Goal: Task Accomplishment & Management: Manage account settings

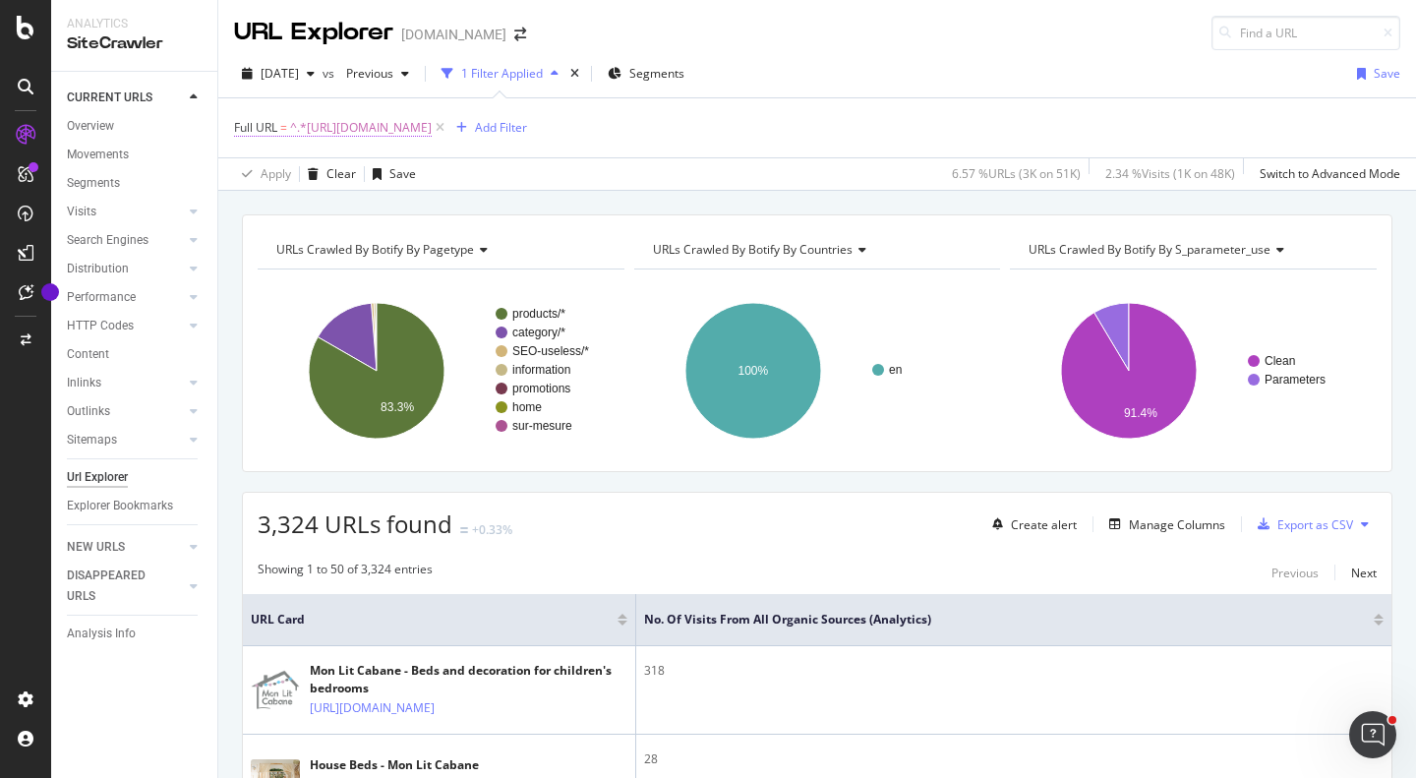
click at [432, 129] on span "^.*[URL][DOMAIN_NAME]" at bounding box center [361, 128] width 142 height 28
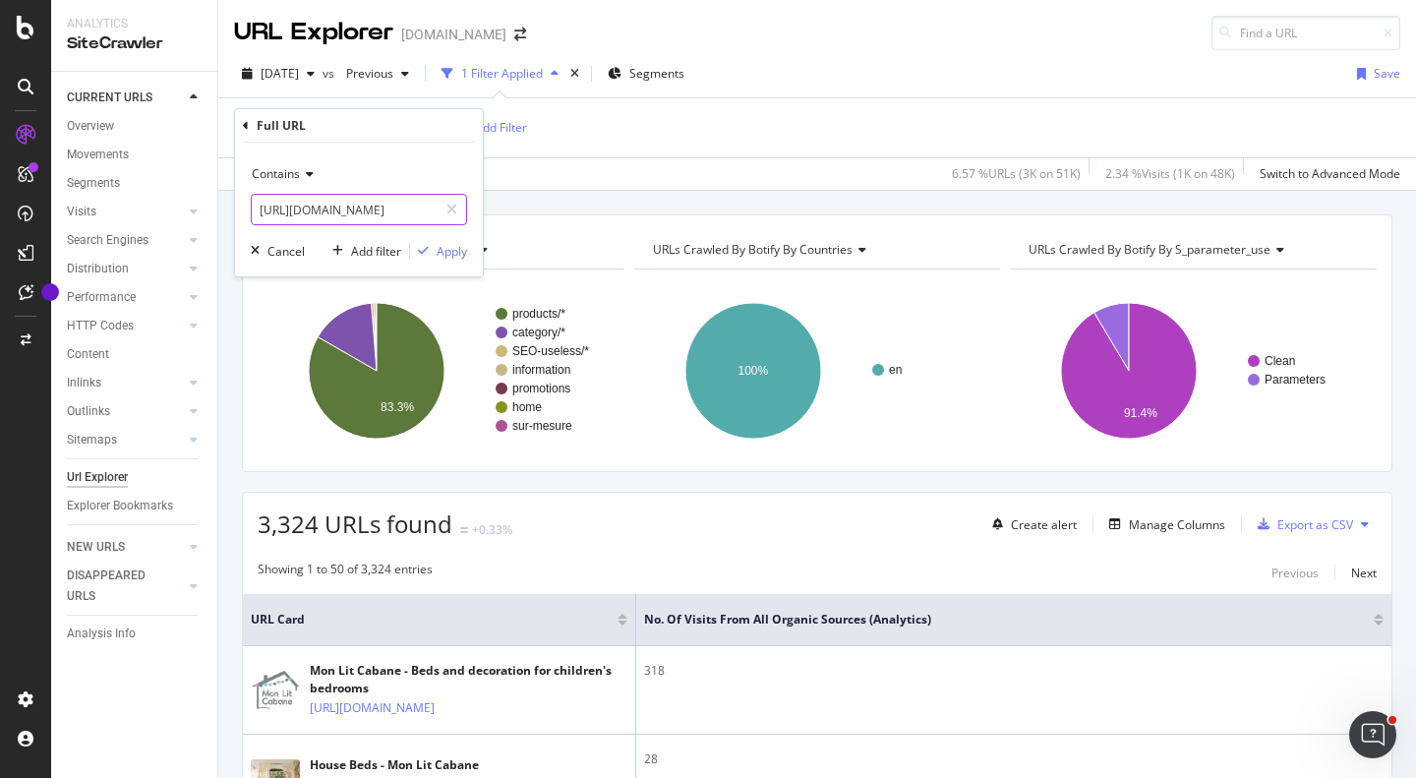
click at [312, 209] on input "[URL][DOMAIN_NAME]" at bounding box center [345, 209] width 186 height 31
paste input "121-beds"
type input "[URL][DOMAIN_NAME]"
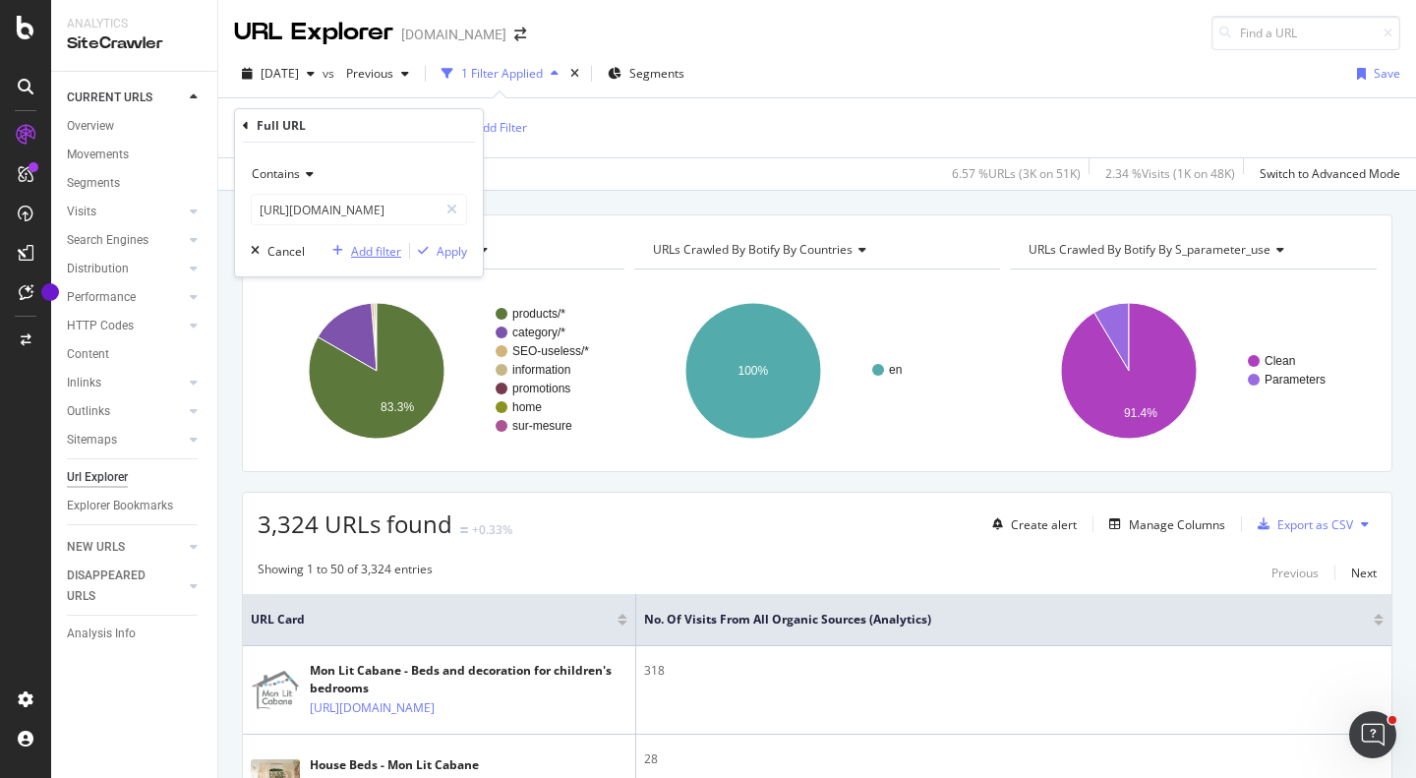
click at [368, 244] on div "Add filter" at bounding box center [376, 251] width 50 height 17
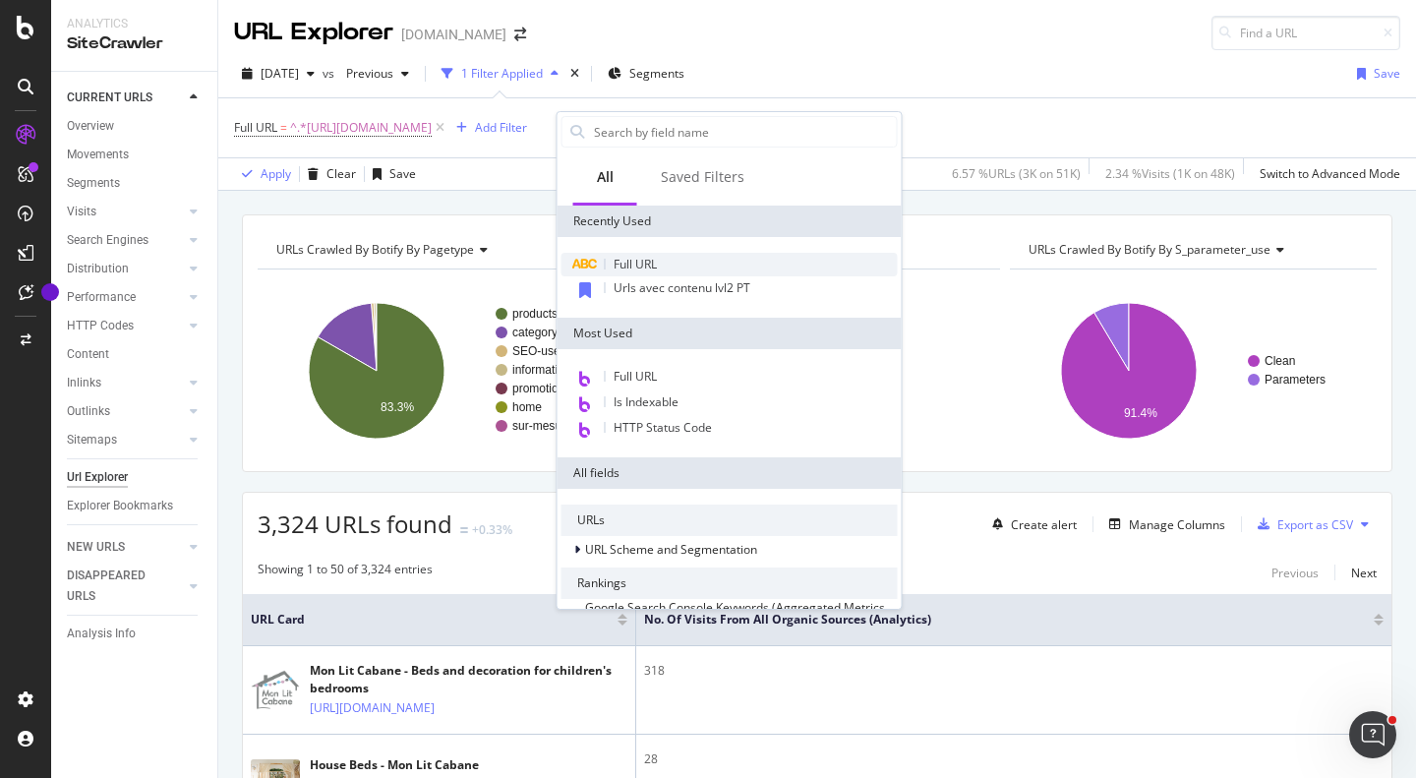
click at [644, 257] on span "Full URL" at bounding box center [634, 264] width 43 height 17
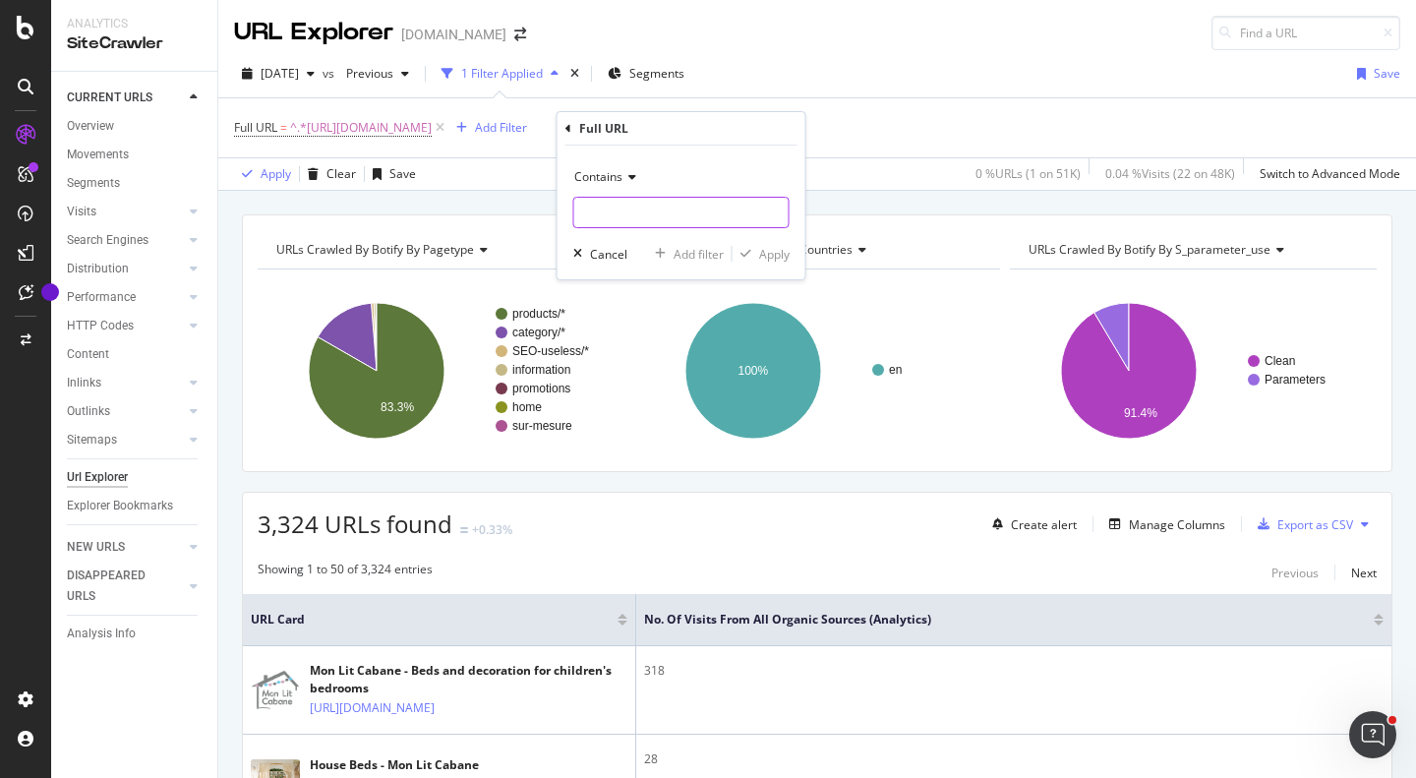
click at [652, 212] on input "text" at bounding box center [681, 212] width 214 height 31
paste input "[URL][DOMAIN_NAME]"
type input "[URL][DOMAIN_NAME]"
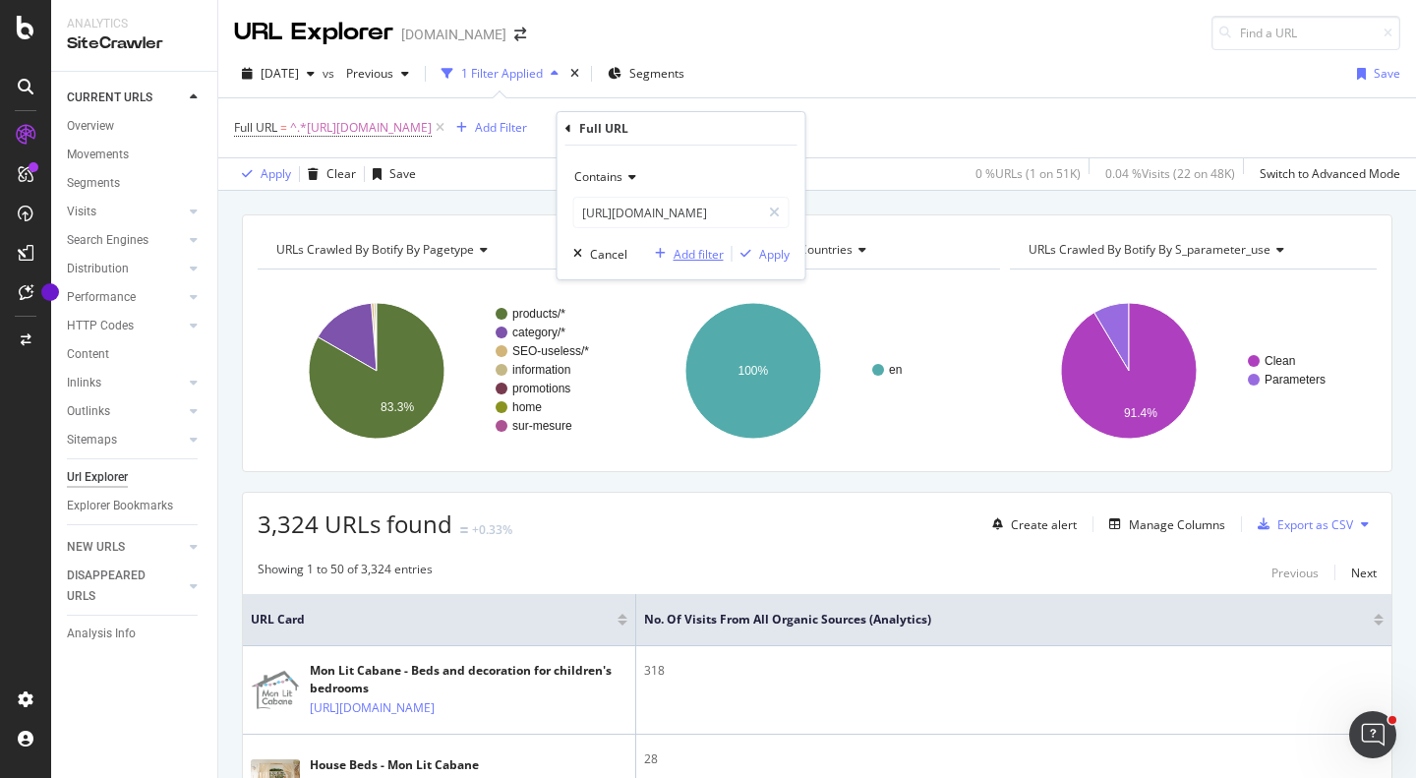
click at [712, 259] on div "Add filter" at bounding box center [698, 254] width 50 height 17
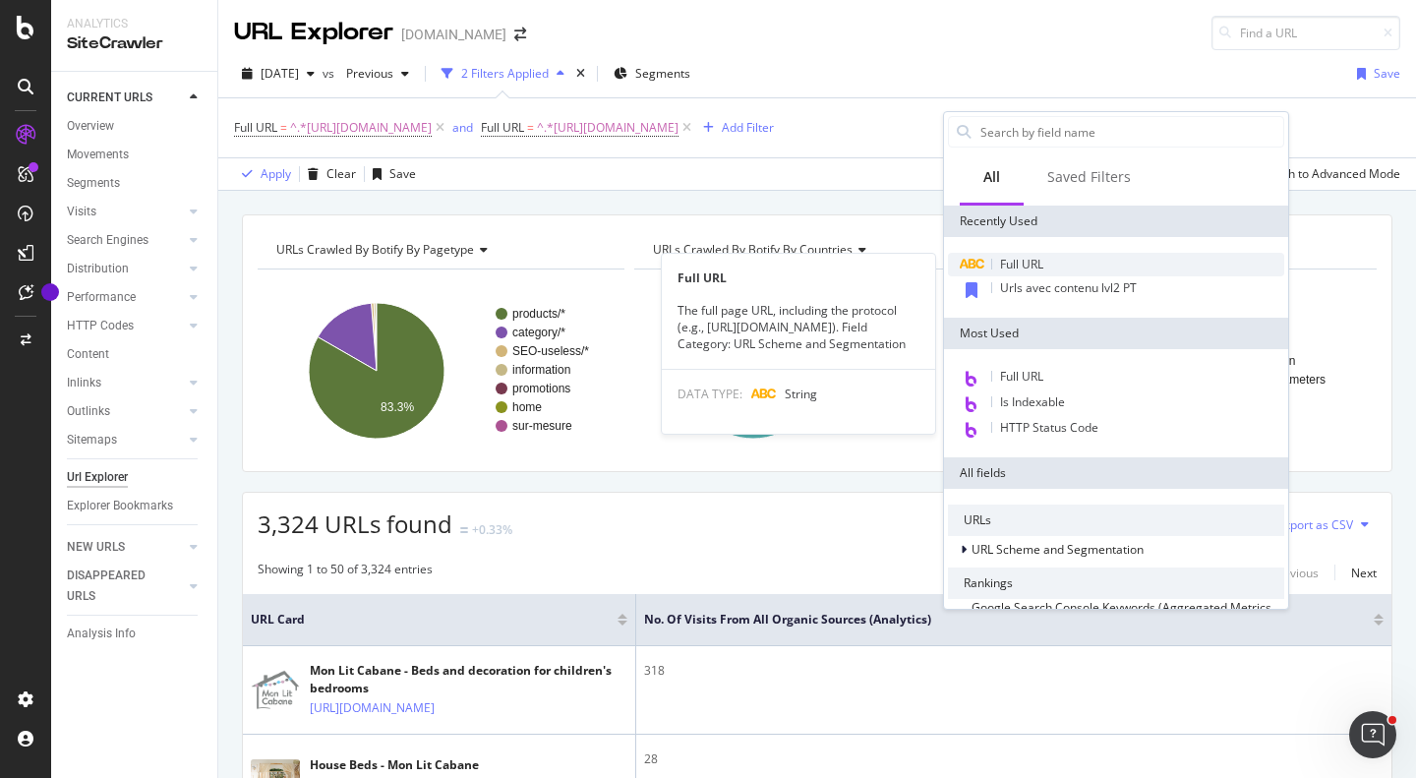
click at [1019, 258] on span "Full URL" at bounding box center [1021, 264] width 43 height 17
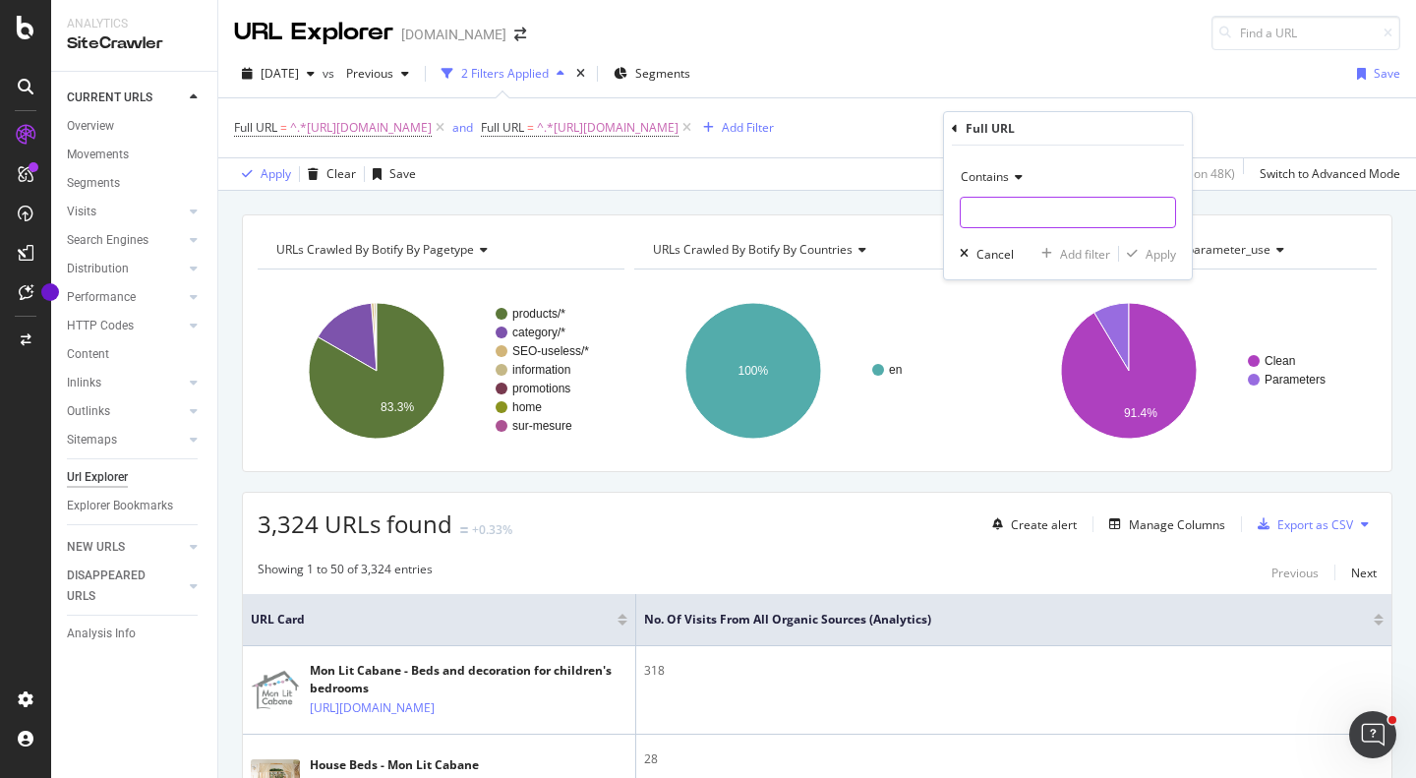
click at [1037, 217] on input "text" at bounding box center [1067, 212] width 214 height 31
paste input "[URL][DOMAIN_NAME]"
type input "[URL][DOMAIN_NAME]"
click at [1072, 249] on div "Add filter" at bounding box center [1085, 254] width 50 height 17
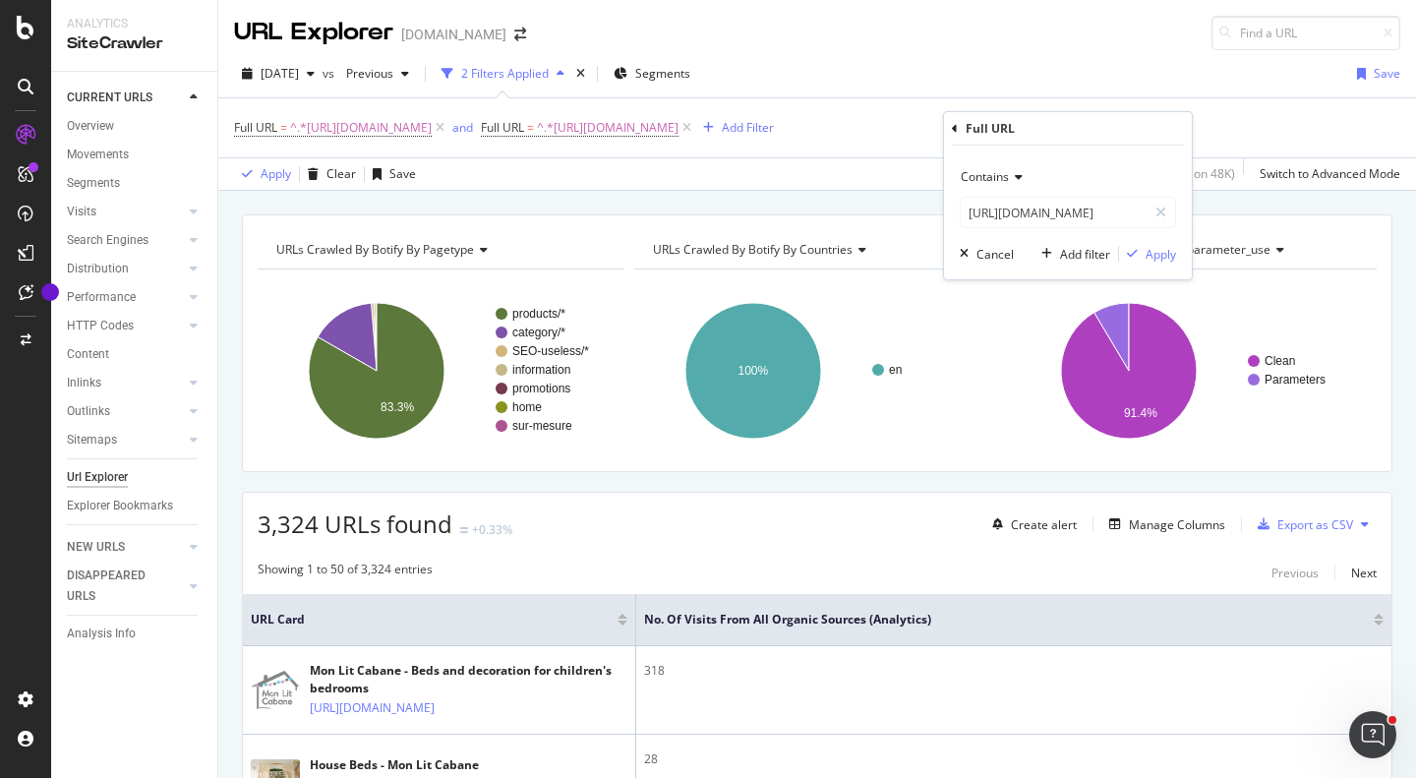
scroll to position [0, 0]
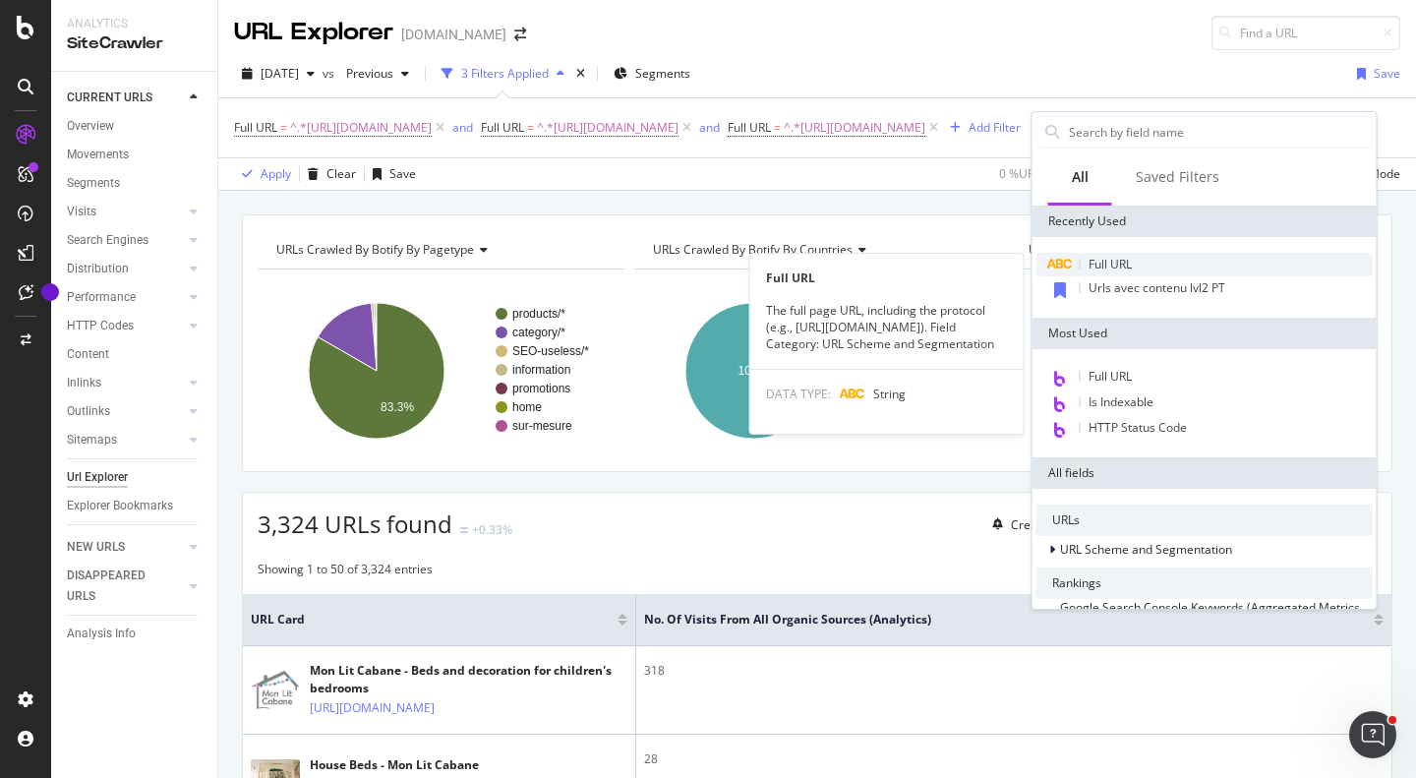
click at [1114, 254] on div "Full URL" at bounding box center [1204, 265] width 336 height 24
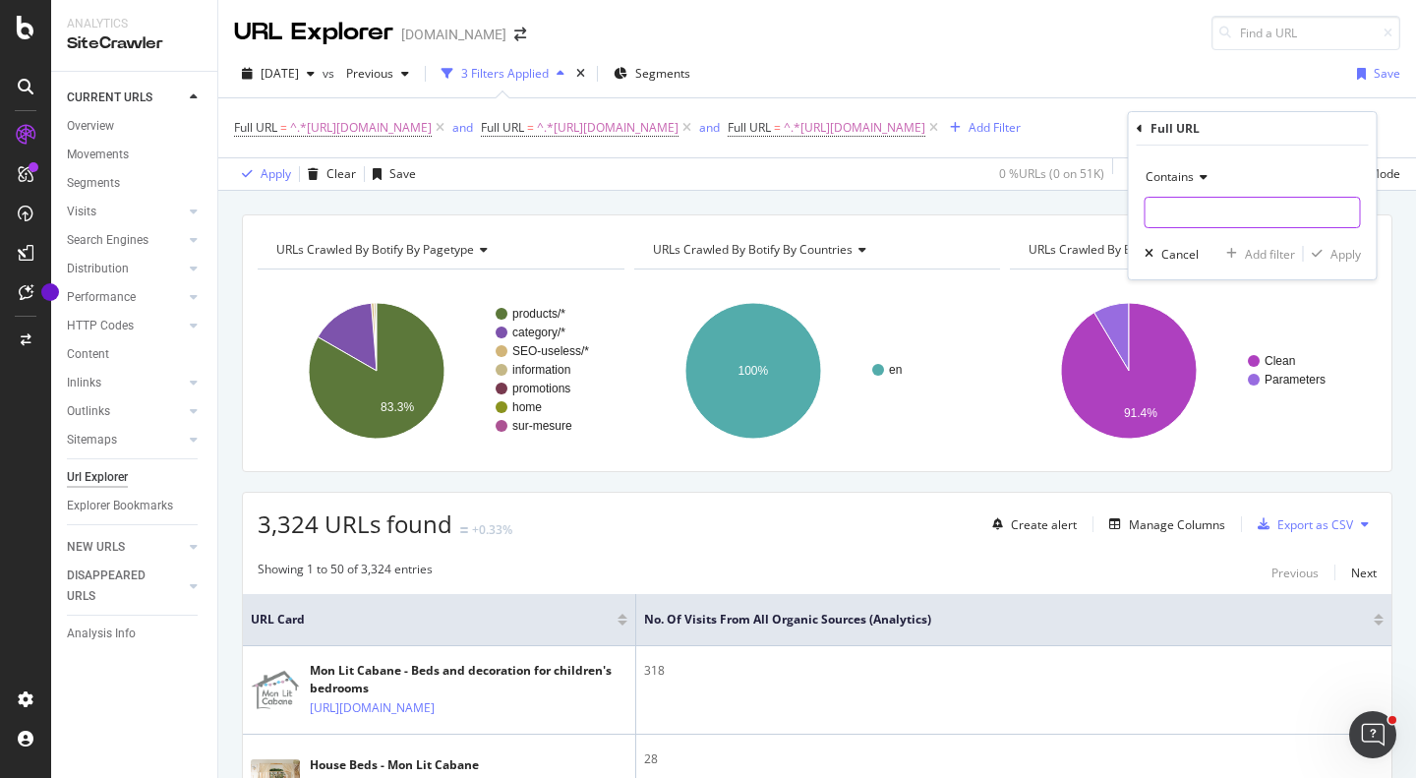
click at [1204, 211] on input "text" at bounding box center [1252, 212] width 214 height 31
paste input "[URL][DOMAIN_NAME]"
type input "[URL][DOMAIN_NAME]"
click at [1270, 260] on div "Add filter" at bounding box center [1270, 254] width 50 height 17
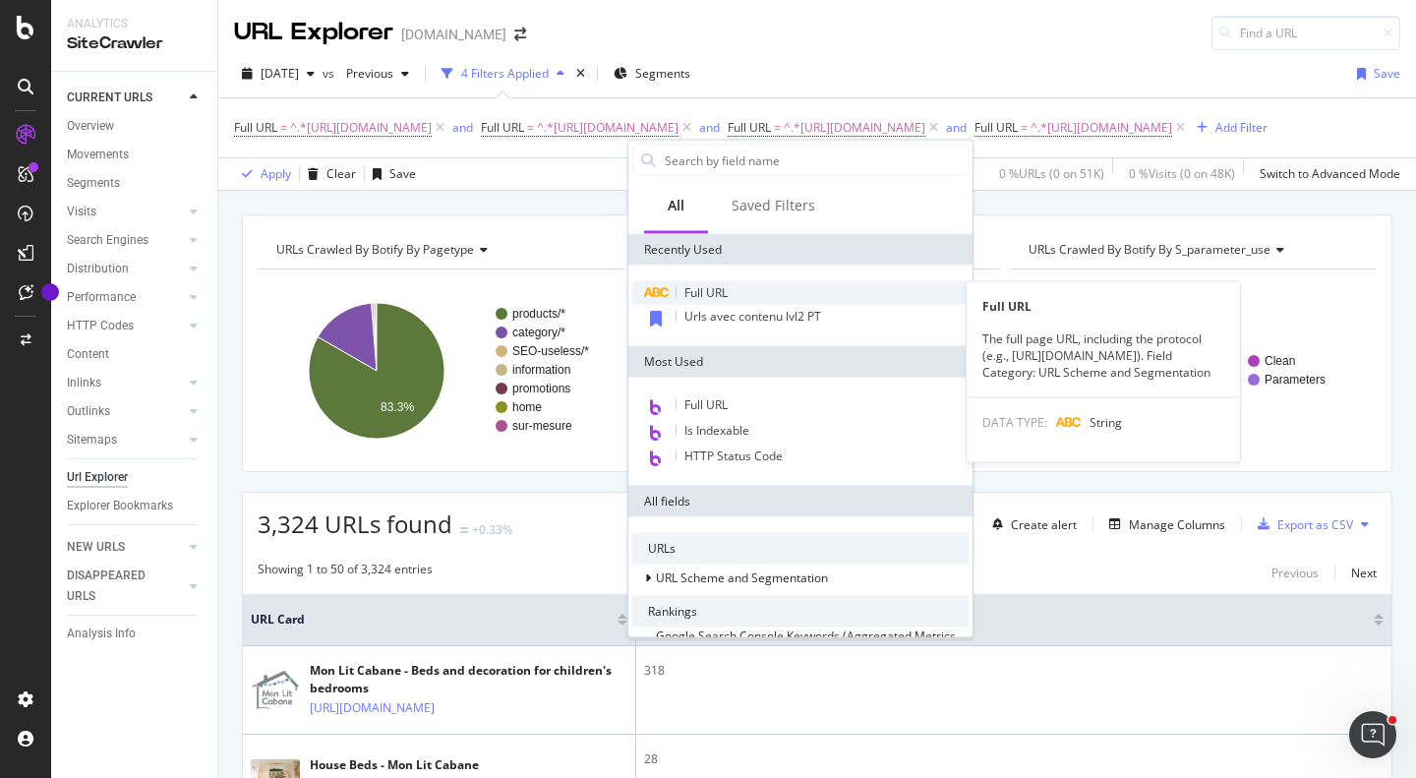
click at [751, 297] on div "Full URL" at bounding box center [800, 293] width 336 height 24
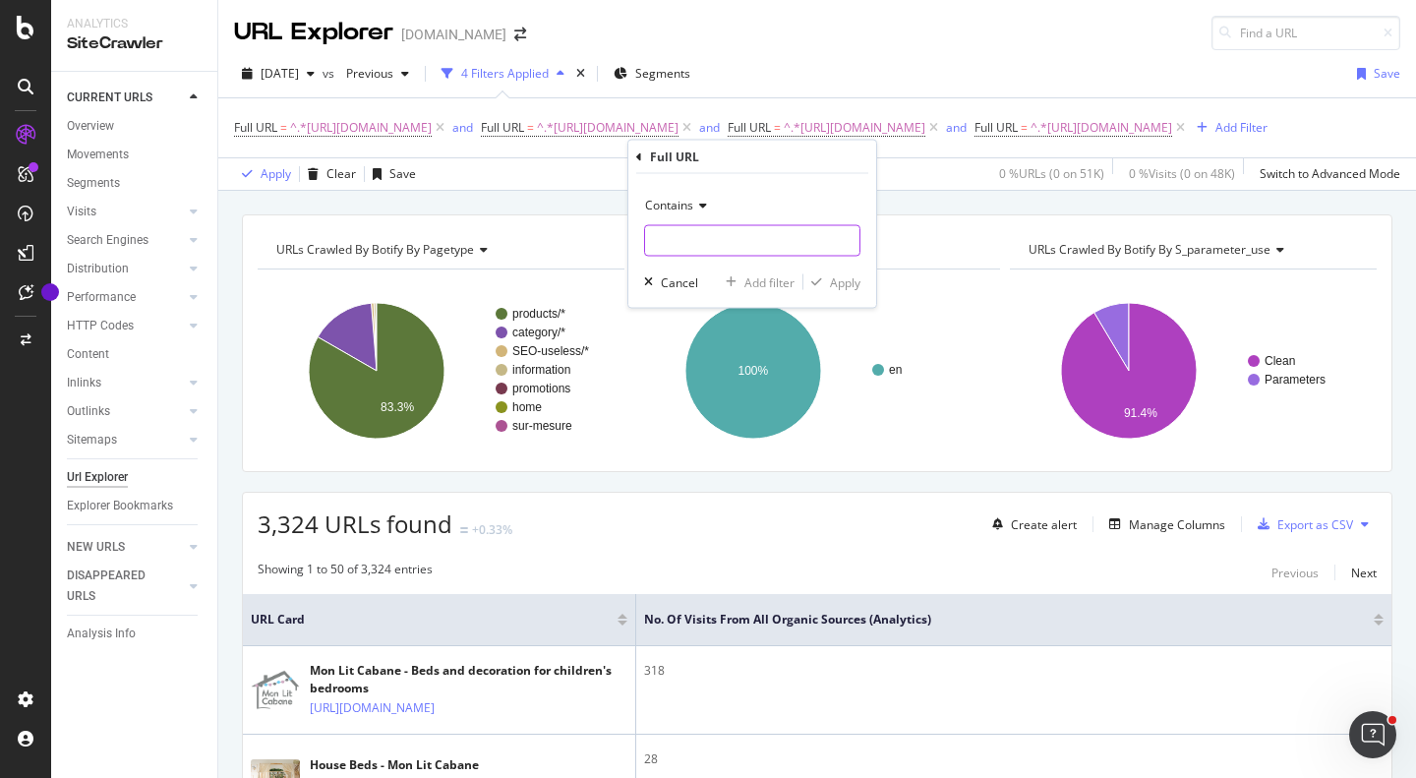
click at [740, 237] on input "text" at bounding box center [752, 240] width 214 height 31
paste input "[URL][DOMAIN_NAME]"
type input "[URL][DOMAIN_NAME]"
click at [751, 276] on div "Add filter" at bounding box center [769, 281] width 50 height 17
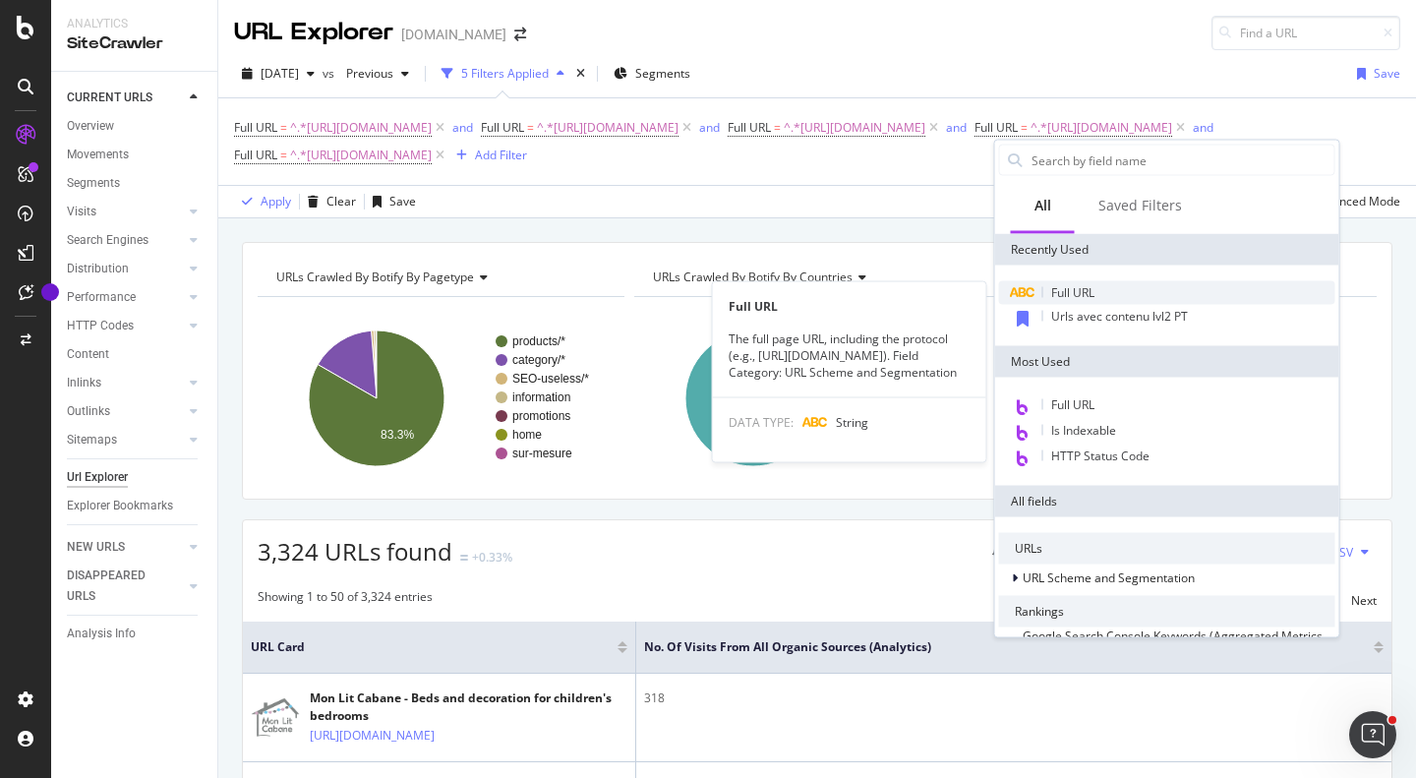
click at [1108, 301] on div "Full URL" at bounding box center [1167, 293] width 336 height 24
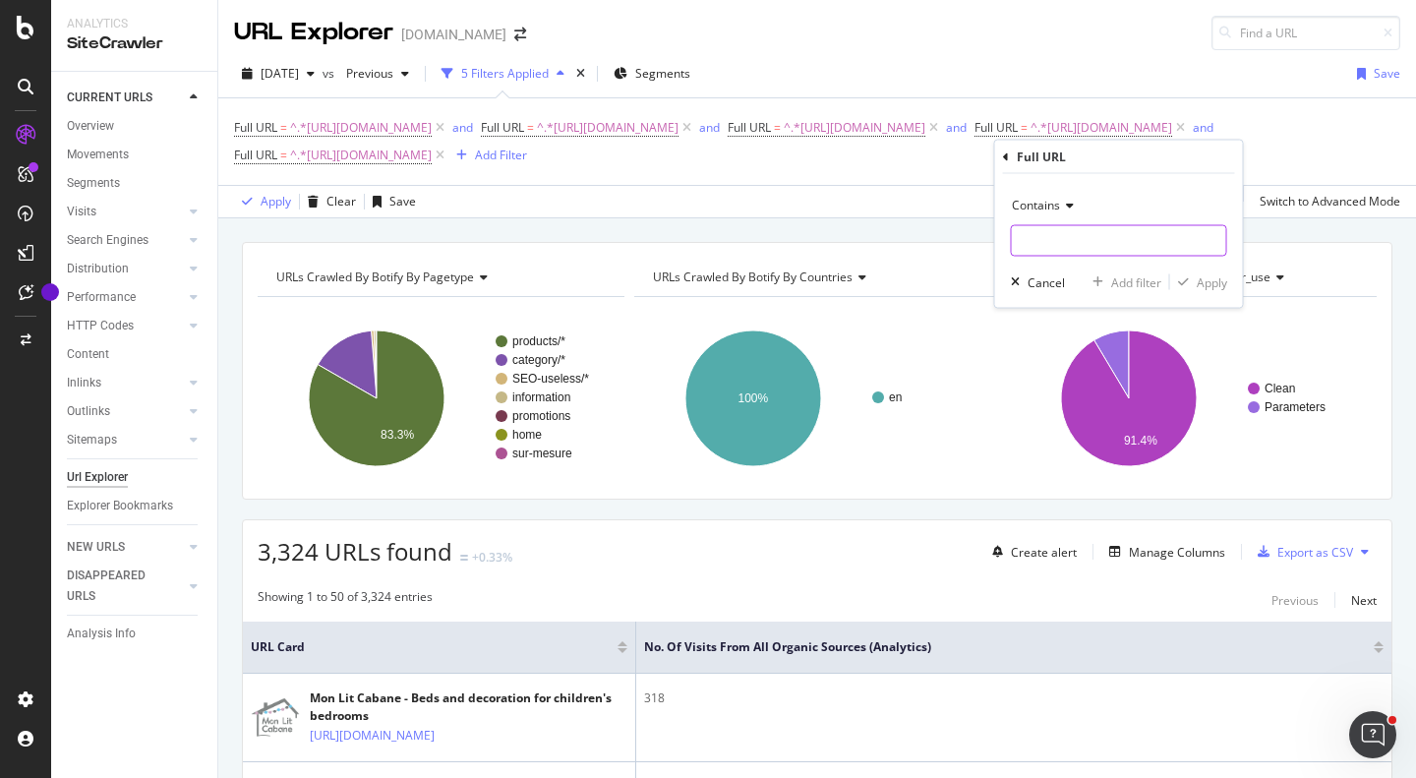
click at [1070, 233] on input "text" at bounding box center [1119, 240] width 214 height 31
paste input "[URL][DOMAIN_NAME]"
type input "[URL][DOMAIN_NAME]"
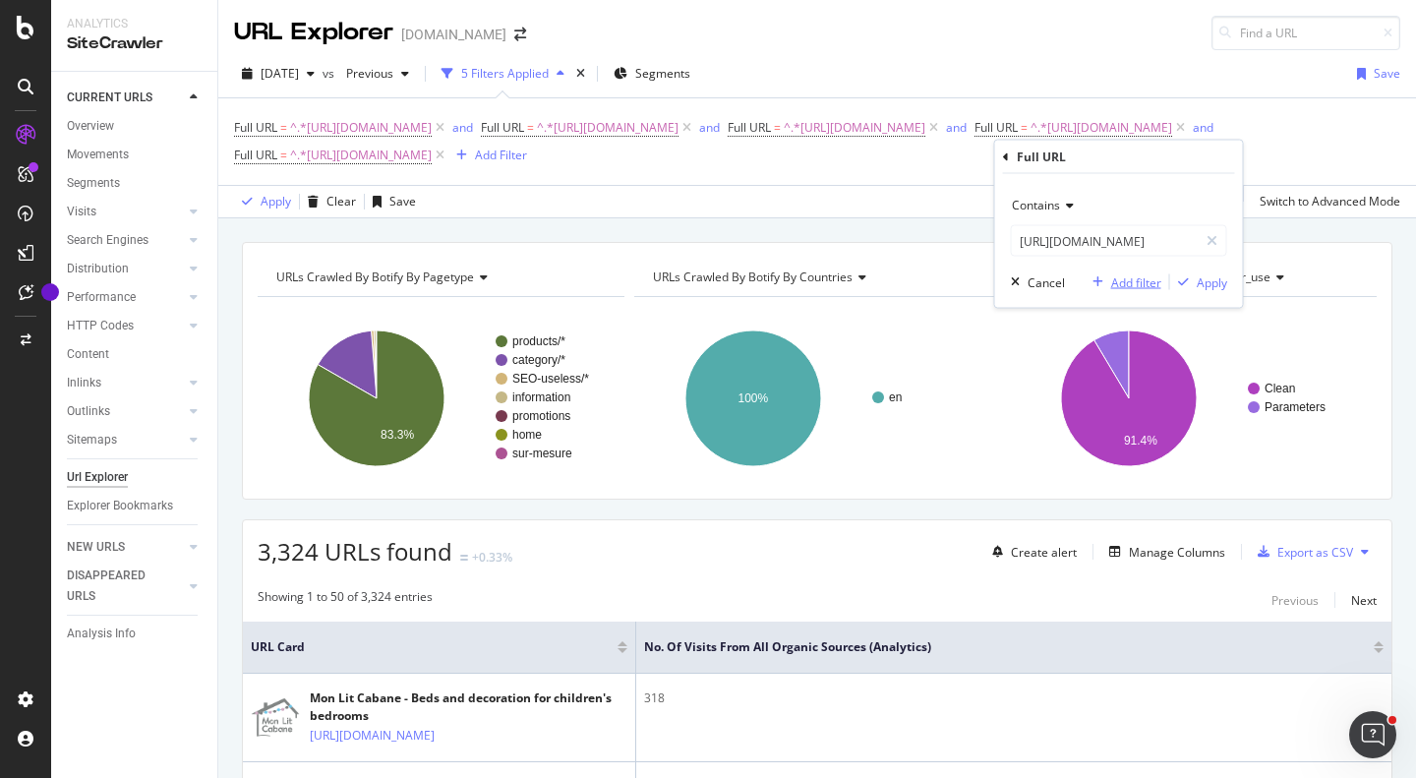
click at [1108, 273] on div "Add filter" at bounding box center [1122, 282] width 77 height 18
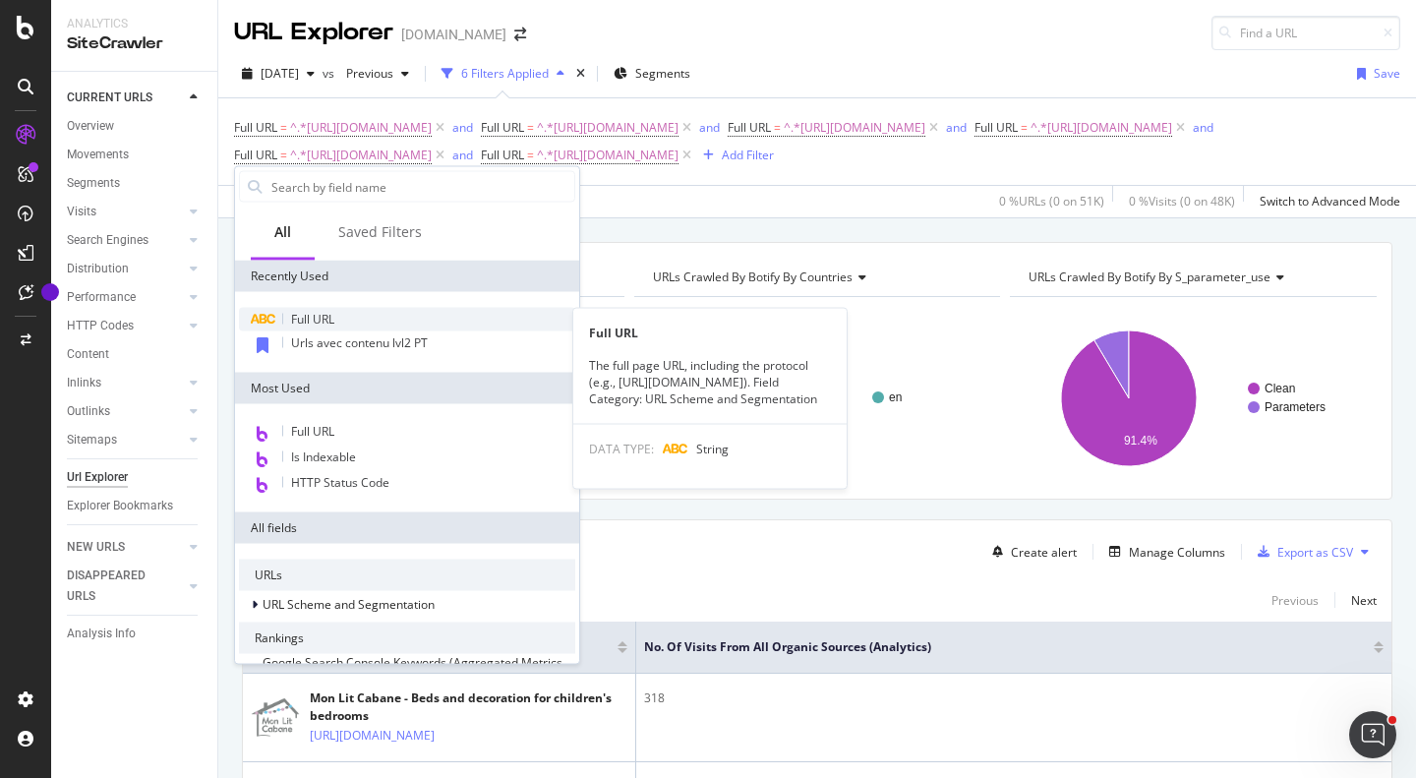
click at [317, 321] on span "Full URL" at bounding box center [312, 319] width 43 height 17
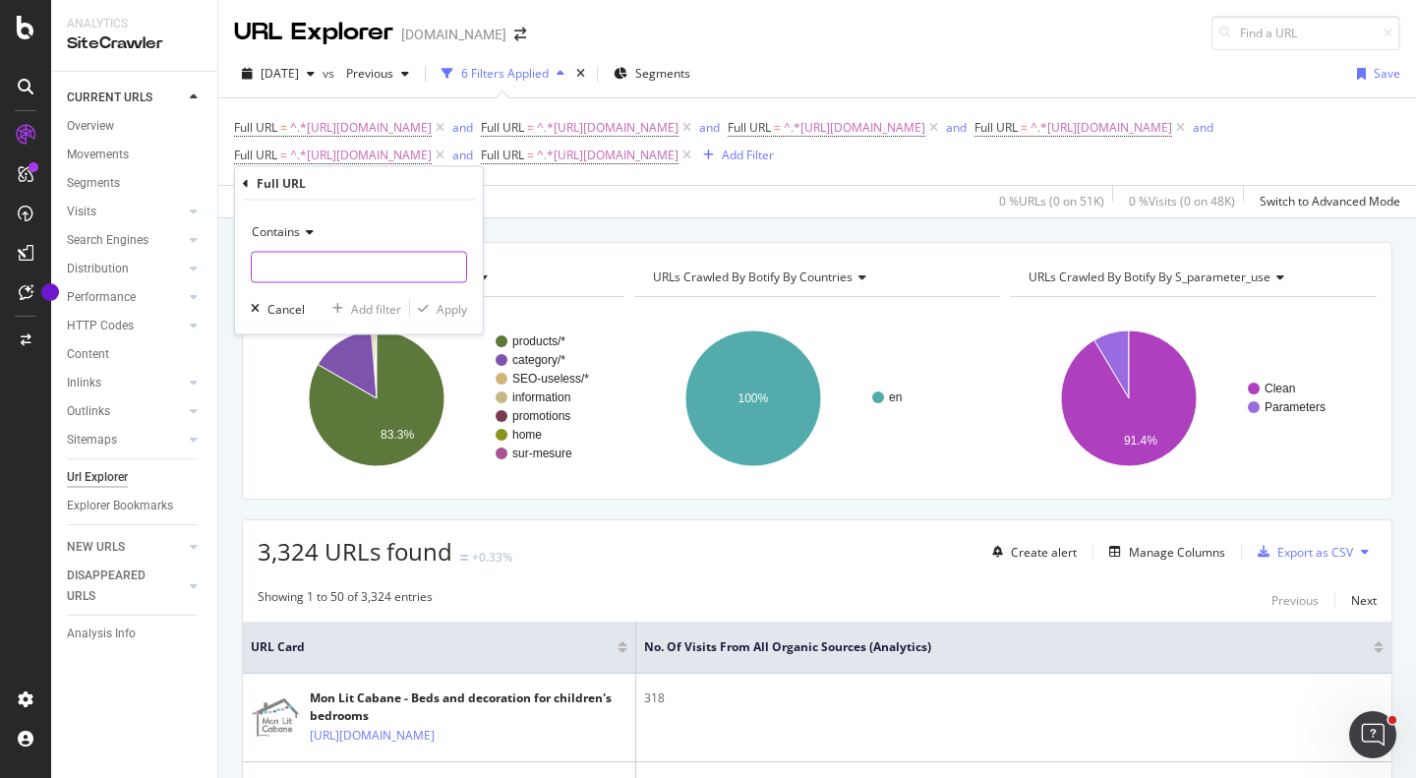
click at [384, 274] on input "text" at bounding box center [359, 267] width 214 height 31
paste input "[URL][DOMAIN_NAME]"
type input "[URL][DOMAIN_NAME]"
click at [375, 305] on div "Add filter" at bounding box center [376, 308] width 50 height 17
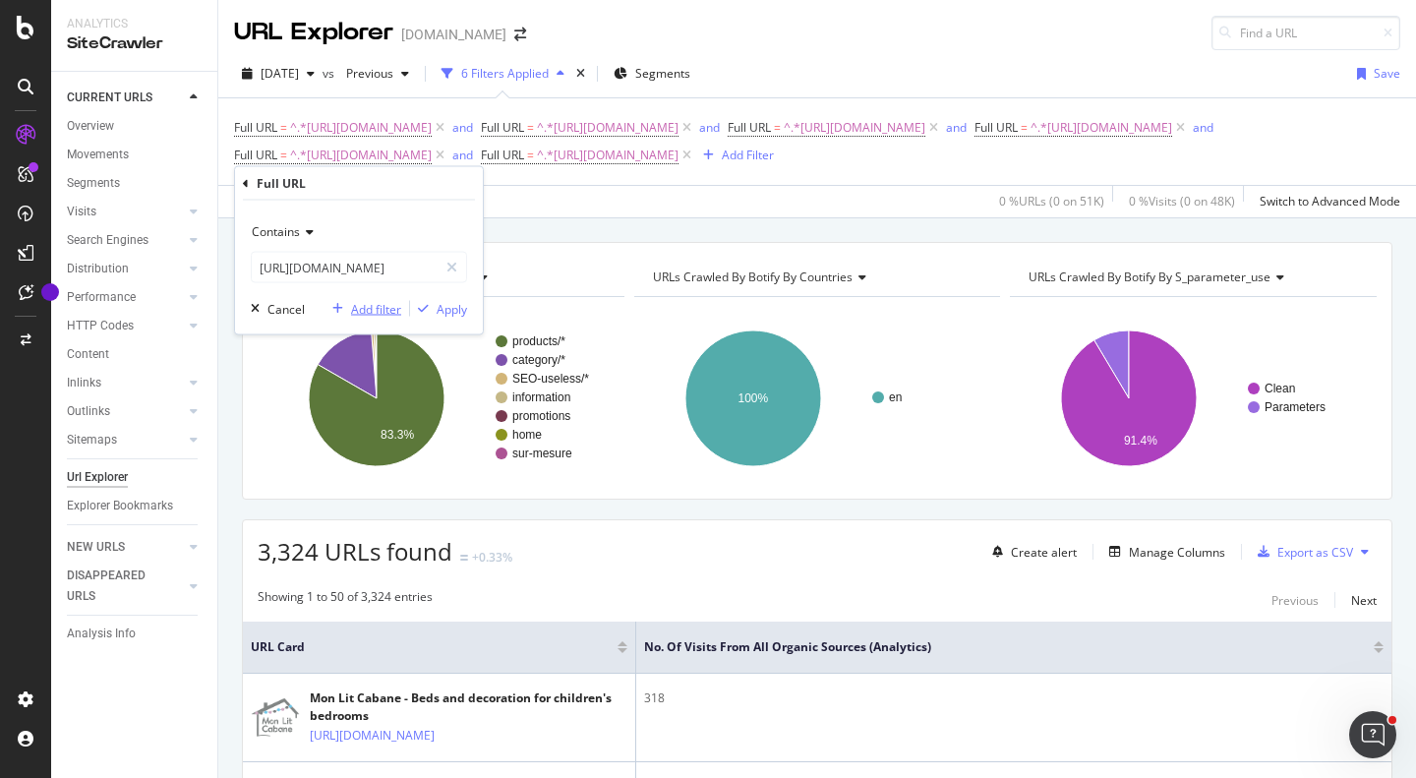
scroll to position [0, 0]
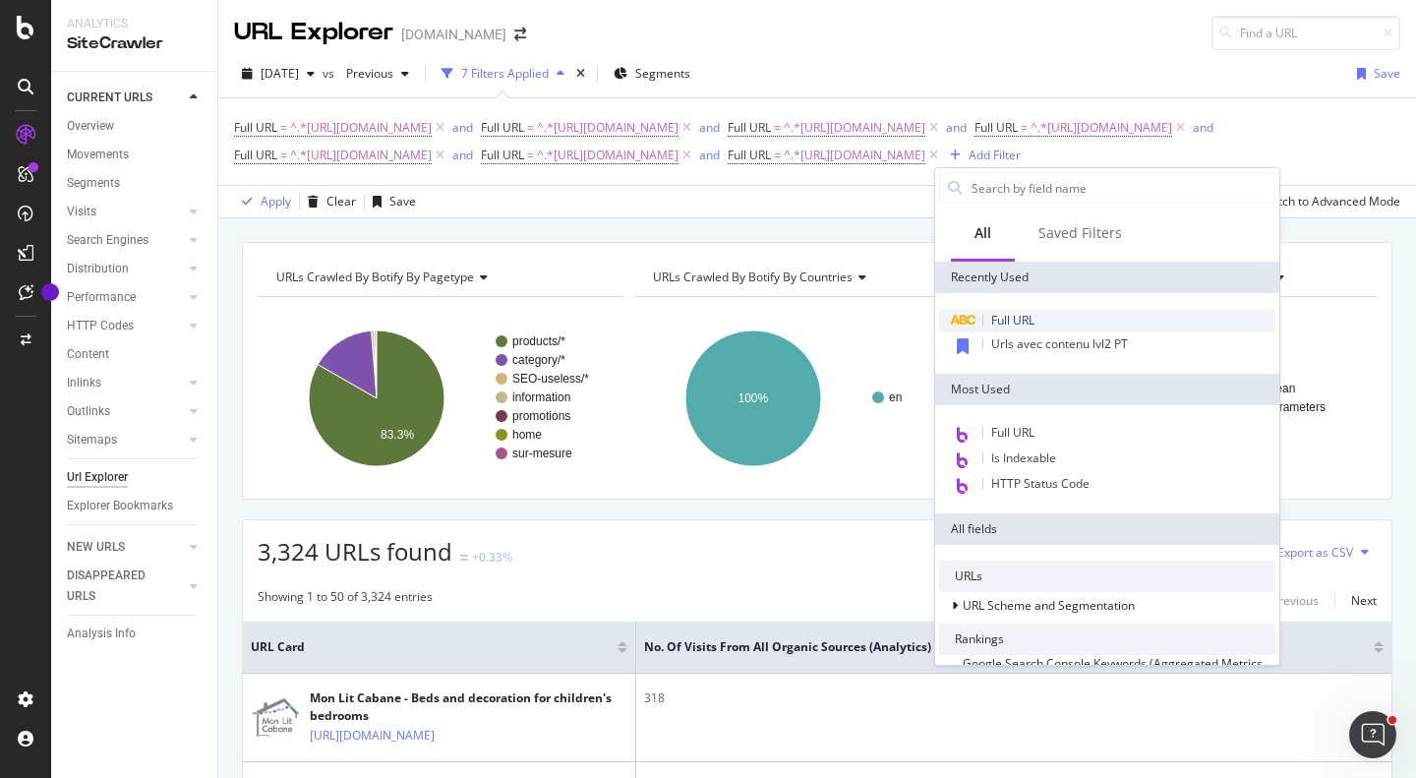
click at [1002, 313] on span "Full URL" at bounding box center [1012, 320] width 43 height 17
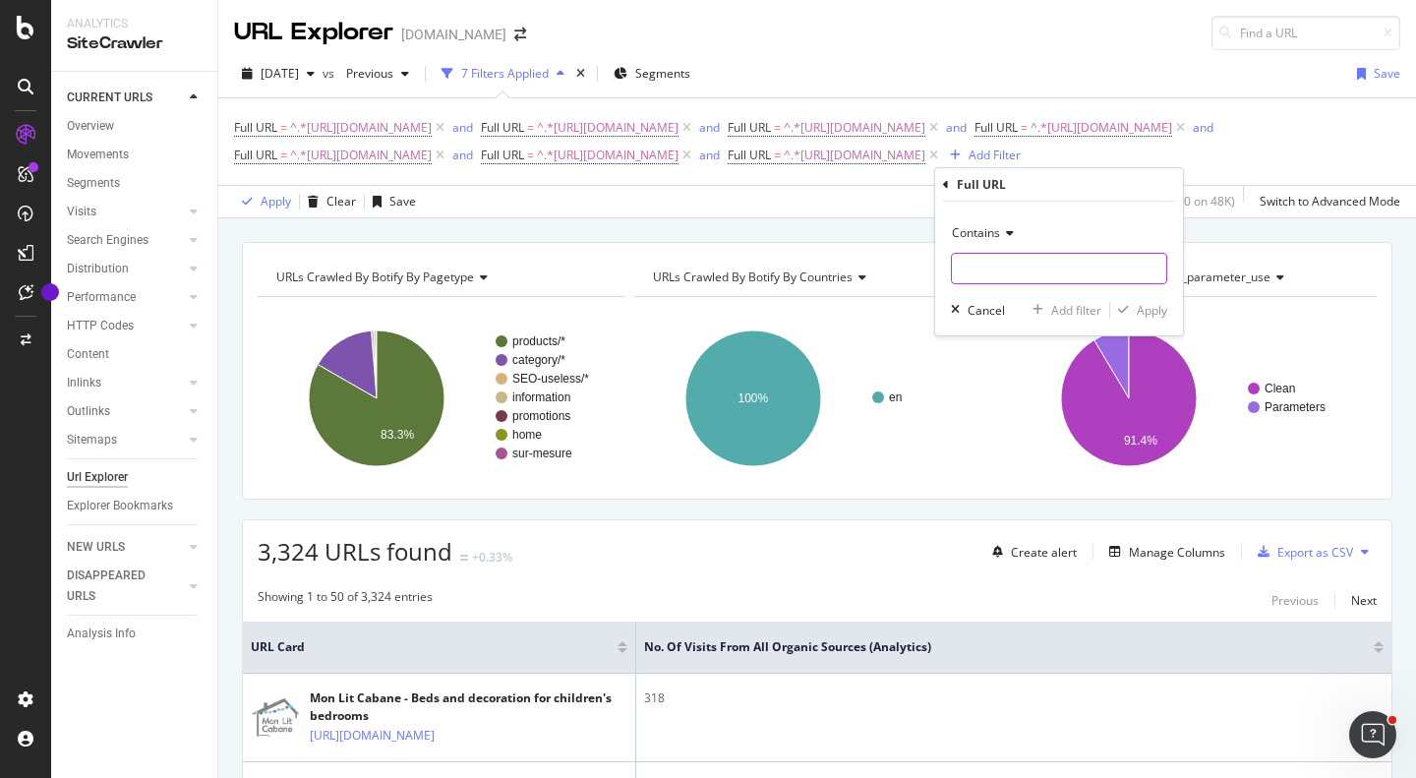
click at [999, 265] on input "text" at bounding box center [1059, 268] width 214 height 31
paste input "[URL][DOMAIN_NAME]"
type input "[URL][DOMAIN_NAME]"
click at [1072, 315] on div "Add filter" at bounding box center [1076, 310] width 50 height 17
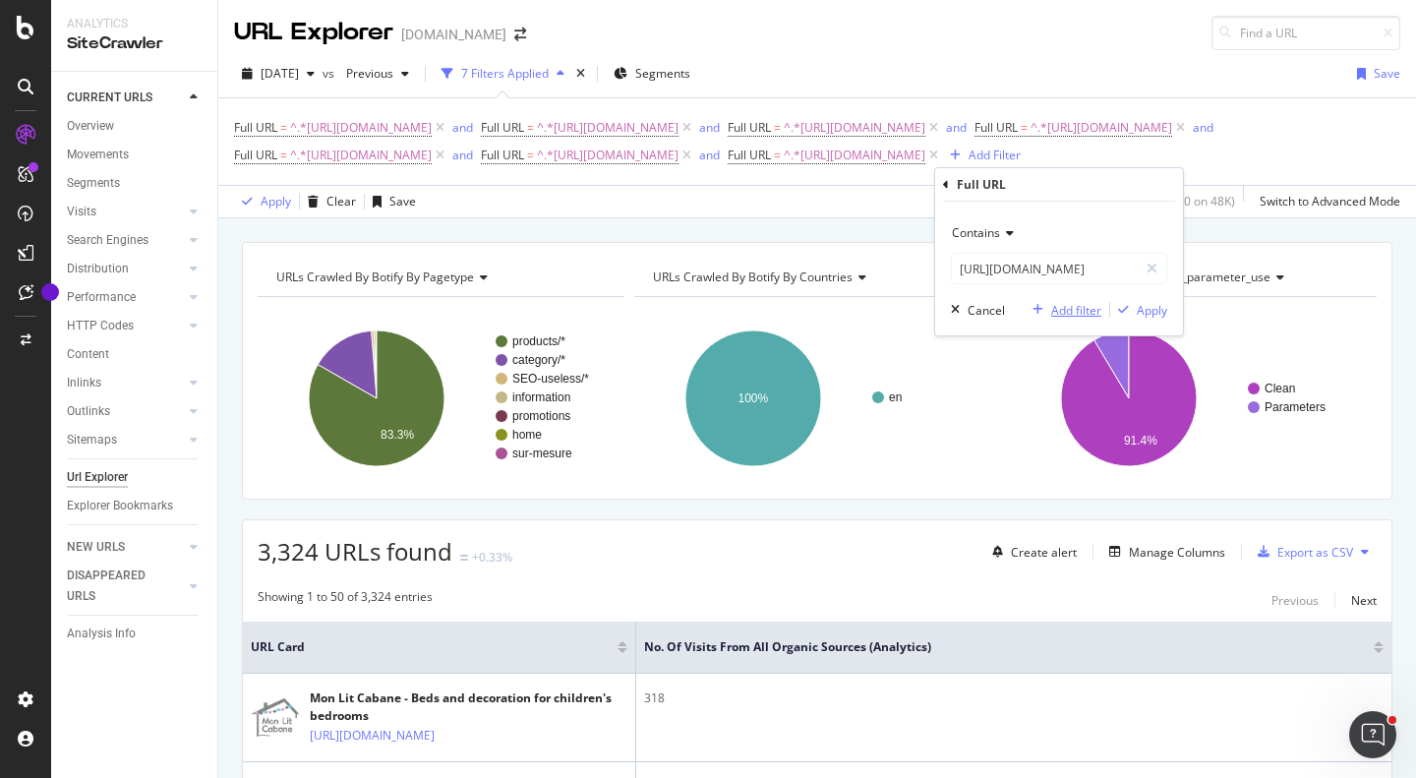
scroll to position [0, 0]
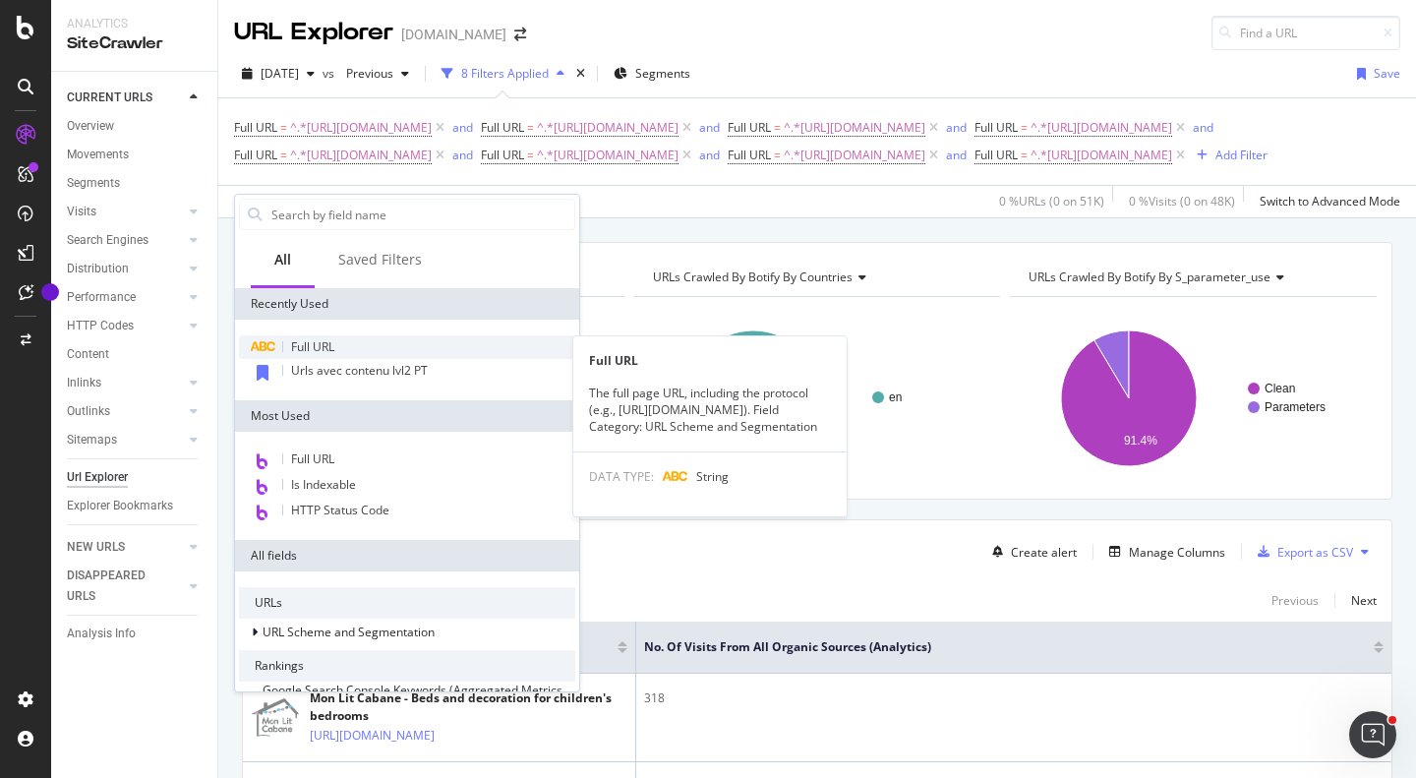
click at [407, 350] on div "Full URL" at bounding box center [407, 347] width 336 height 24
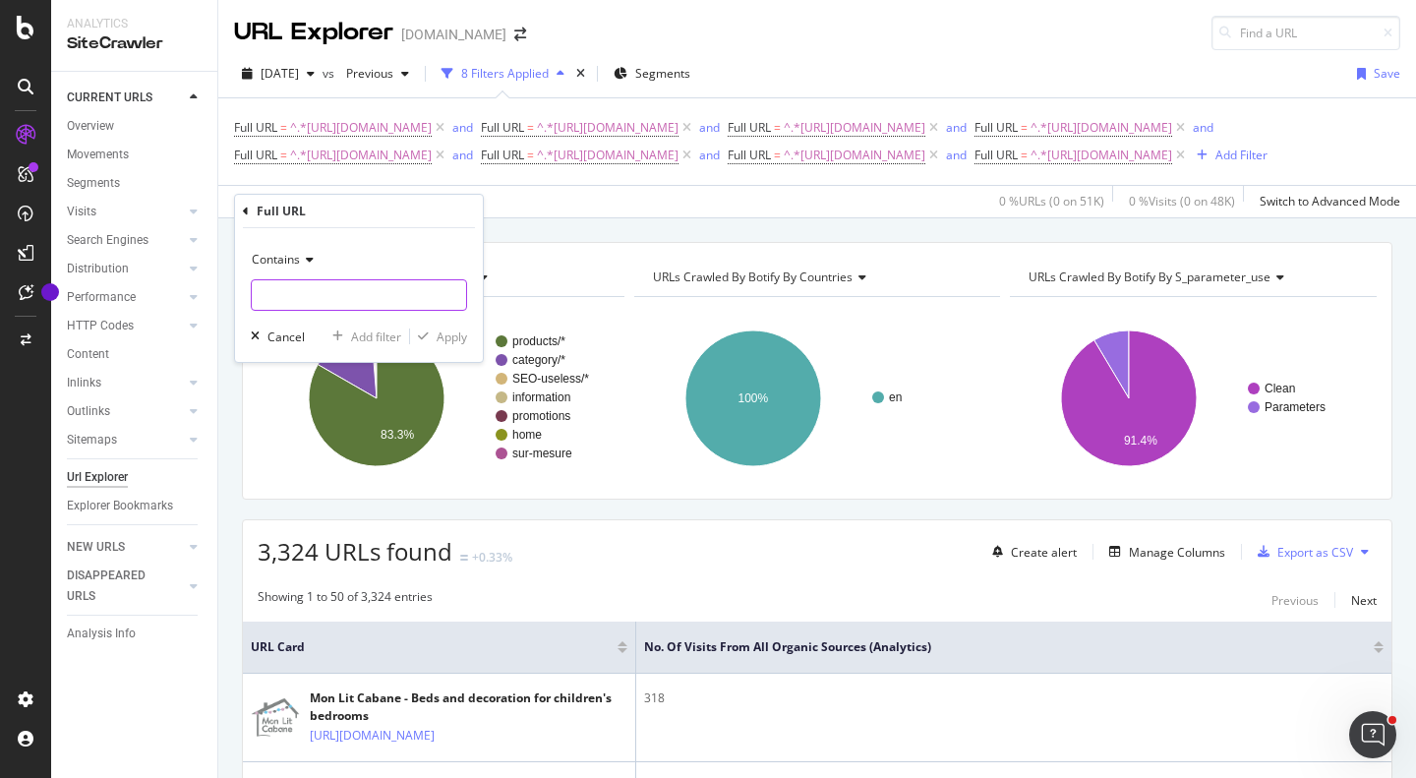
click at [395, 296] on input "text" at bounding box center [359, 294] width 214 height 31
paste input "[URL][DOMAIN_NAME]"
type input "[URL][DOMAIN_NAME]"
click at [462, 337] on div "Apply" at bounding box center [451, 336] width 30 height 17
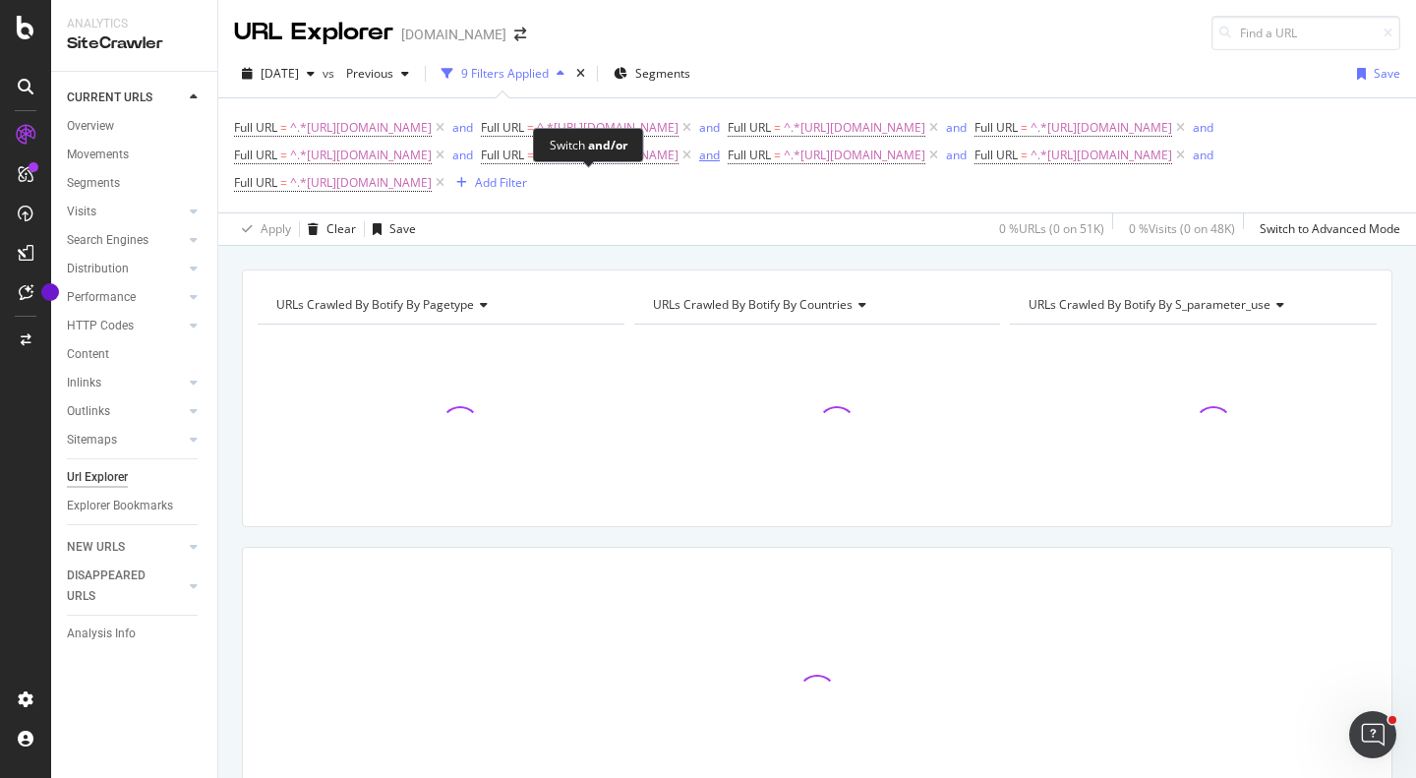
click at [699, 163] on div "and" at bounding box center [709, 154] width 21 height 17
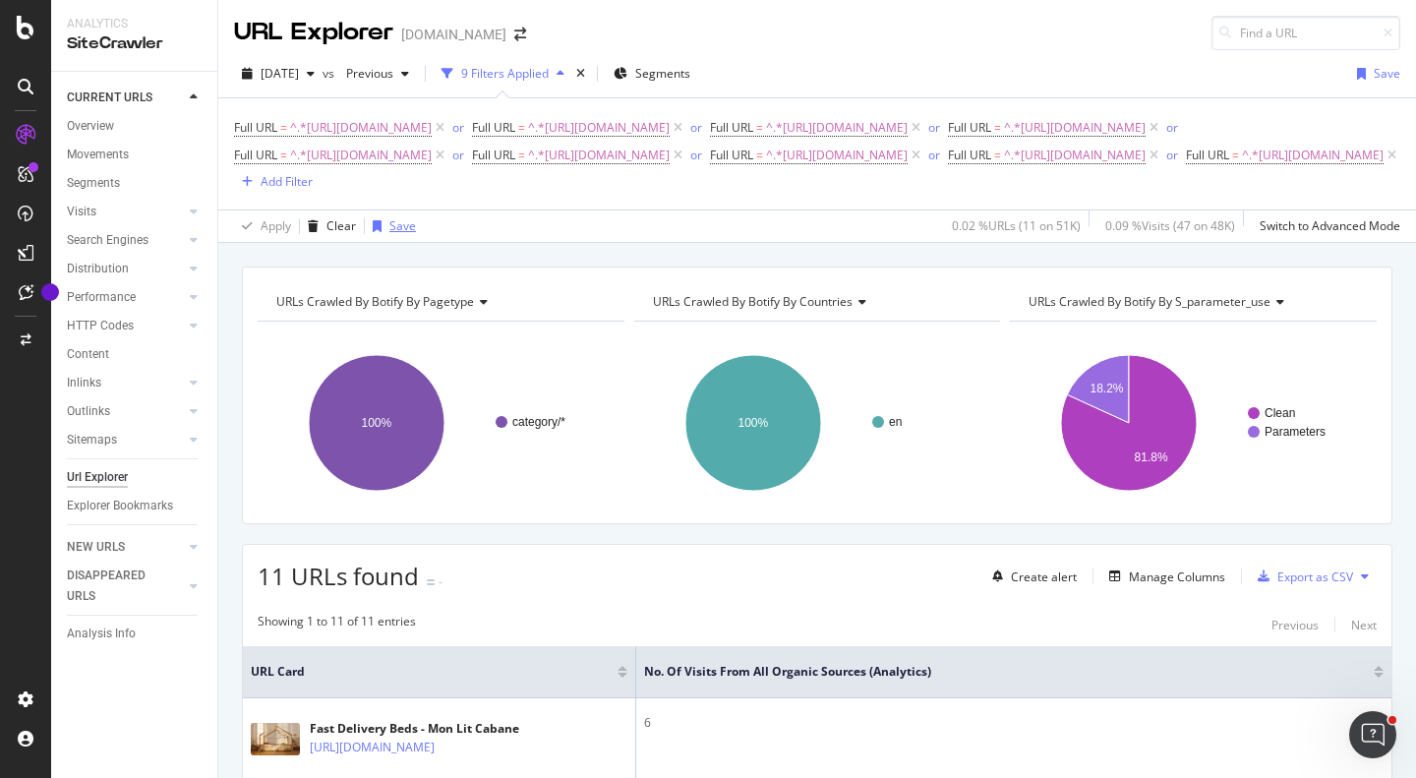
click at [395, 234] on div "Save" at bounding box center [402, 225] width 27 height 17
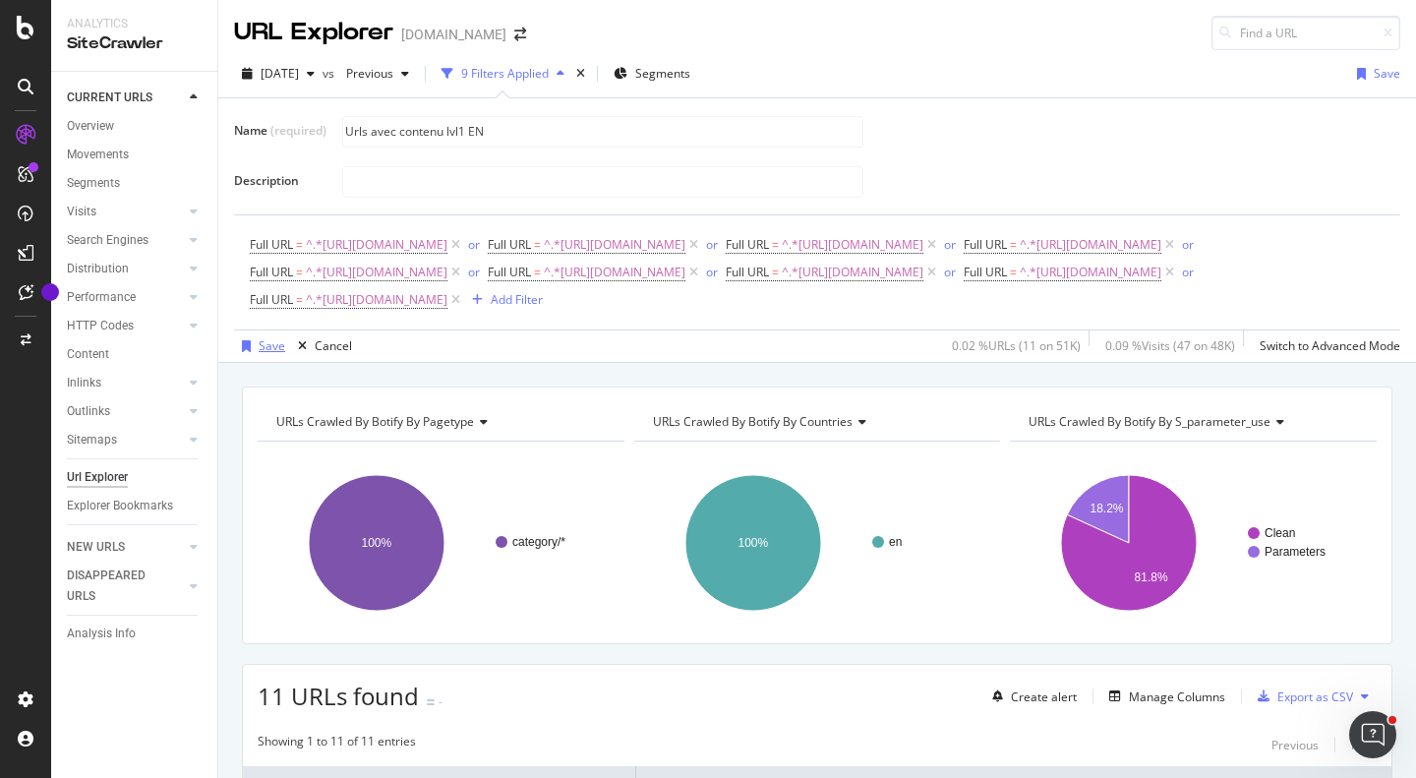
type input "Urls avec contenu lvl1 EN"
click at [275, 354] on div "Save" at bounding box center [272, 345] width 27 height 17
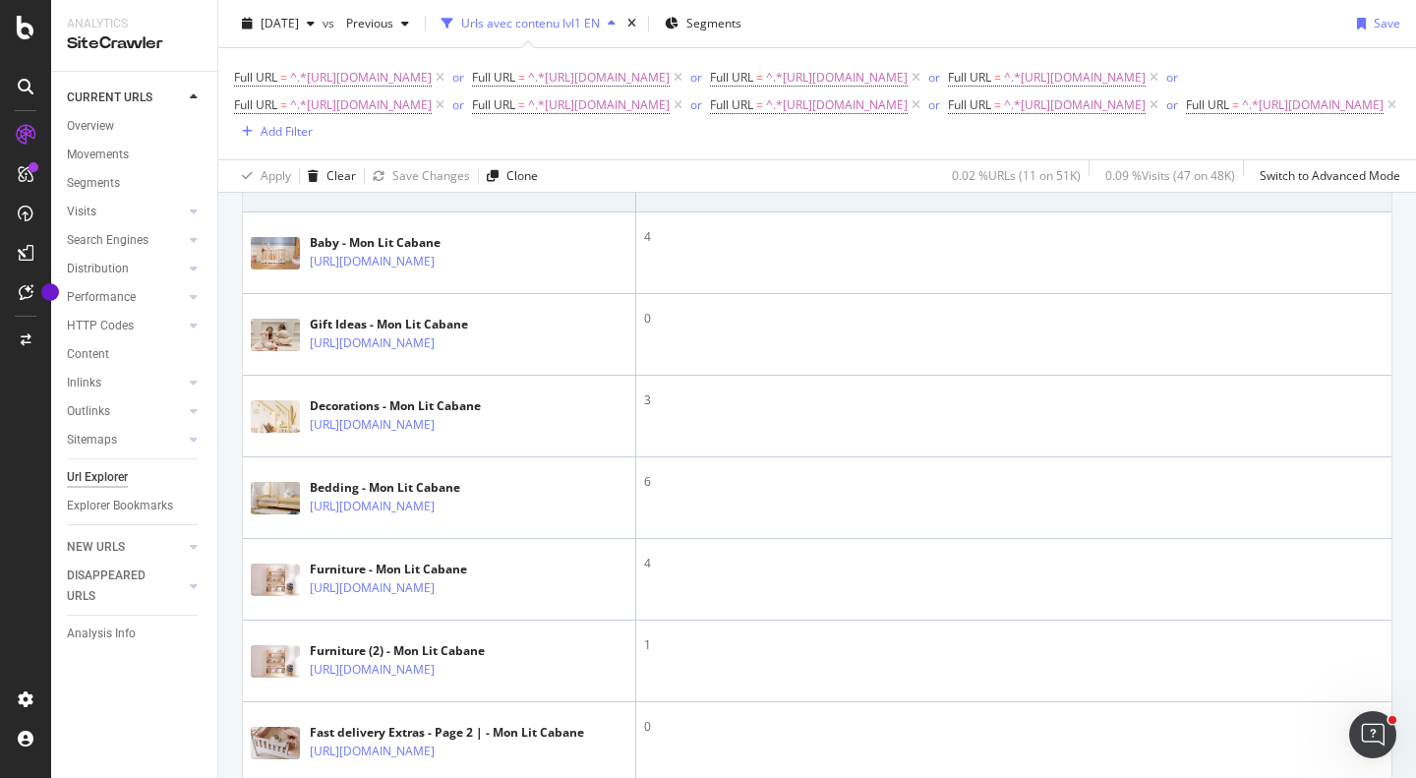
scroll to position [824, 0]
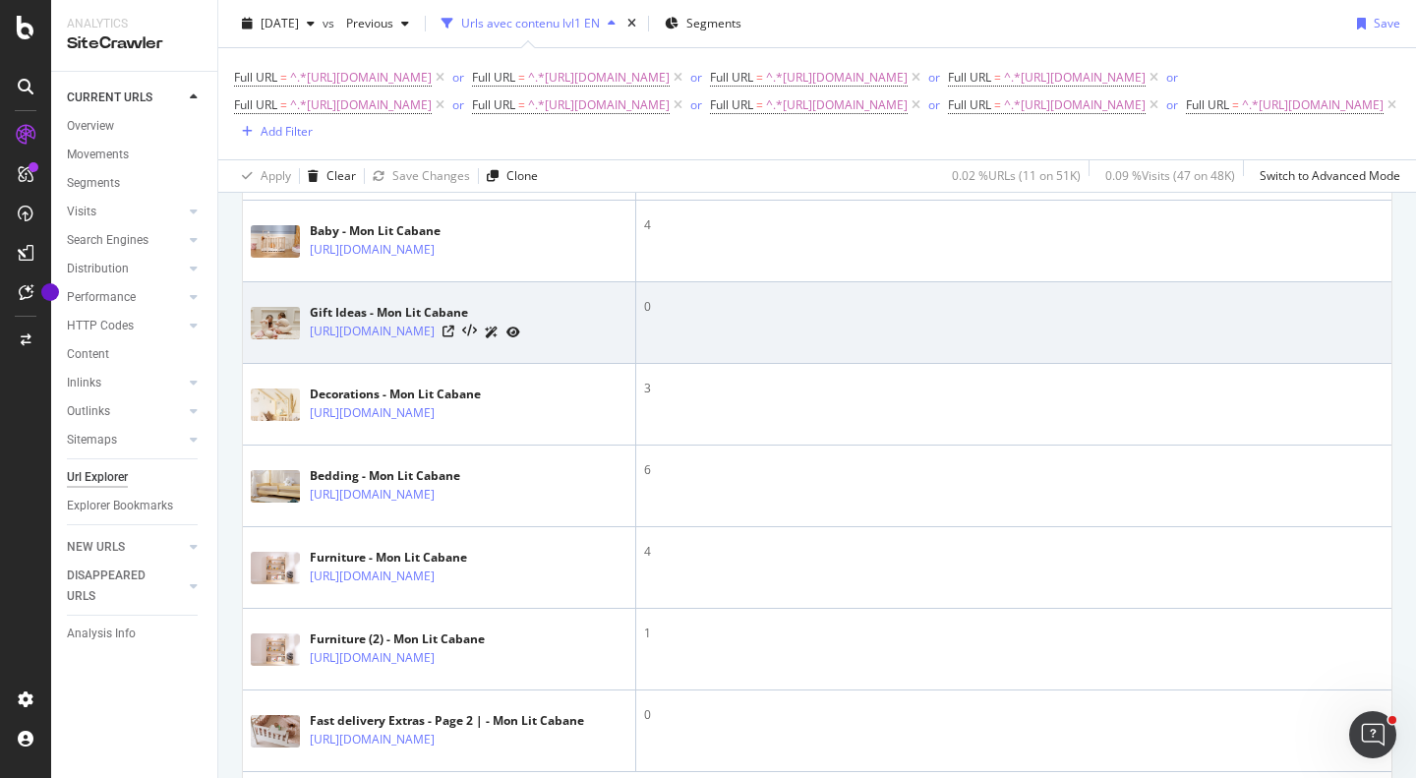
click at [790, 316] on div "0" at bounding box center [1013, 307] width 739 height 18
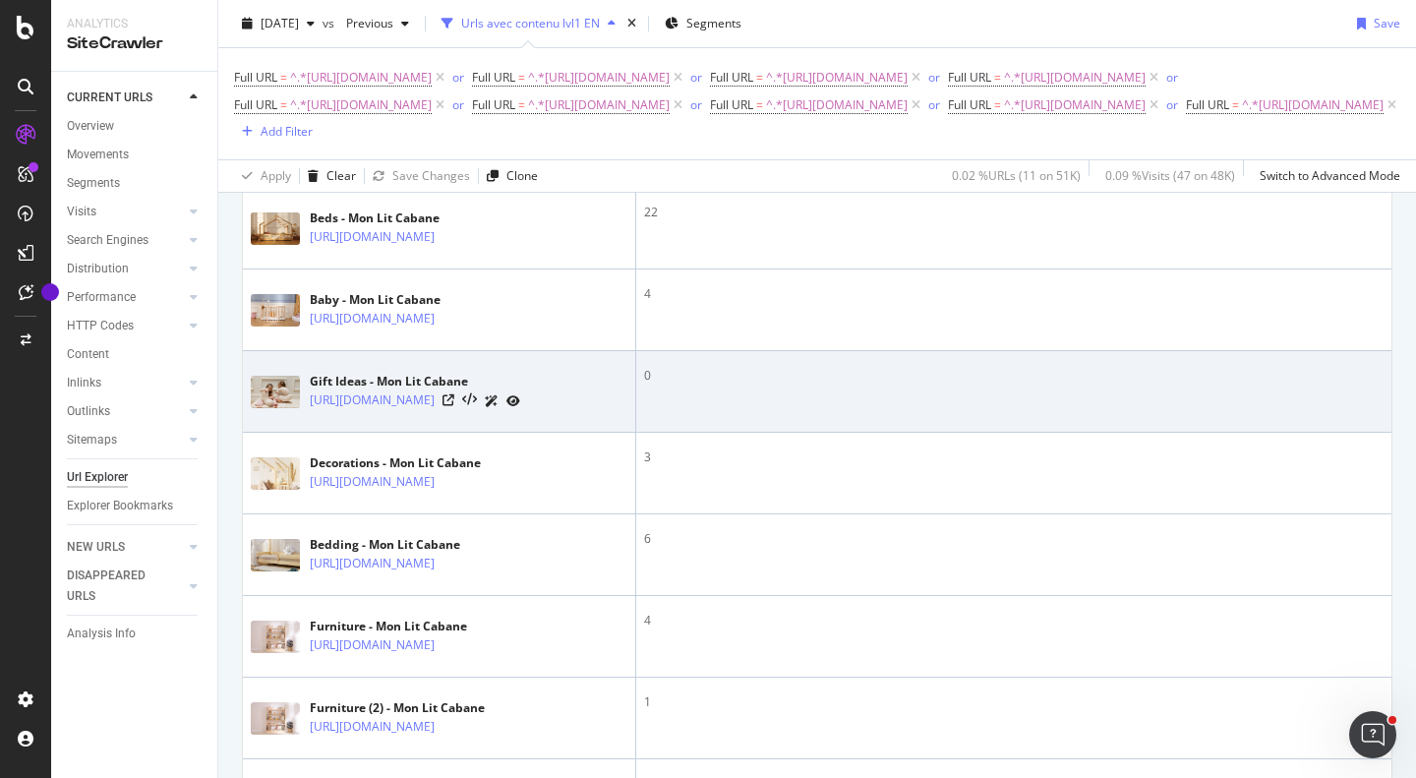
scroll to position [756, 0]
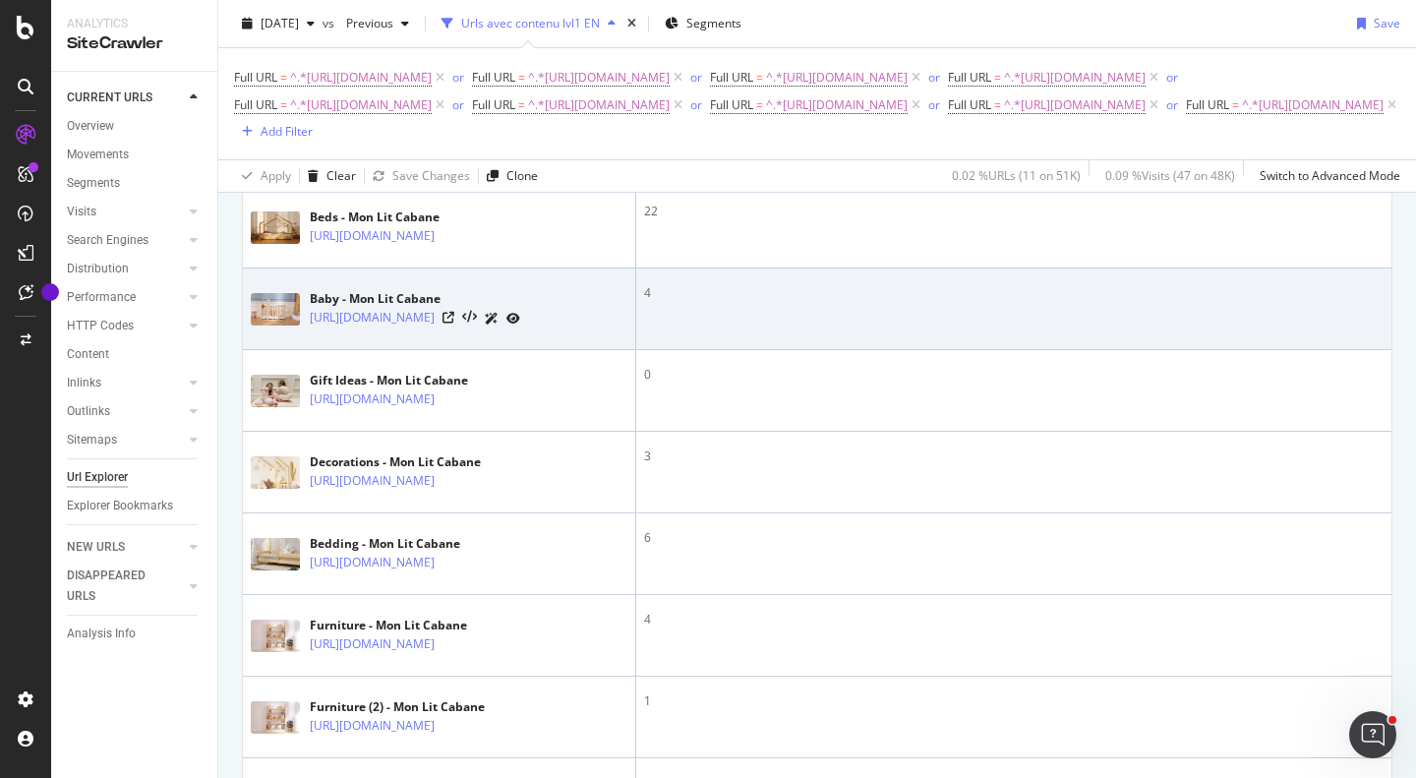
drag, startPoint x: 790, startPoint y: 344, endPoint x: 683, endPoint y: 318, distance: 110.4
click at [683, 318] on td "4" at bounding box center [1013, 309] width 755 height 82
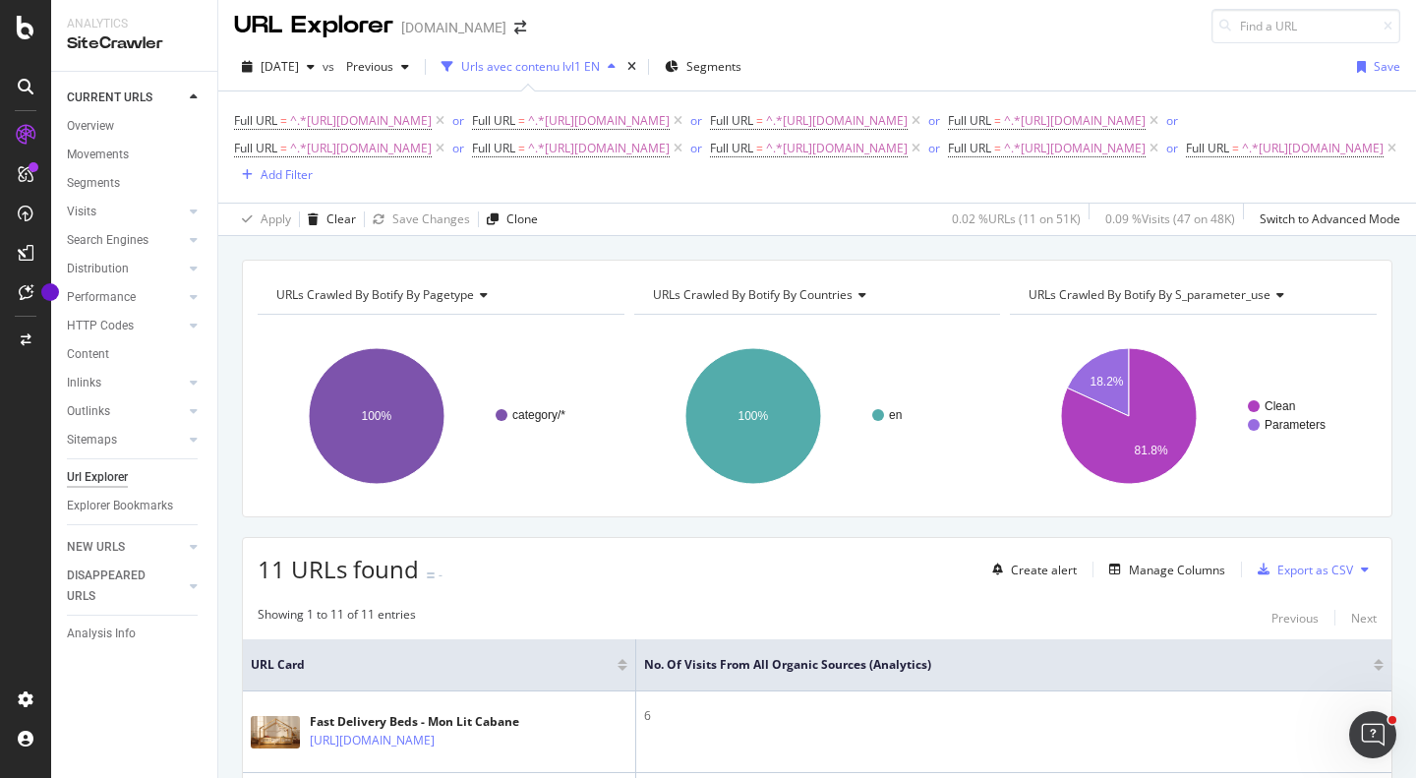
scroll to position [0, 0]
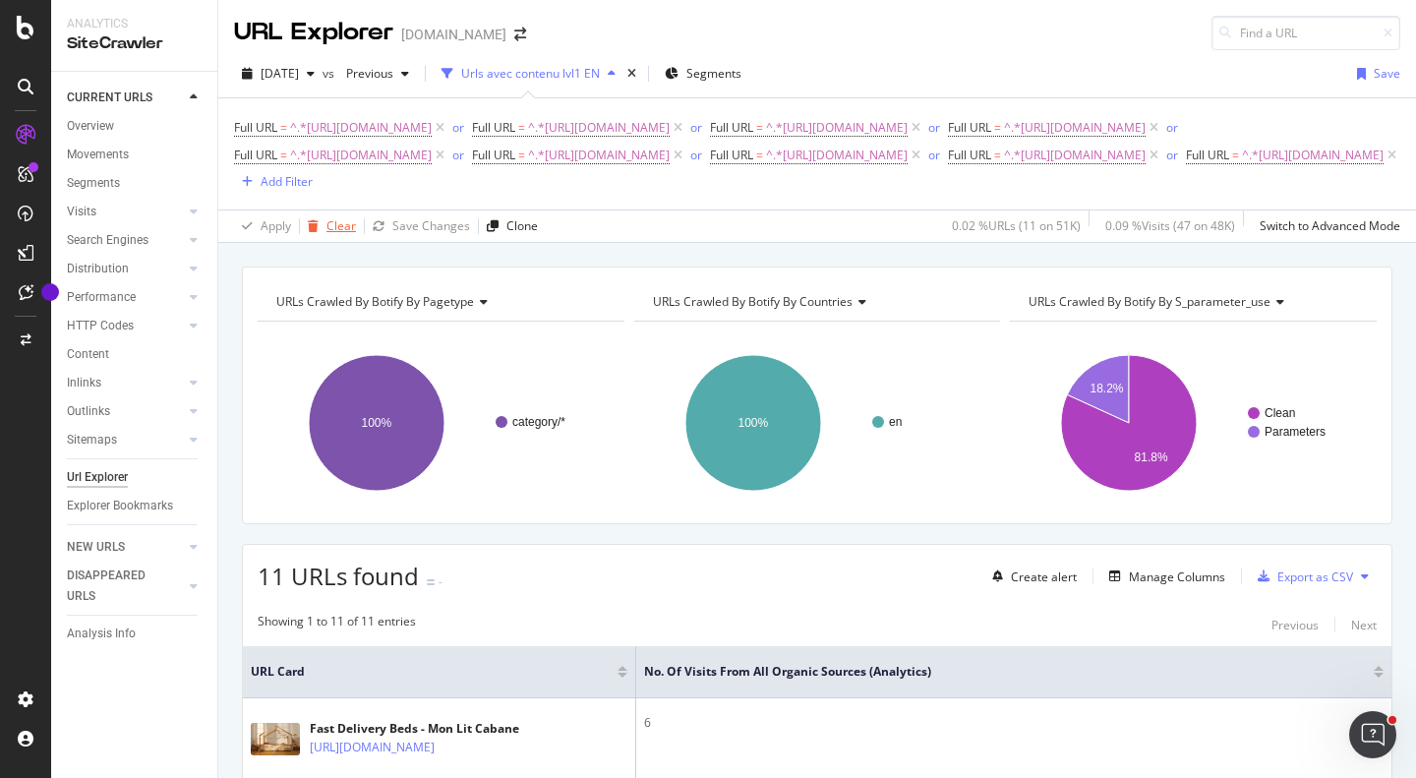
click at [324, 232] on div "button" at bounding box center [313, 226] width 27 height 12
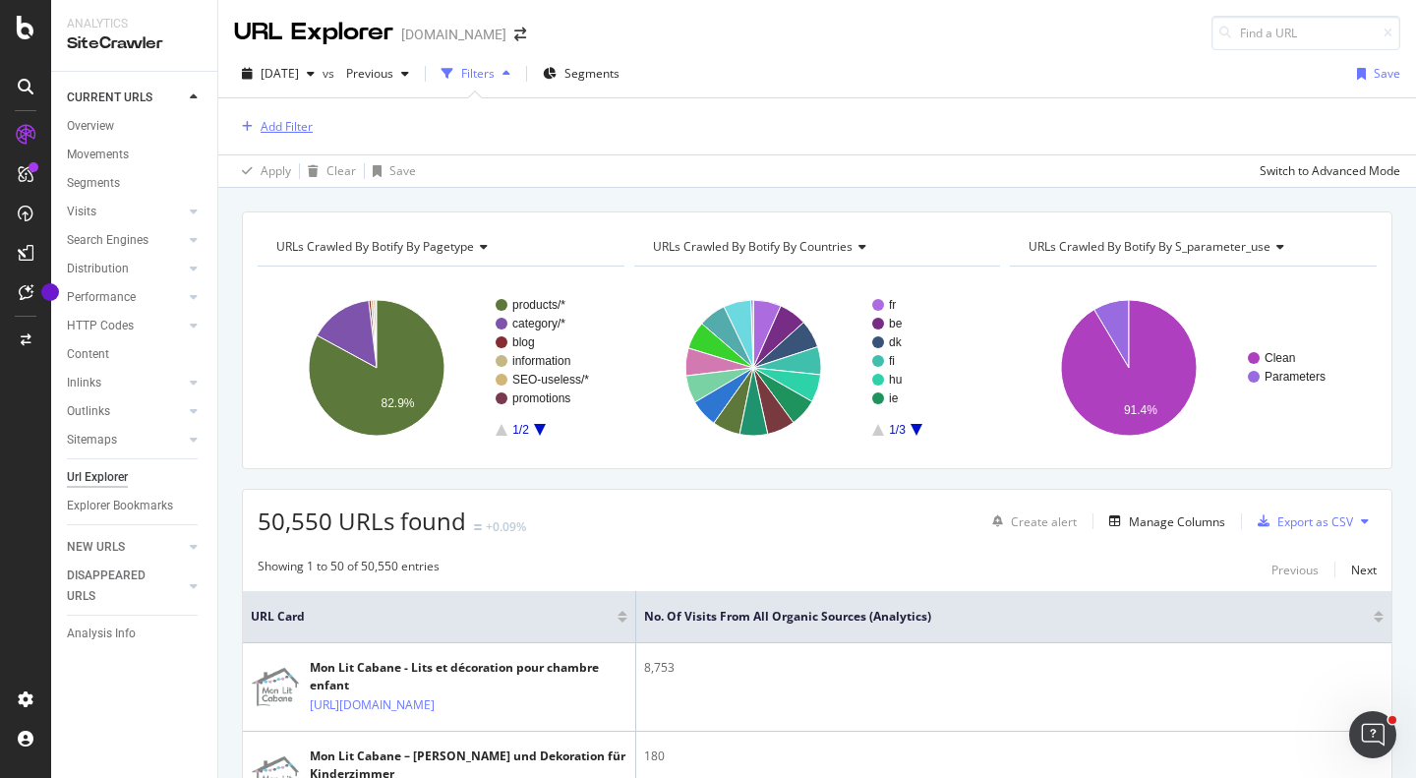
click at [291, 118] on div "Add Filter" at bounding box center [287, 126] width 52 height 17
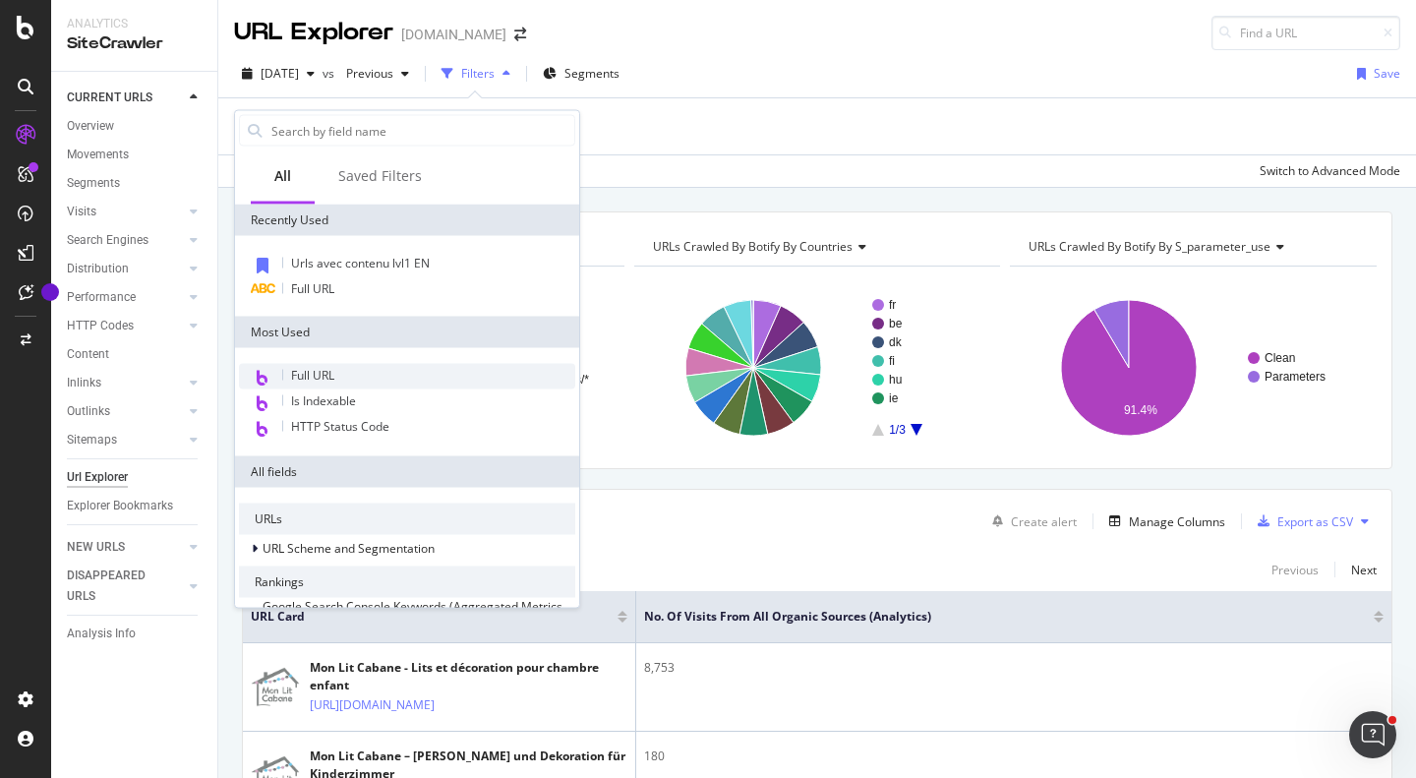
click at [338, 271] on div "Urls avec contenu lvl1 EN" at bounding box center [407, 265] width 336 height 26
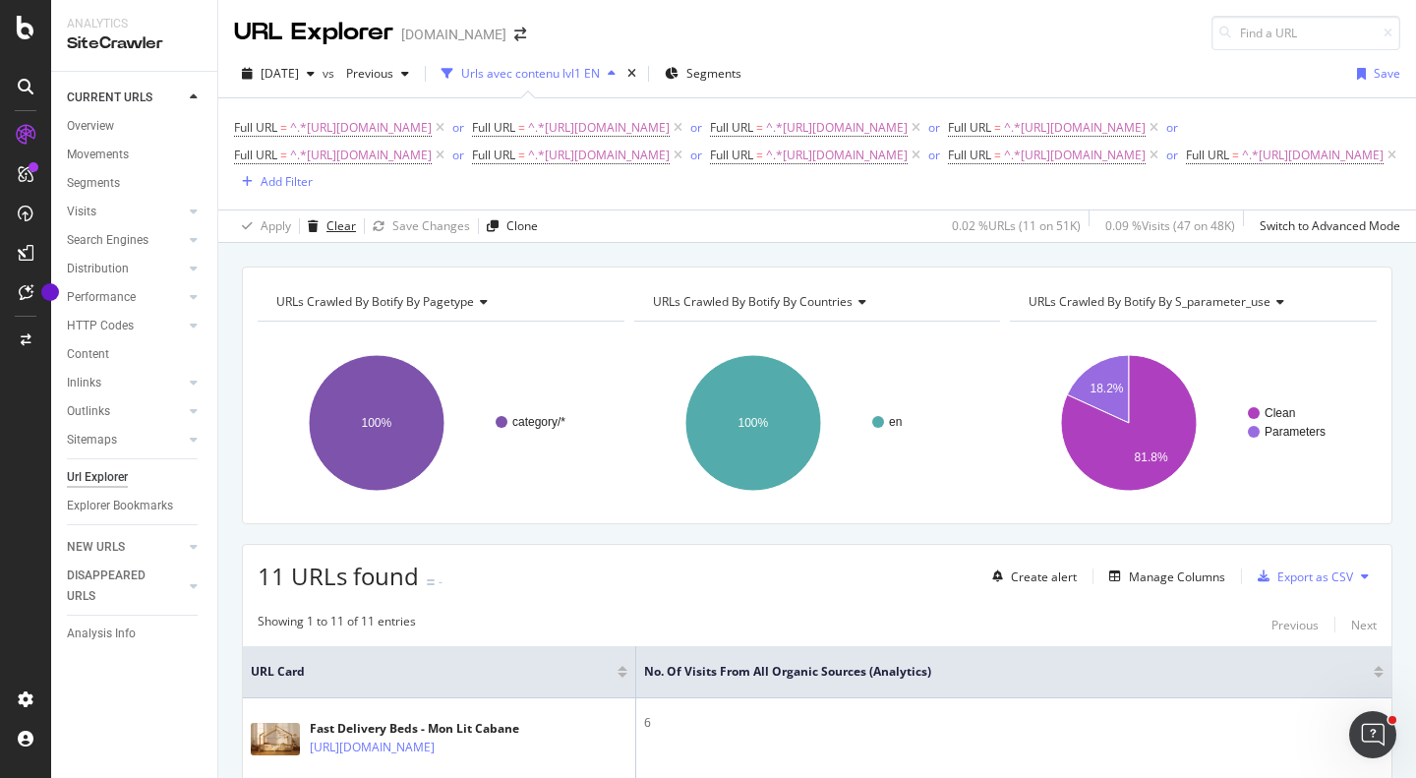
click at [320, 232] on div "button" at bounding box center [313, 226] width 27 height 12
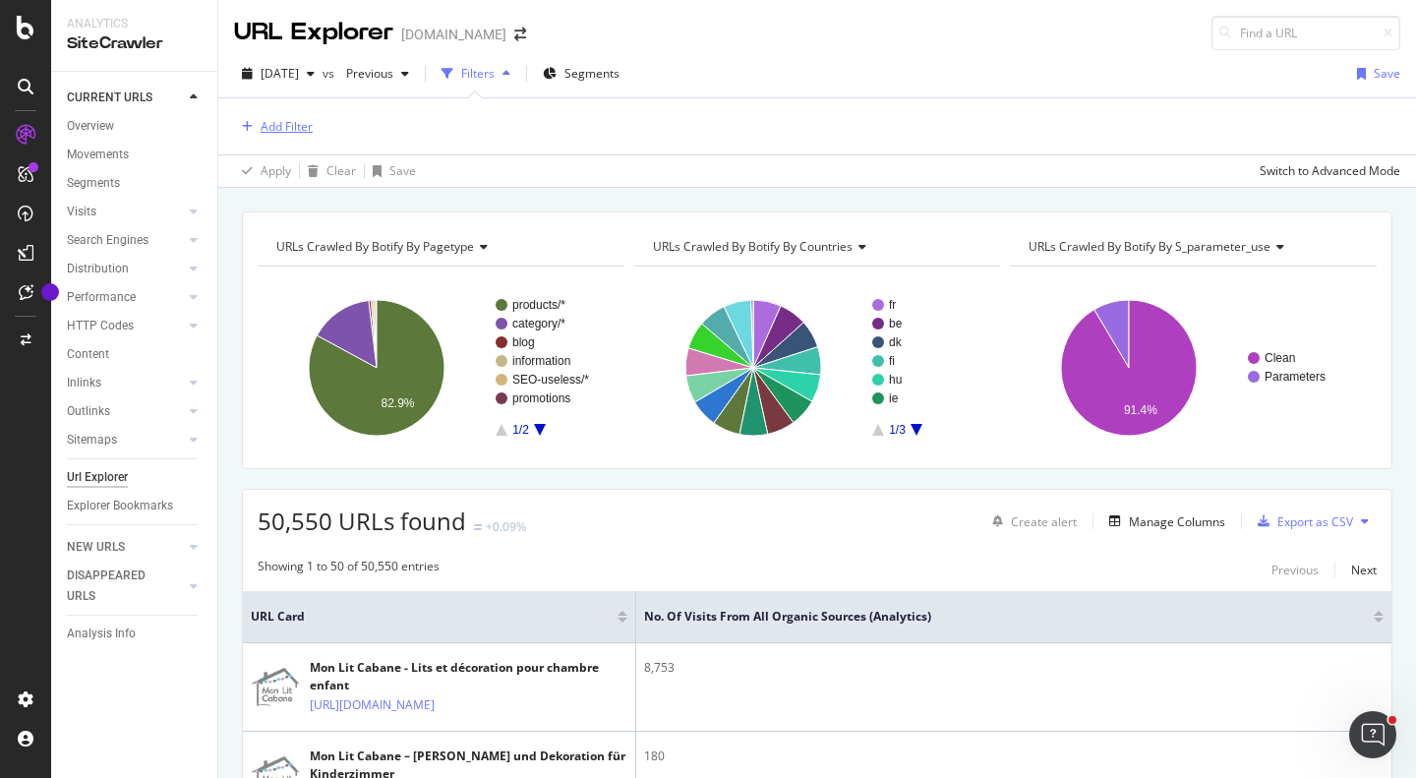
click at [286, 125] on div "Add Filter" at bounding box center [287, 126] width 52 height 17
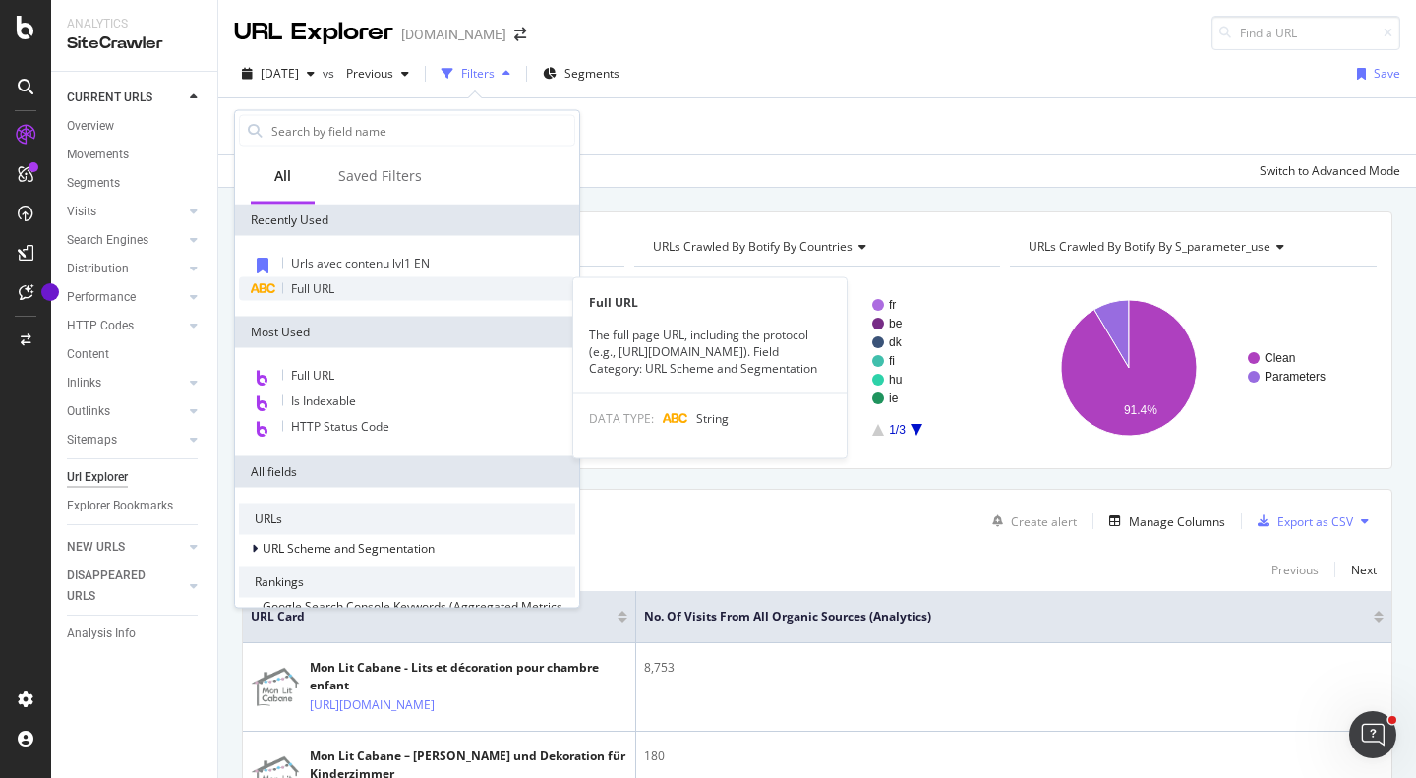
click at [310, 282] on span "Full URL" at bounding box center [312, 288] width 43 height 17
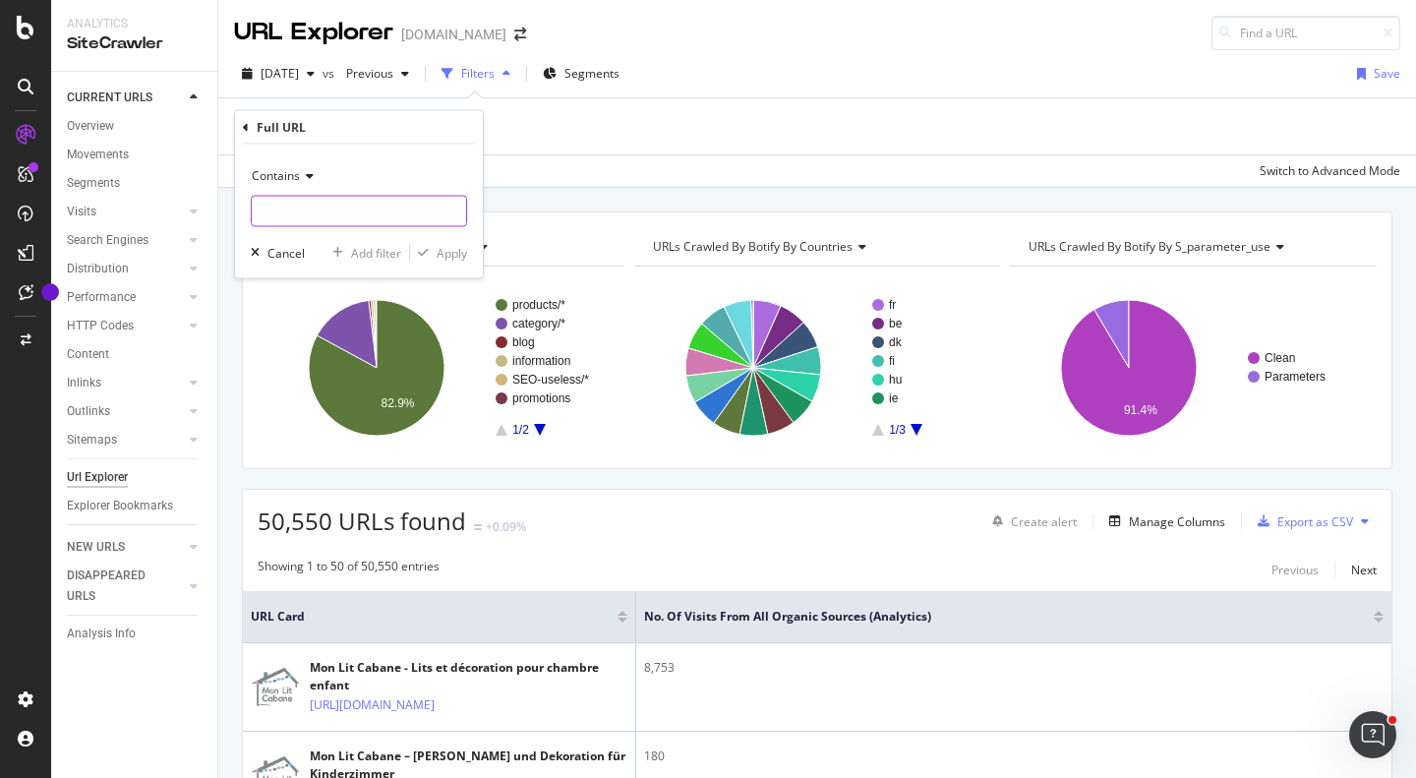
click at [348, 208] on input "text" at bounding box center [359, 211] width 214 height 31
paste input "[URL][DOMAIN_NAME]"
type input "[URL][DOMAIN_NAME]"
click at [380, 246] on div "Add filter" at bounding box center [376, 252] width 50 height 17
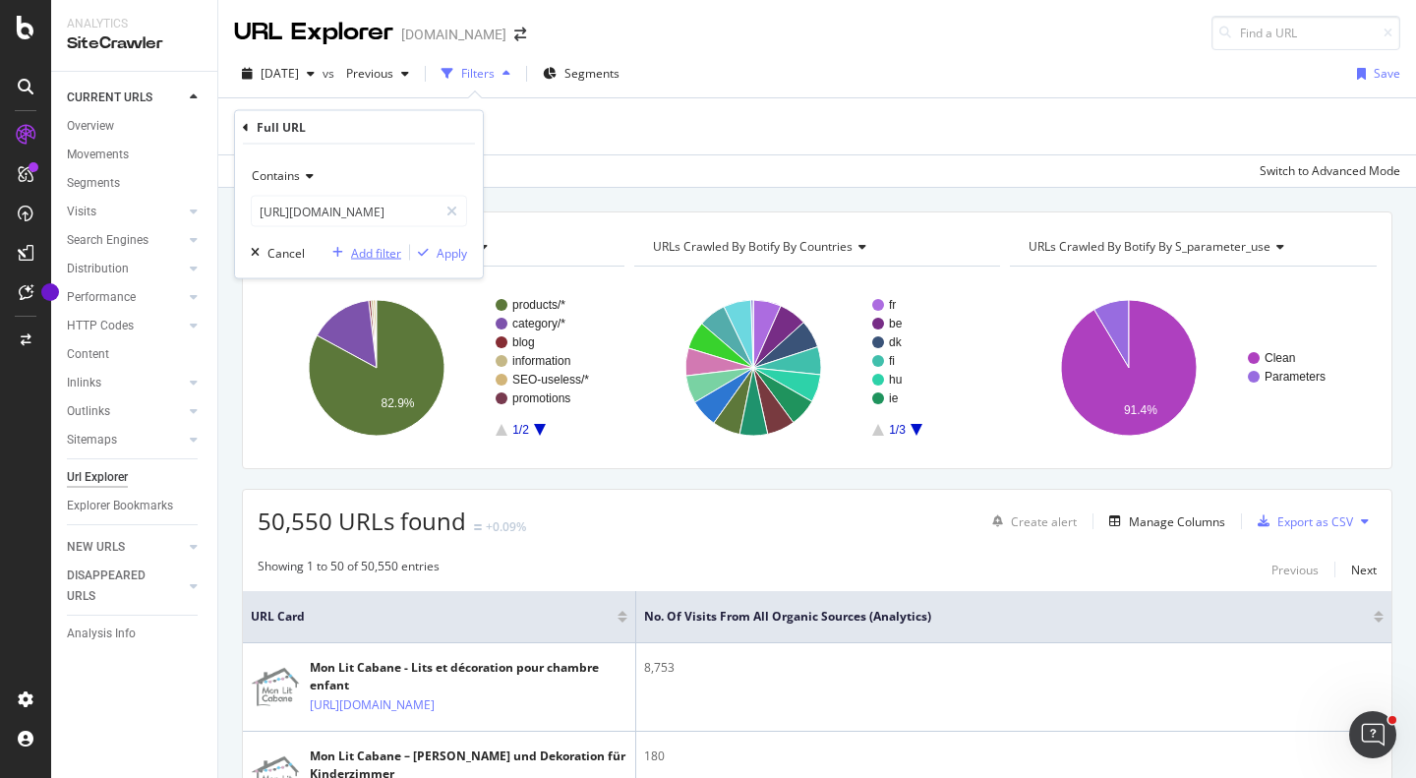
scroll to position [0, 0]
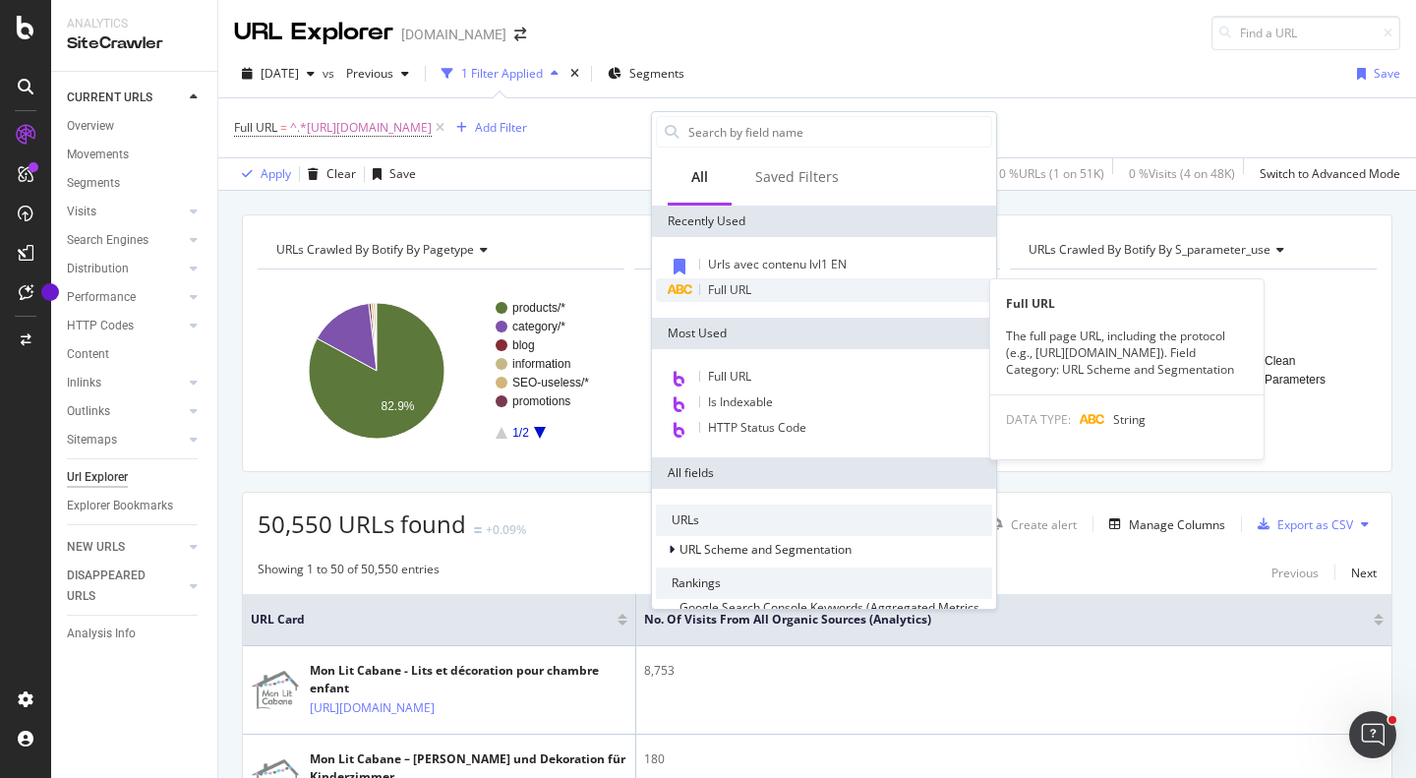
click at [732, 287] on span "Full URL" at bounding box center [729, 289] width 43 height 17
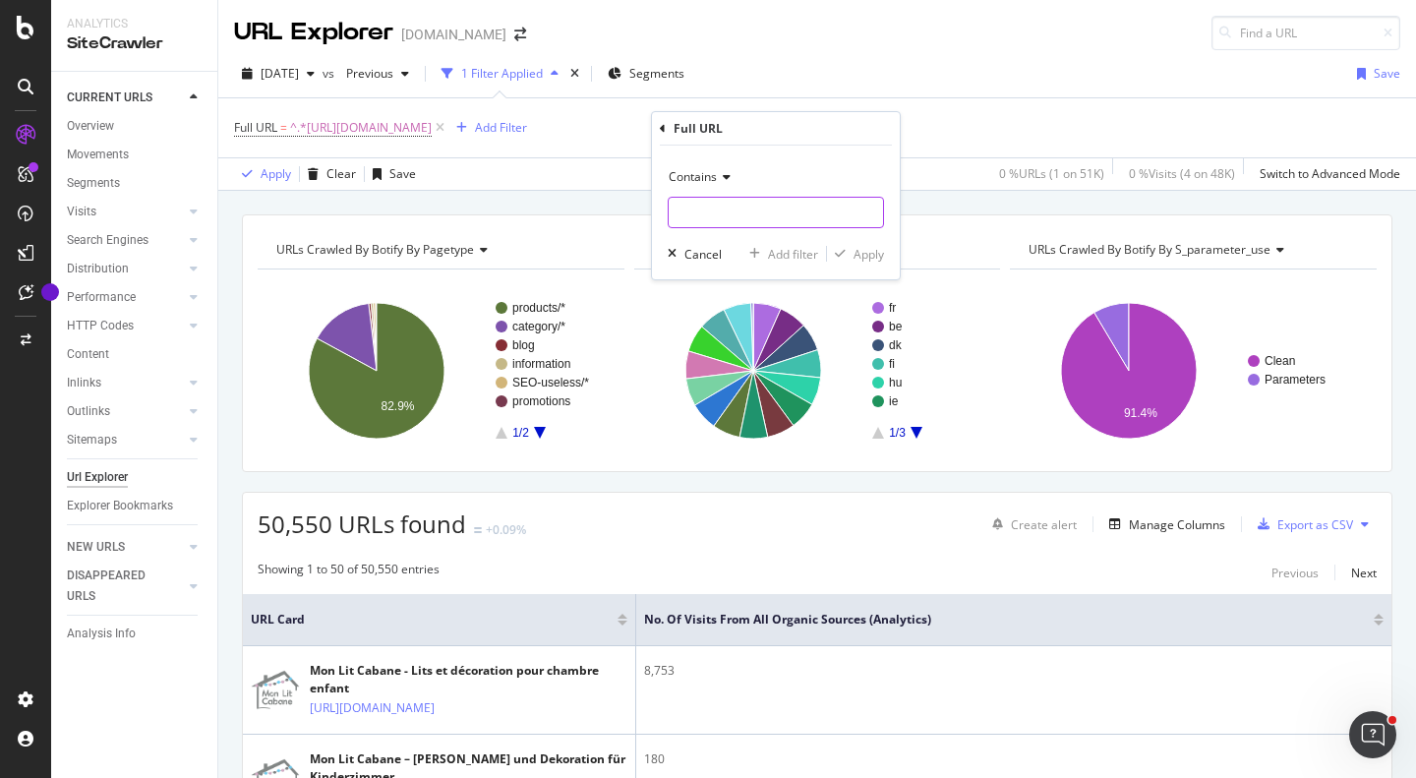
click at [757, 222] on input "text" at bounding box center [776, 212] width 214 height 31
paste input "[URL][DOMAIN_NAME]"
type input "[URL][DOMAIN_NAME]"
click at [775, 245] on div "Add filter" at bounding box center [779, 254] width 77 height 18
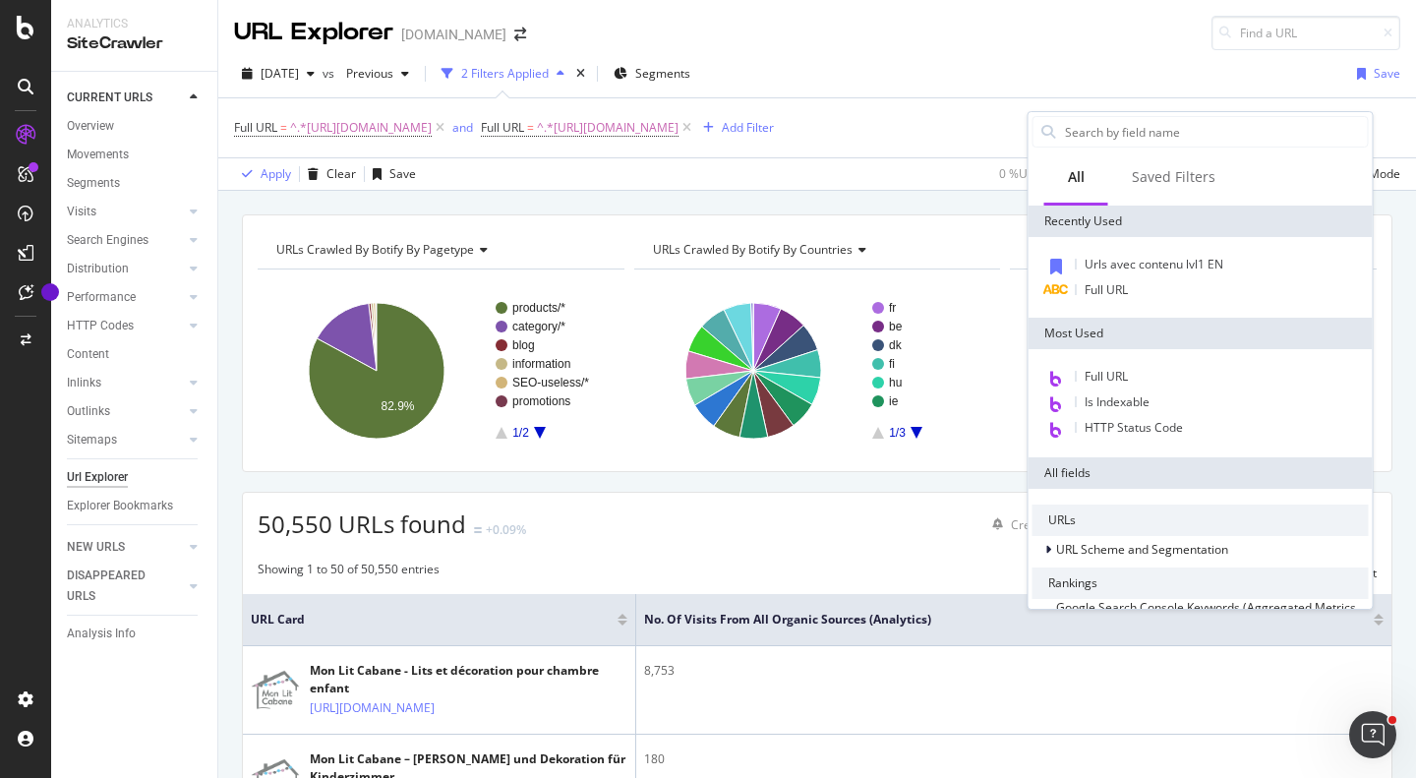
click at [1200, 302] on div "Urls avec contenu lvl1 EN Full URL" at bounding box center [1200, 277] width 344 height 81
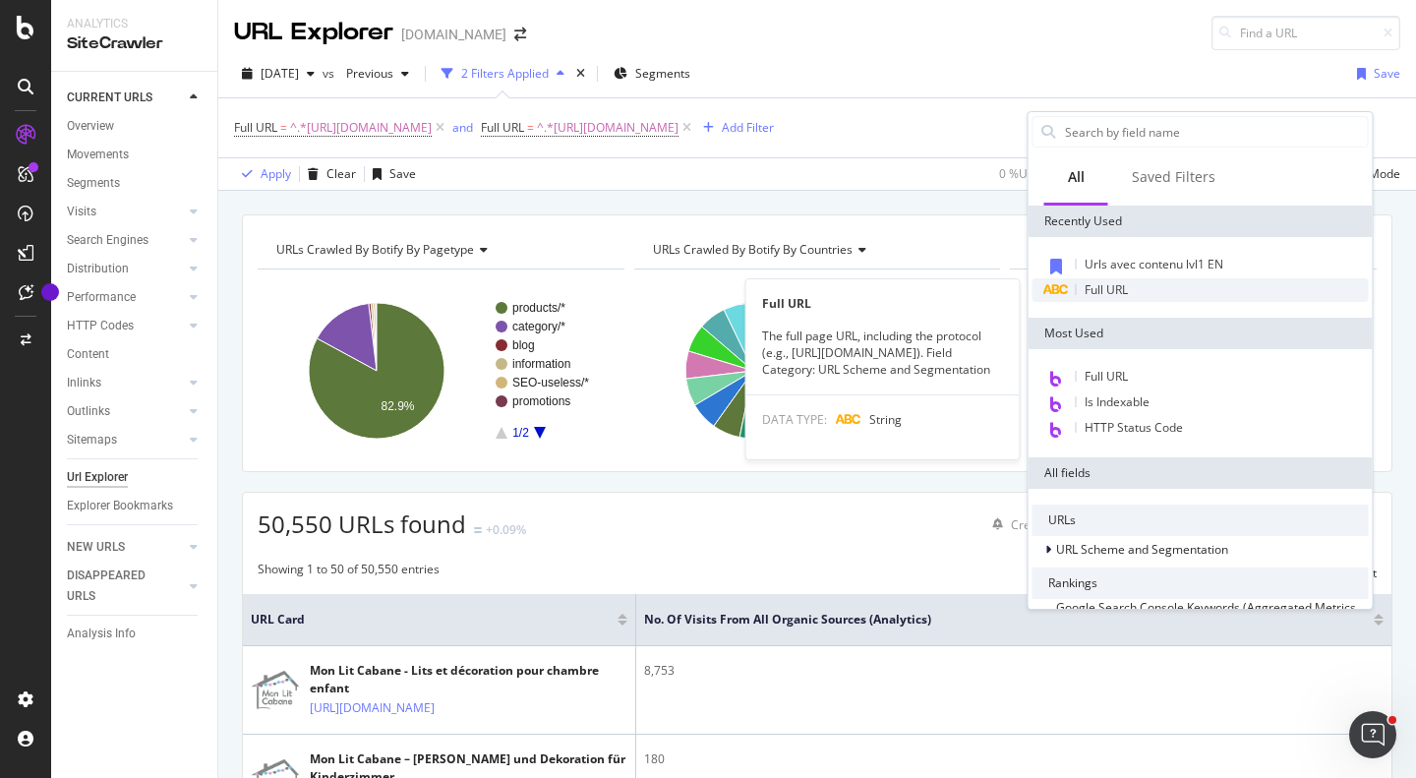
click at [1175, 293] on div "Full URL" at bounding box center [1200, 290] width 336 height 24
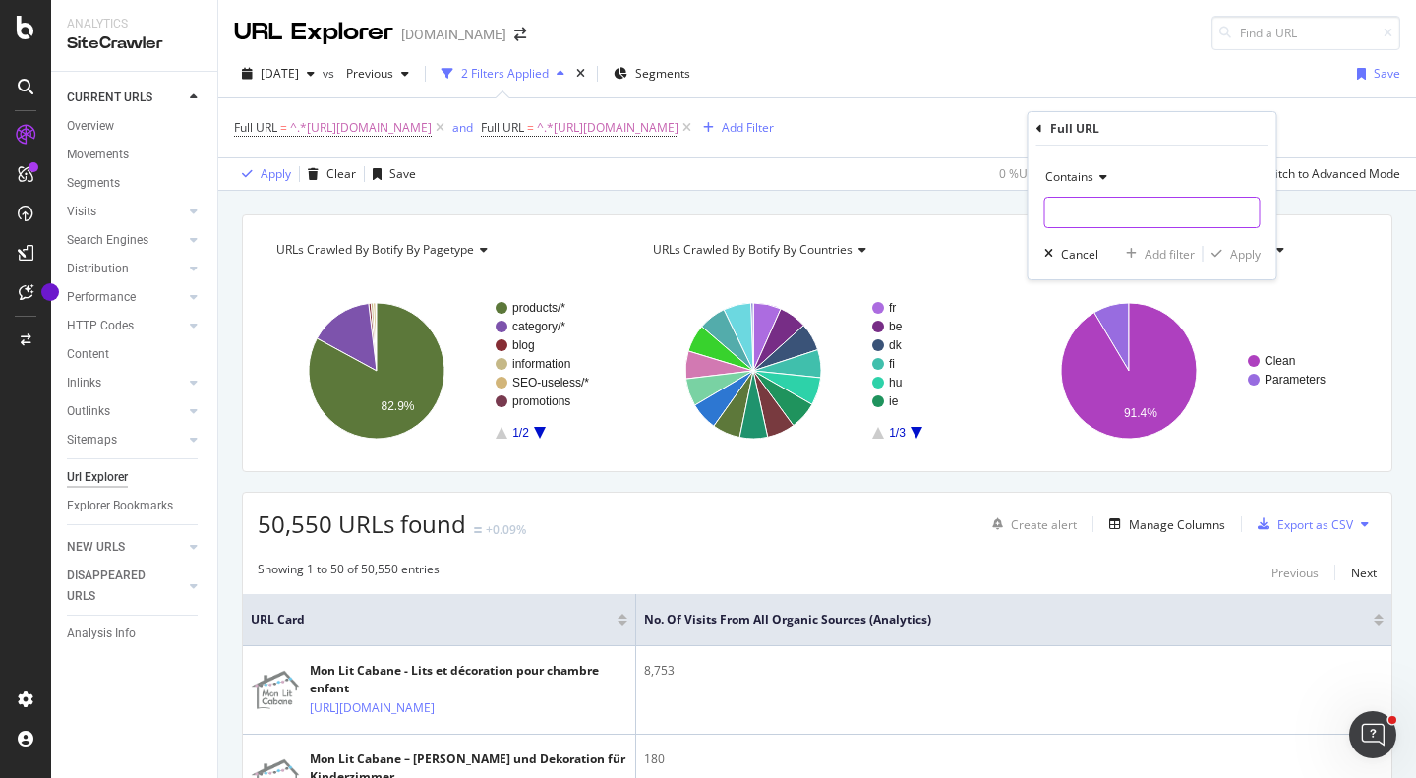
click at [1116, 211] on input "text" at bounding box center [1152, 212] width 214 height 31
paste input "[URL][DOMAIN_NAME]"
type input "[URL][DOMAIN_NAME]"
click at [1162, 248] on div "Add filter" at bounding box center [1169, 254] width 50 height 17
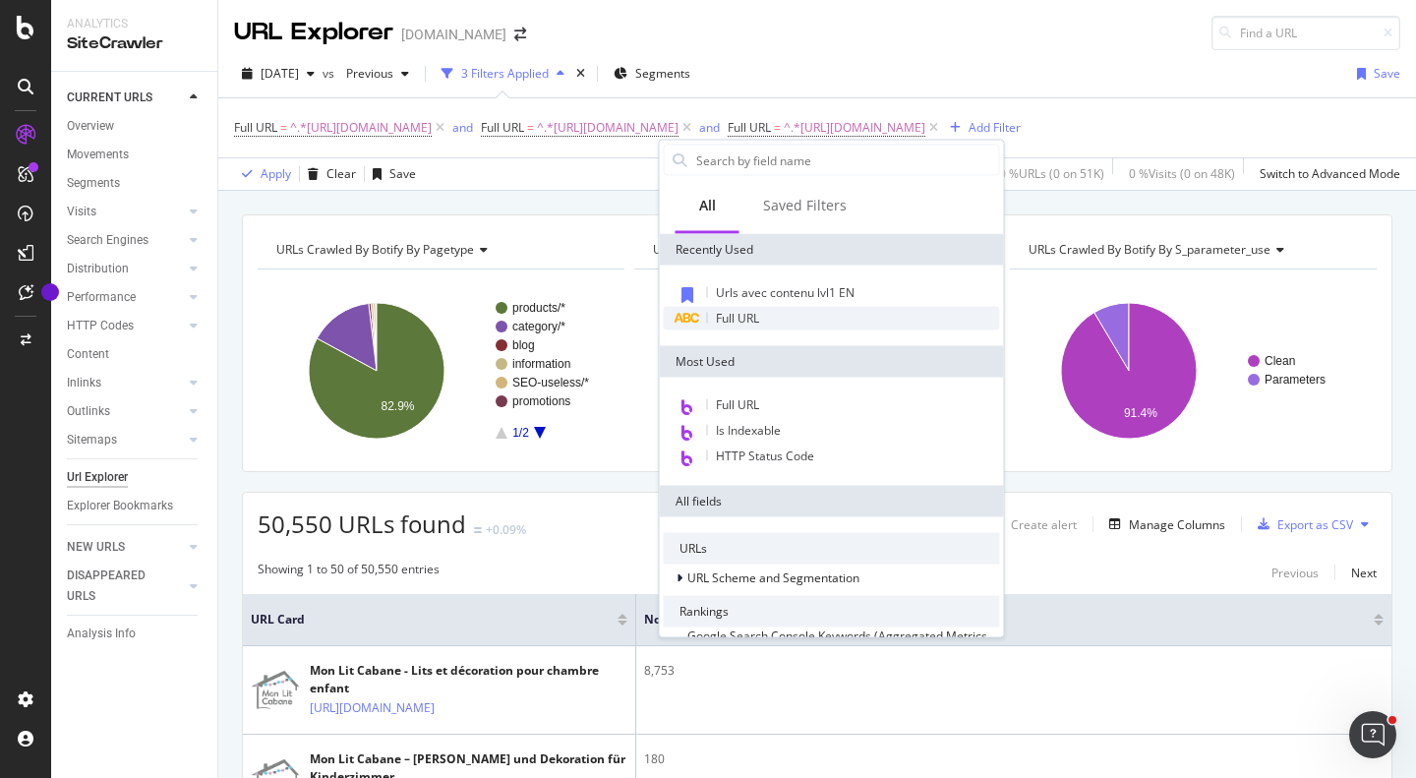
click at [753, 315] on span "Full URL" at bounding box center [737, 318] width 43 height 17
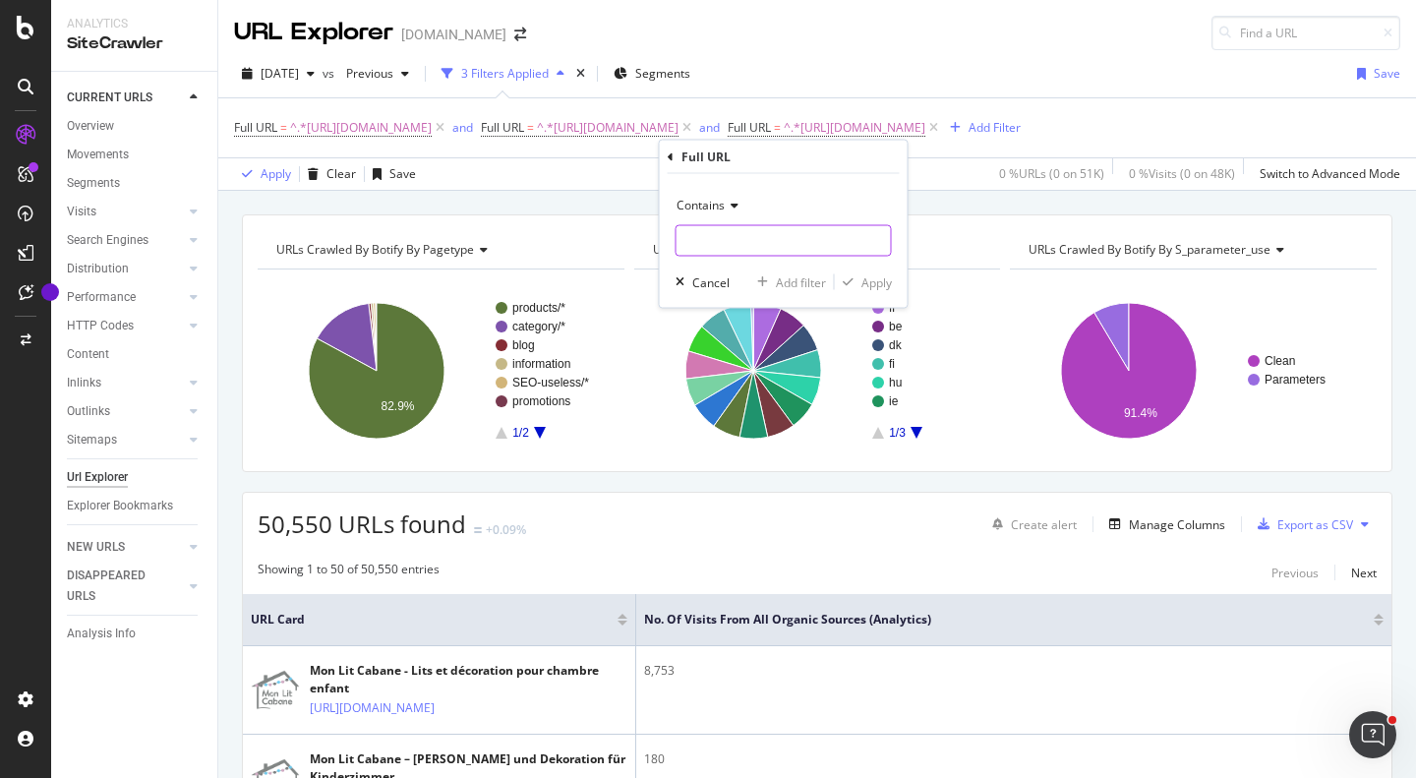
click at [787, 234] on input "text" at bounding box center [783, 240] width 214 height 31
paste input "[URL][DOMAIN_NAME]"
type input "[URL][DOMAIN_NAME]"
click at [801, 281] on div "Add filter" at bounding box center [801, 281] width 50 height 17
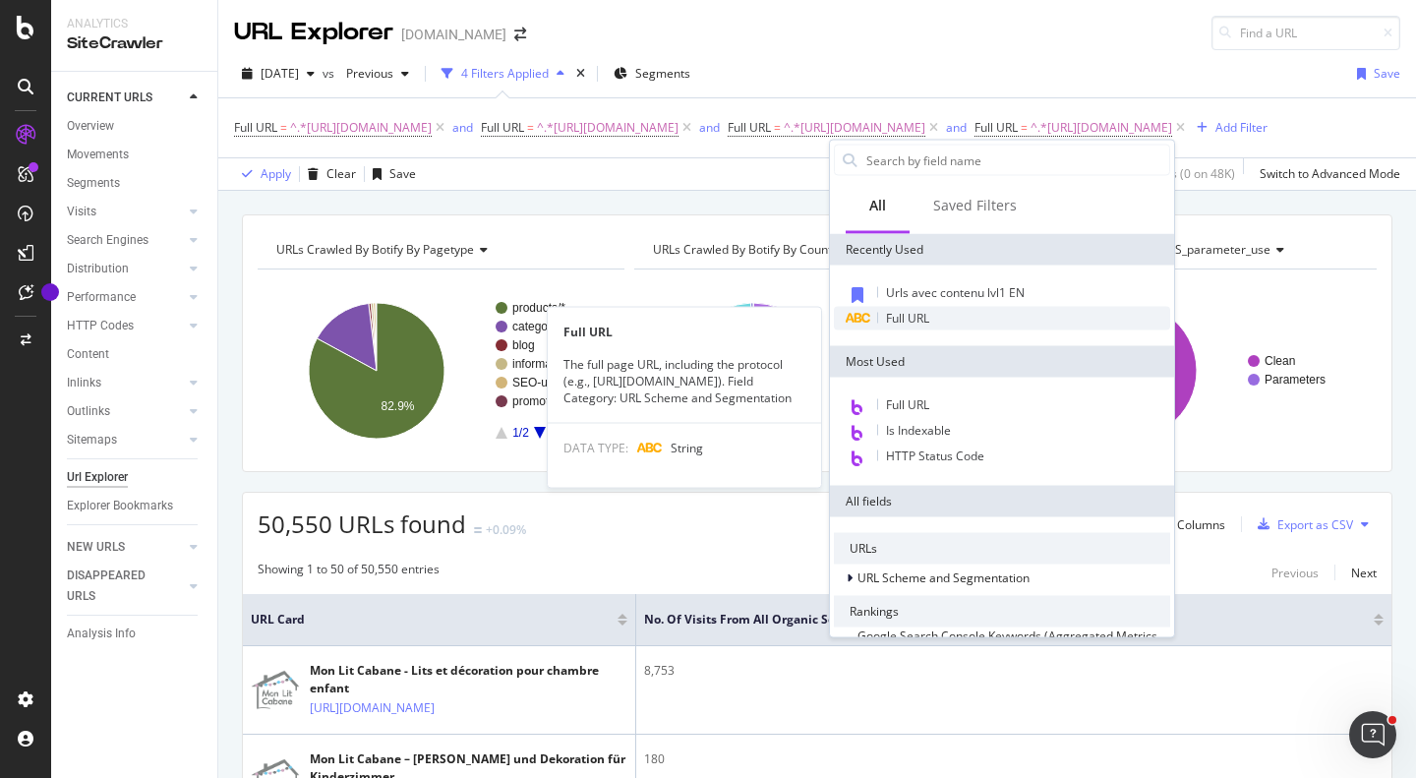
click at [906, 310] on span "Full URL" at bounding box center [907, 318] width 43 height 17
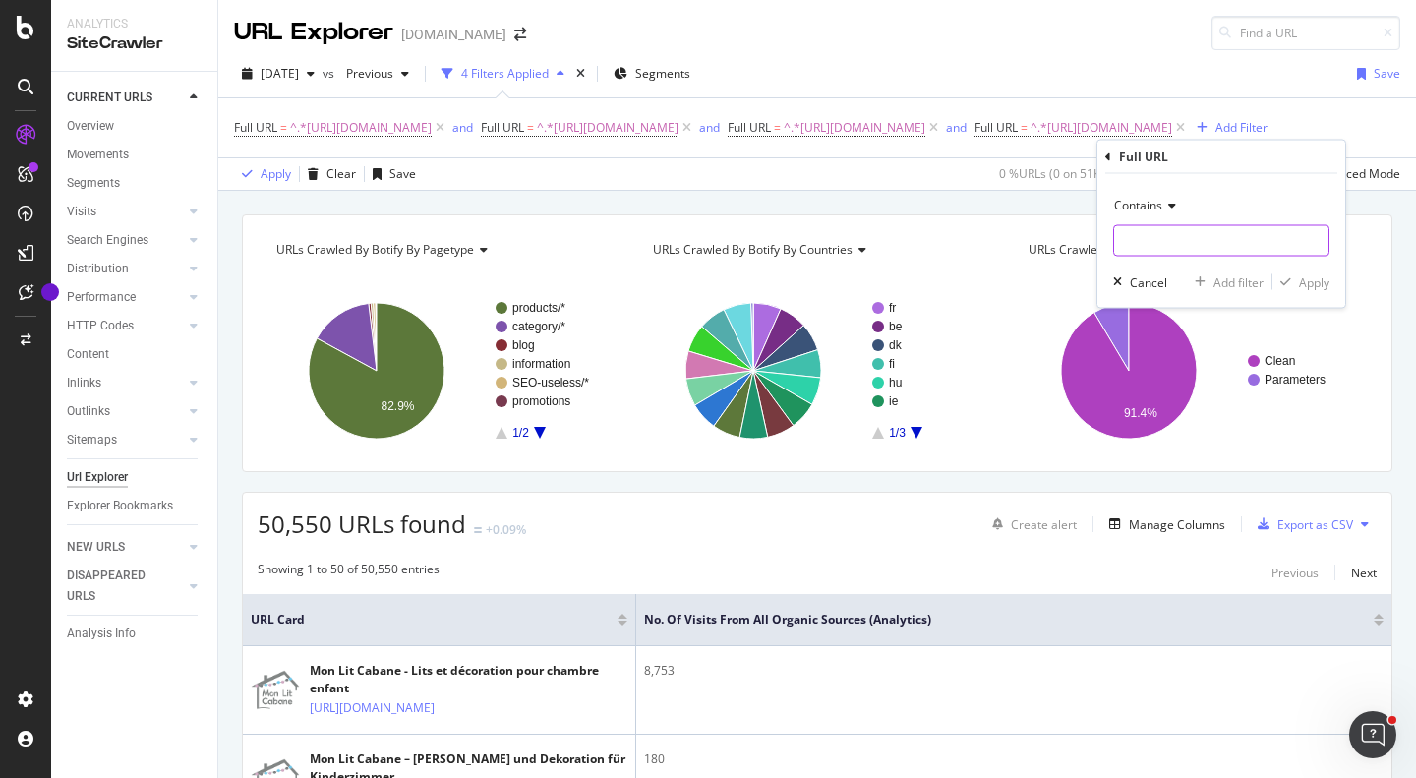
click at [1138, 243] on input "text" at bounding box center [1221, 240] width 214 height 31
paste input "[URL][DOMAIN_NAME]"
type input "[URL][DOMAIN_NAME]"
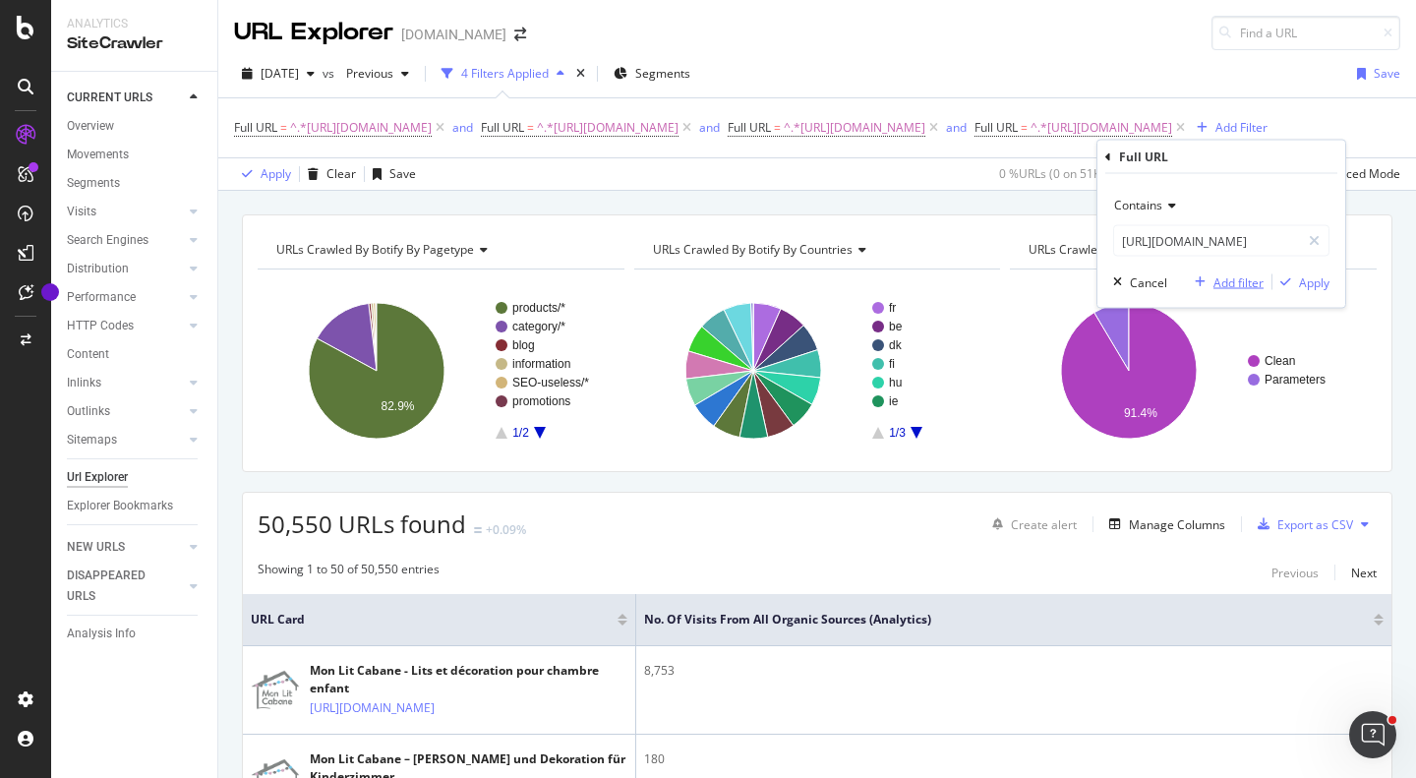
click at [1228, 280] on div "Add filter" at bounding box center [1238, 281] width 50 height 17
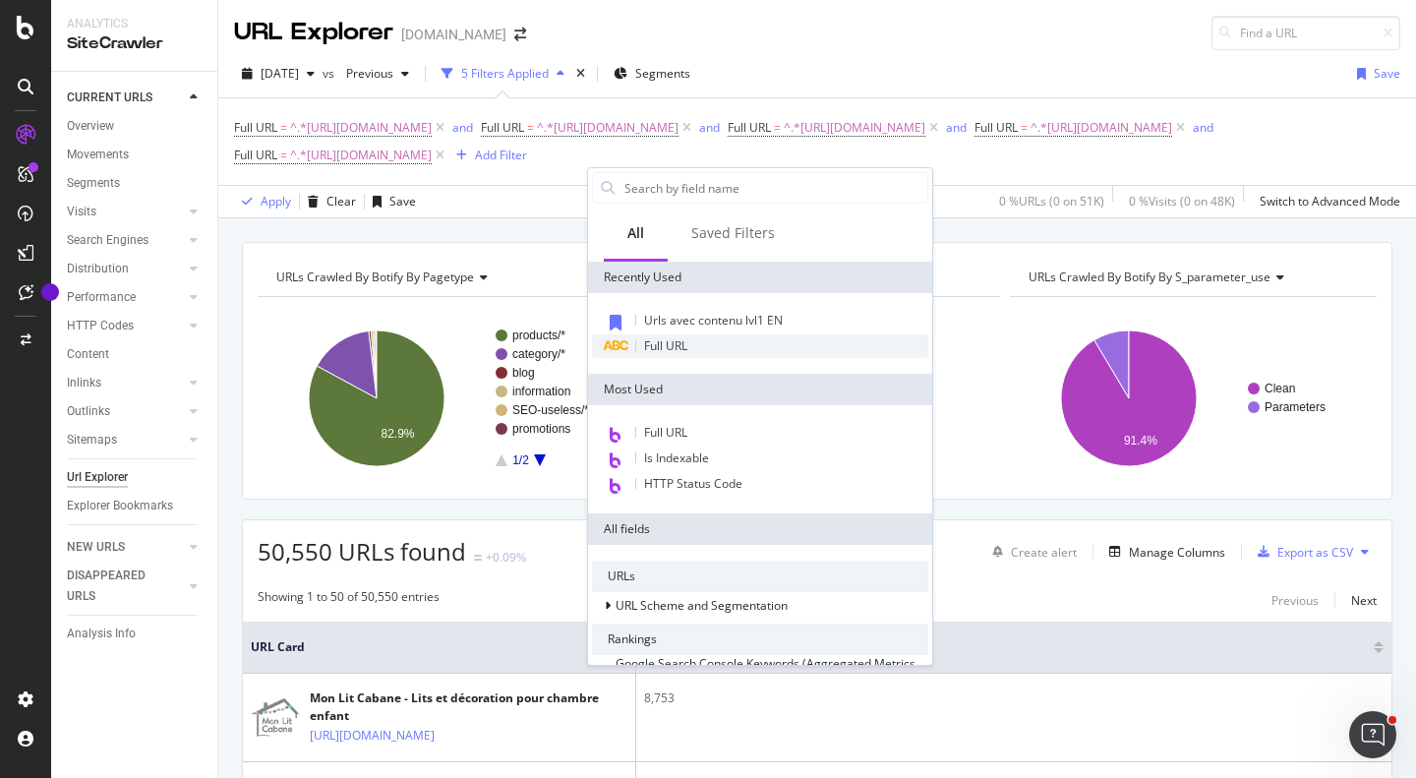
click at [725, 354] on div "Full URL" at bounding box center [760, 346] width 336 height 24
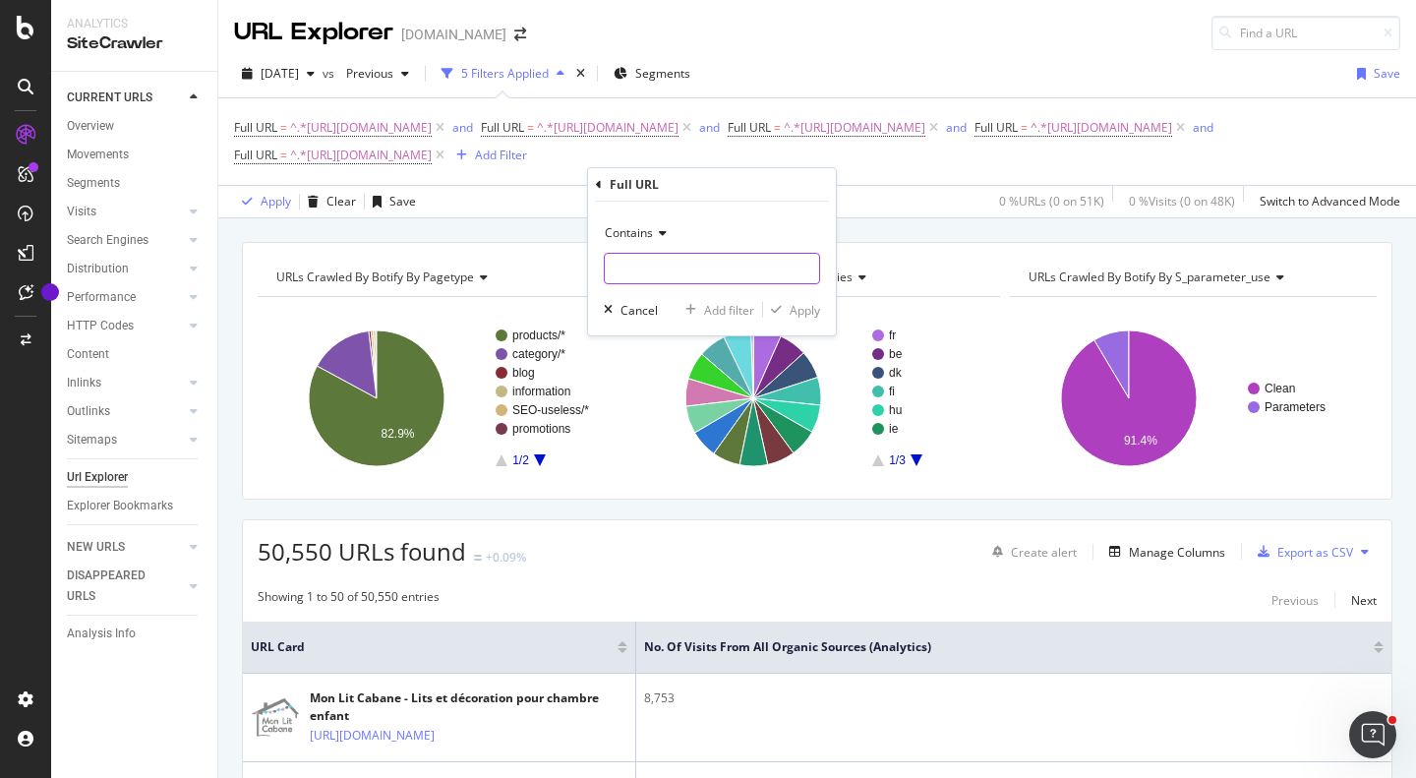
click at [715, 260] on input "text" at bounding box center [712, 268] width 214 height 31
paste input "[URL][DOMAIN_NAME]"
type input "[URL][DOMAIN_NAME]"
click at [726, 310] on div "Add filter" at bounding box center [729, 310] width 50 height 17
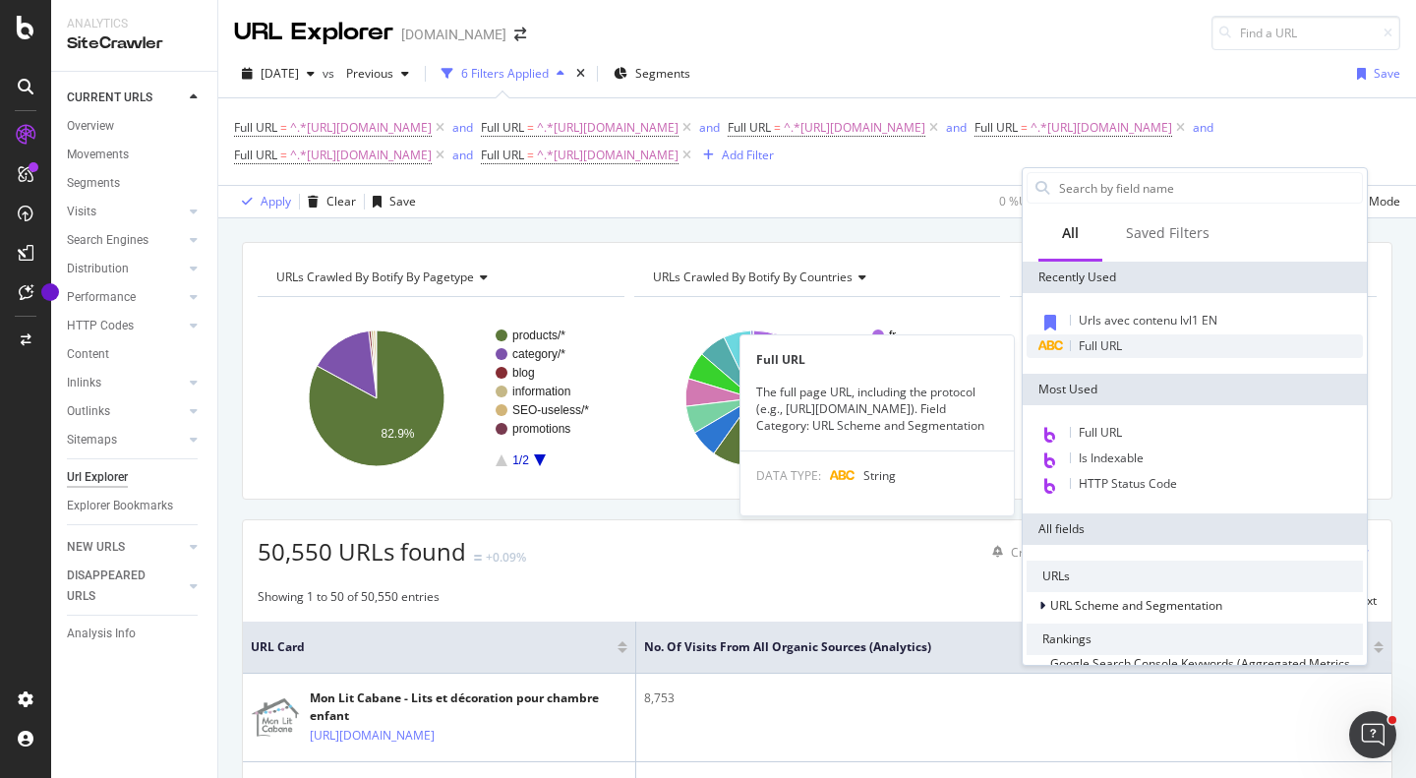
click at [1116, 342] on span "Full URL" at bounding box center [1099, 345] width 43 height 17
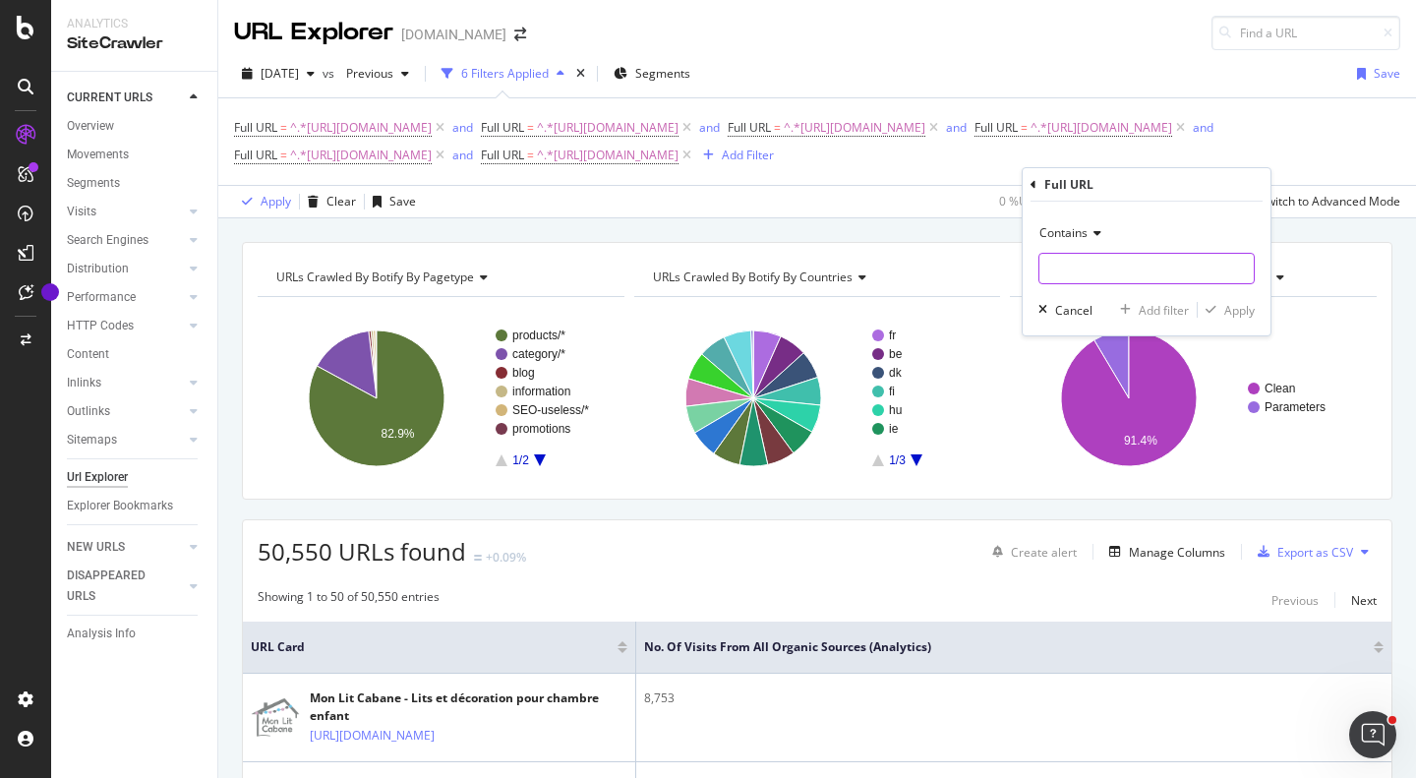
click at [1118, 271] on input "text" at bounding box center [1146, 268] width 214 height 31
paste input "[URL][DOMAIN_NAME]"
type input "[URL][DOMAIN_NAME]"
click at [1161, 308] on div "Add filter" at bounding box center [1163, 310] width 50 height 17
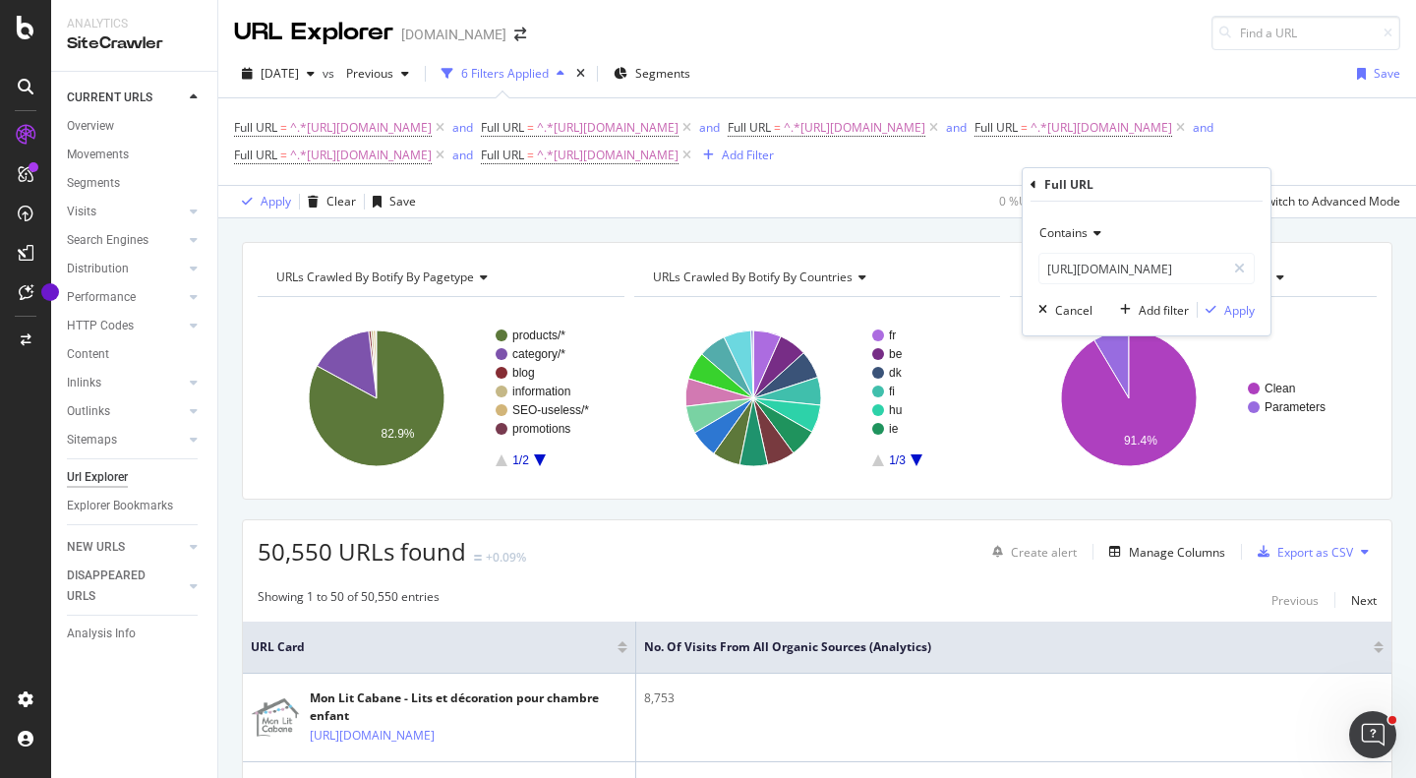
scroll to position [0, 0]
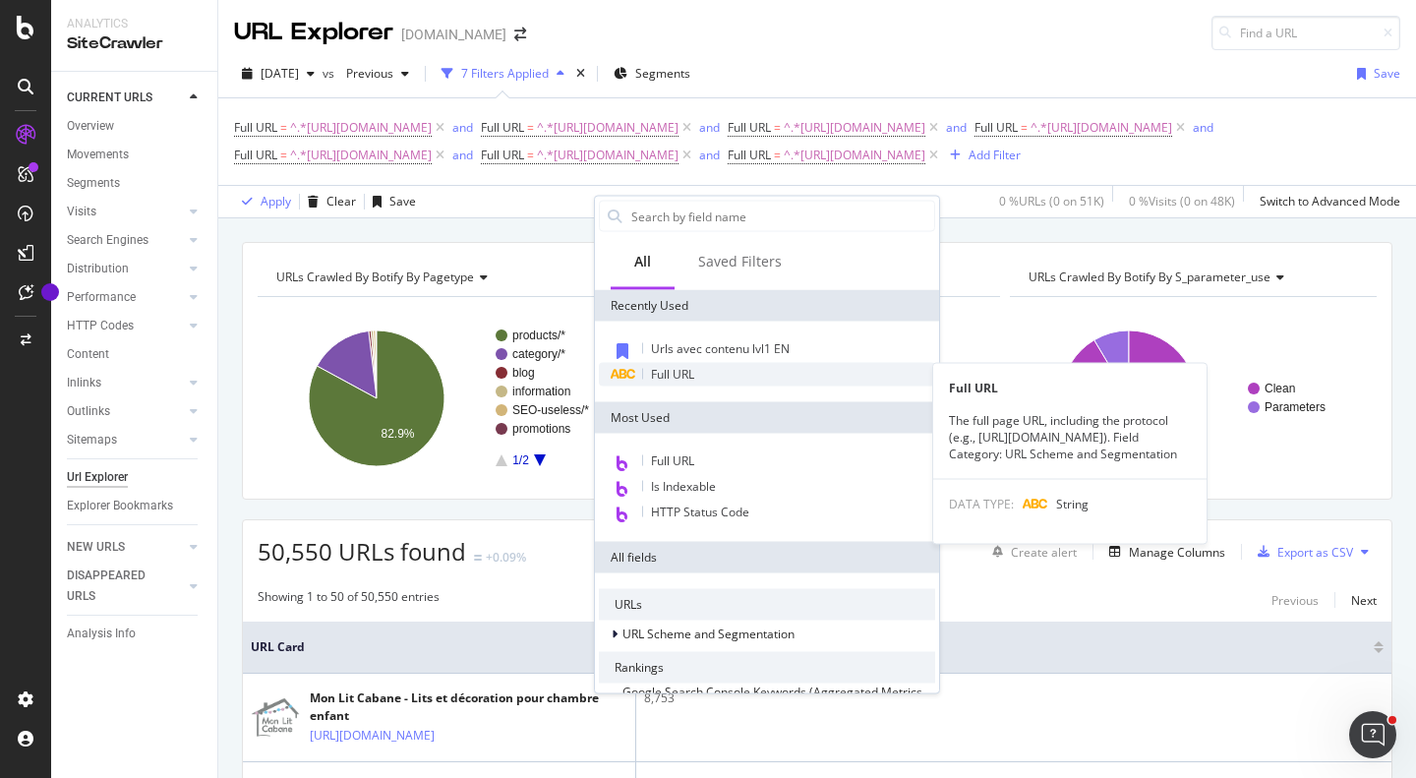
click at [751, 379] on div "Full URL" at bounding box center [767, 375] width 336 height 24
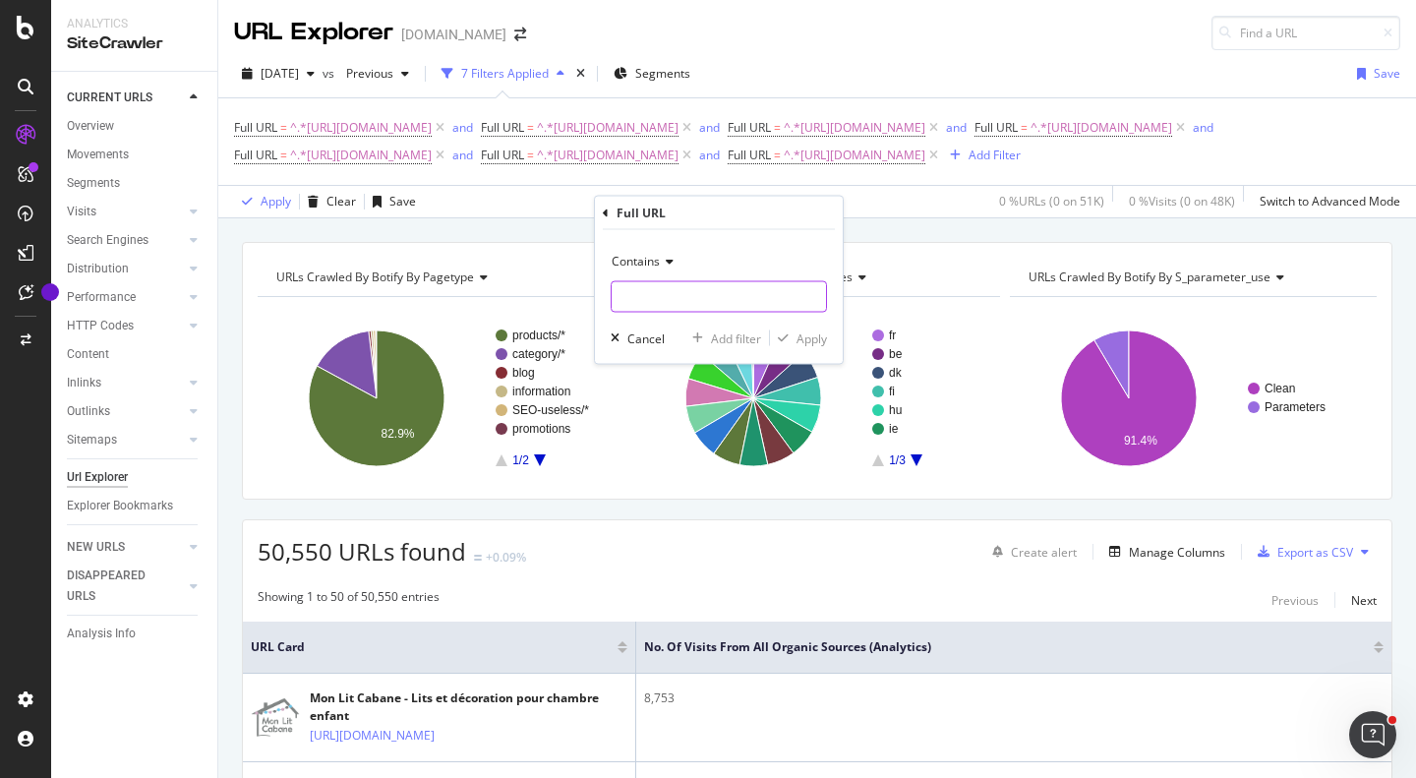
click at [739, 299] on input "text" at bounding box center [718, 296] width 214 height 31
paste input "[URL][DOMAIN_NAME]"
type input "[URL][DOMAIN_NAME]"
click at [728, 329] on div "Add filter" at bounding box center [722, 338] width 77 height 18
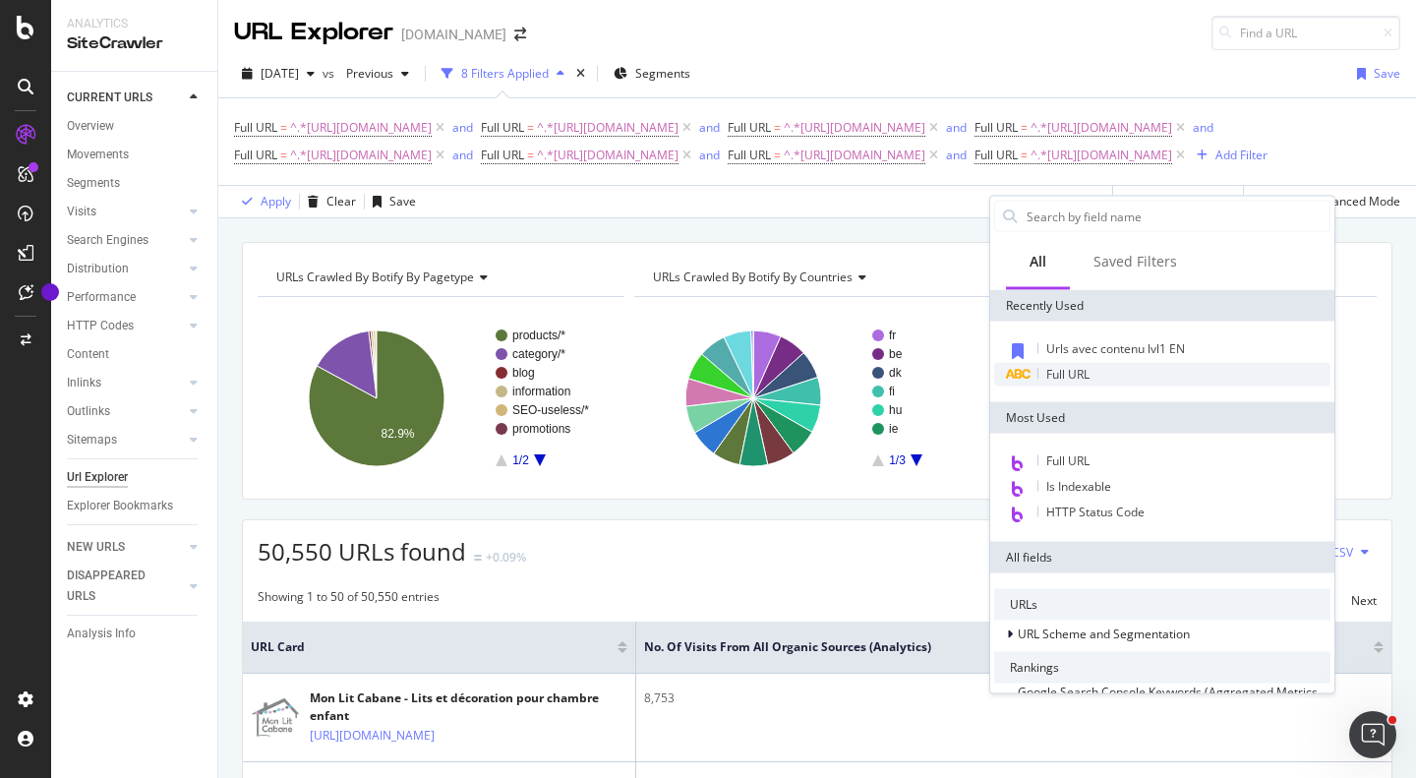
click at [1101, 378] on div "Full URL" at bounding box center [1162, 375] width 336 height 24
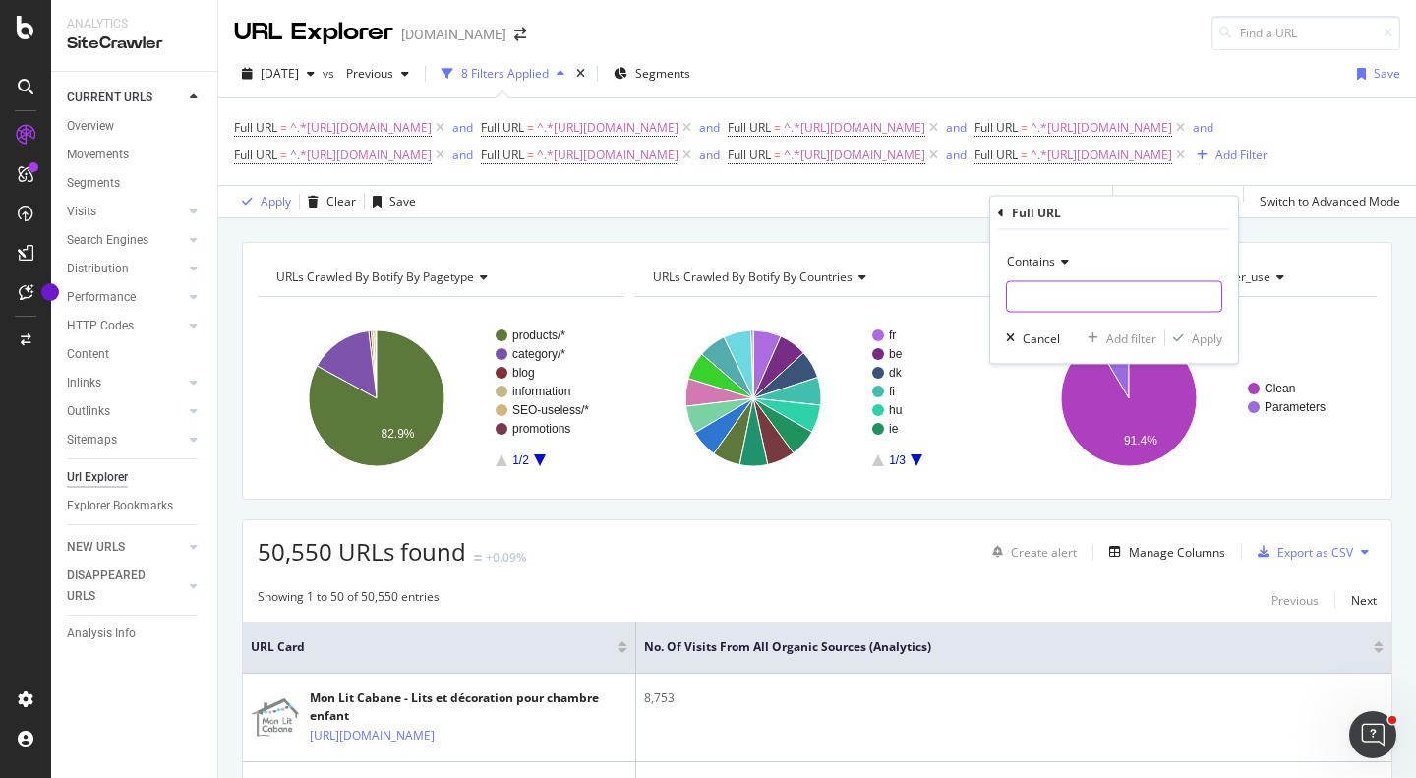
click at [1085, 292] on input "text" at bounding box center [1114, 296] width 214 height 31
paste input "[URL][DOMAIN_NAME]"
type input "[URL][DOMAIN_NAME]"
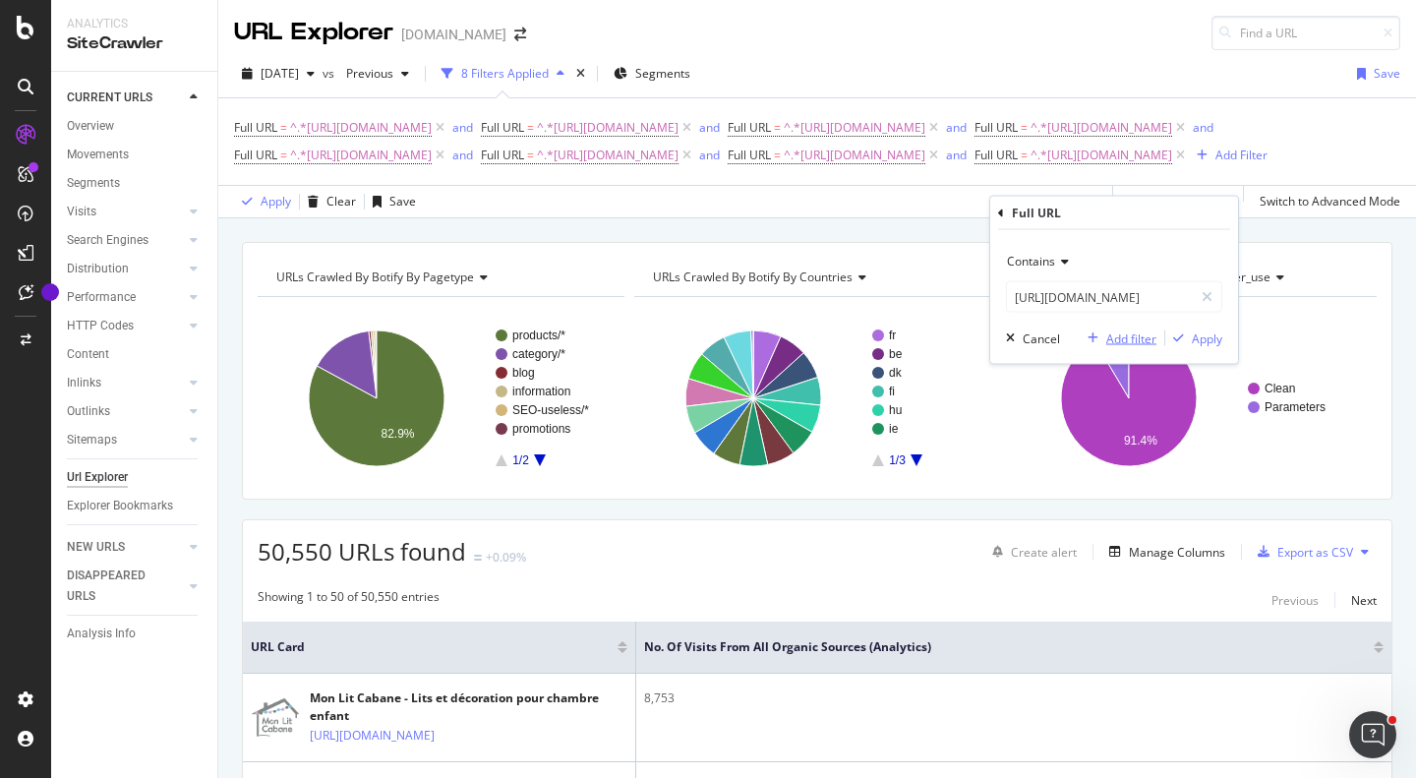
click at [1102, 332] on div "button" at bounding box center [1092, 338] width 27 height 12
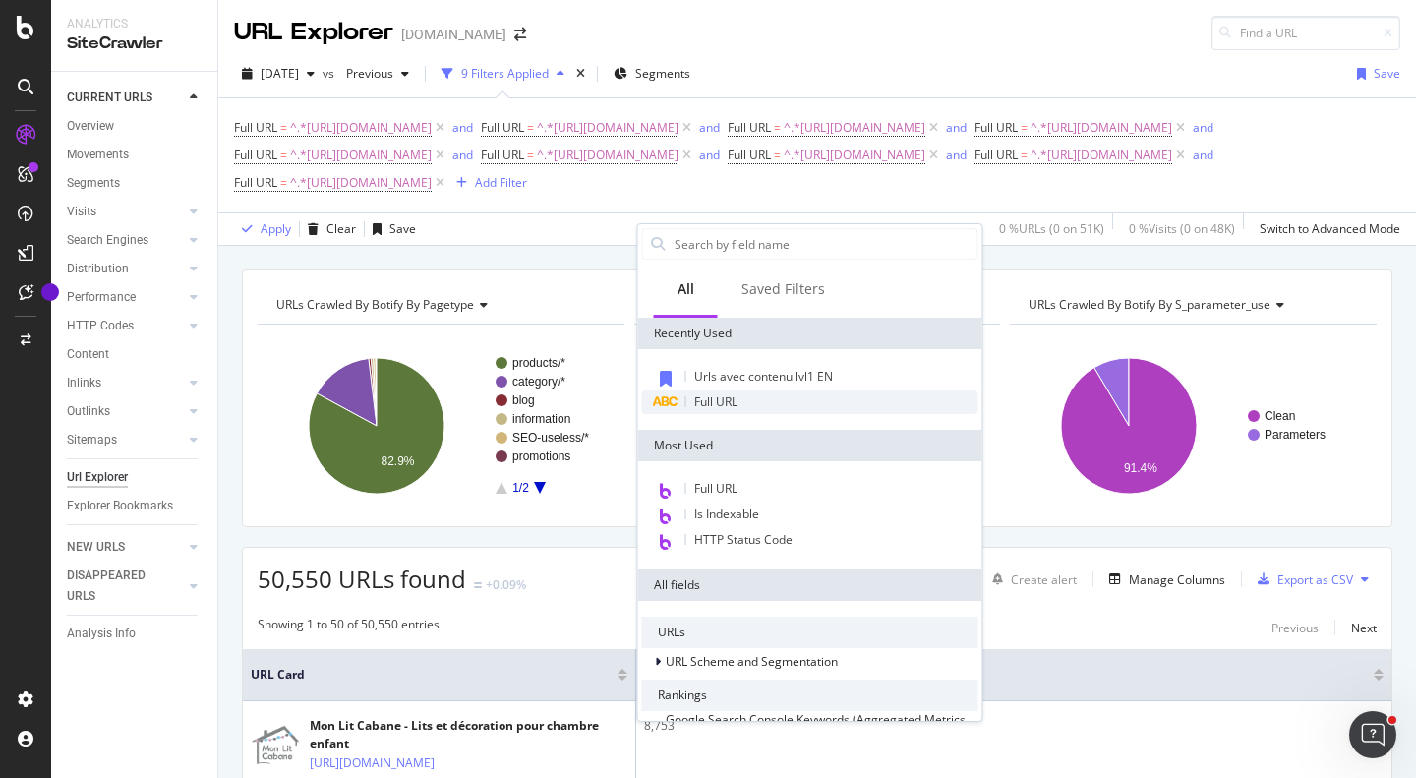
click at [722, 410] on div "Full URL" at bounding box center [810, 402] width 336 height 24
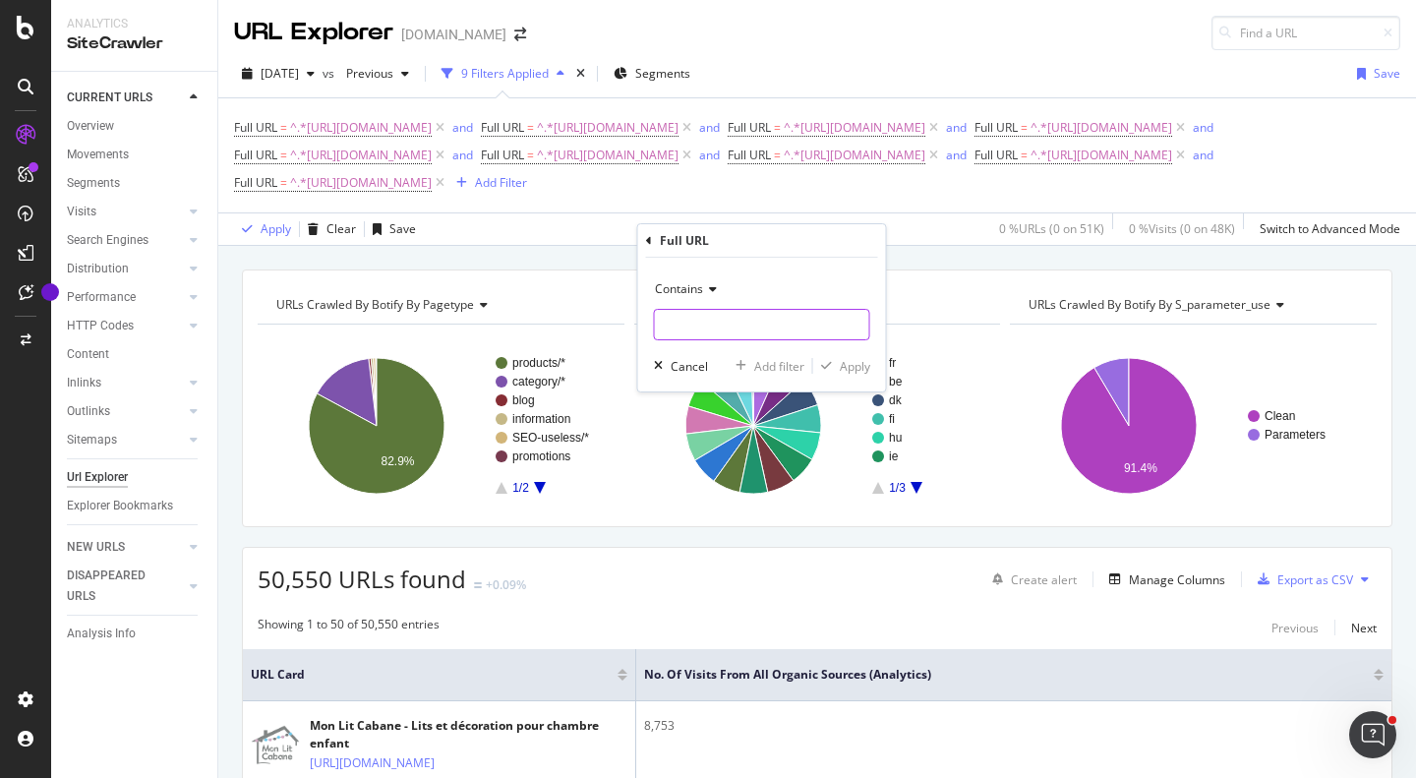
click at [767, 322] on input "text" at bounding box center [762, 324] width 214 height 31
paste input "[URL][DOMAIN_NAME]"
type input "[URL][DOMAIN_NAME]"
click at [779, 363] on div "Add filter" at bounding box center [779, 366] width 50 height 17
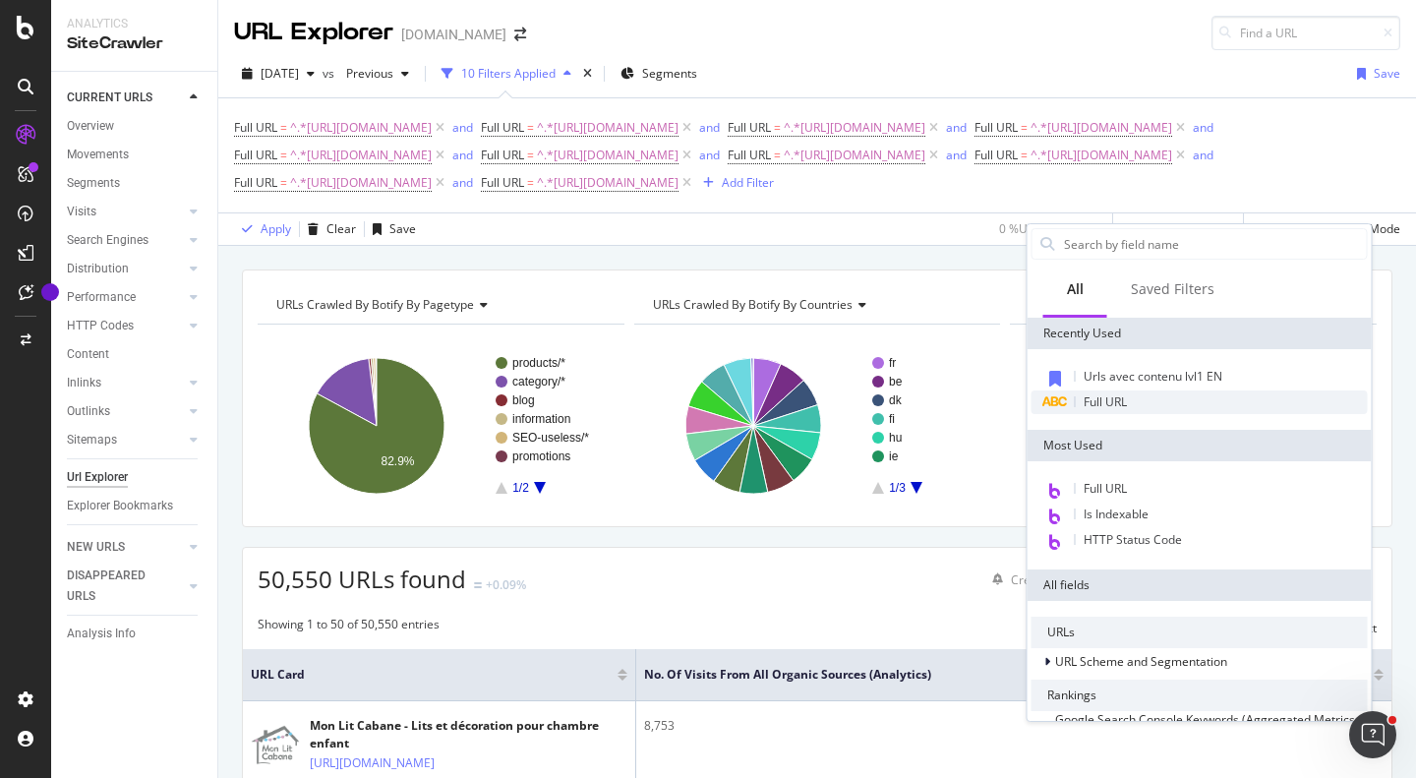
click at [1123, 398] on span "Full URL" at bounding box center [1104, 401] width 43 height 17
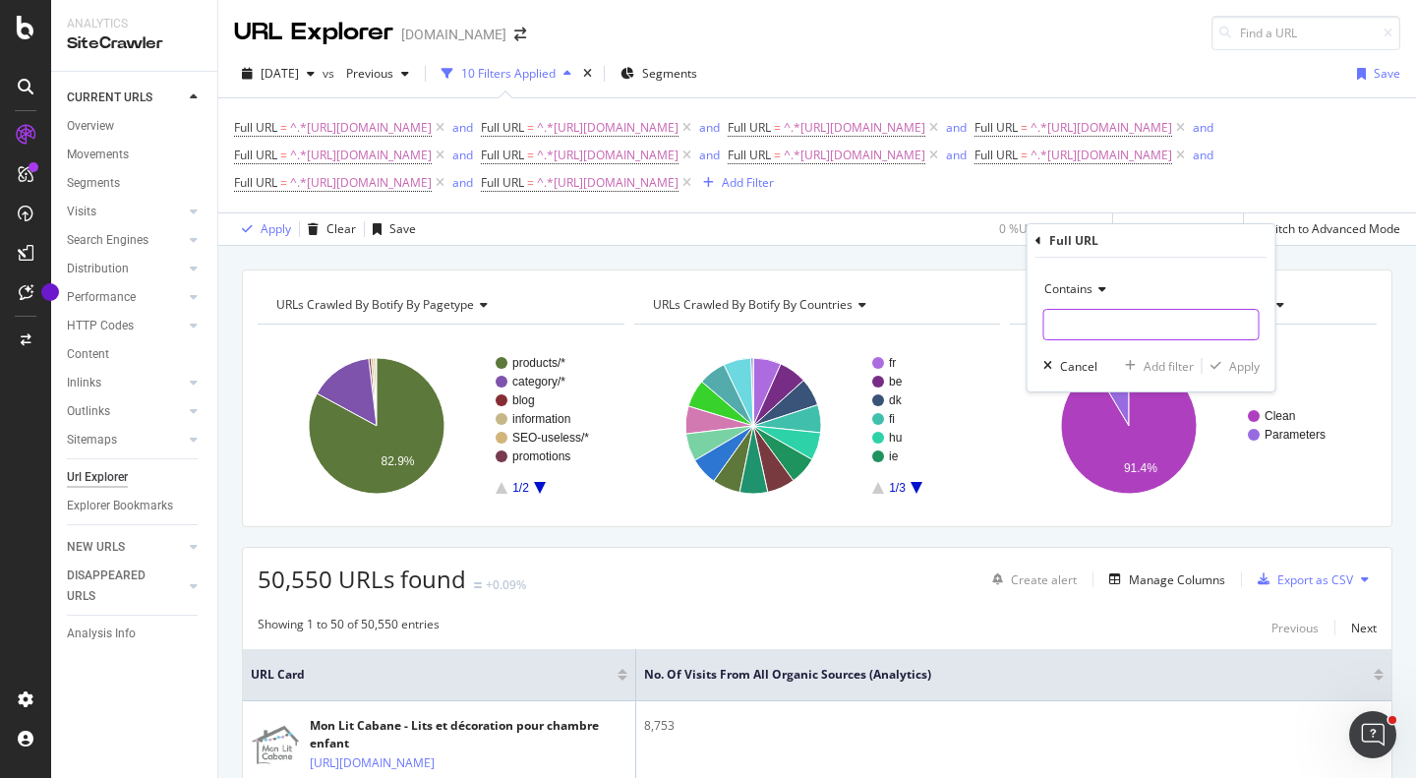
click at [1109, 333] on input "text" at bounding box center [1151, 324] width 214 height 31
paste input "[URL][DOMAIN_NAME]"
type input "[URL][DOMAIN_NAME]"
click at [1153, 368] on div "Add filter" at bounding box center [1168, 366] width 50 height 17
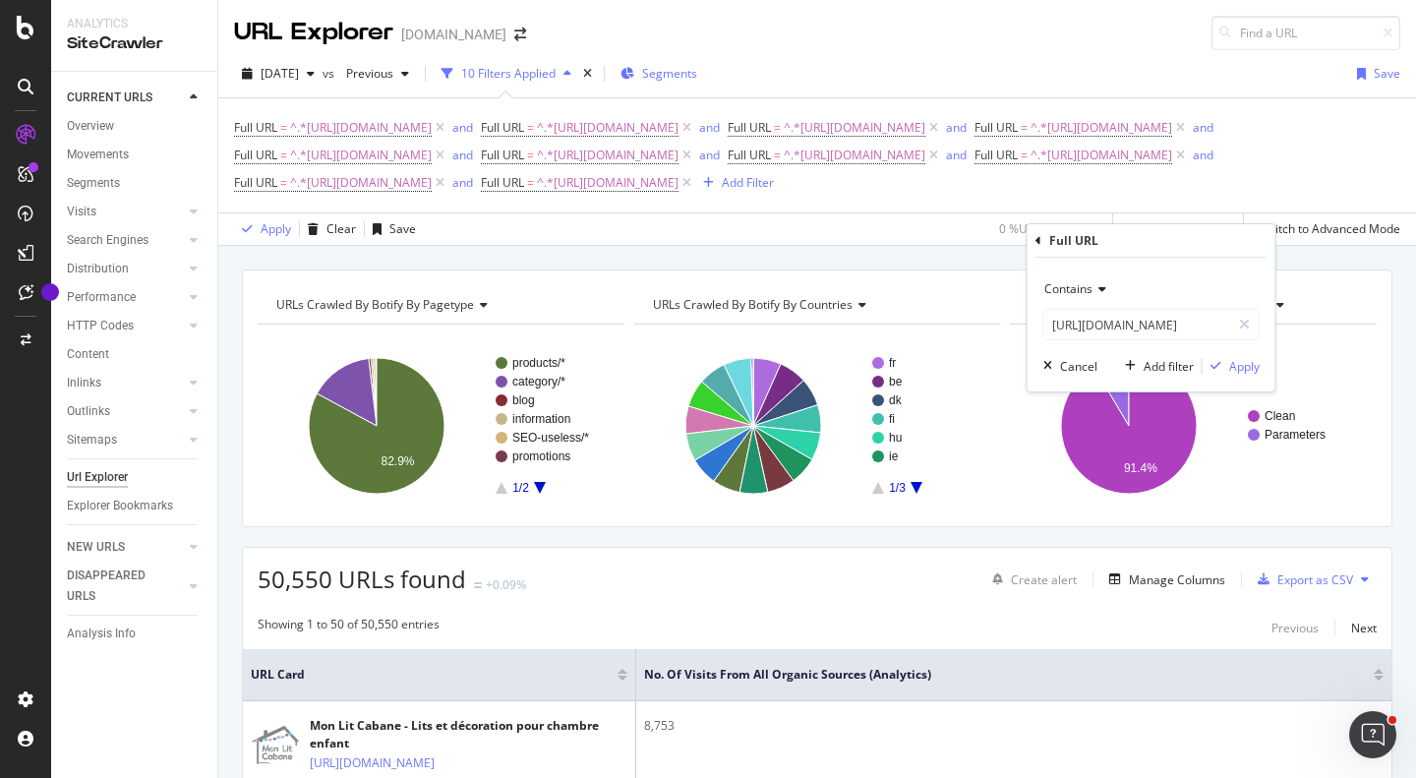
scroll to position [0, 0]
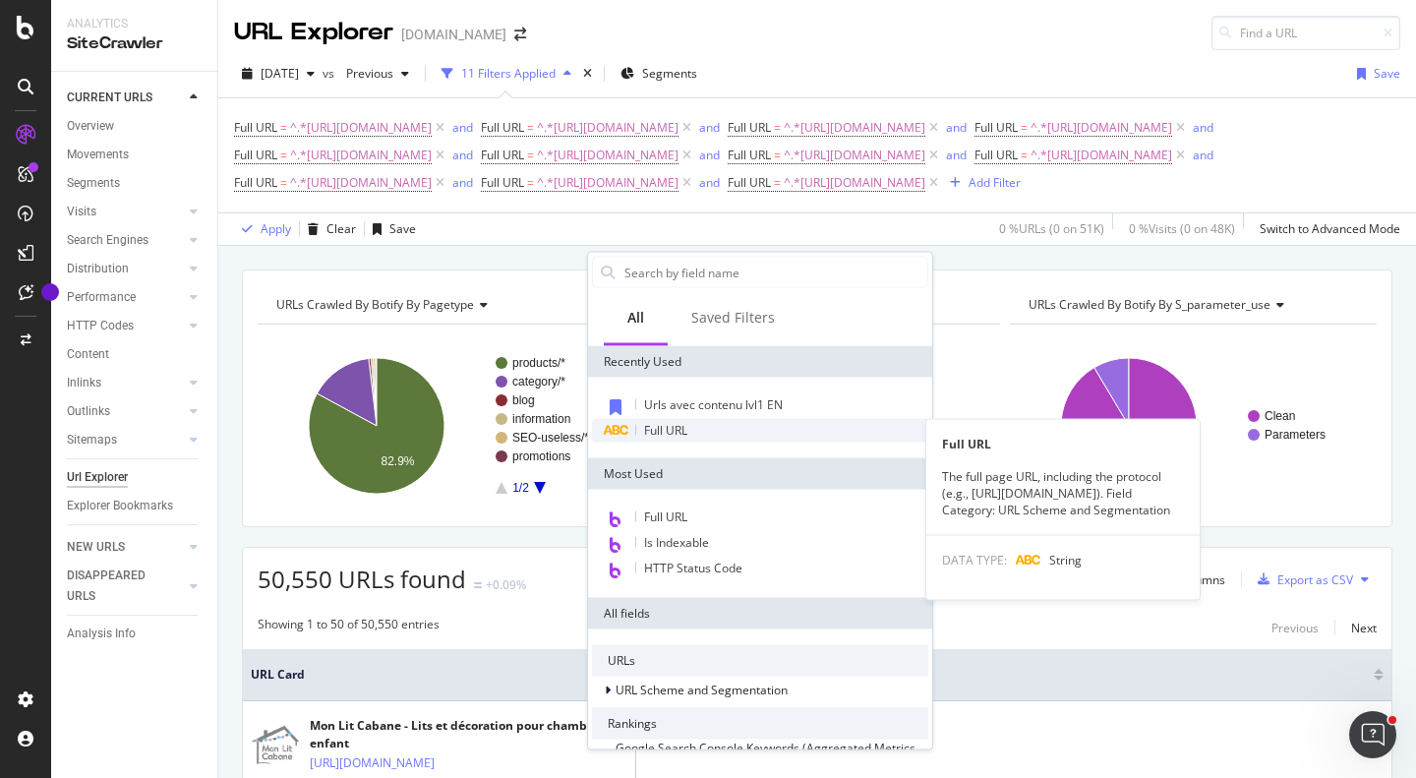
click at [678, 428] on span "Full URL" at bounding box center [665, 430] width 43 height 17
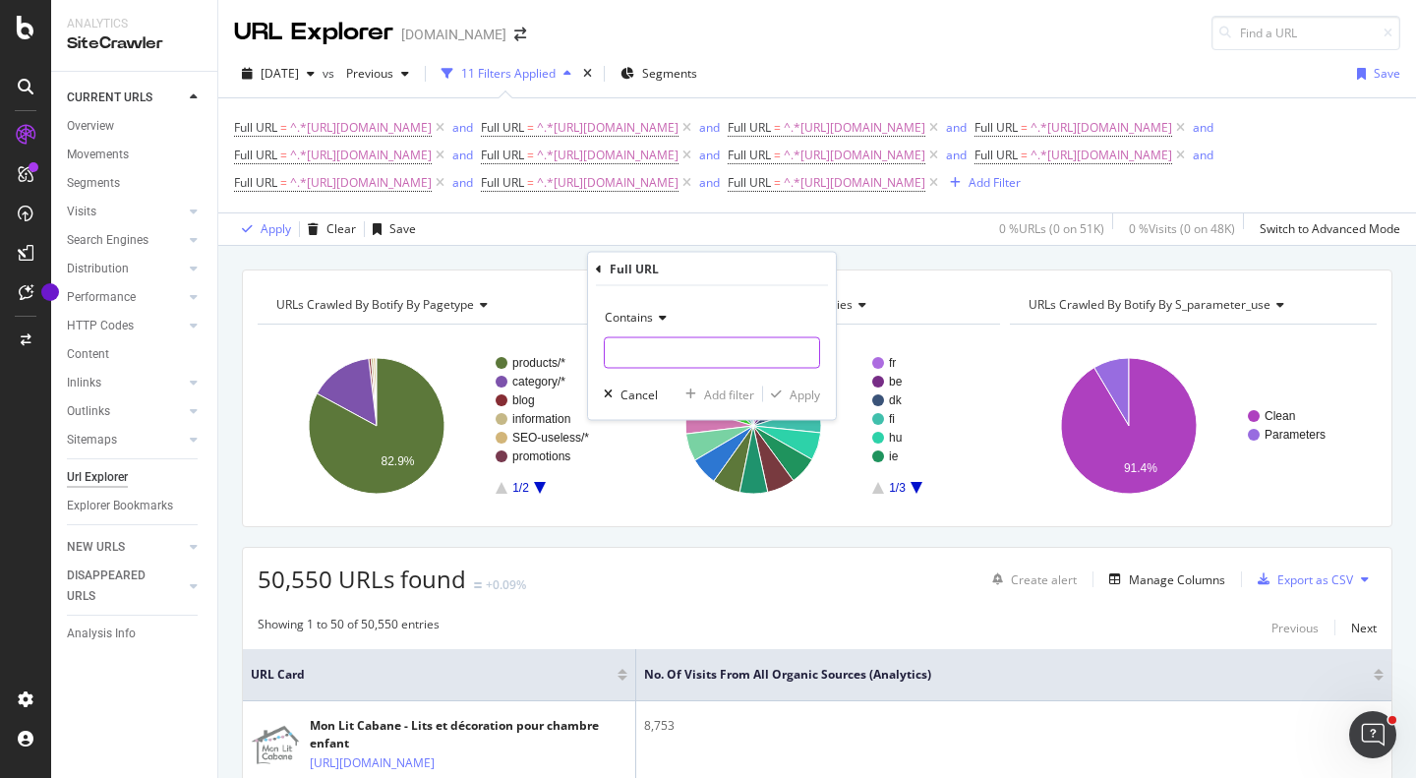
click at [742, 355] on input "text" at bounding box center [712, 352] width 214 height 31
paste input "[URL][DOMAIN_NAME]"
type input "[URL][DOMAIN_NAME]"
click at [727, 388] on div "Add filter" at bounding box center [729, 393] width 50 height 17
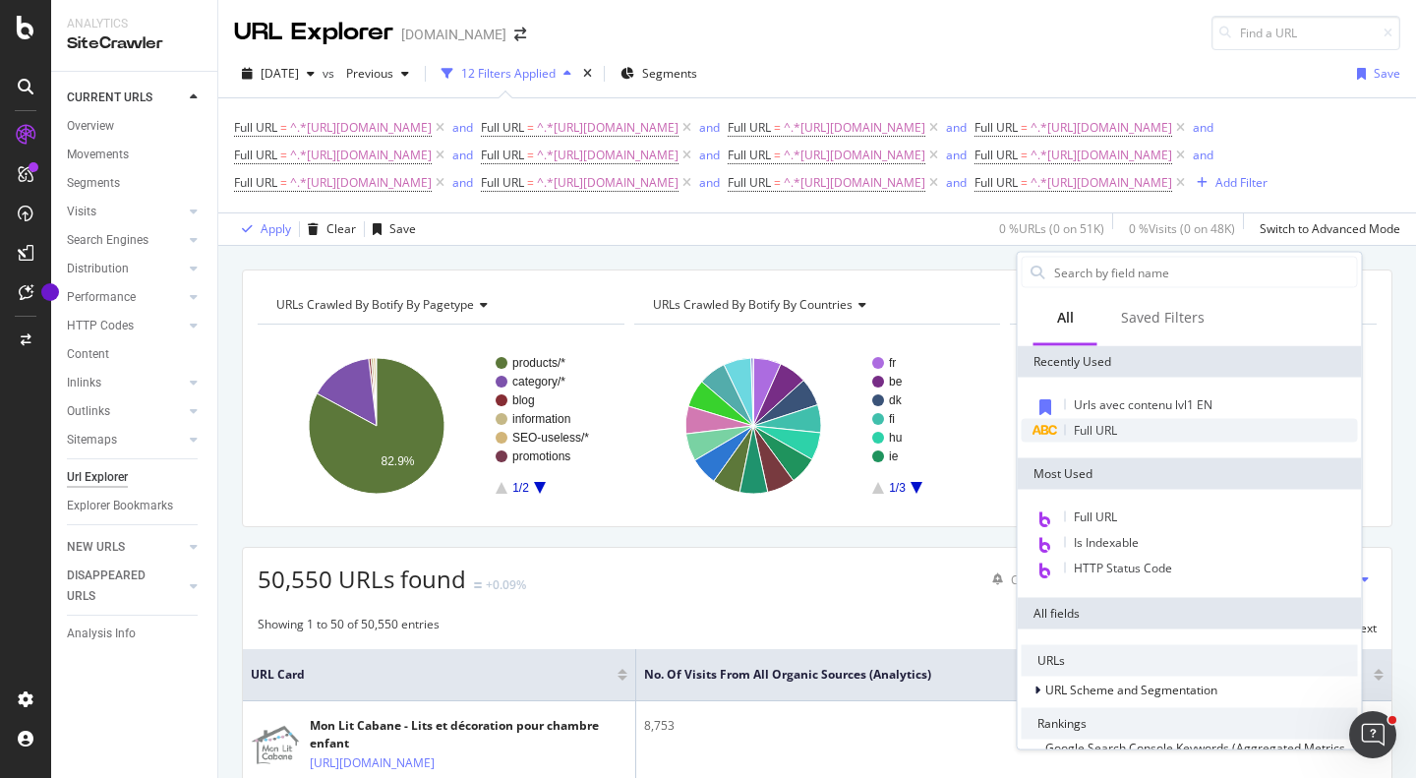
click at [1088, 436] on span "Full URL" at bounding box center [1095, 430] width 43 height 17
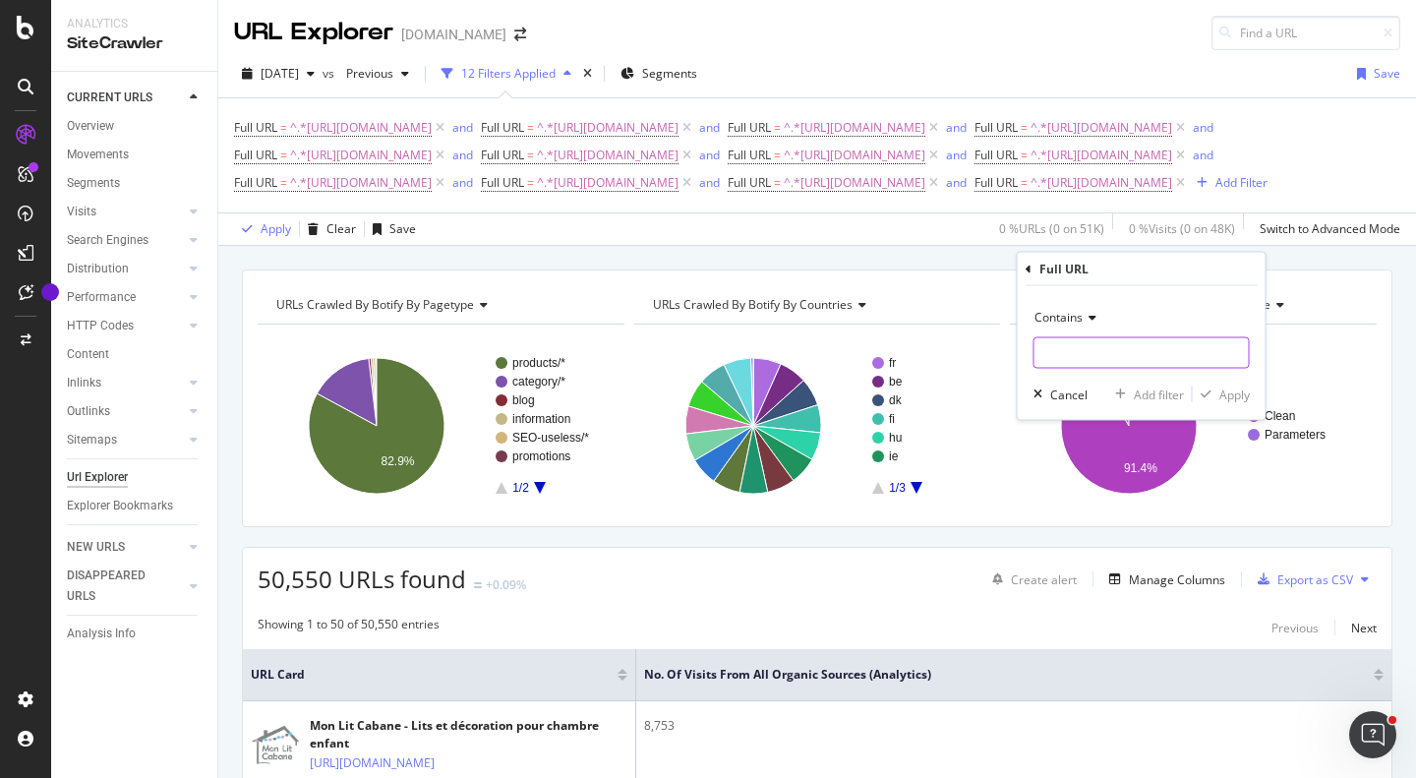
click at [1082, 342] on input "text" at bounding box center [1141, 352] width 214 height 31
paste input "[URL][DOMAIN_NAME]"
type input "[URL][DOMAIN_NAME]"
click at [1174, 391] on div "Add filter" at bounding box center [1159, 393] width 50 height 17
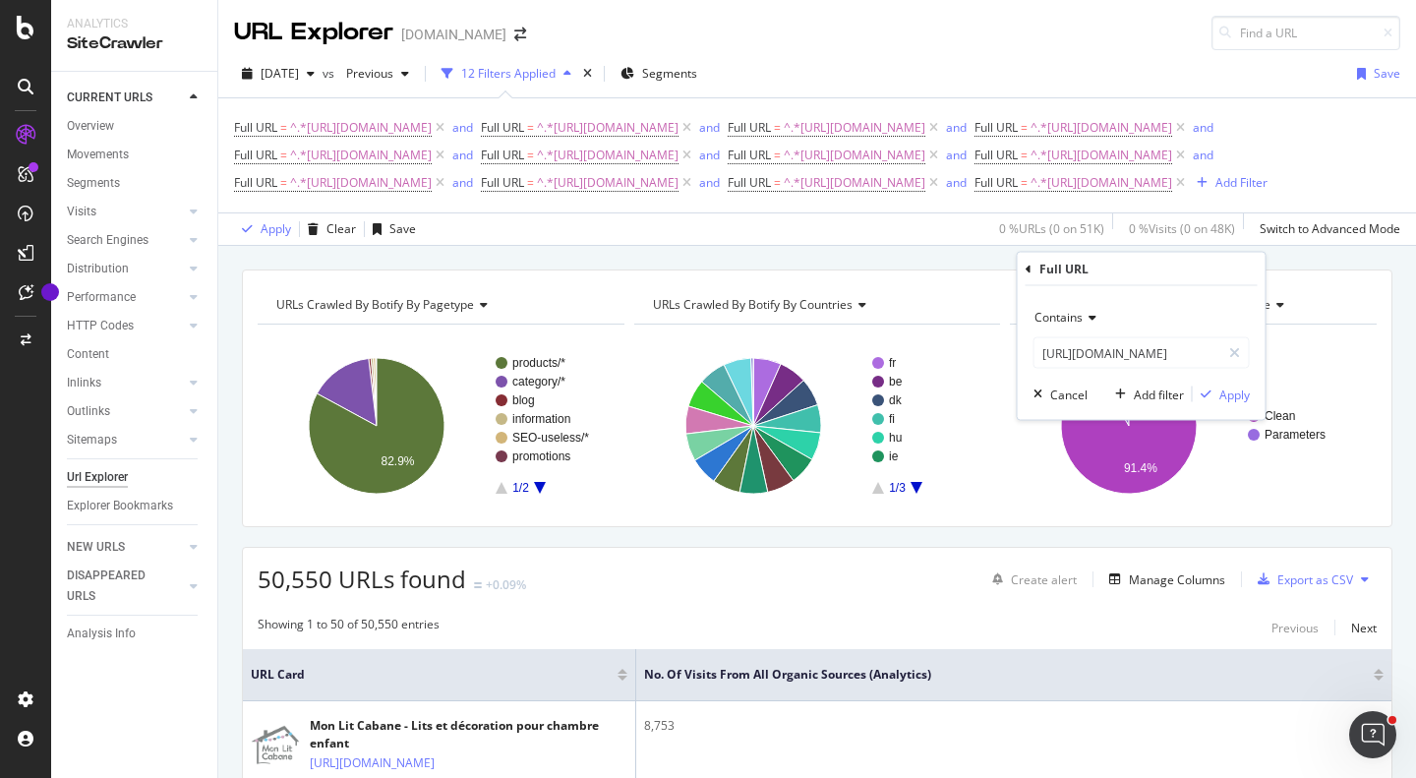
scroll to position [0, 0]
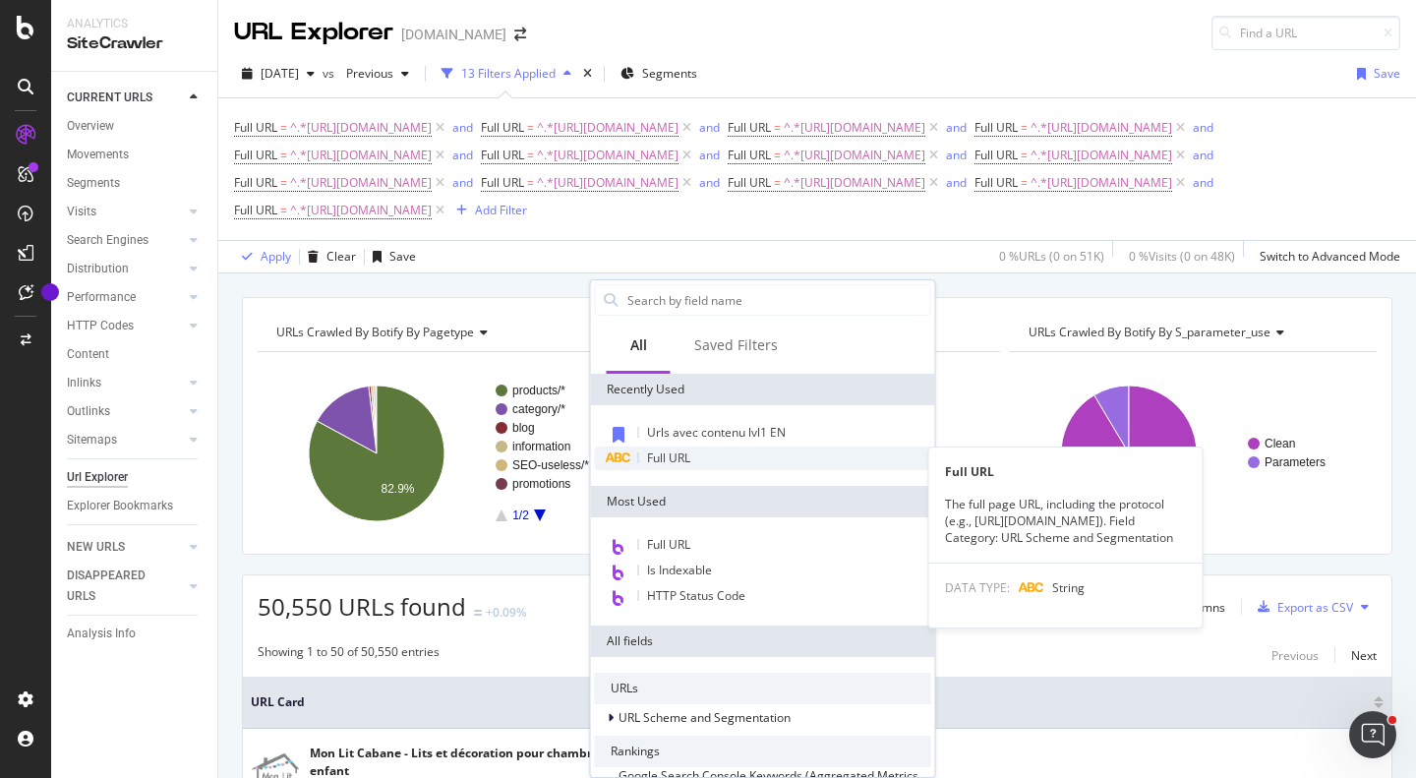
click at [671, 461] on span "Full URL" at bounding box center [668, 457] width 43 height 17
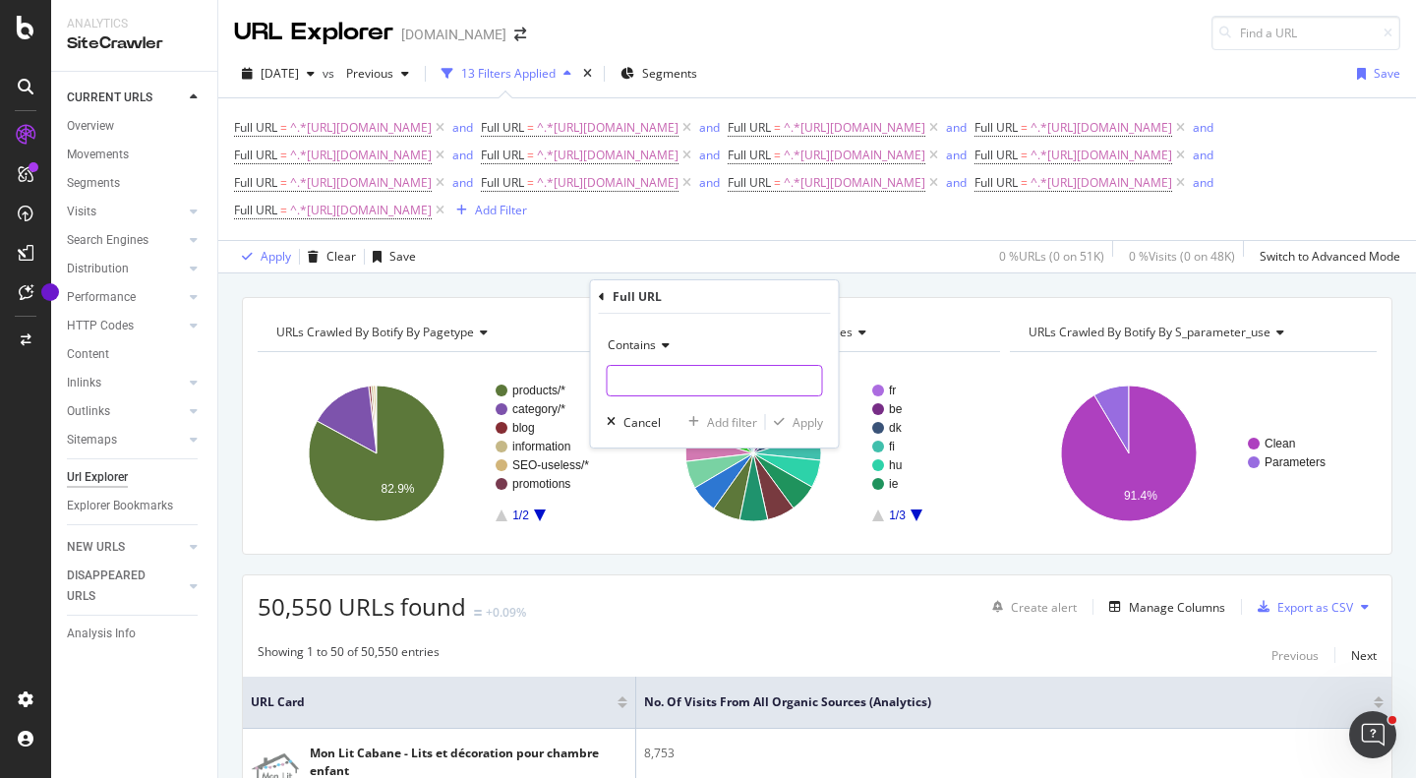
click at [725, 385] on input "text" at bounding box center [715, 380] width 214 height 31
paste input "[URL][DOMAIN_NAME]"
type input "[URL][DOMAIN_NAME]"
click at [727, 419] on div "Add filter" at bounding box center [732, 422] width 50 height 17
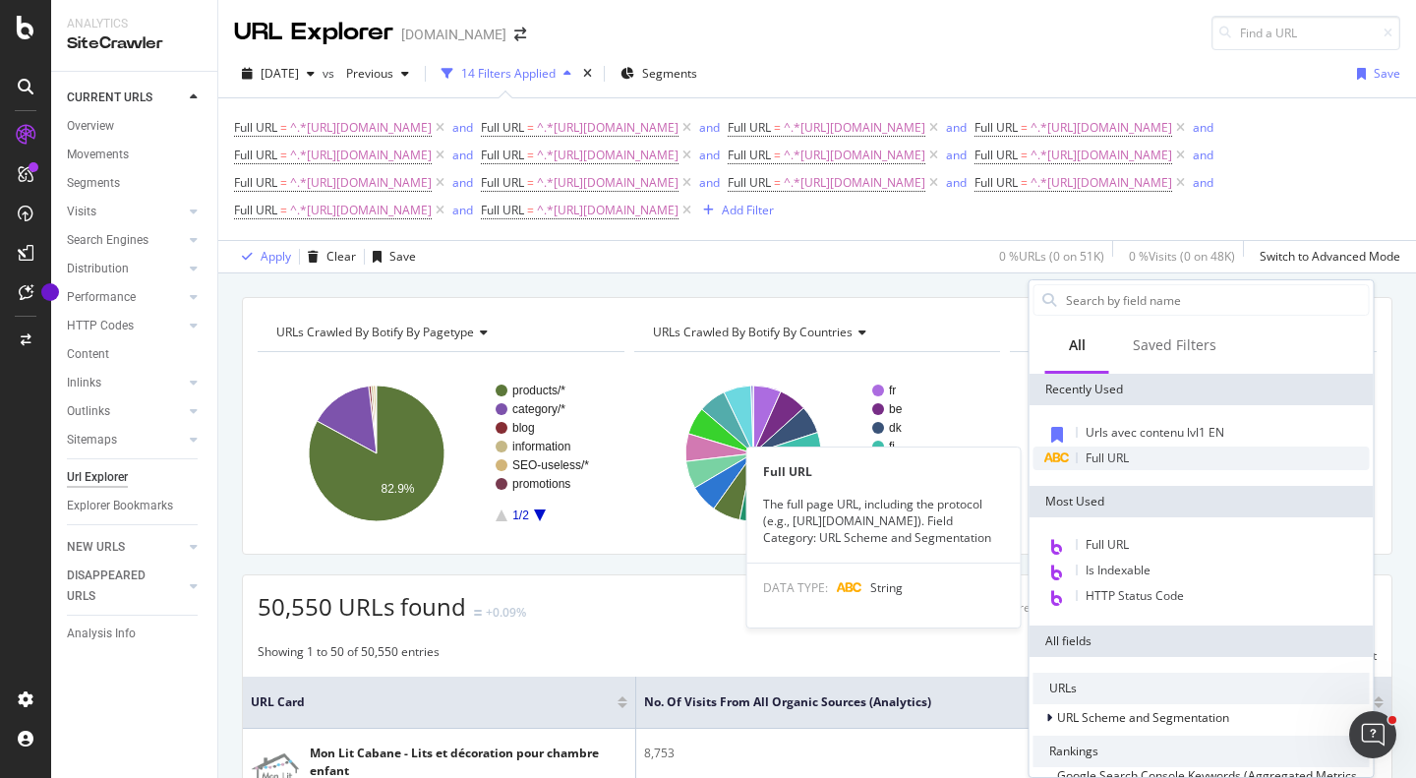
click at [1087, 453] on span "Full URL" at bounding box center [1106, 457] width 43 height 17
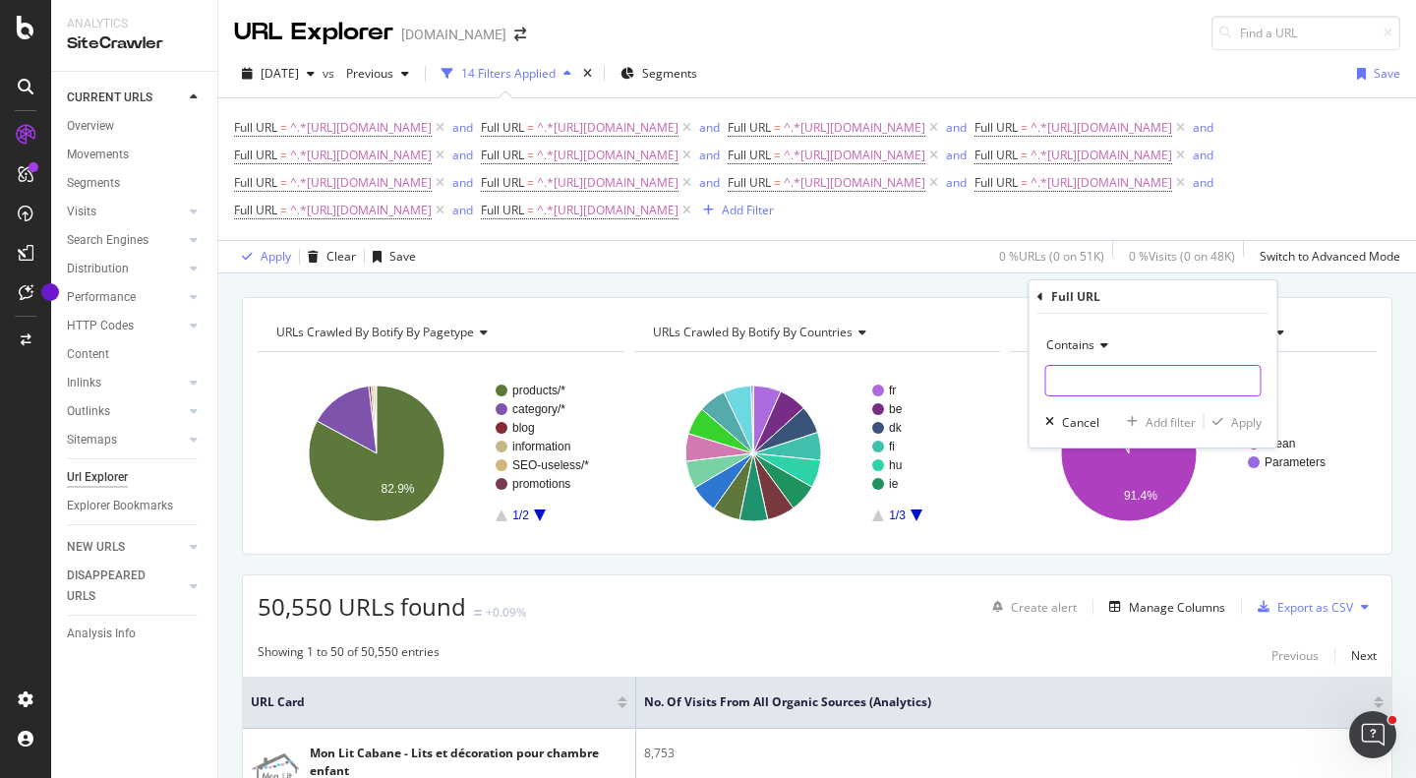
click at [1111, 394] on input "text" at bounding box center [1153, 380] width 214 height 31
paste input "[URL][DOMAIN_NAME]"
type input "[URL][DOMAIN_NAME]"
click at [1173, 423] on div "Add filter" at bounding box center [1170, 422] width 50 height 17
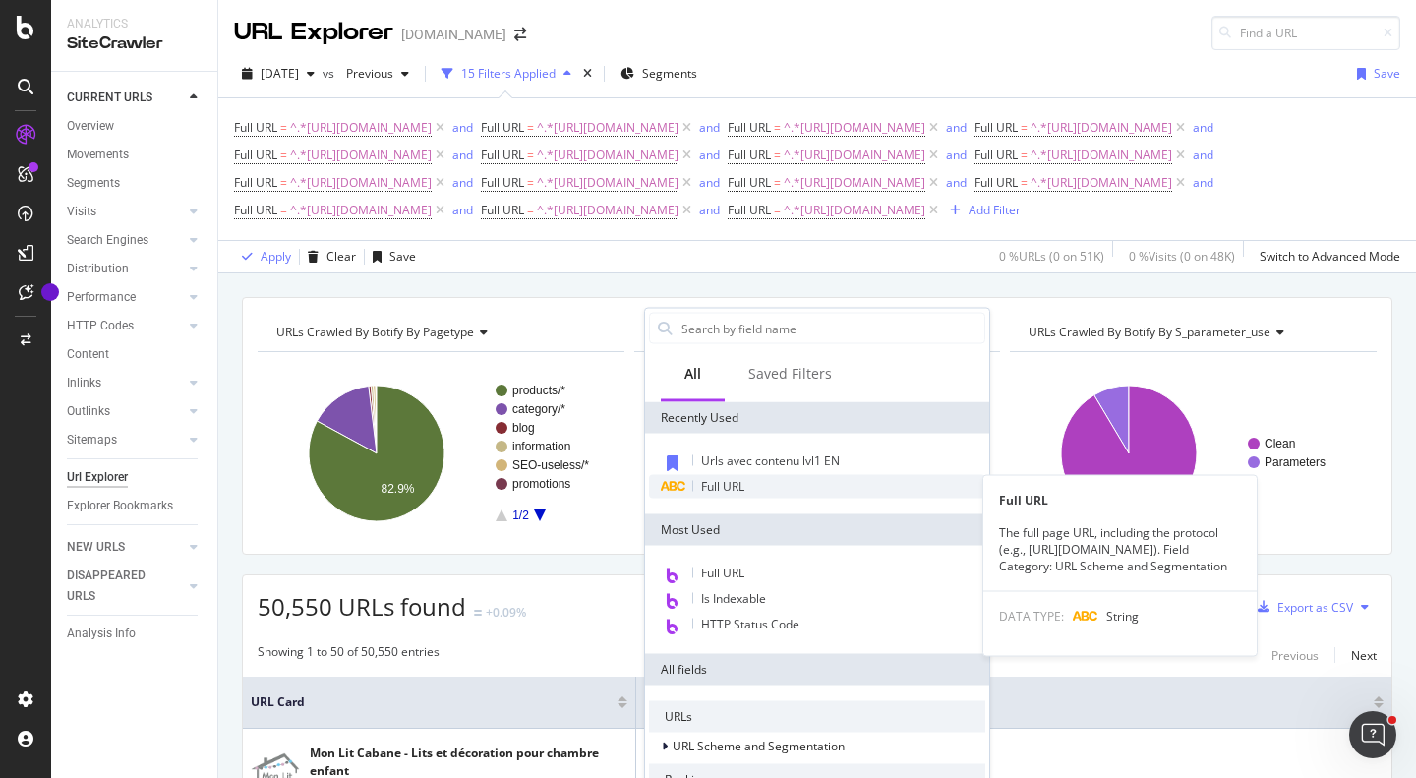
click at [749, 478] on div "Full URL" at bounding box center [817, 487] width 336 height 24
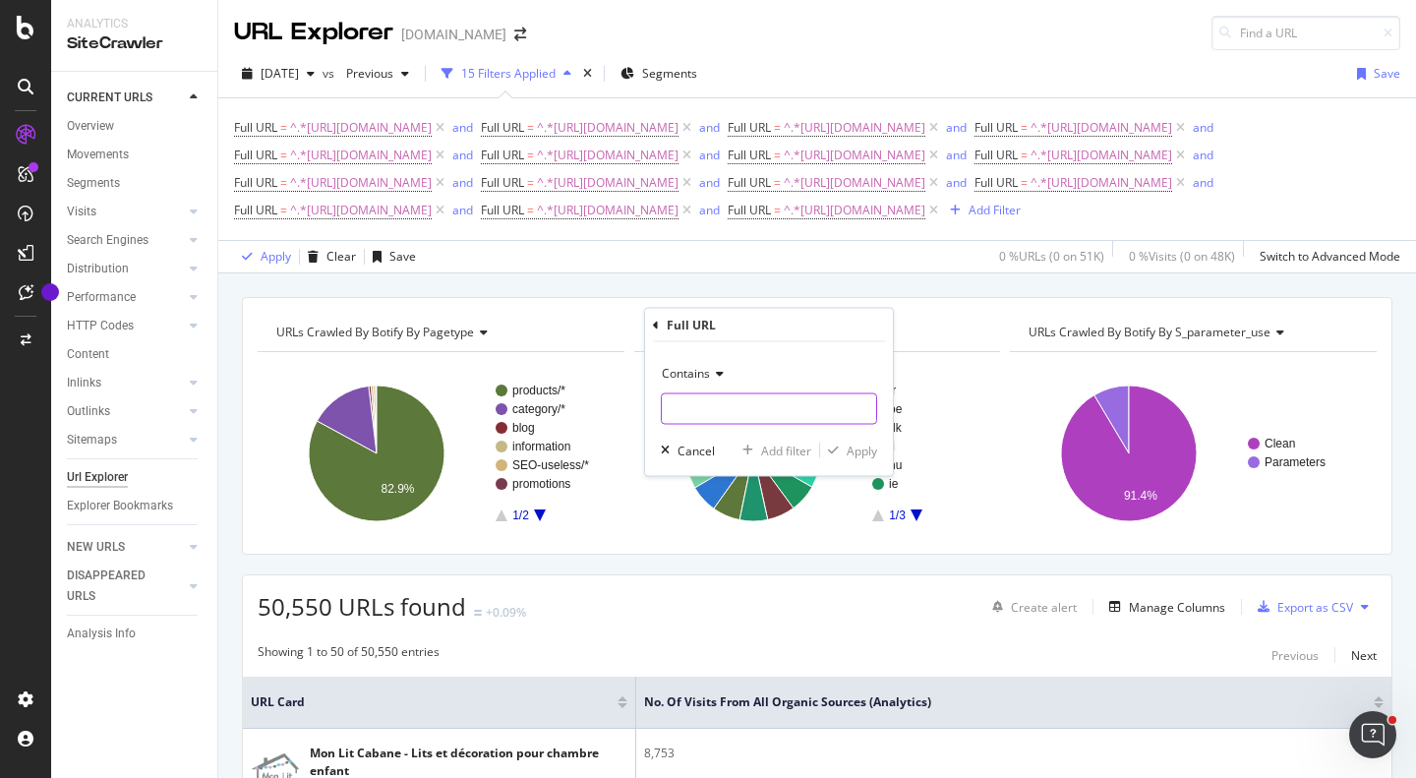
click at [753, 423] on input "text" at bounding box center [769, 408] width 214 height 31
paste input "[URL][DOMAIN_NAME]"
type input "[URL][DOMAIN_NAME]"
click at [785, 454] on div "Add filter" at bounding box center [786, 449] width 50 height 17
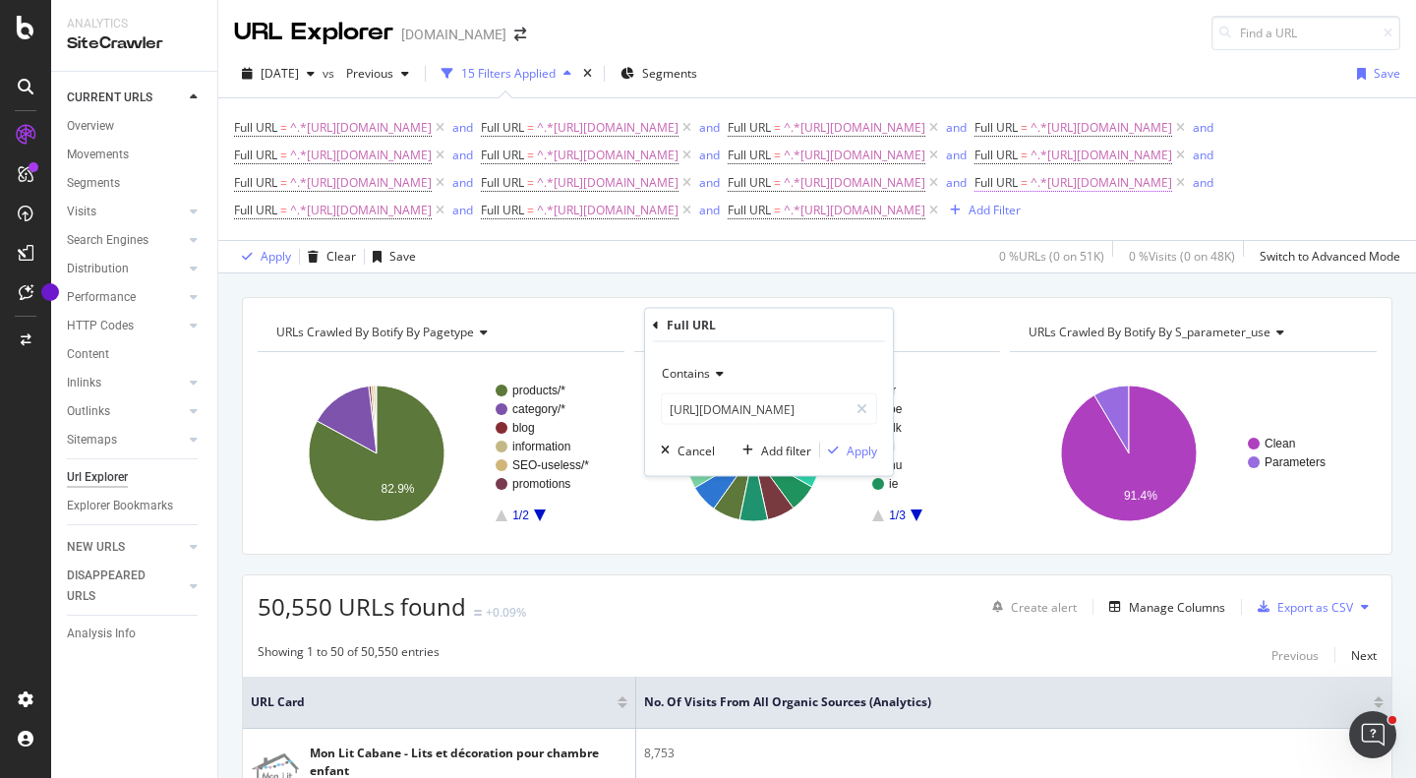
scroll to position [0, 0]
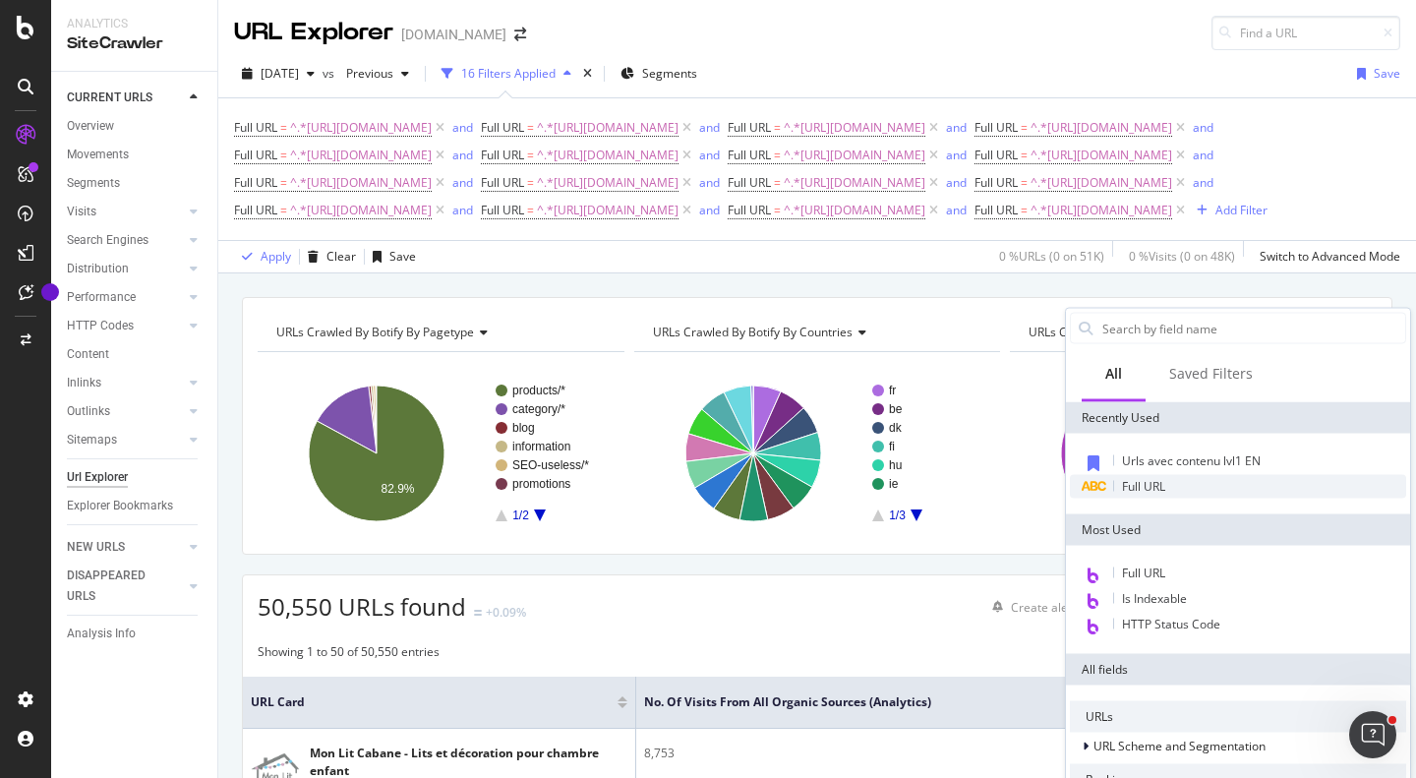
click at [1148, 489] on span "Full URL" at bounding box center [1143, 486] width 43 height 17
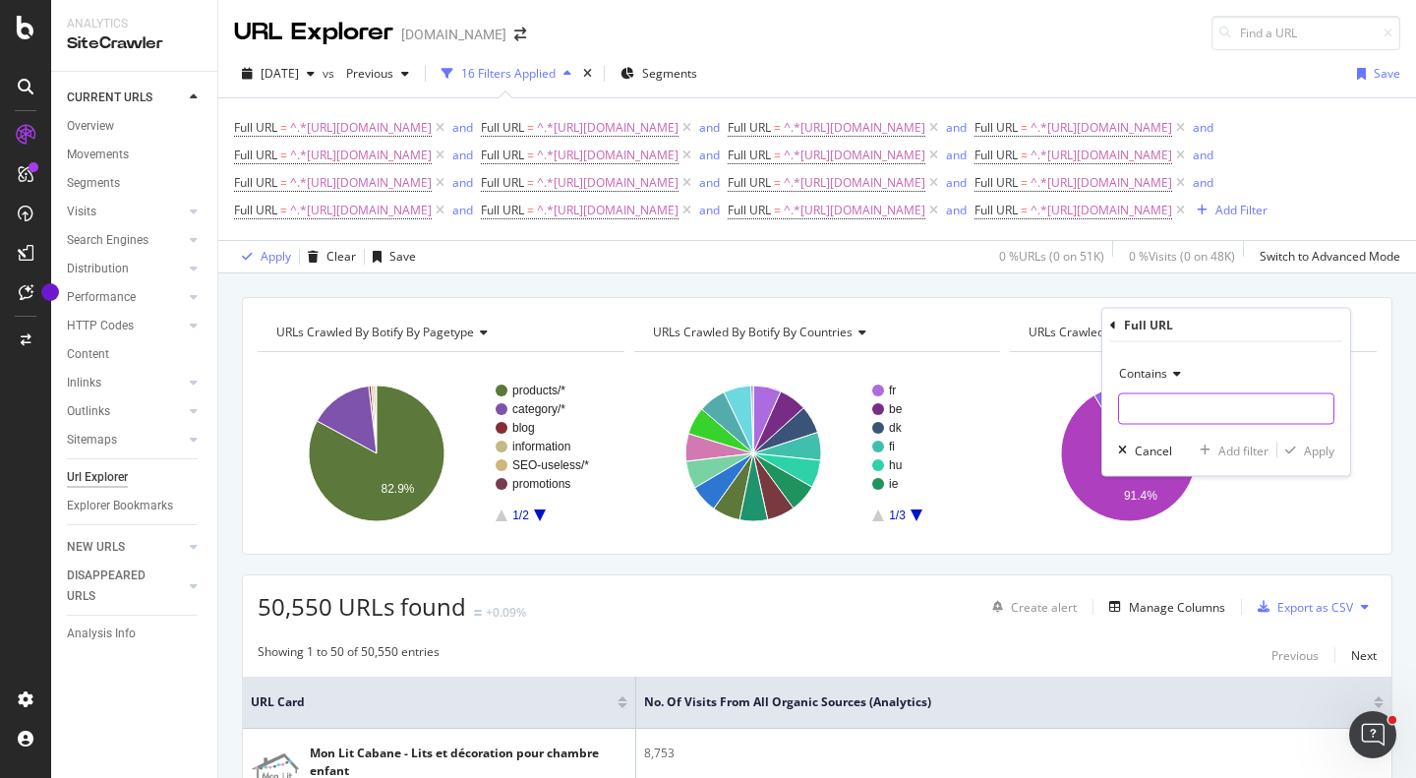
click at [1167, 407] on input "text" at bounding box center [1226, 408] width 214 height 31
paste input "[URL][DOMAIN_NAME]"
type input "[URL][DOMAIN_NAME]"
click at [1245, 444] on div "Add filter" at bounding box center [1243, 449] width 50 height 17
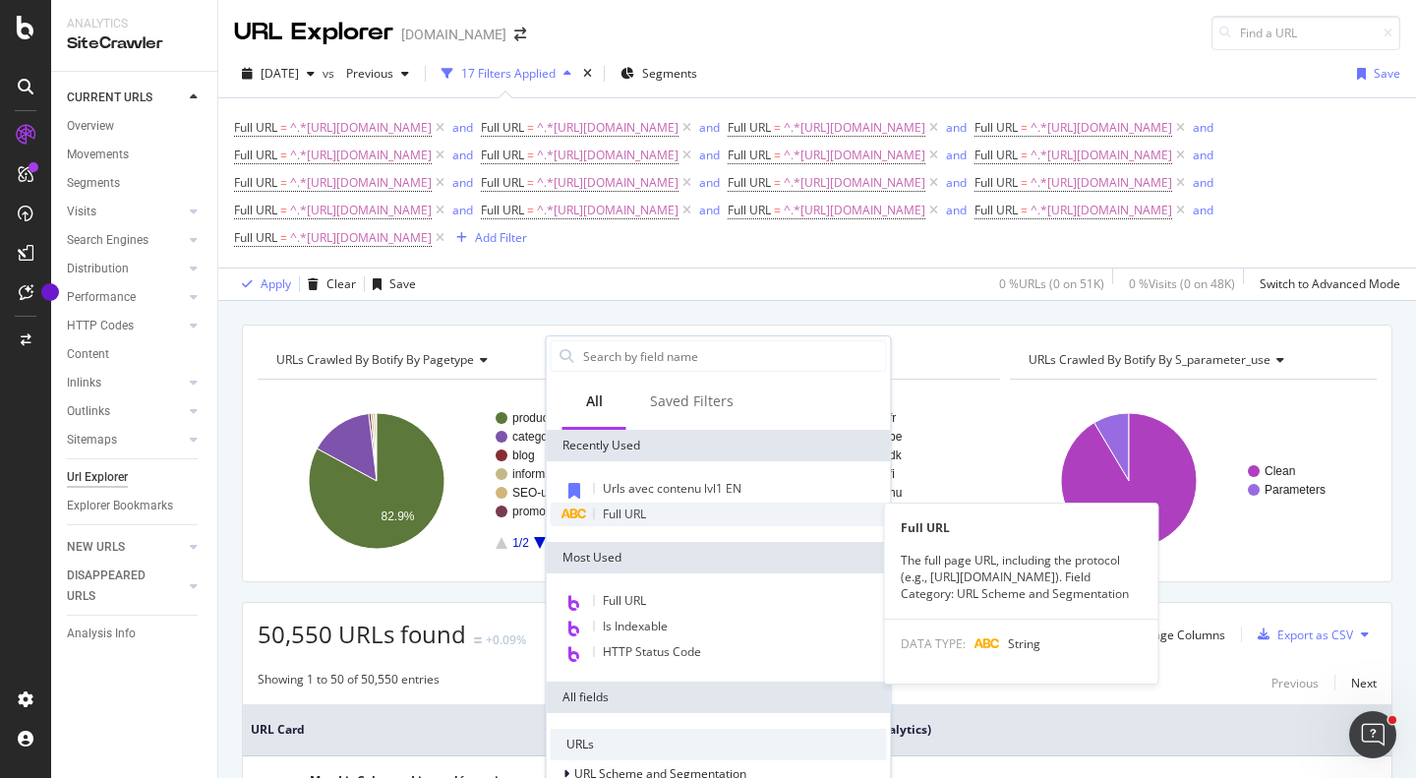
click at [630, 521] on span "Full URL" at bounding box center [624, 513] width 43 height 17
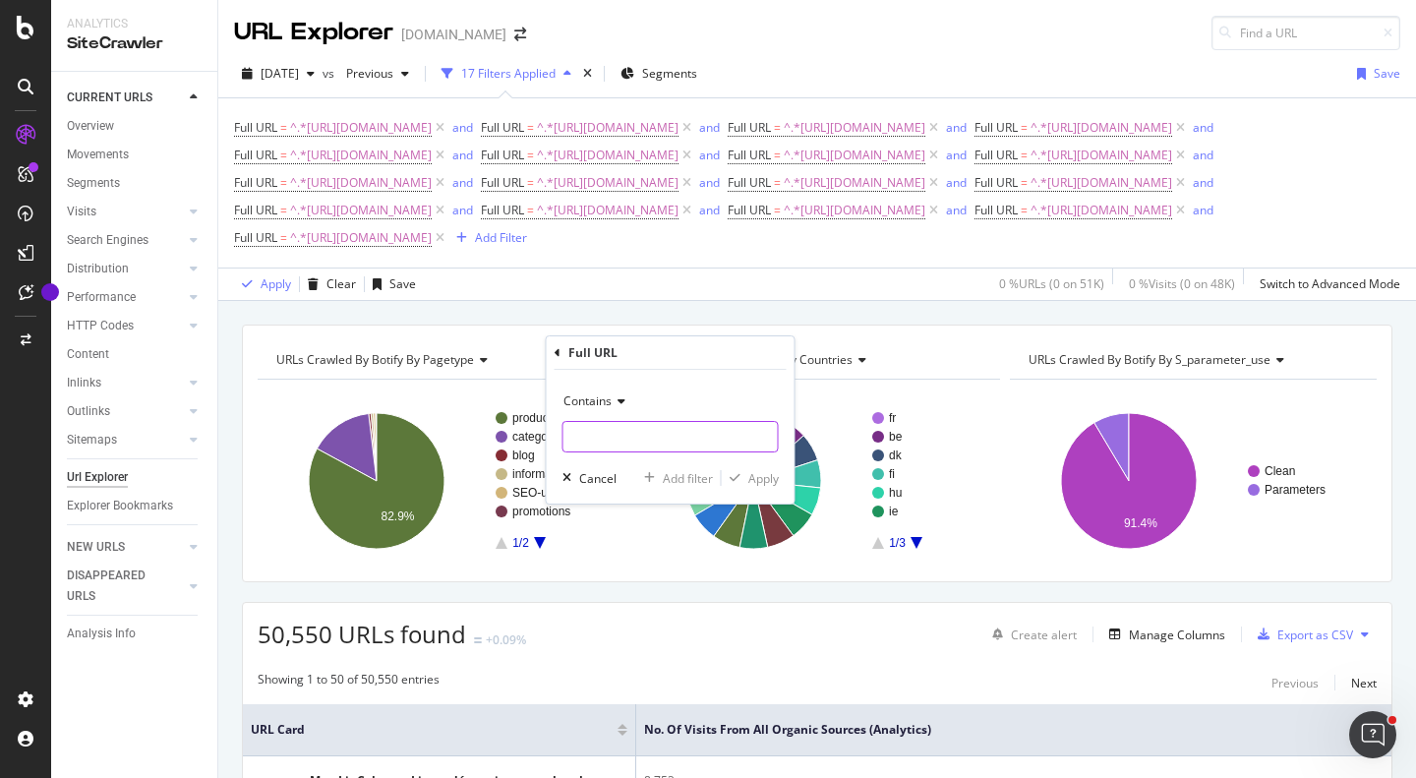
click at [671, 425] on input "text" at bounding box center [670, 436] width 214 height 31
paste input "[URL][DOMAIN_NAME]"
type input "[URL][DOMAIN_NAME]"
click at [690, 474] on div "Add filter" at bounding box center [688, 478] width 50 height 17
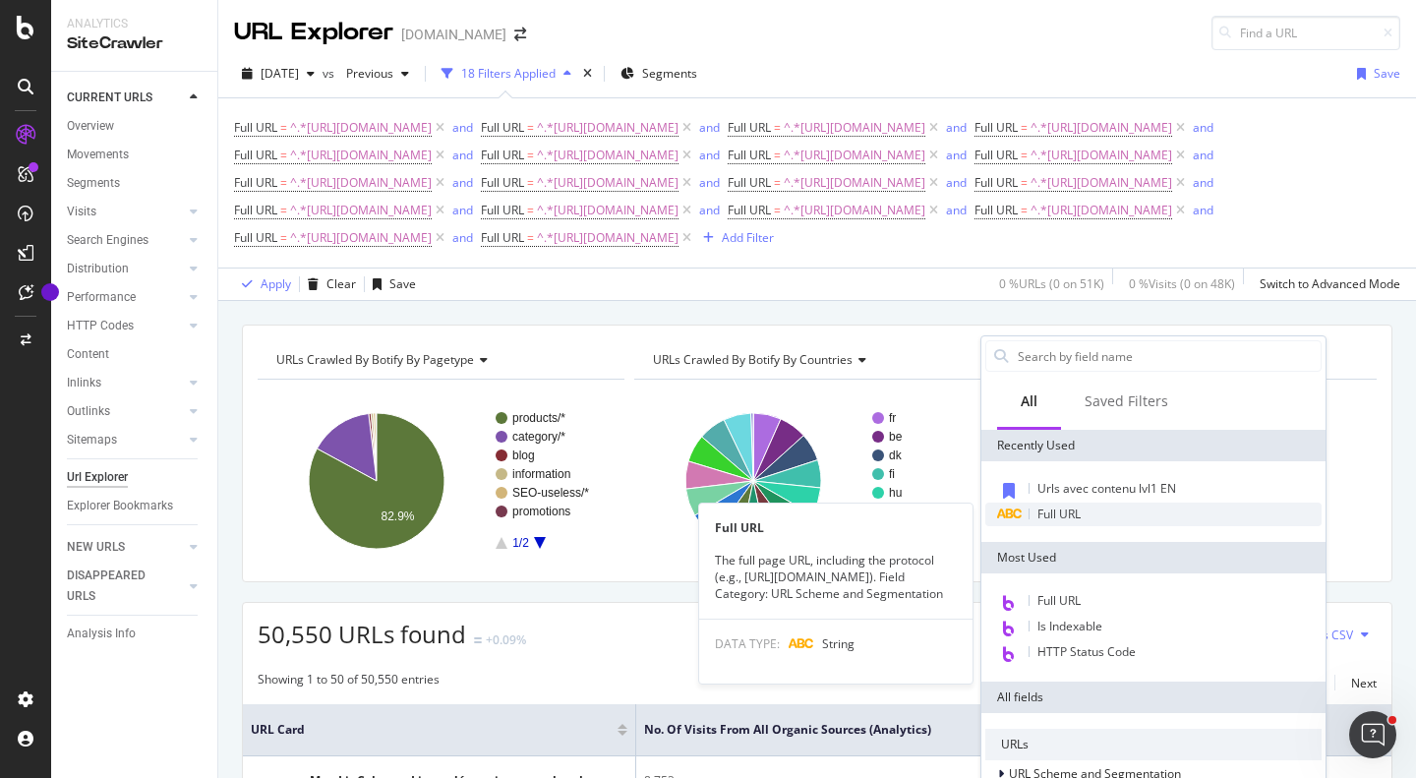
click at [1064, 520] on span "Full URL" at bounding box center [1058, 513] width 43 height 17
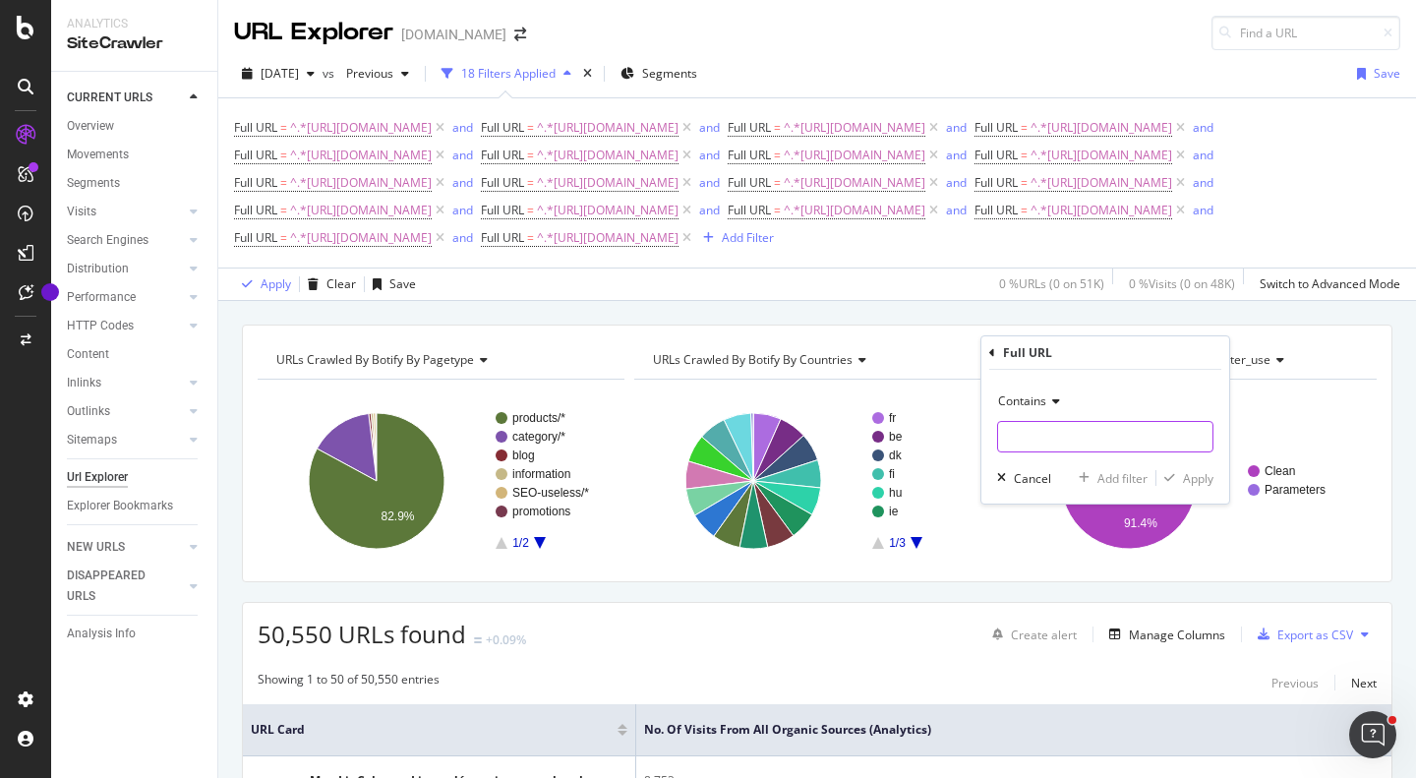
click at [1086, 445] on input "text" at bounding box center [1105, 436] width 214 height 31
paste input "[URL][DOMAIN_NAME]"
type input "[URL][DOMAIN_NAME]"
click at [1117, 481] on div "Add filter" at bounding box center [1122, 478] width 50 height 17
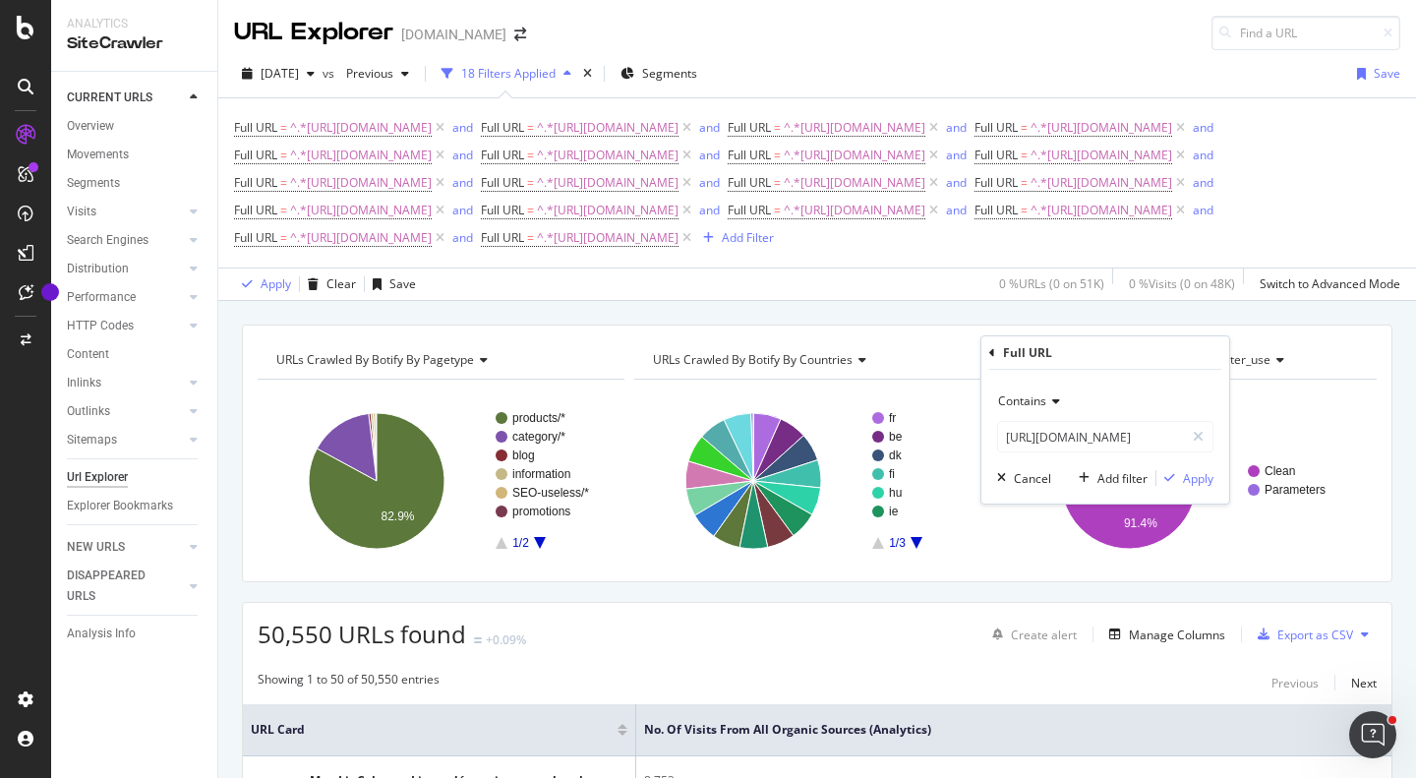
scroll to position [0, 0]
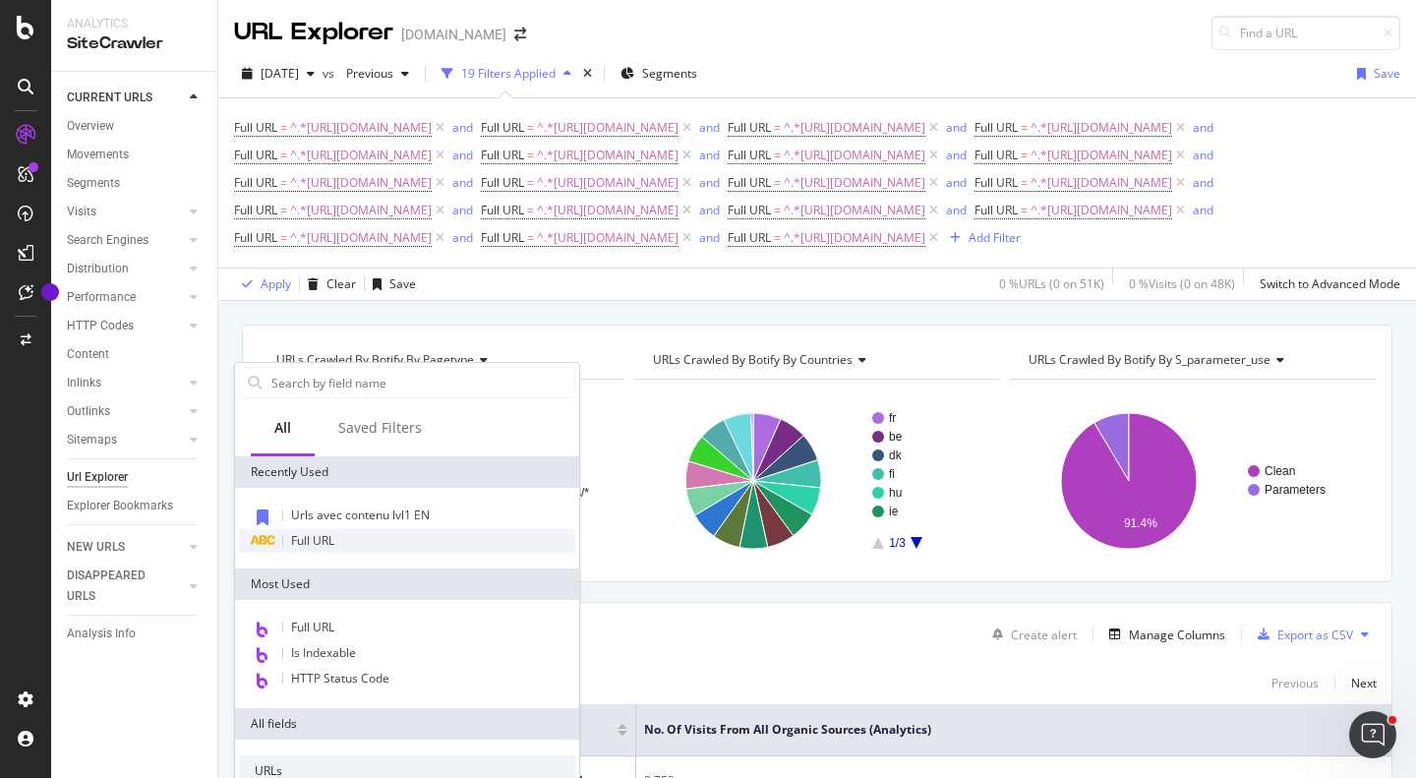
click at [378, 550] on div "Full URL" at bounding box center [407, 541] width 336 height 24
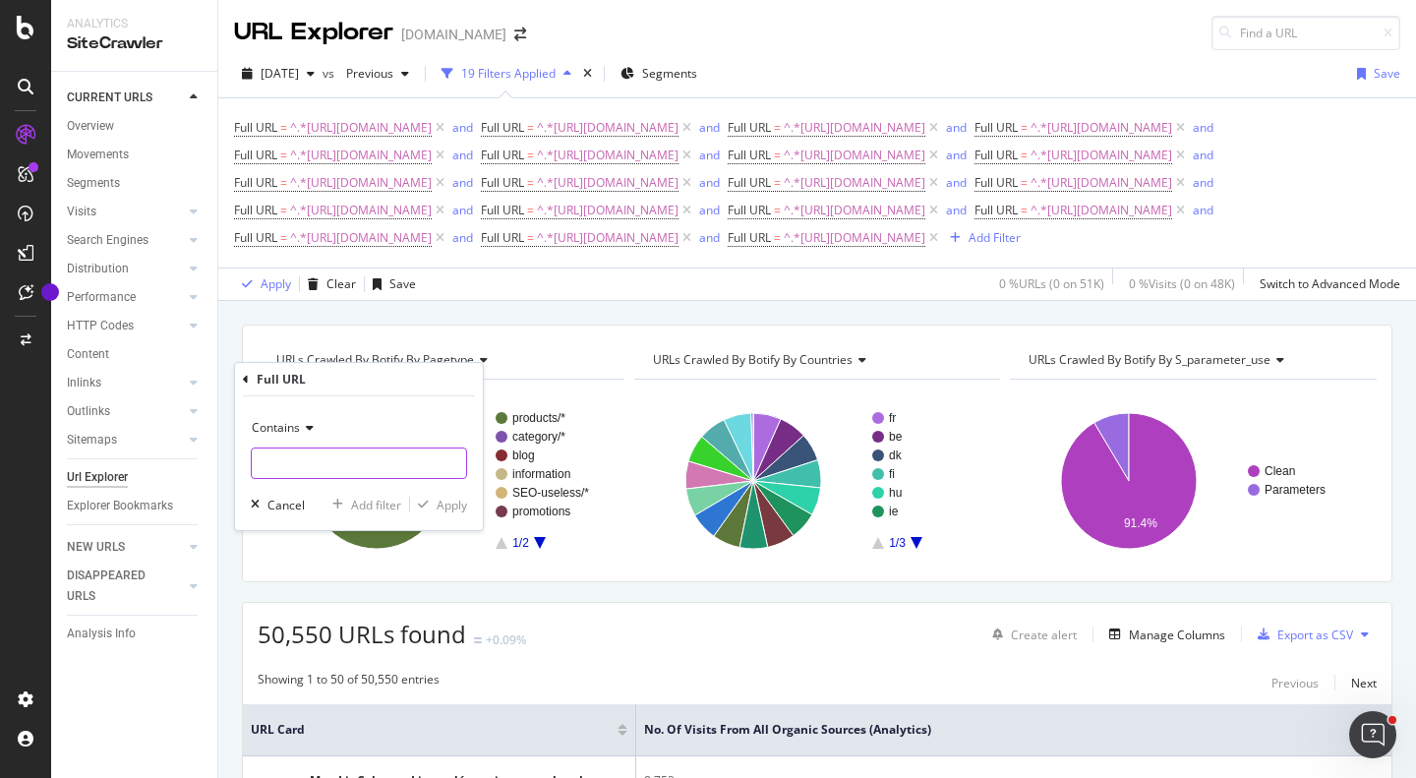
click at [407, 449] on input "text" at bounding box center [359, 462] width 214 height 31
paste input "[URL][DOMAIN_NAME]"
type input "[URL][DOMAIN_NAME]"
click at [369, 506] on div "Add filter" at bounding box center [376, 504] width 50 height 17
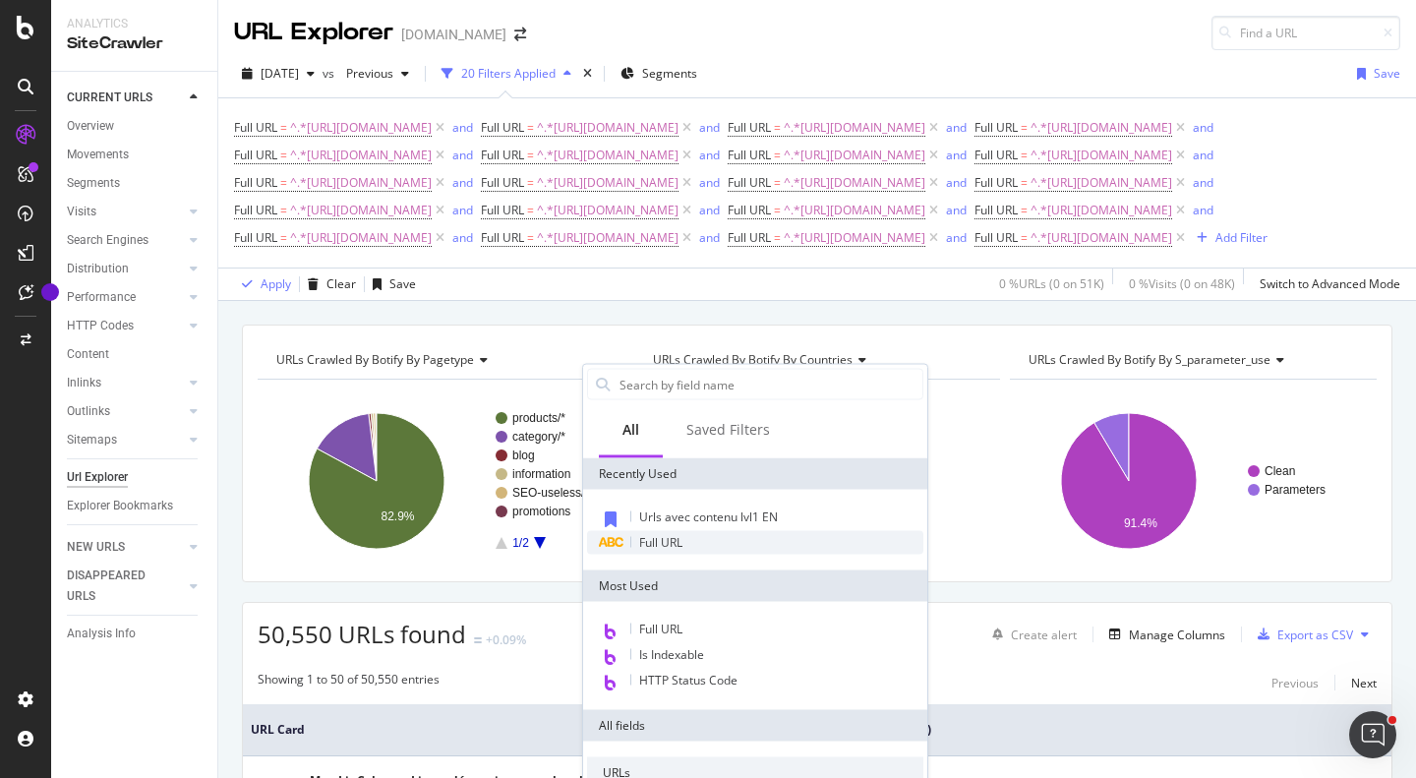
click at [682, 549] on span "Full URL" at bounding box center [660, 542] width 43 height 17
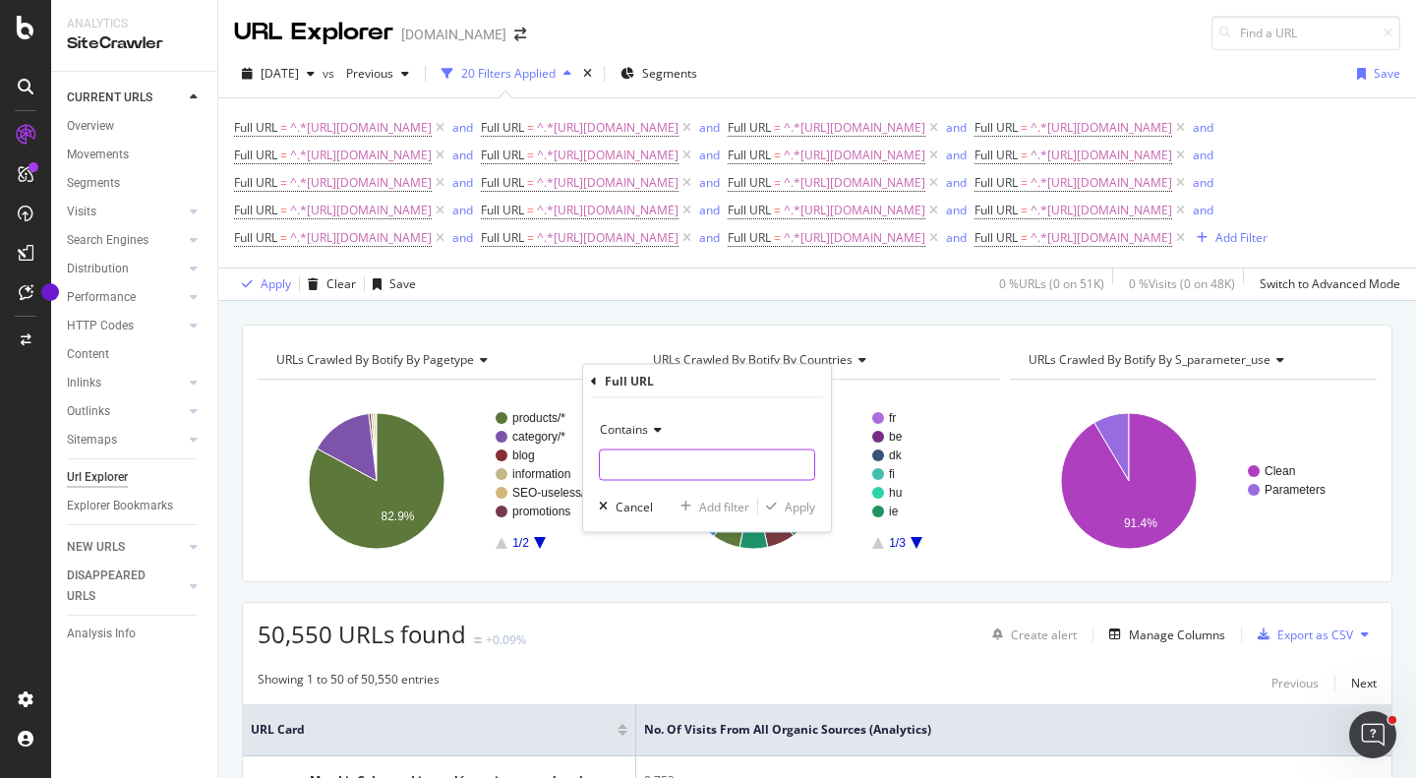
click at [739, 469] on input "text" at bounding box center [707, 464] width 214 height 31
paste input "[URL][DOMAIN_NAME]"
type input "[URL][DOMAIN_NAME]"
click at [733, 506] on div "Add filter" at bounding box center [724, 505] width 50 height 17
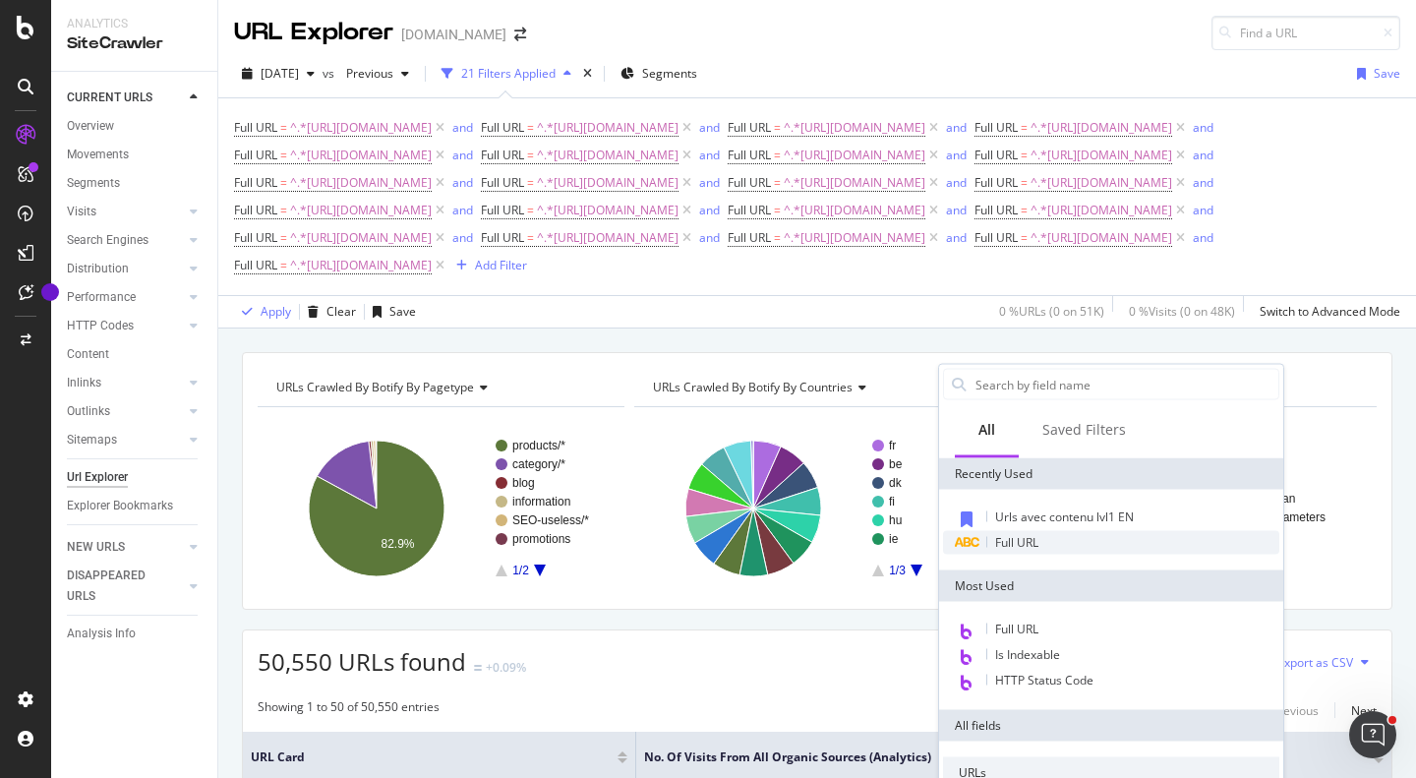
click at [999, 543] on span "Full URL" at bounding box center [1016, 542] width 43 height 17
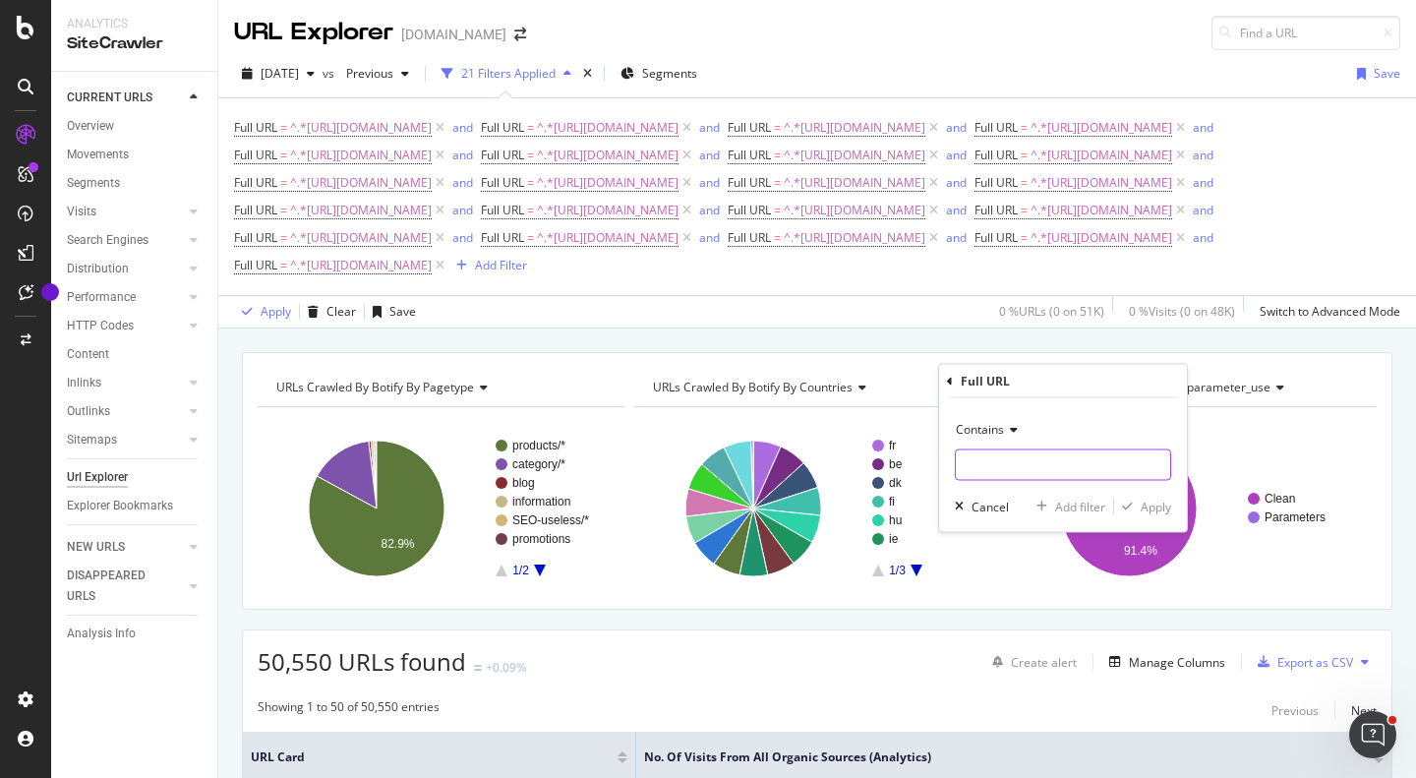
click at [1021, 457] on input "text" at bounding box center [1063, 464] width 214 height 31
paste input "[URL][DOMAIN_NAME]"
type input "[URL][DOMAIN_NAME]"
click at [1068, 503] on div "Add filter" at bounding box center [1080, 505] width 50 height 17
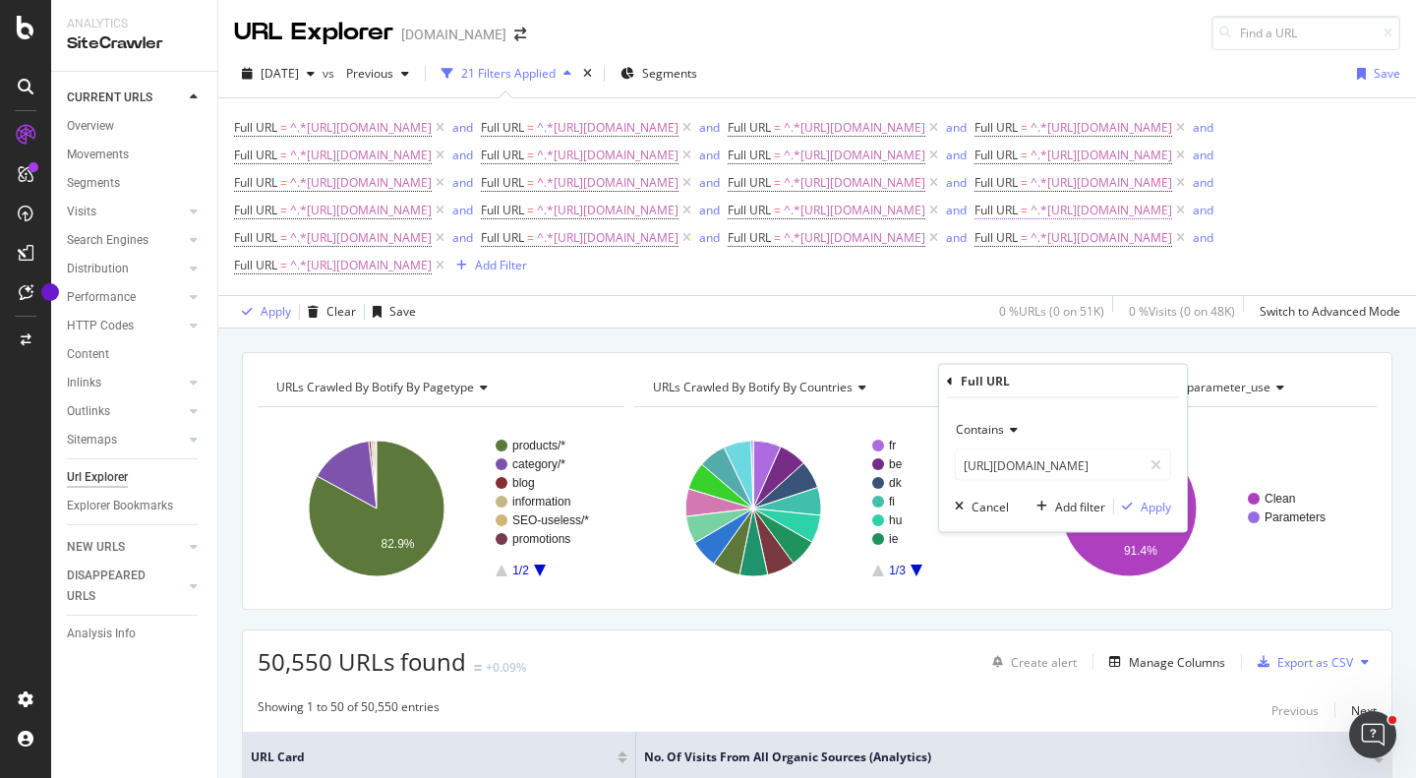
scroll to position [0, 0]
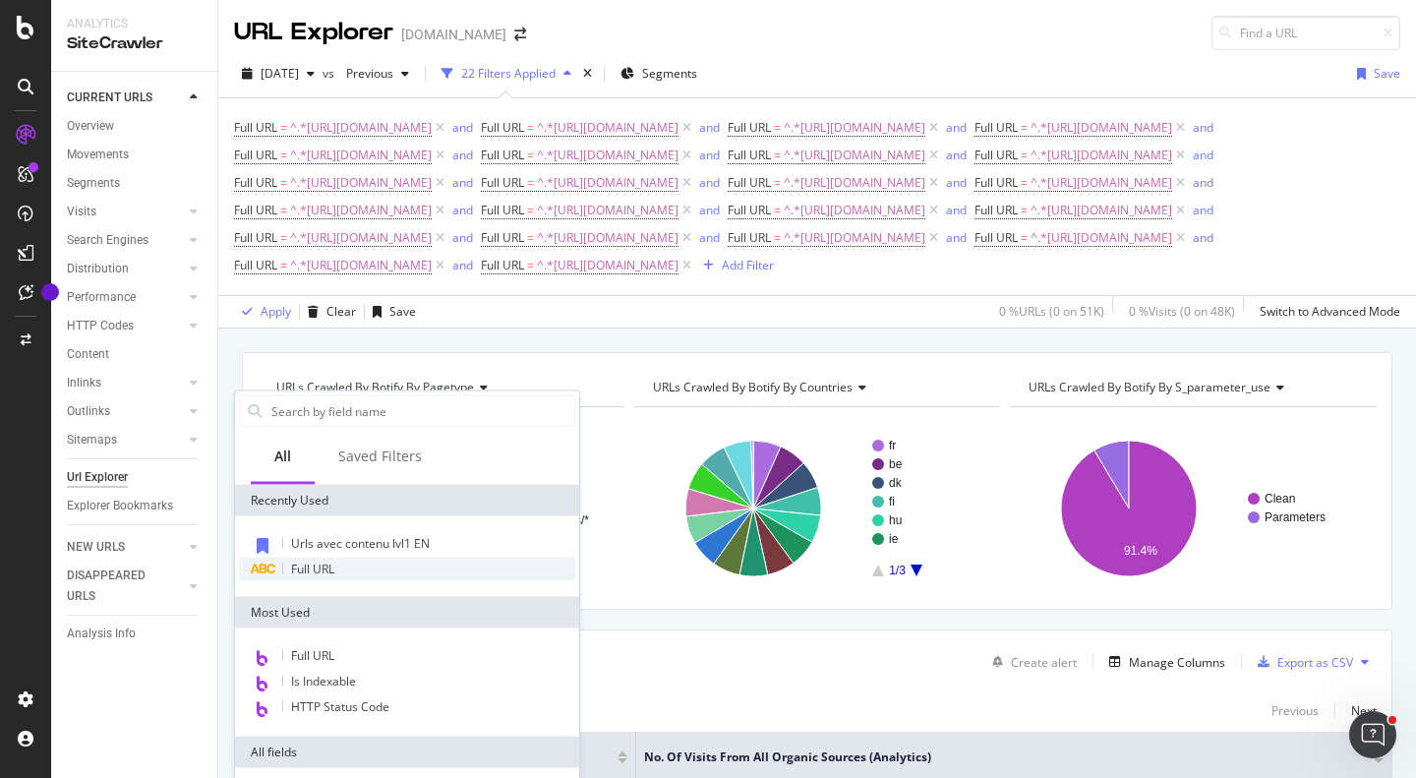
click at [421, 569] on div "Full URL" at bounding box center [407, 569] width 336 height 24
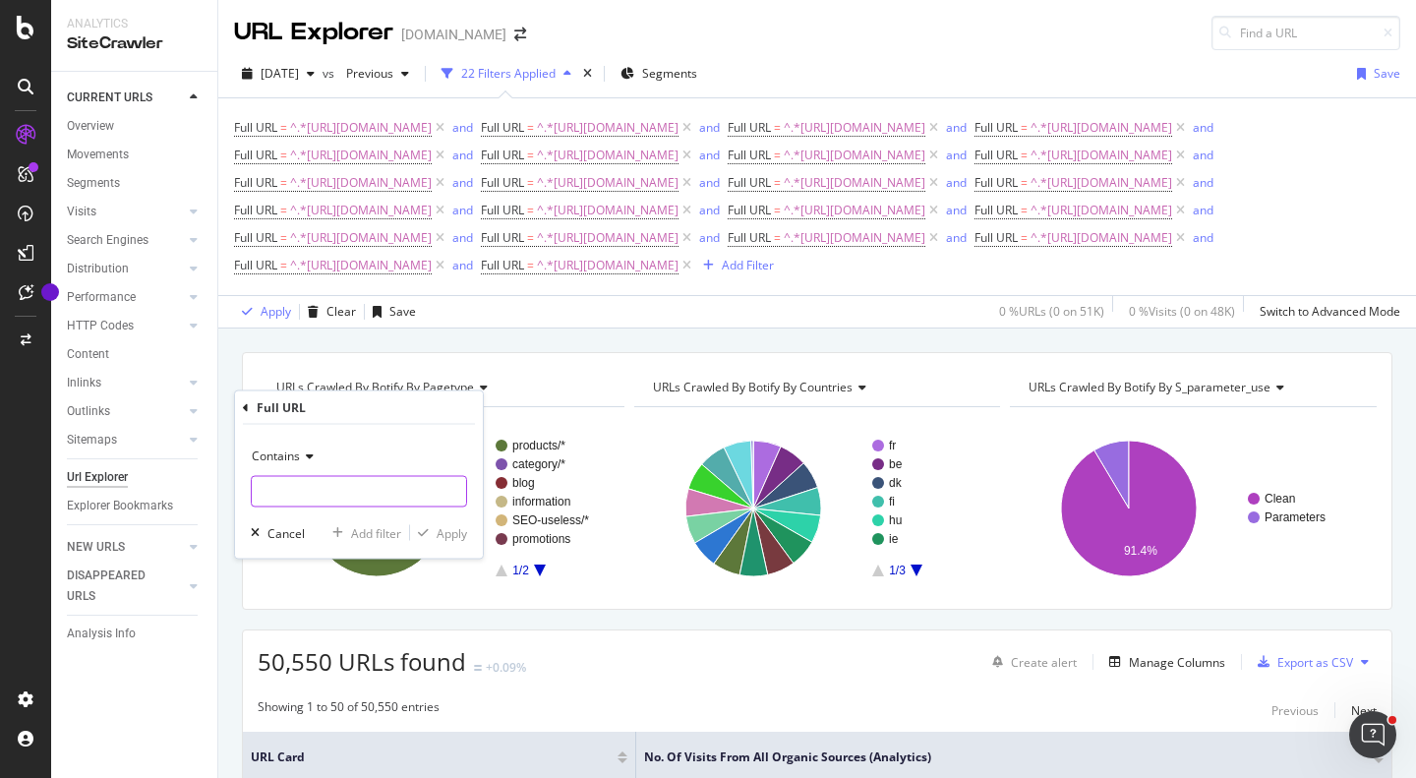
click at [418, 488] on input "text" at bounding box center [359, 491] width 214 height 31
paste input "[URL][DOMAIN_NAME]"
type input "[URL][DOMAIN_NAME]"
click at [389, 530] on div "Add filter" at bounding box center [376, 532] width 50 height 17
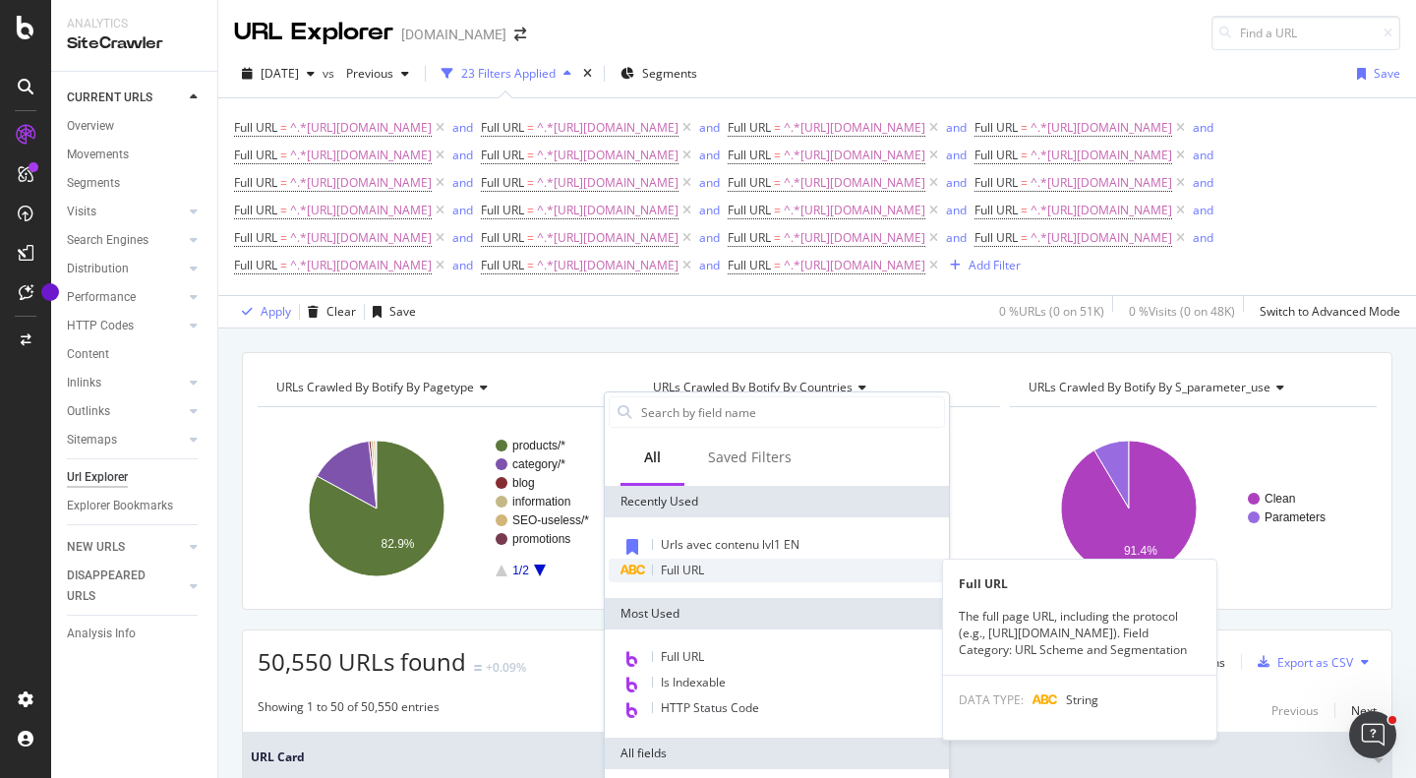
click at [677, 566] on span "Full URL" at bounding box center [682, 569] width 43 height 17
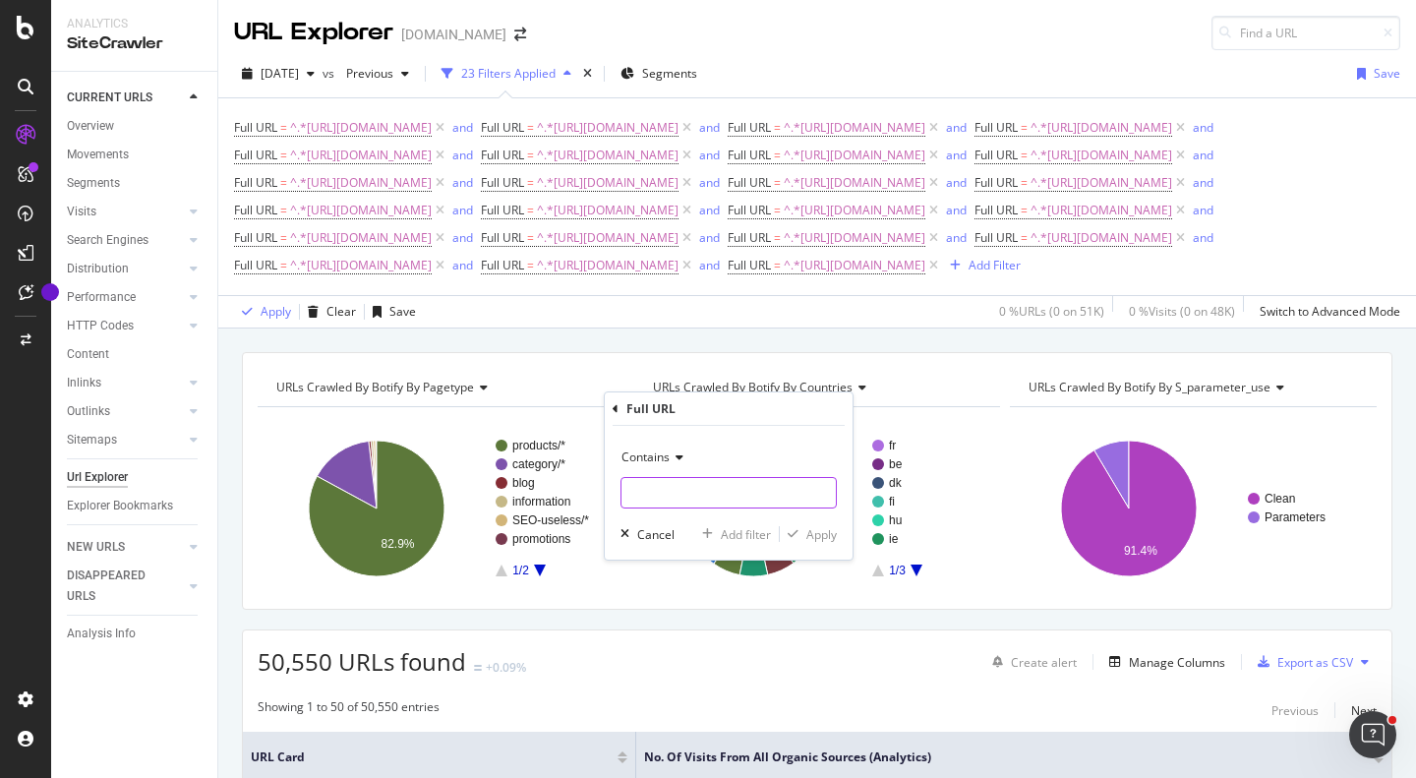
click at [709, 496] on input "text" at bounding box center [728, 492] width 214 height 31
paste input "[URL][DOMAIN_NAME]"
type input "[URL][DOMAIN_NAME]"
click at [734, 527] on div "Add filter" at bounding box center [746, 534] width 50 height 17
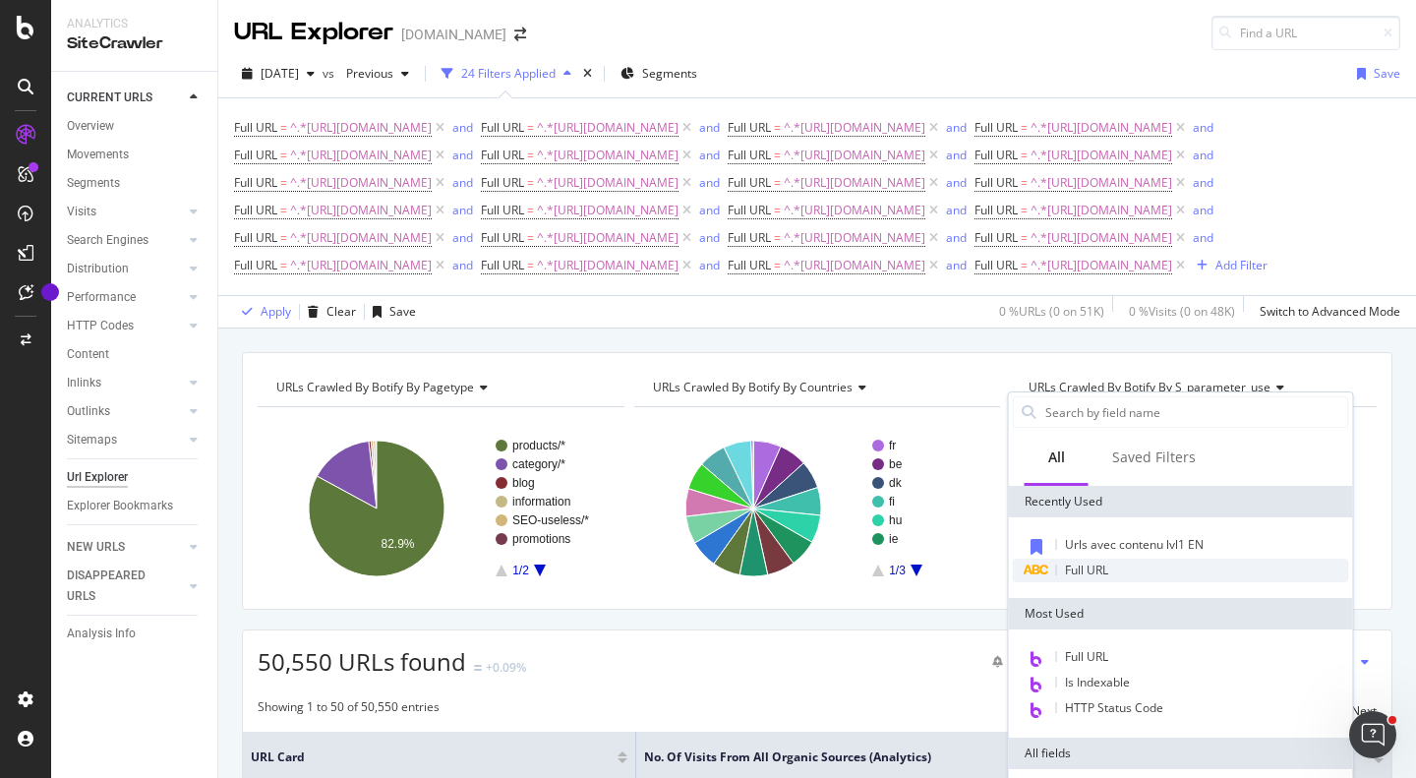
click at [1111, 570] on div "Full URL" at bounding box center [1181, 570] width 336 height 24
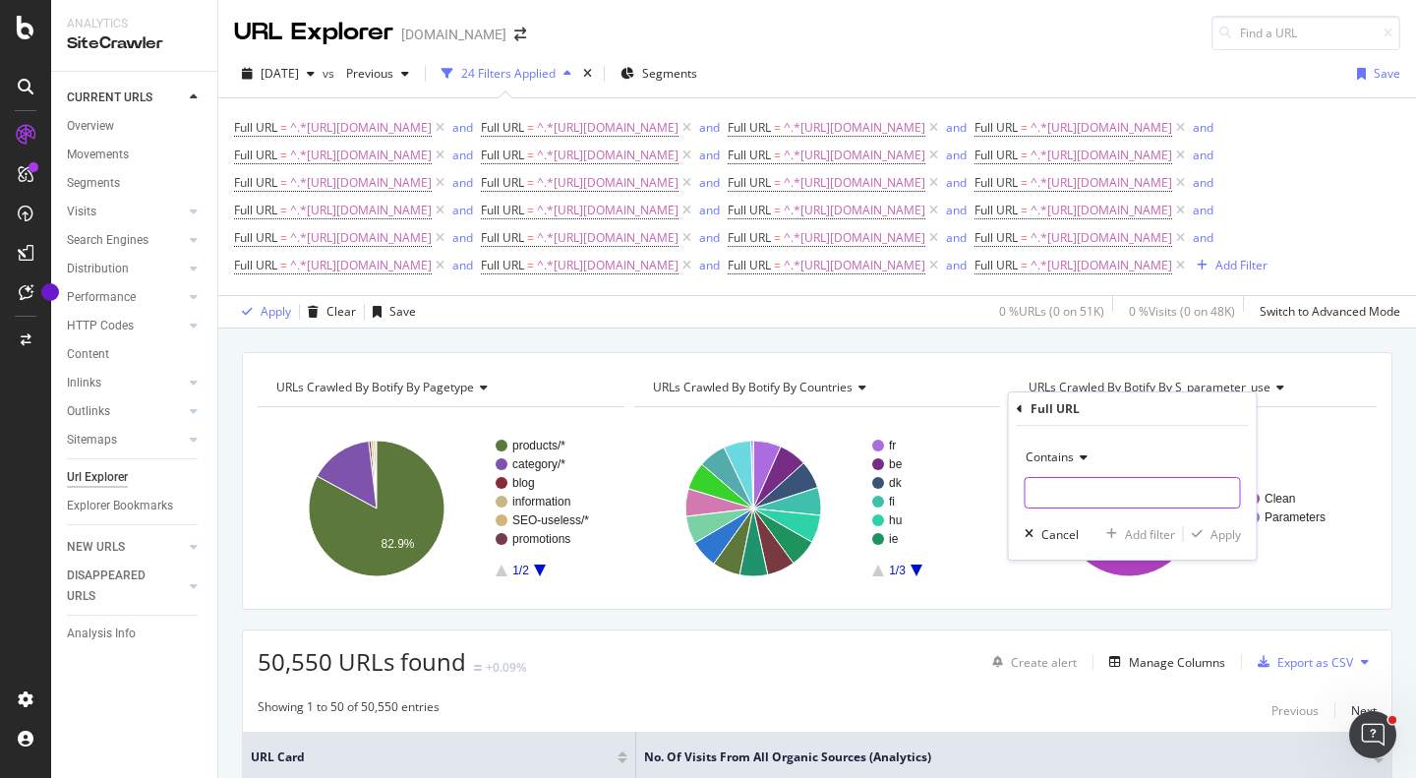
click at [1104, 507] on input "text" at bounding box center [1132, 492] width 214 height 31
paste input "[URL][DOMAIN_NAME]"
type input "[URL][DOMAIN_NAME]"
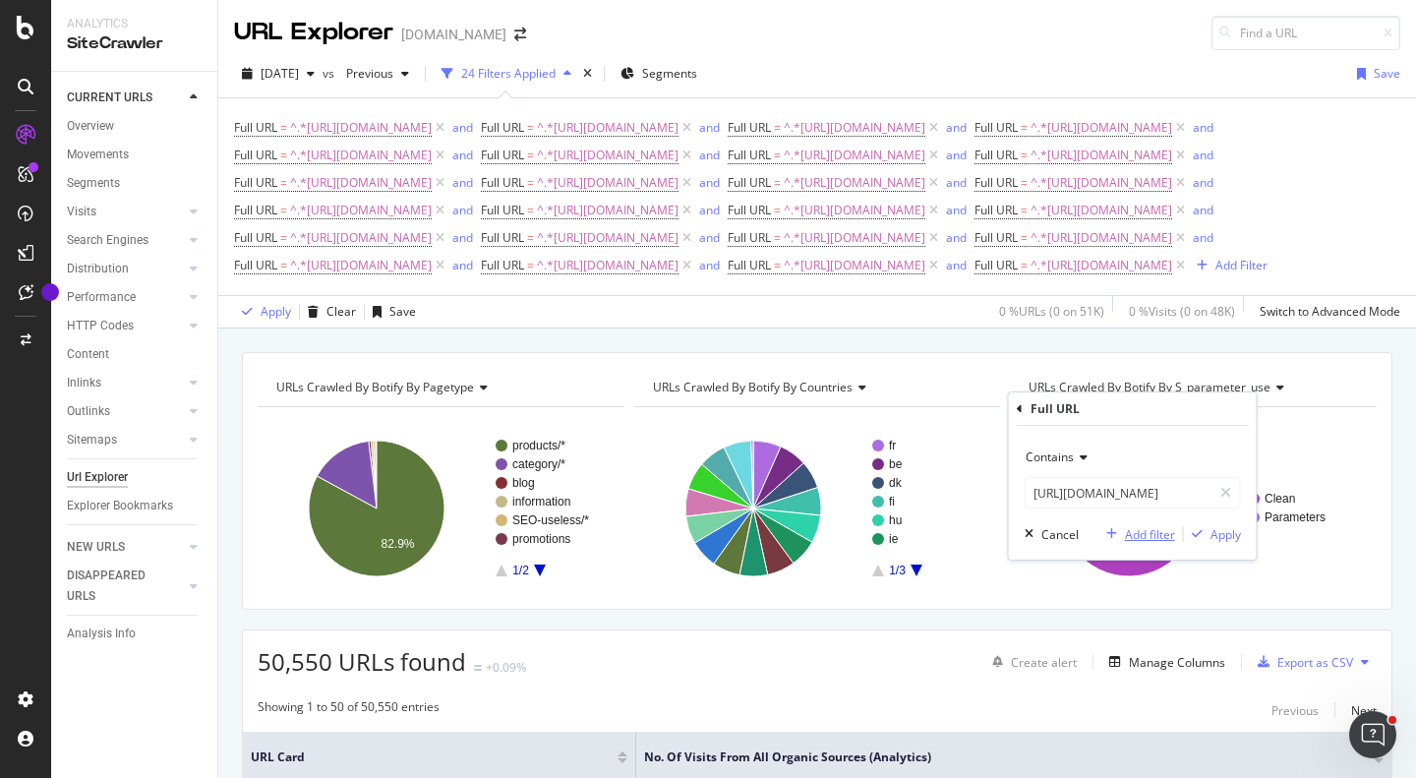
click at [1143, 532] on div "Add filter" at bounding box center [1150, 534] width 50 height 17
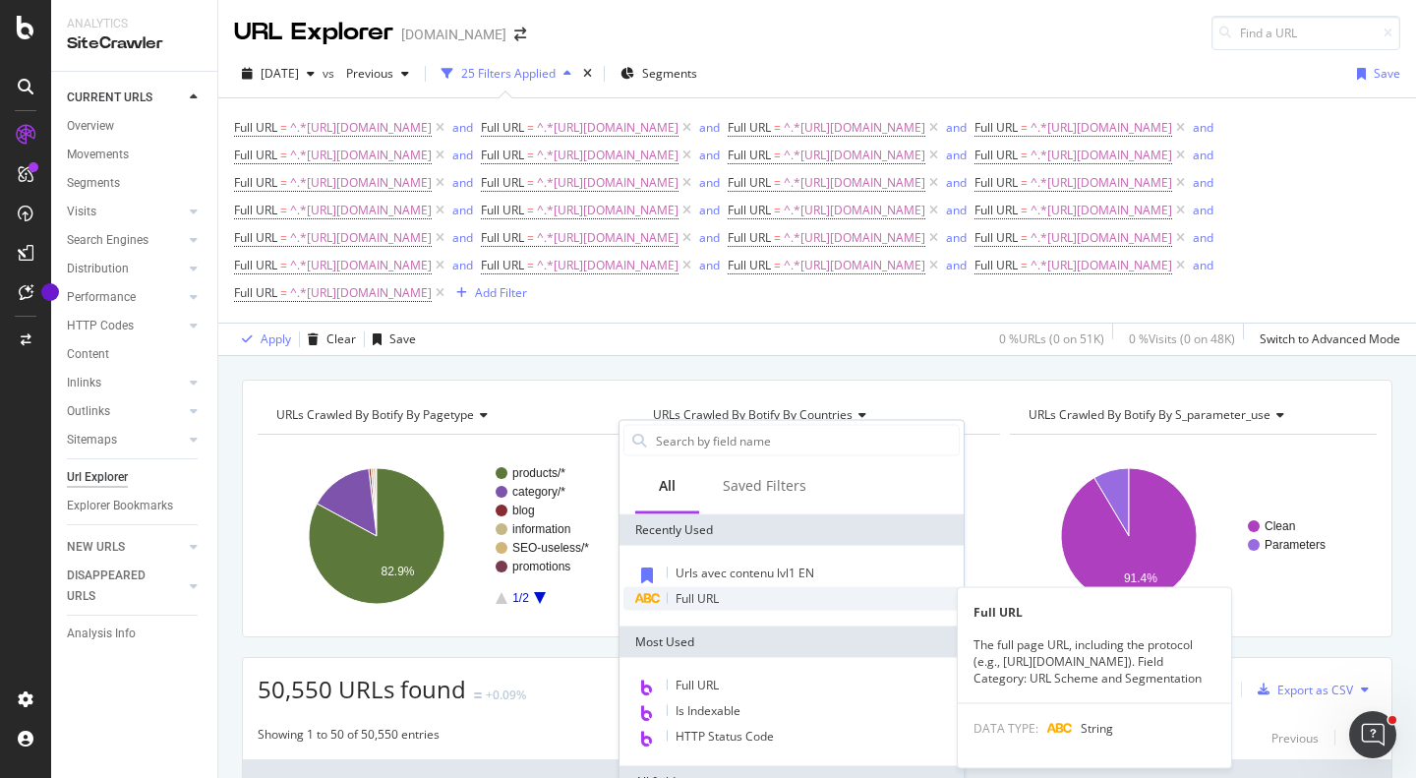
click at [711, 602] on span "Full URL" at bounding box center [696, 598] width 43 height 17
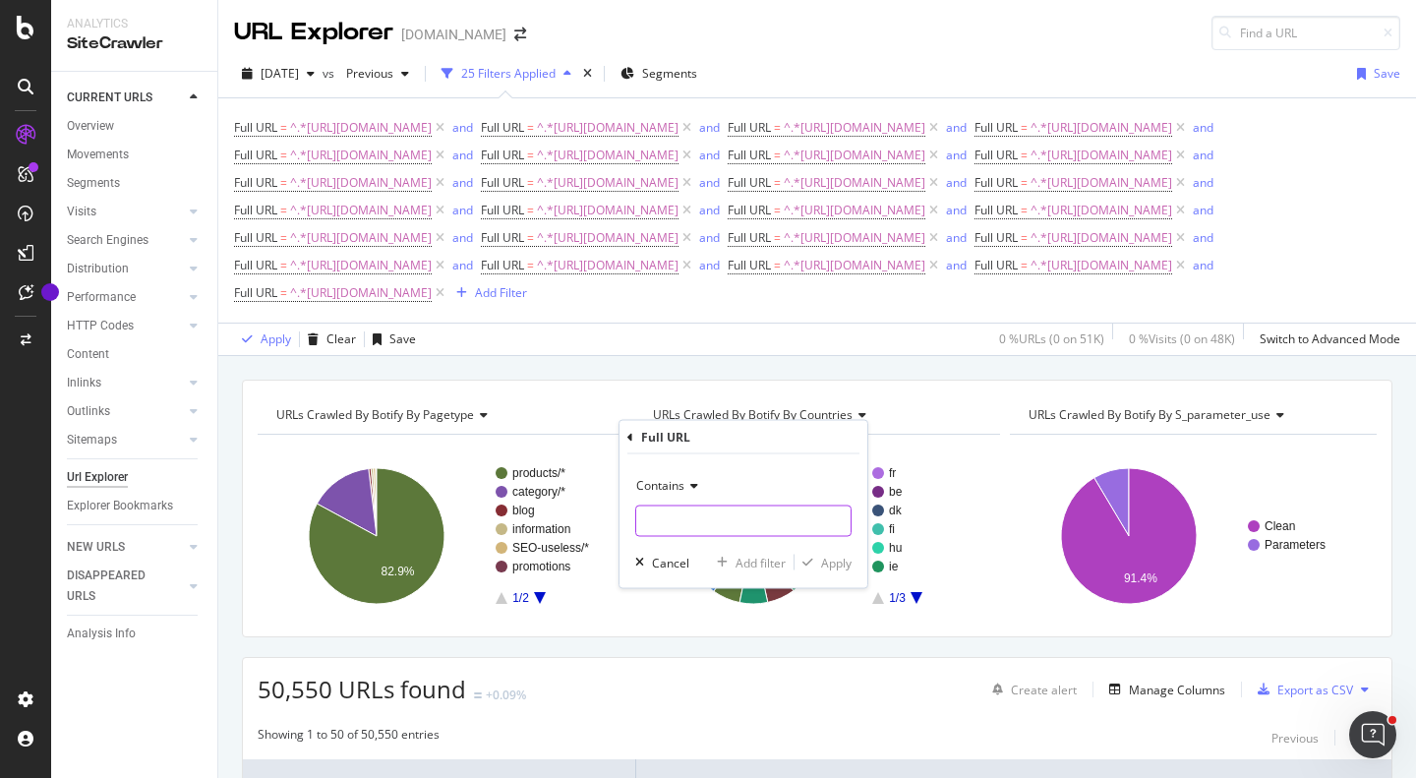
click at [744, 534] on input "text" at bounding box center [743, 520] width 214 height 31
paste input "[URL][DOMAIN_NAME]"
type input "[URL][DOMAIN_NAME]"
click at [757, 558] on div "Add filter" at bounding box center [760, 561] width 50 height 17
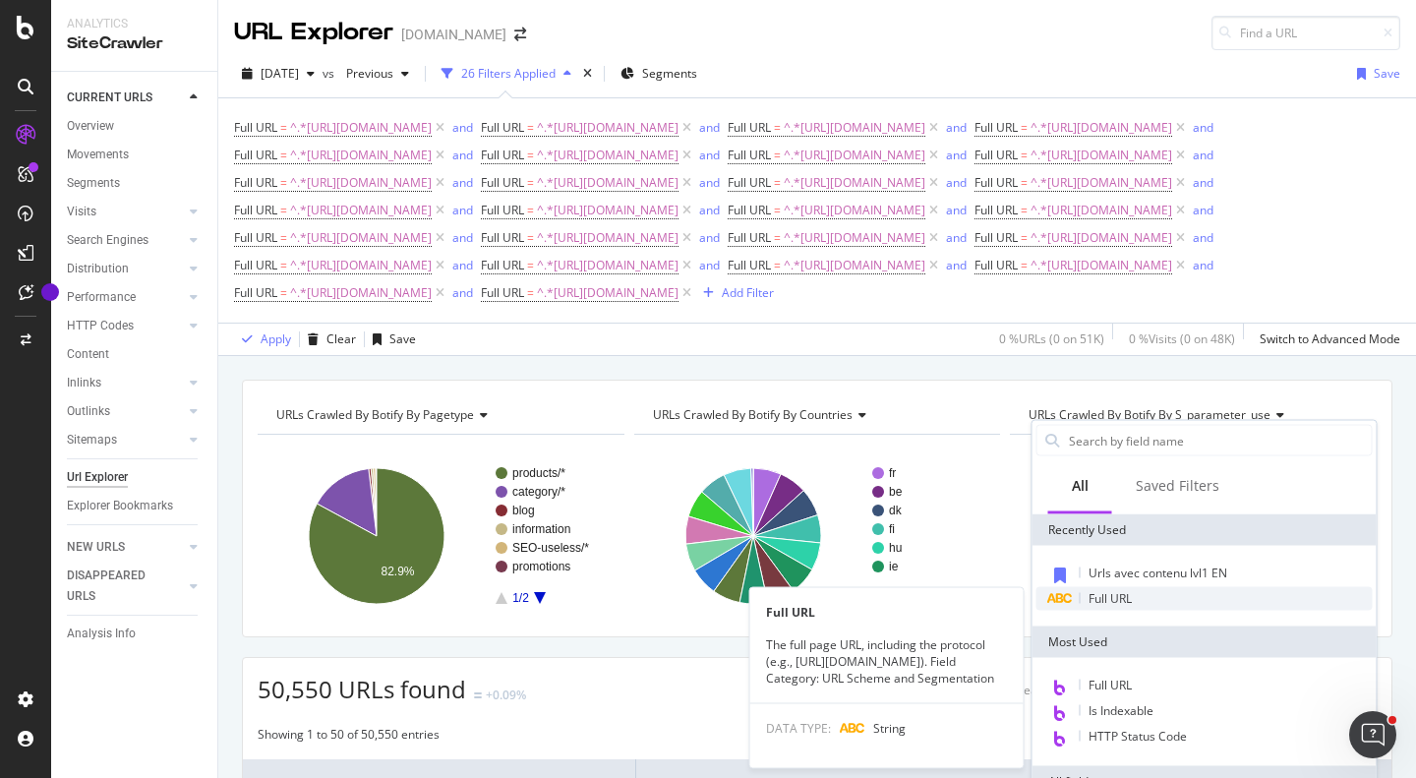
click at [1098, 597] on span "Full URL" at bounding box center [1109, 598] width 43 height 17
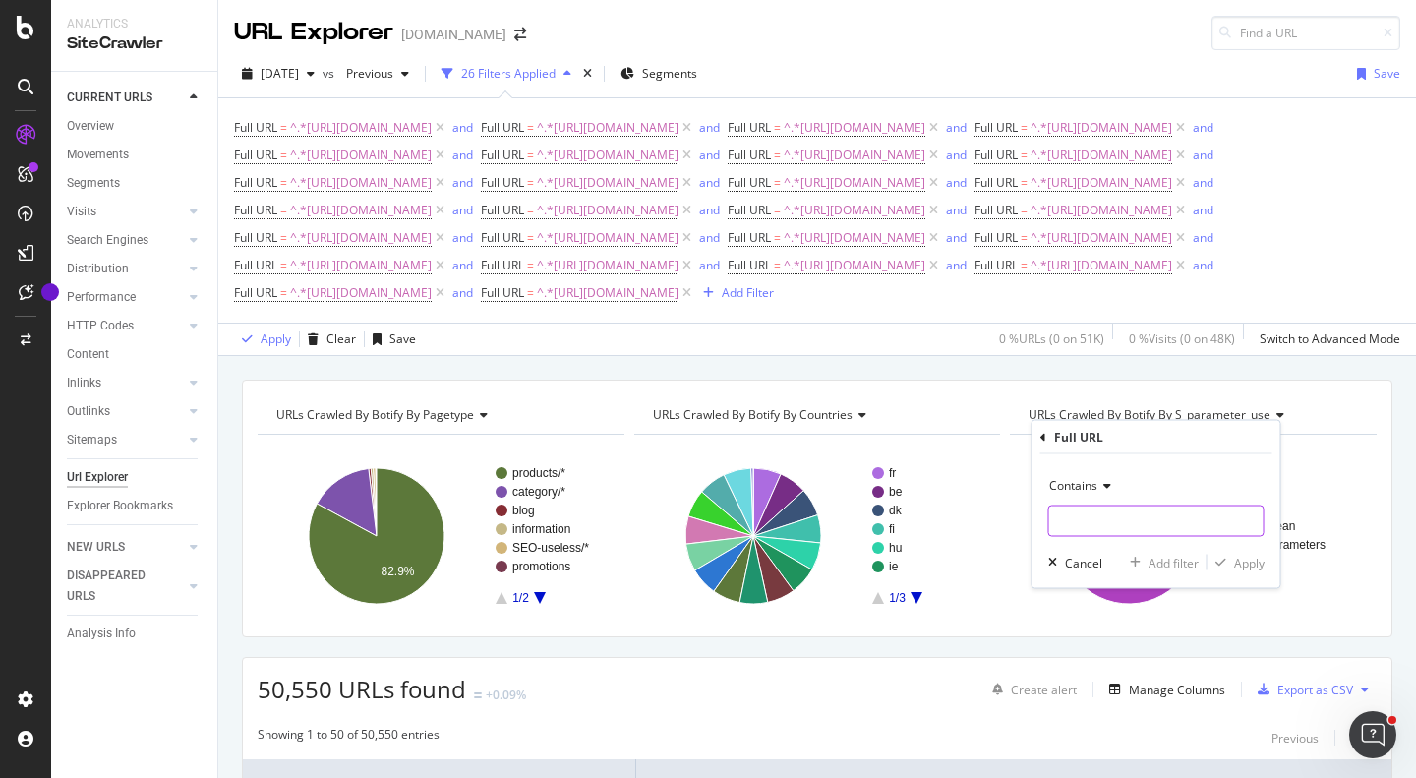
click at [1113, 522] on input "text" at bounding box center [1156, 520] width 214 height 31
paste input "[URL][DOMAIN_NAME]"
type input "[URL][DOMAIN_NAME]"
click at [1171, 572] on div "Contains [URL][DOMAIN_NAME] Cancel Add filter Apply" at bounding box center [1156, 521] width 248 height 134
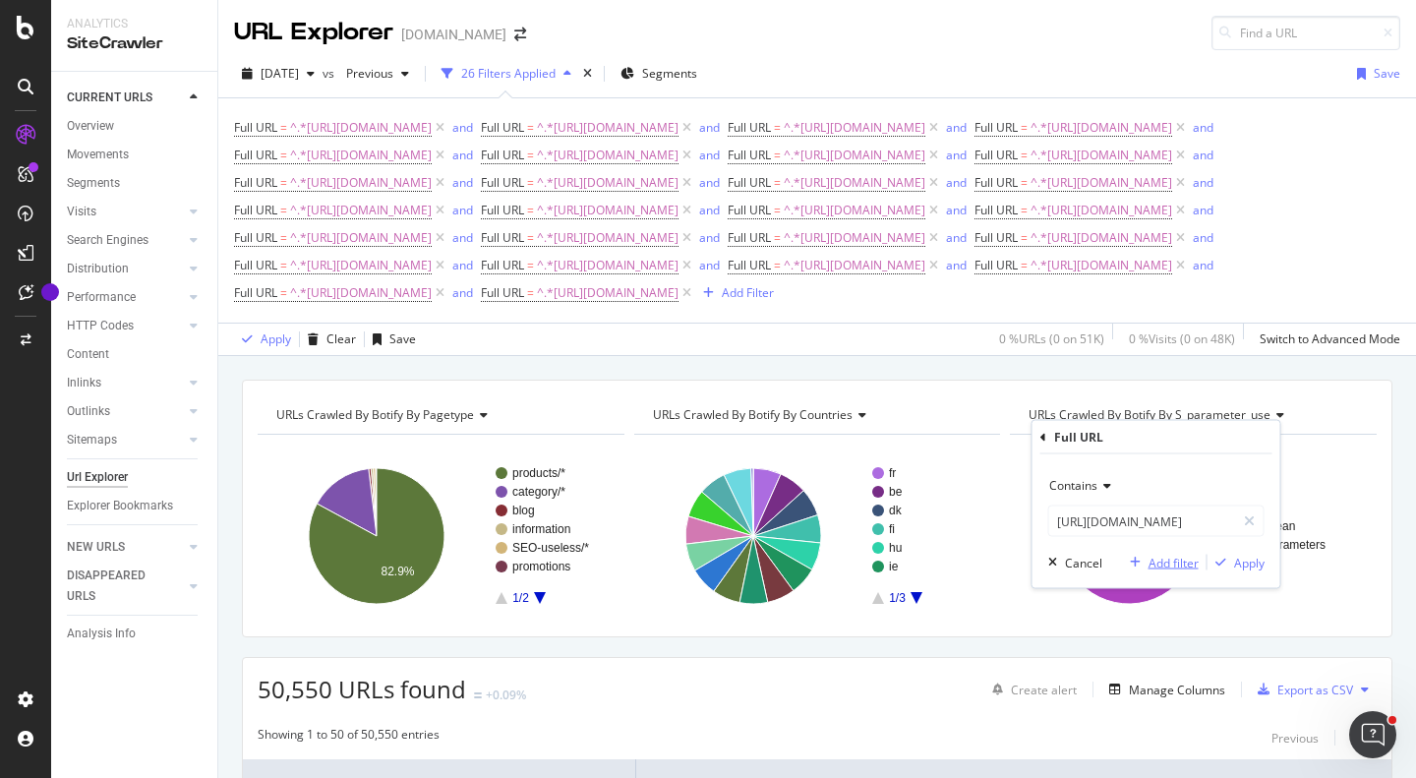
click at [1172, 566] on div "Add filter" at bounding box center [1173, 561] width 50 height 17
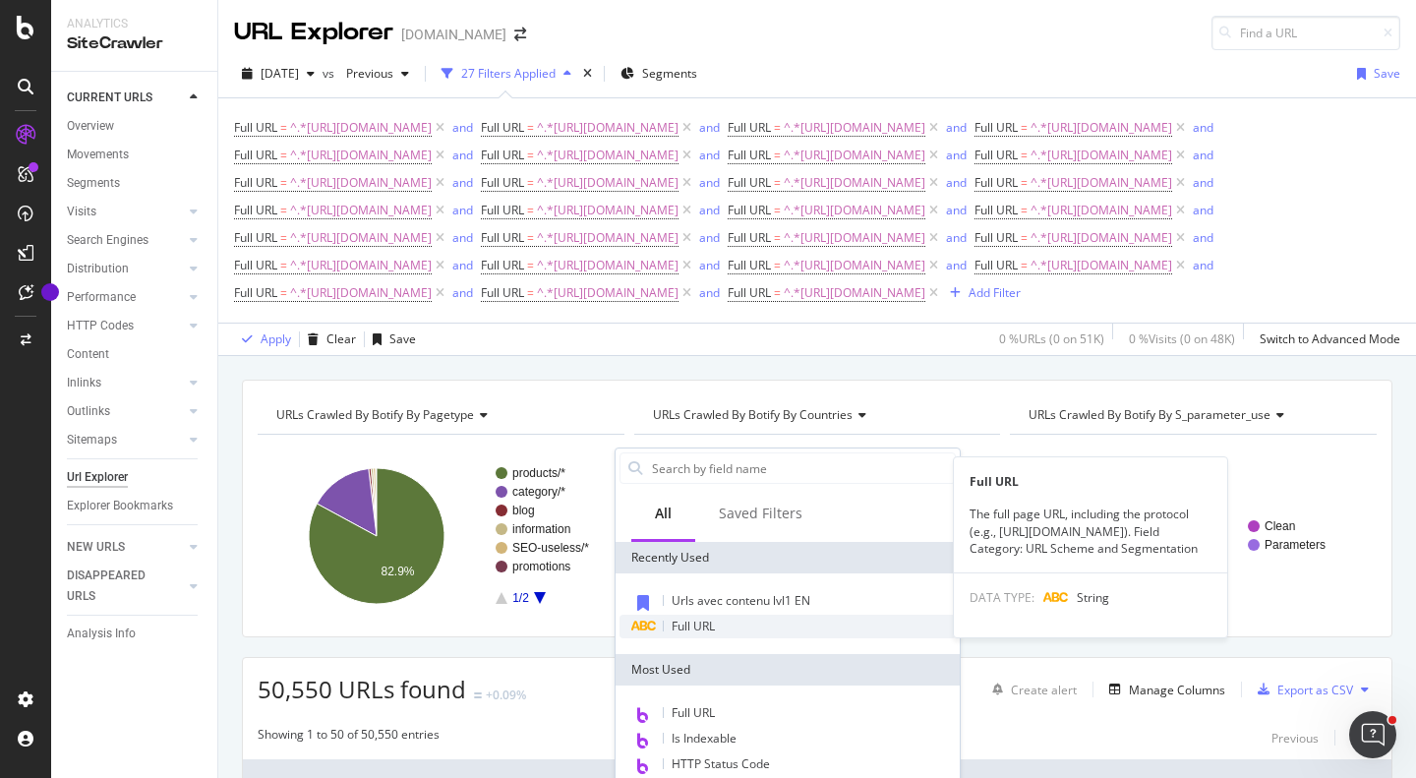
click at [691, 618] on span "Full URL" at bounding box center [692, 625] width 43 height 17
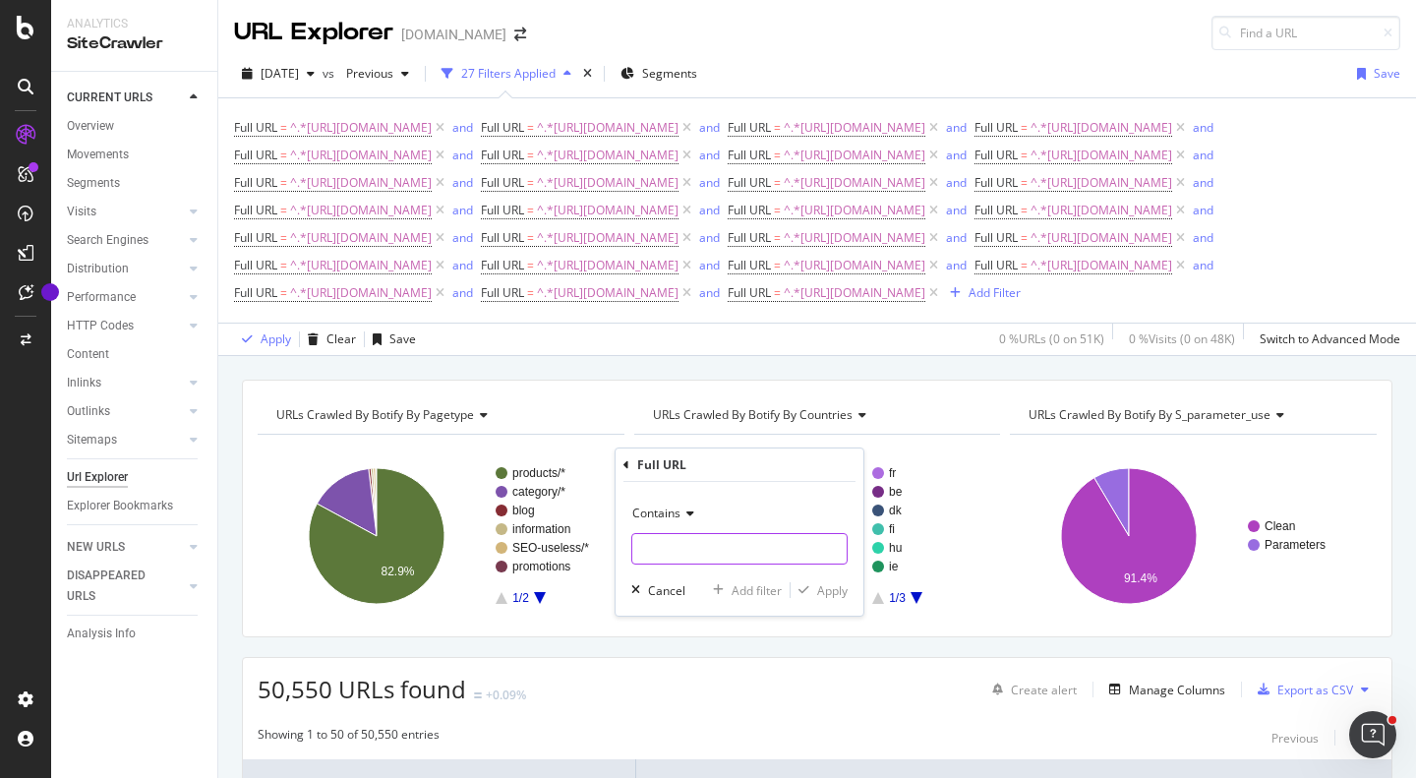
click at [746, 551] on input "text" at bounding box center [739, 548] width 214 height 31
paste input "[URL][DOMAIN_NAME]"
type input "[URL][DOMAIN_NAME]"
click at [766, 594] on div "Add filter" at bounding box center [756, 590] width 50 height 17
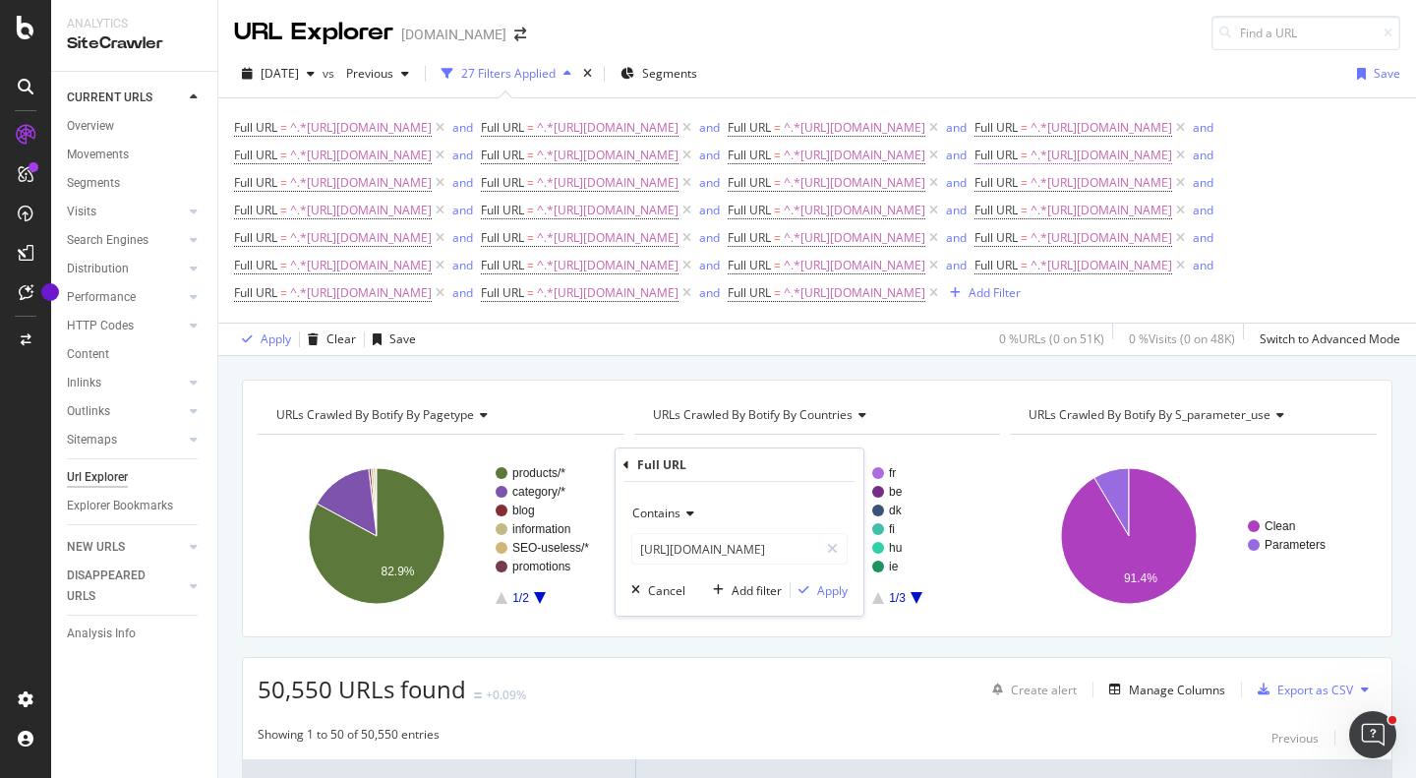
scroll to position [0, 0]
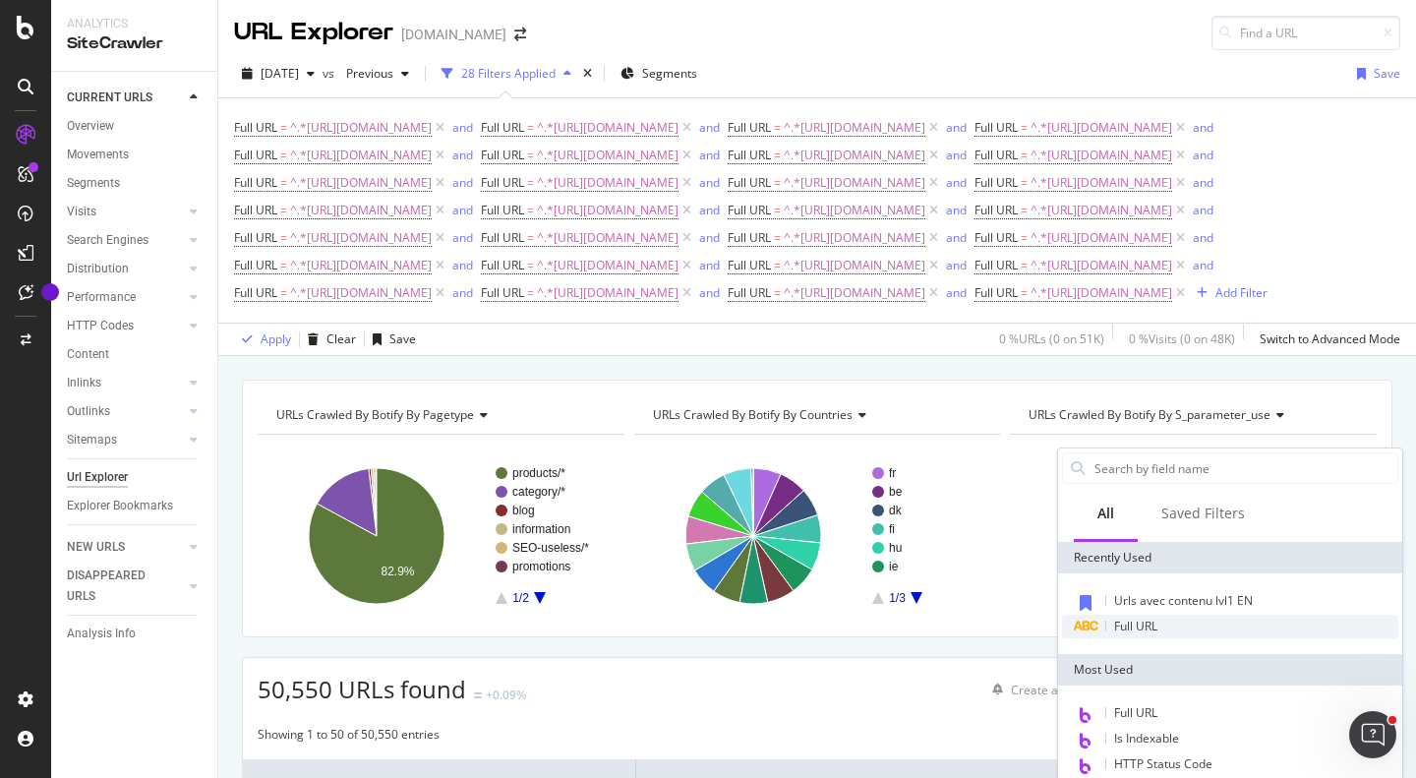
click at [1132, 627] on span "Full URL" at bounding box center [1135, 625] width 43 height 17
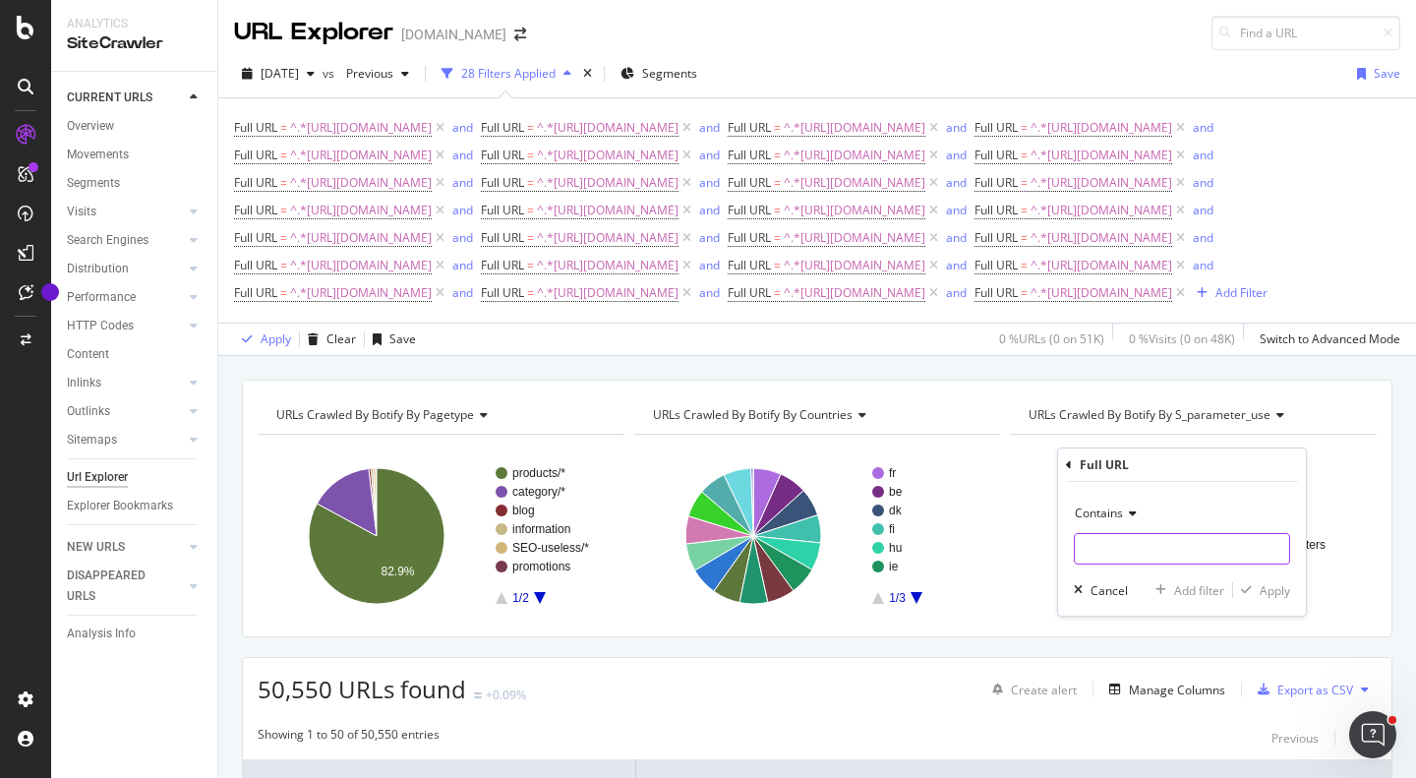
click at [1123, 553] on input "text" at bounding box center [1182, 548] width 214 height 31
paste input "[URL][DOMAIN_NAME]"
type input "[URL][DOMAIN_NAME]"
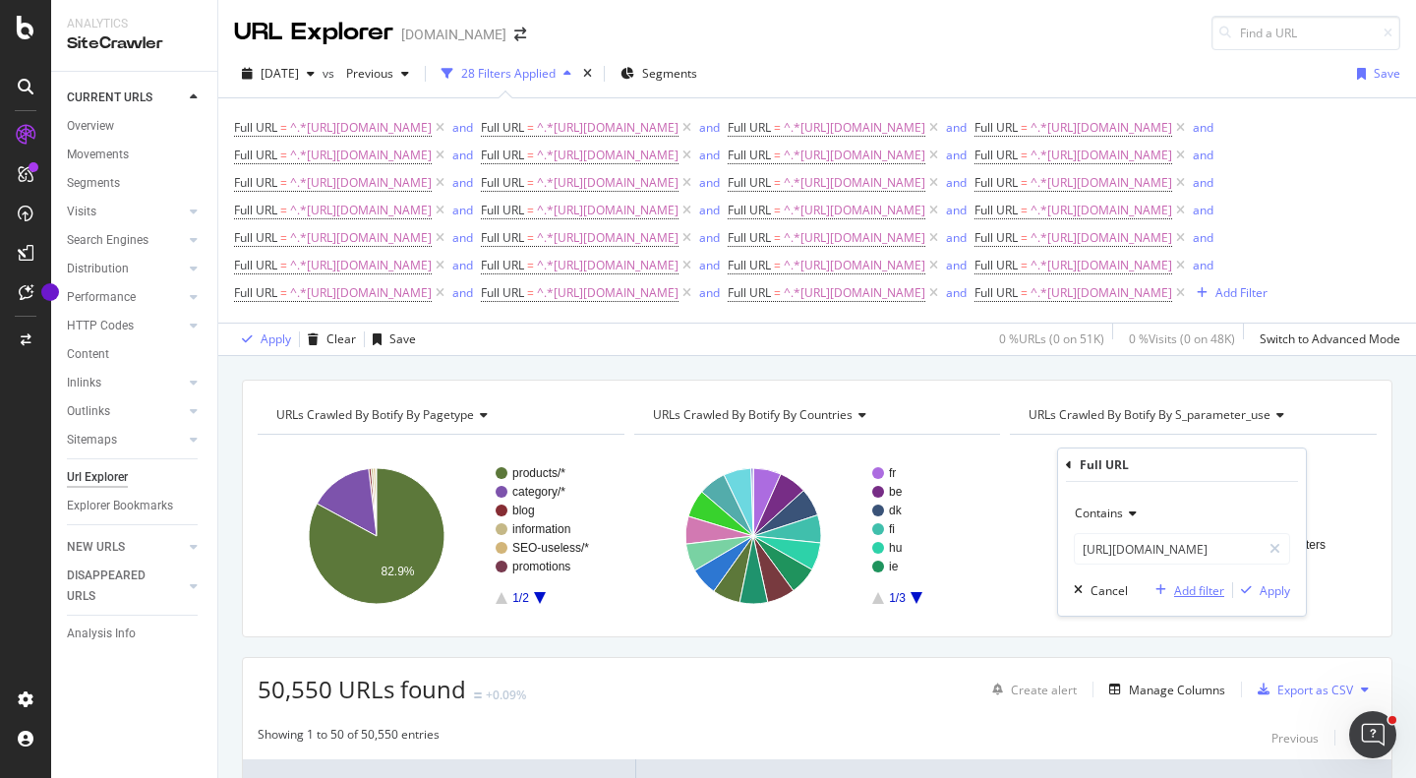
click at [1188, 584] on div "Add filter" at bounding box center [1199, 590] width 50 height 17
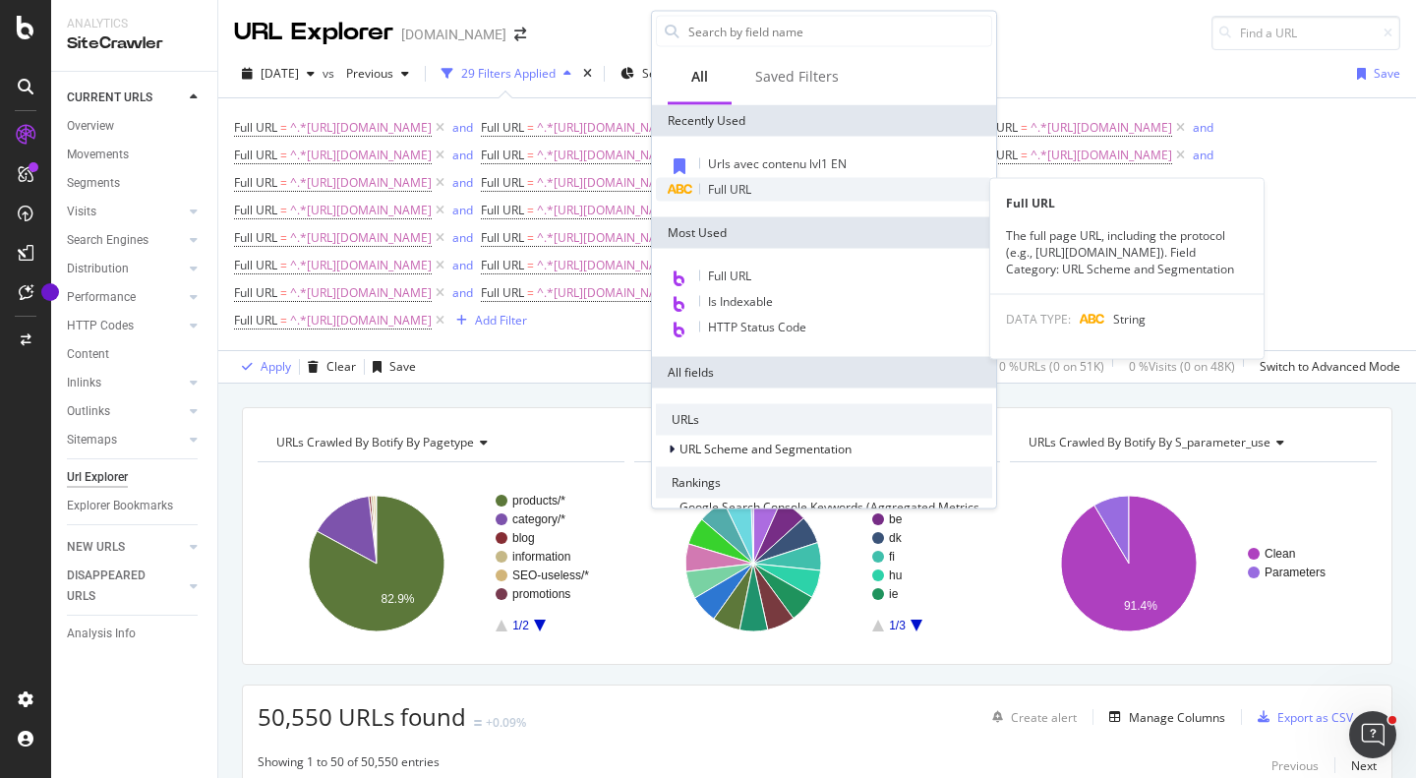
click at [781, 187] on div "Full URL" at bounding box center [824, 190] width 336 height 24
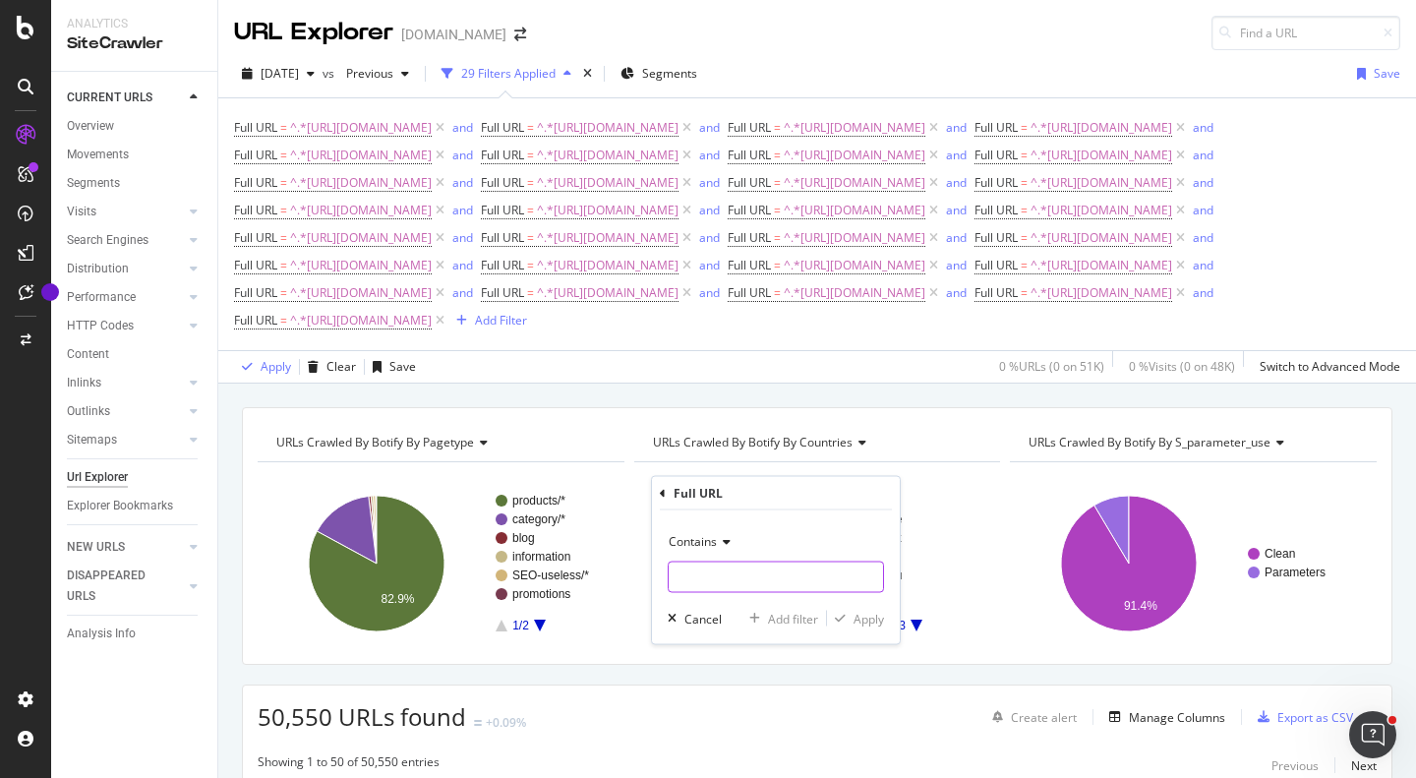
click at [768, 580] on input "text" at bounding box center [776, 576] width 214 height 31
paste input "[URL][DOMAIN_NAME]"
type input "[URL][DOMAIN_NAME]"
click at [776, 616] on div "Add filter" at bounding box center [793, 618] width 50 height 17
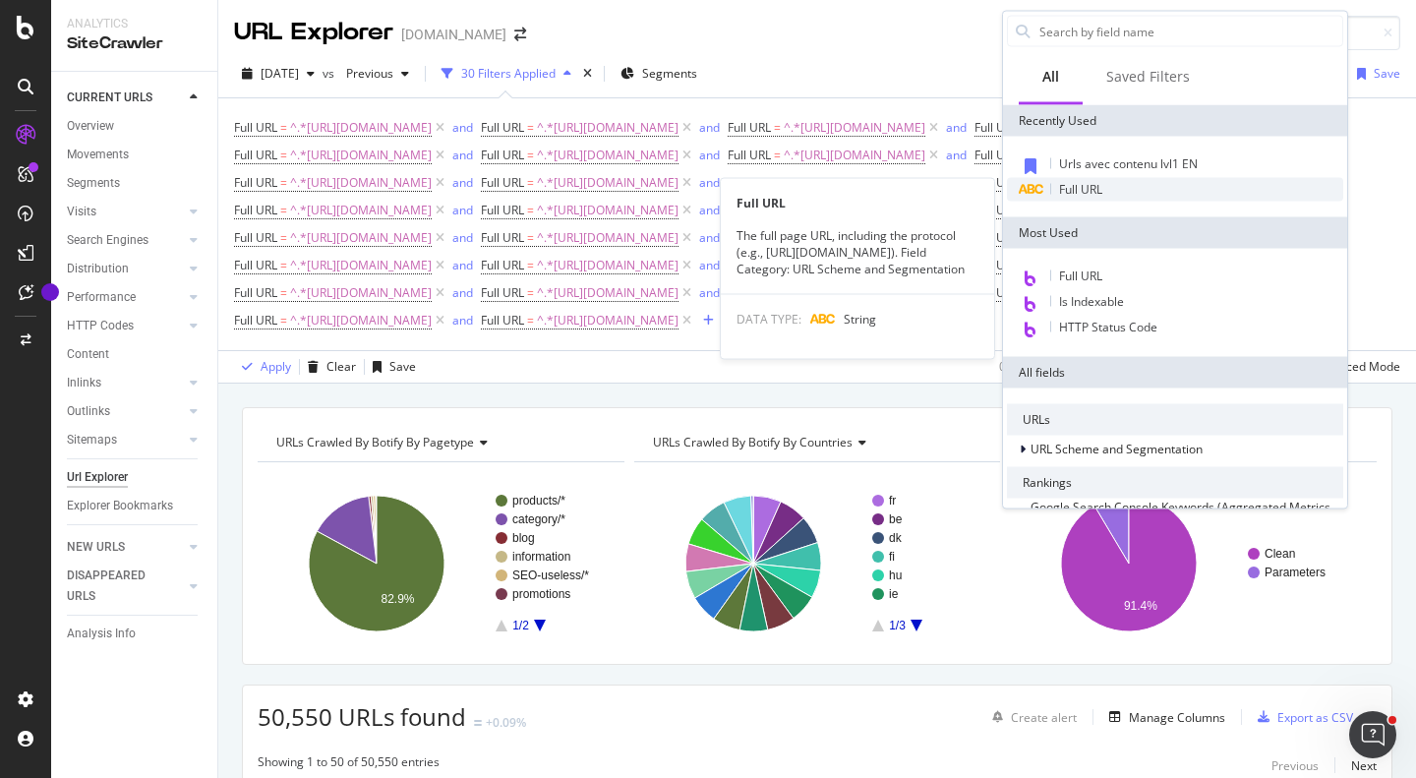
click at [1084, 184] on span "Full URL" at bounding box center [1080, 189] width 43 height 17
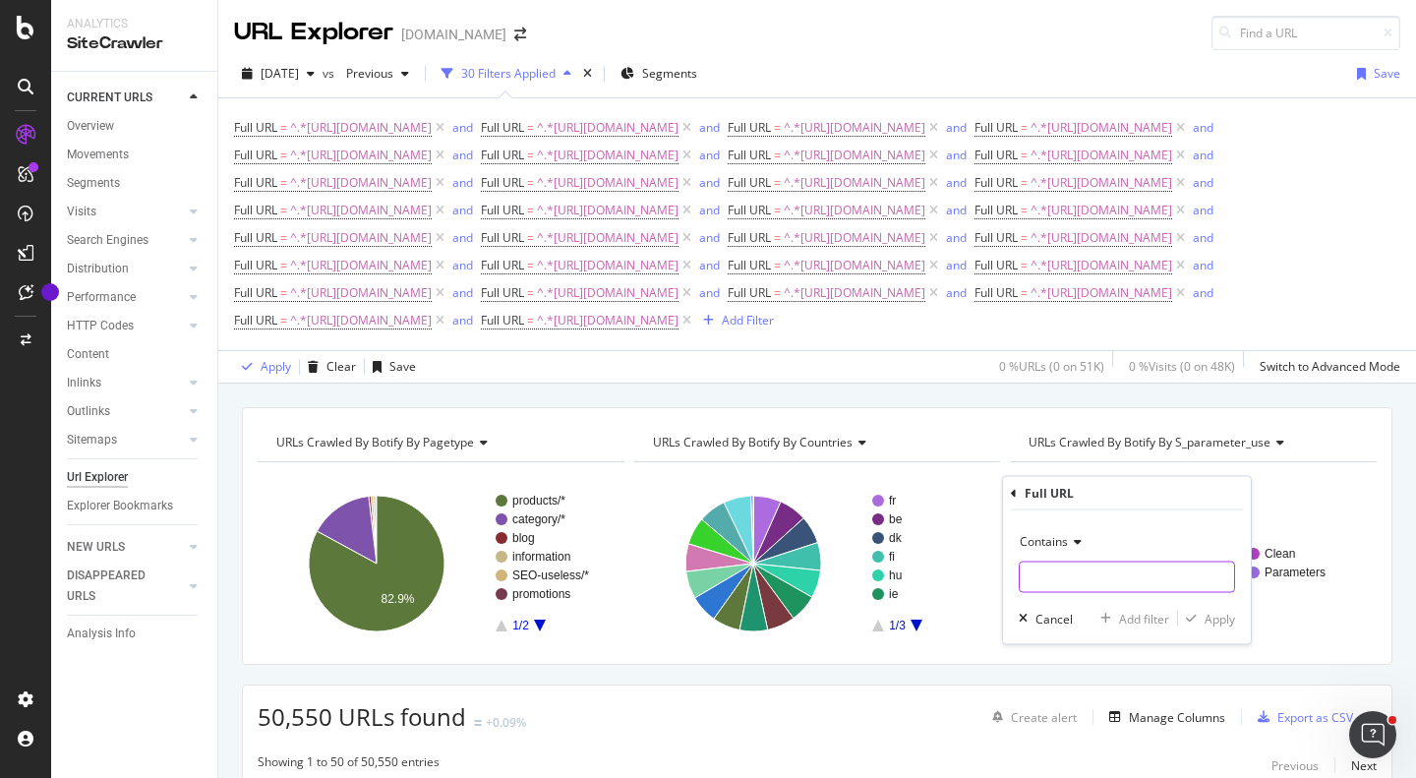
click at [1089, 574] on input "text" at bounding box center [1126, 576] width 214 height 31
paste input "[URL][DOMAIN_NAME]"
type input "[URL][DOMAIN_NAME]"
click at [1142, 612] on div "Add filter" at bounding box center [1144, 618] width 50 height 17
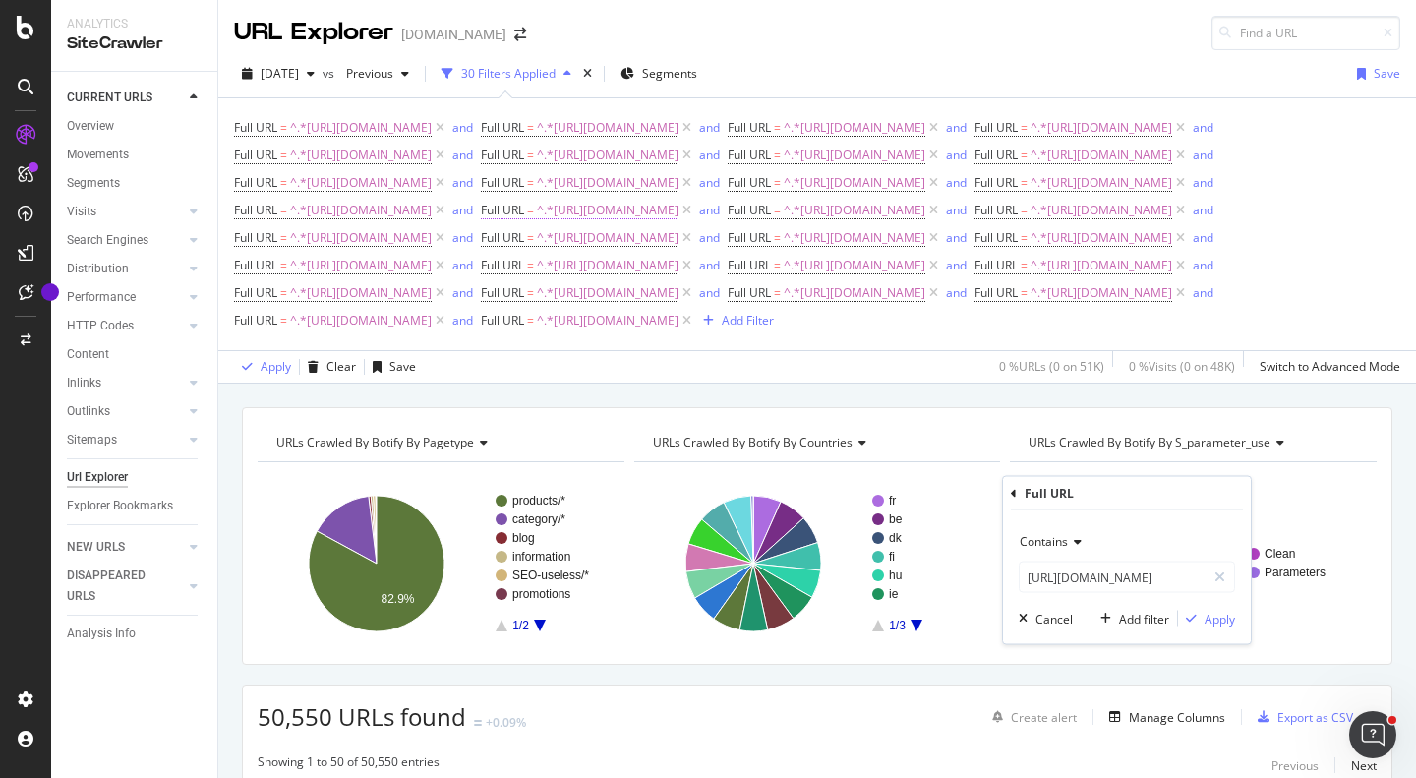
scroll to position [0, 0]
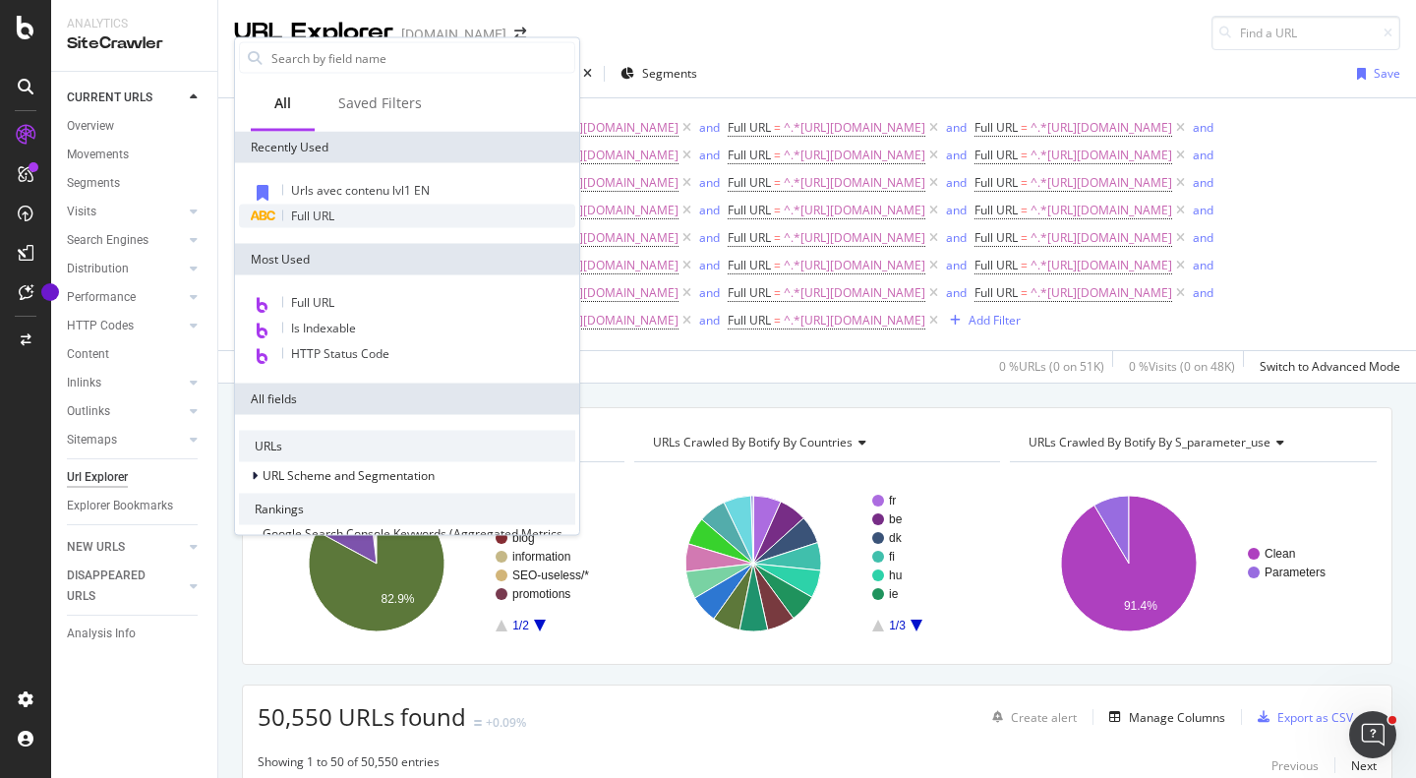
click at [408, 225] on div "Full URL" at bounding box center [407, 216] width 336 height 24
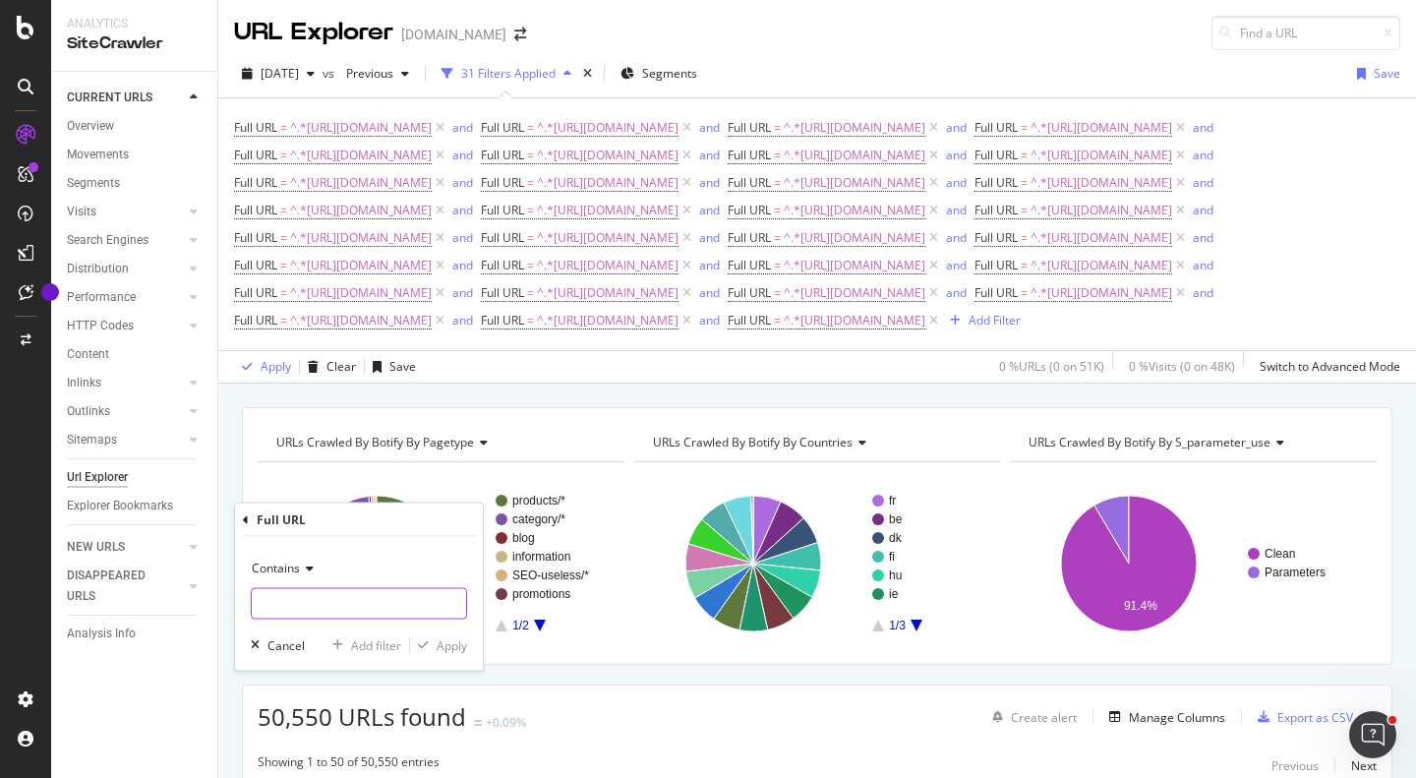
click at [391, 605] on input "text" at bounding box center [359, 603] width 214 height 31
paste input "[URL][DOMAIN_NAME]"
type input "[URL][DOMAIN_NAME]"
click at [368, 643] on div "Add filter" at bounding box center [376, 644] width 50 height 17
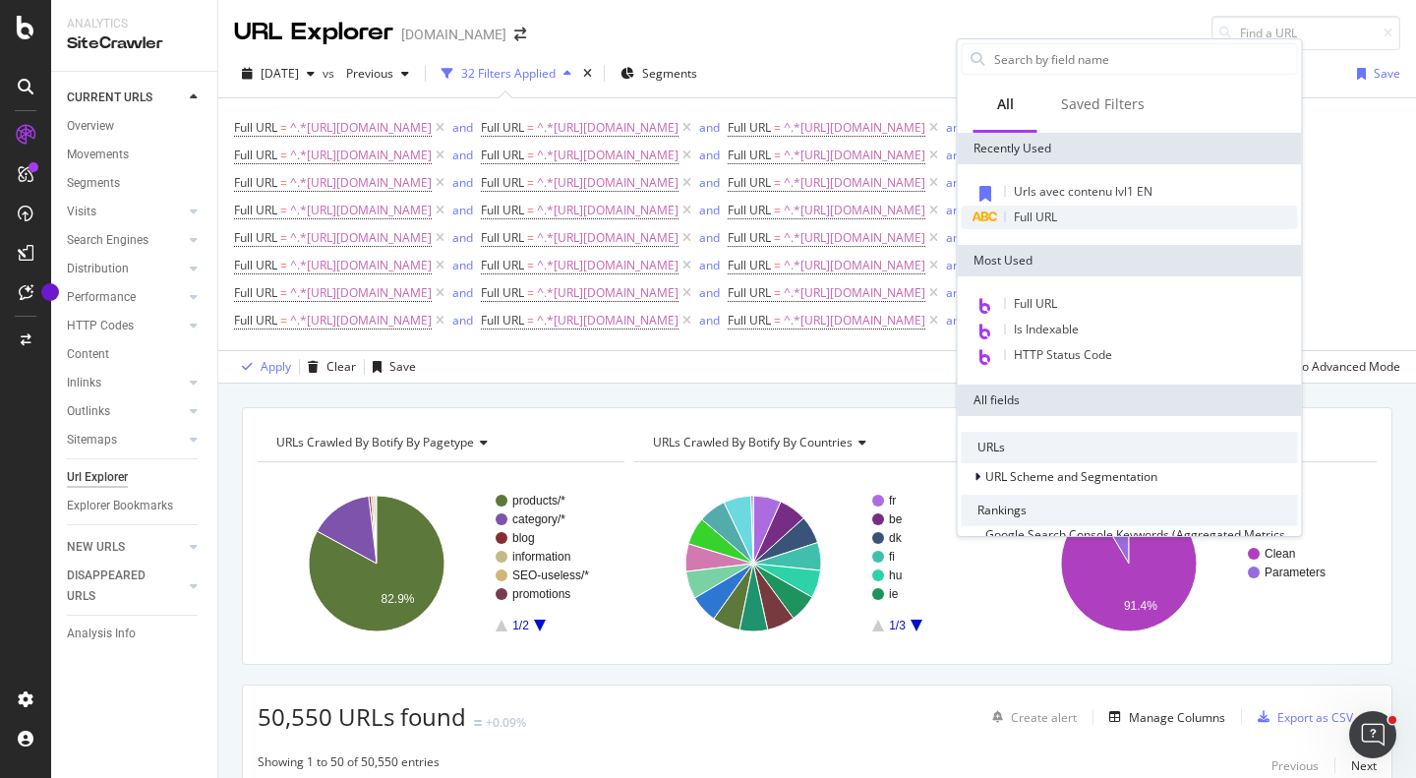
click at [1056, 224] on span "Full URL" at bounding box center [1035, 216] width 43 height 17
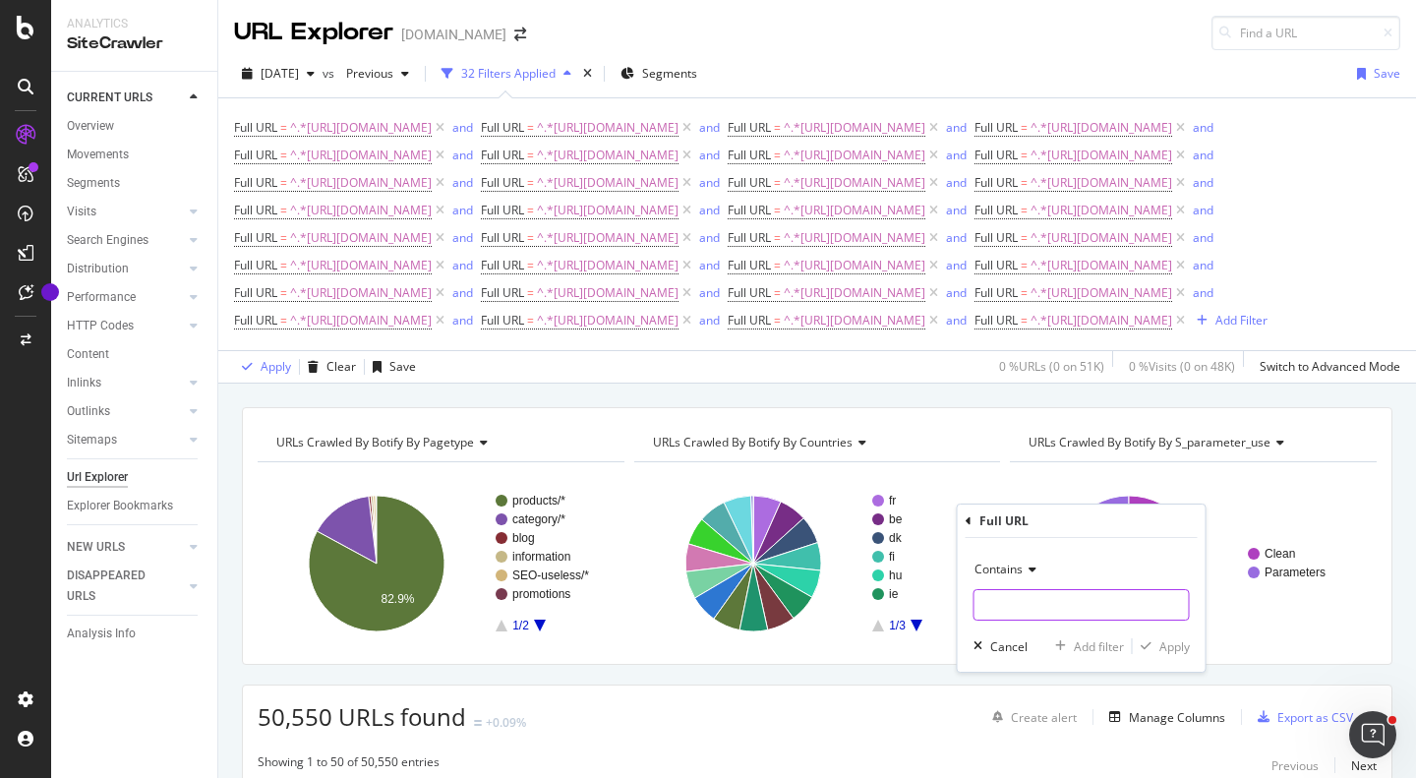
click at [1056, 589] on input "text" at bounding box center [1081, 604] width 214 height 31
paste input "[URL][DOMAIN_NAME]"
type input "[URL][DOMAIN_NAME]"
click at [1080, 648] on div "Add filter" at bounding box center [1099, 646] width 50 height 17
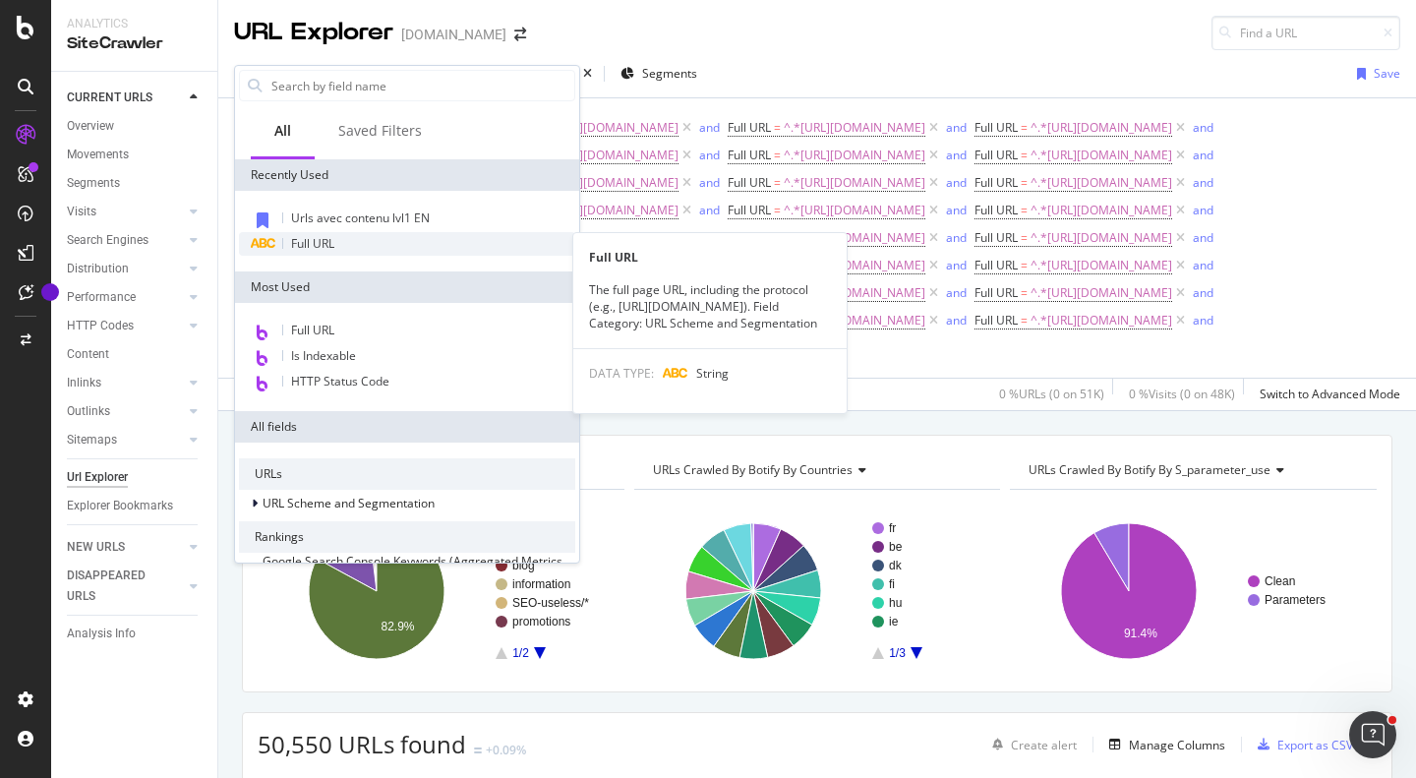
click at [357, 251] on div "Full URL" at bounding box center [407, 244] width 336 height 24
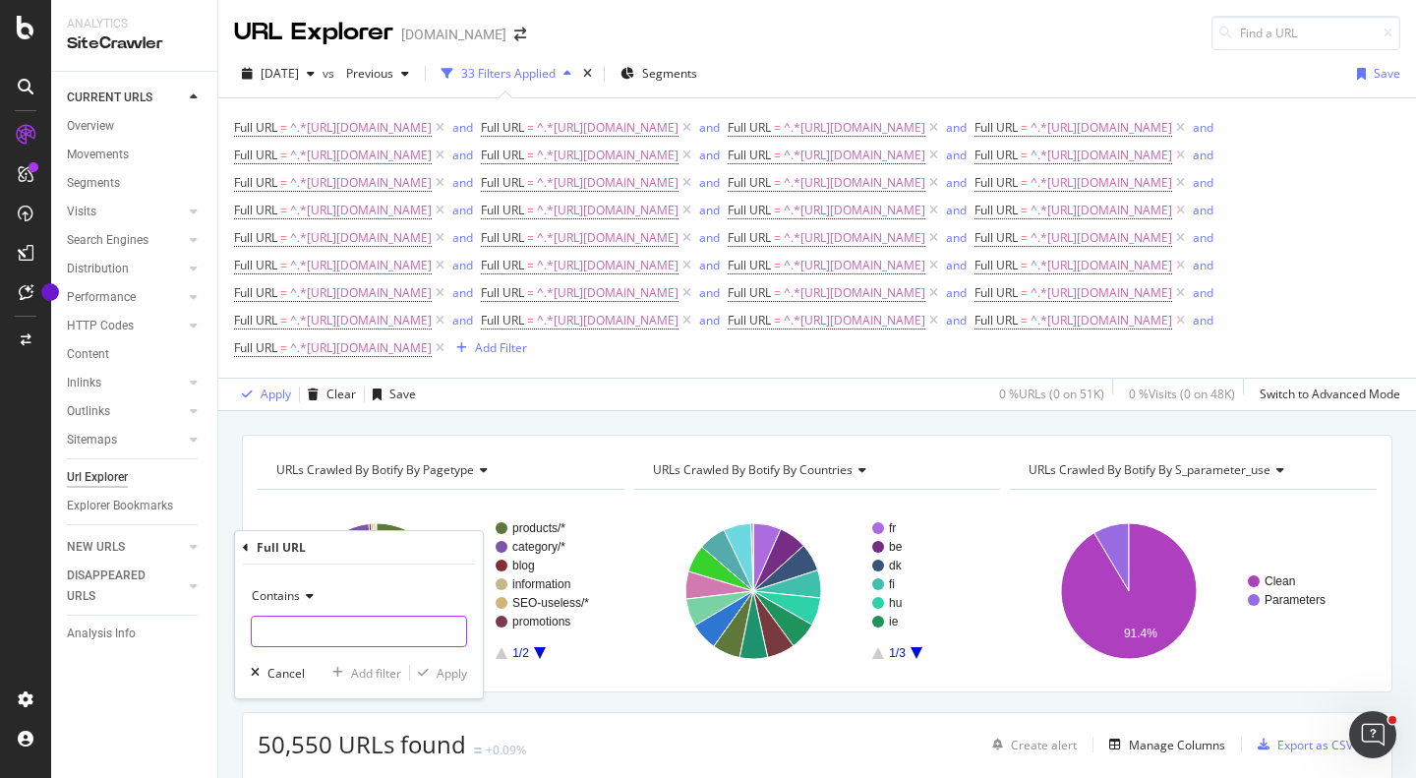
click at [367, 630] on input "text" at bounding box center [359, 630] width 214 height 31
paste input "[URL][DOMAIN_NAME]"
type input "[URL][DOMAIN_NAME]"
click at [442, 670] on div "Apply" at bounding box center [451, 673] width 30 height 17
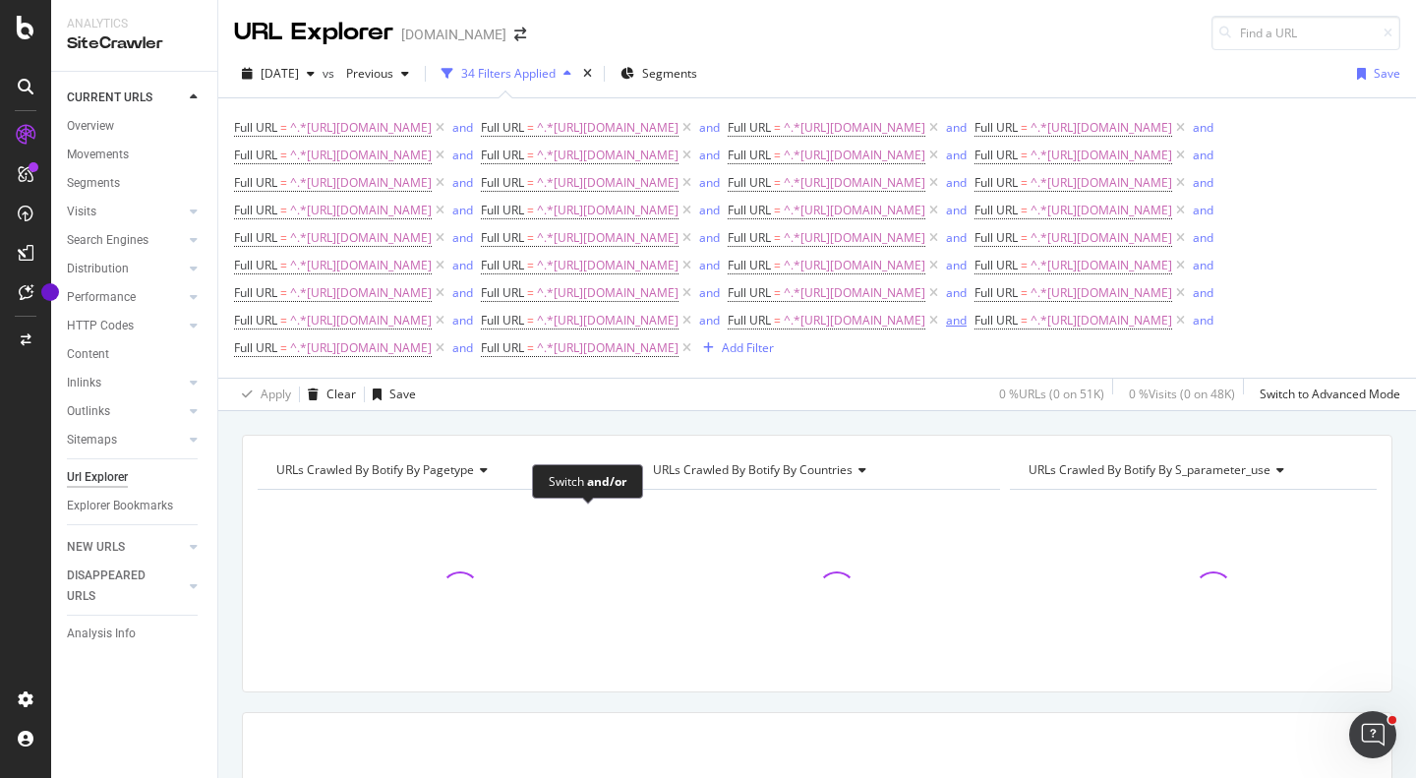
click at [946, 328] on div "and" at bounding box center [956, 320] width 21 height 17
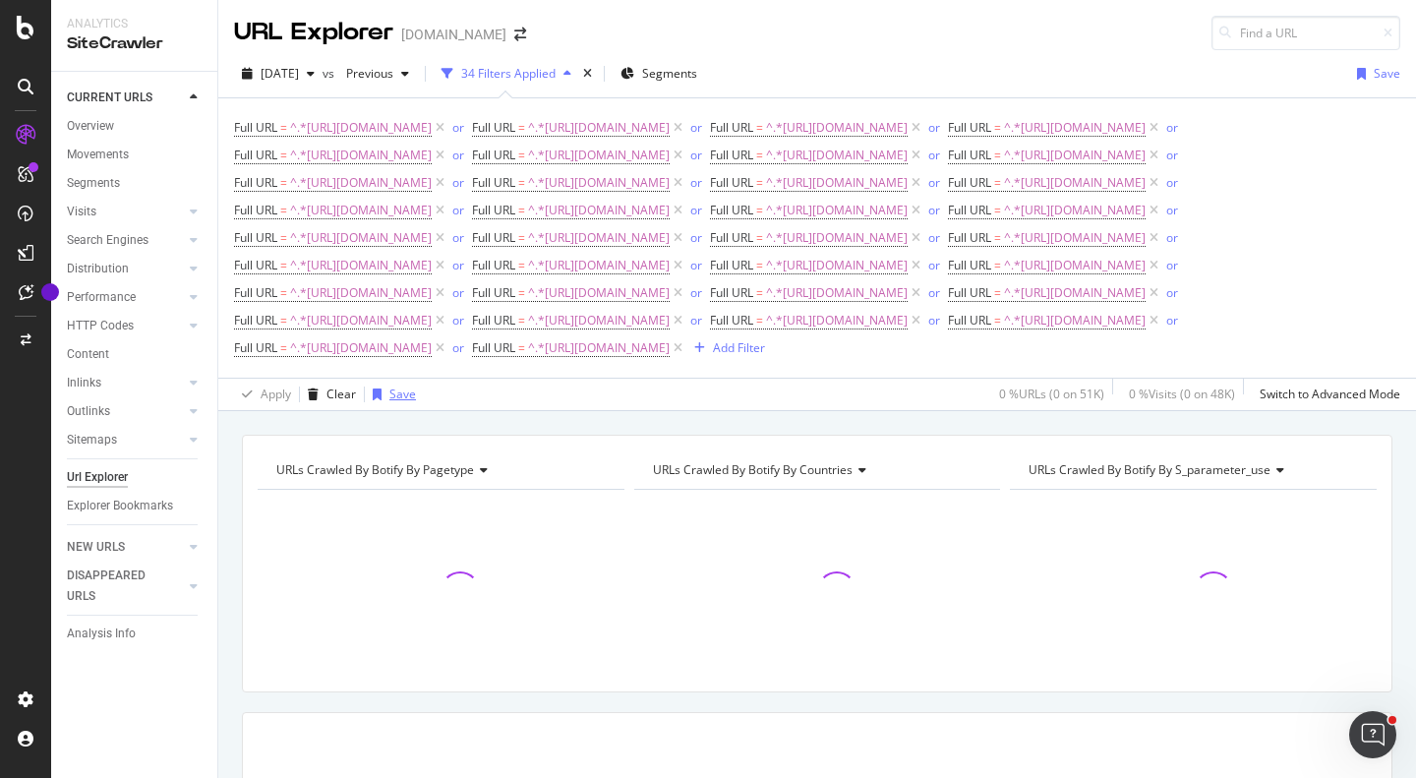
click at [403, 402] on div "Save" at bounding box center [402, 393] width 27 height 17
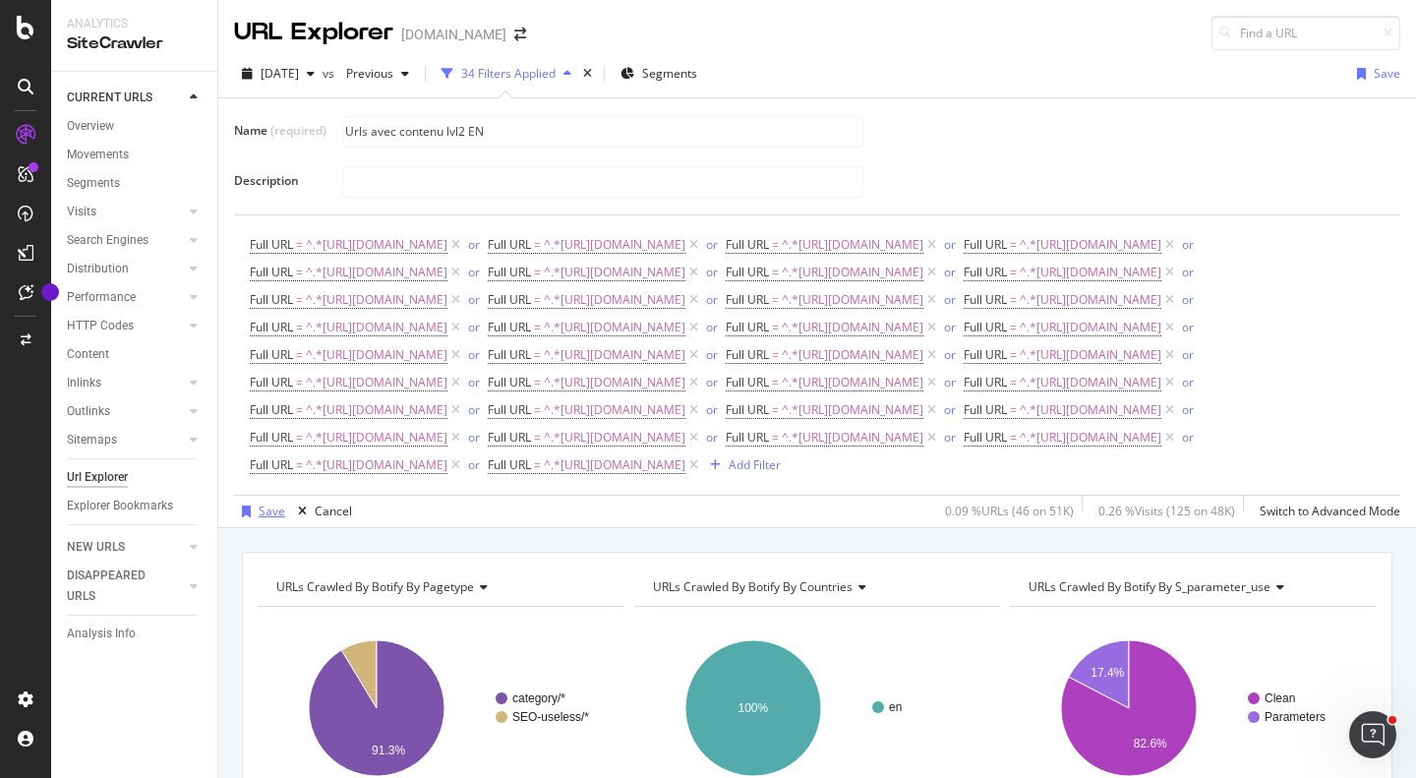
type input "Urls avec contenu lvl2 EN"
click at [263, 519] on div "Save" at bounding box center [272, 510] width 27 height 17
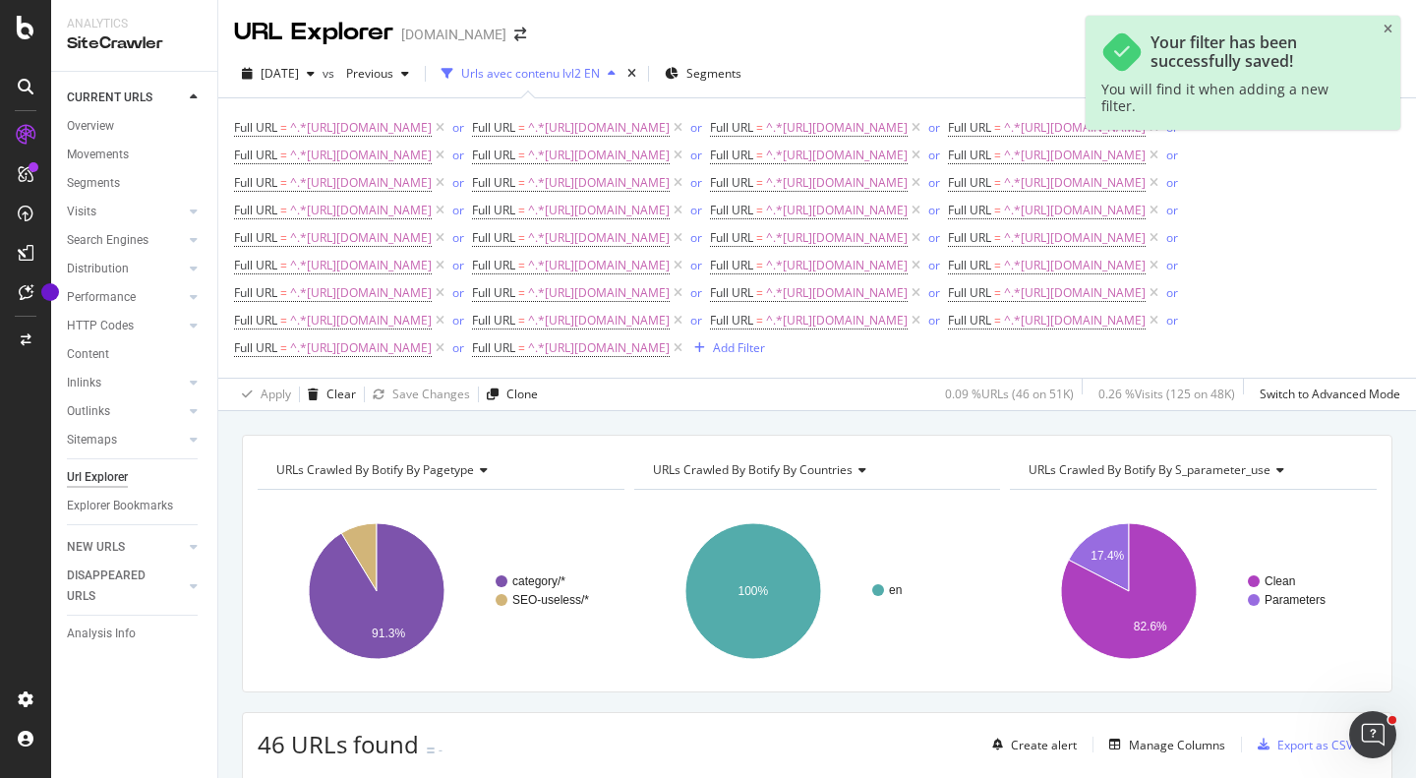
click at [577, 70] on div "Urls avec contenu lvl2 EN" at bounding box center [530, 73] width 139 height 17
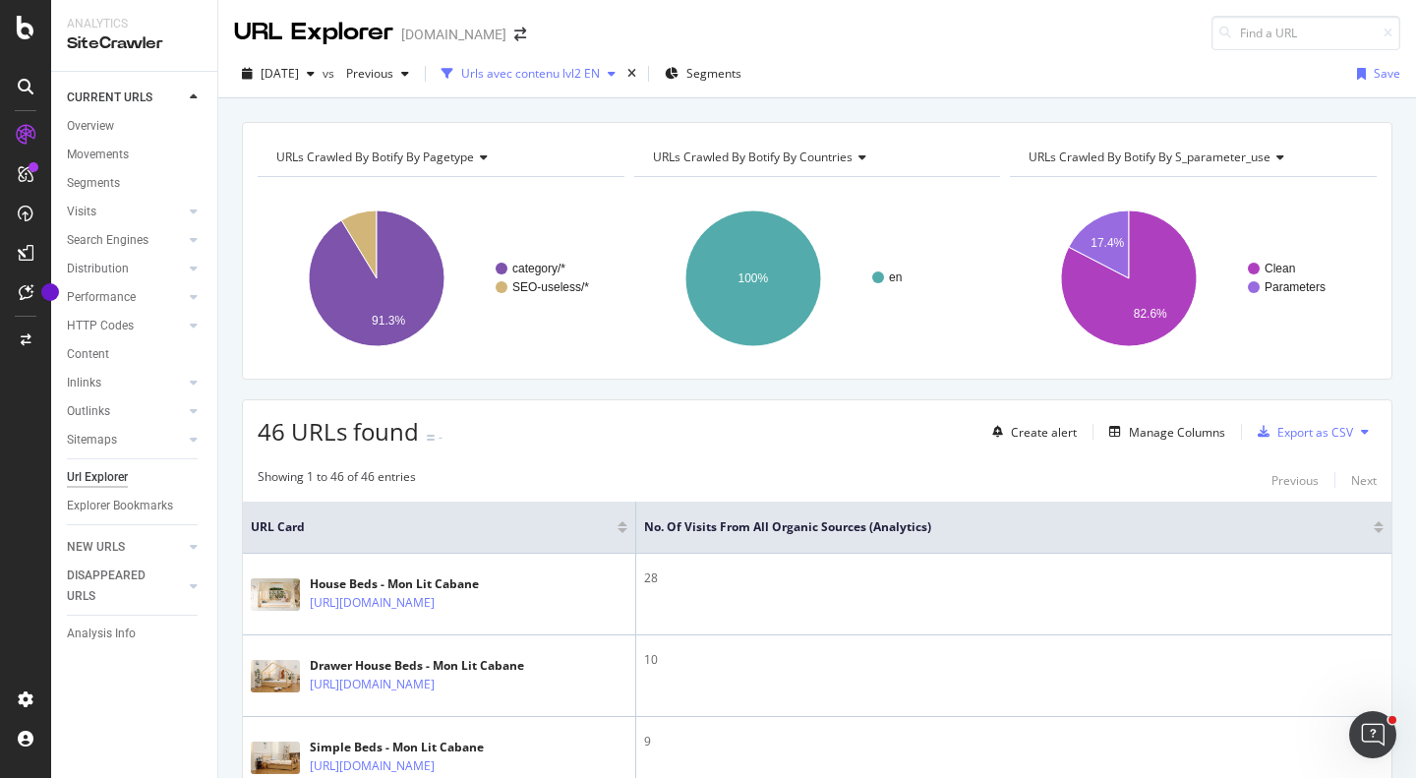
click at [600, 79] on div "Urls avec contenu lvl2 EN" at bounding box center [530, 73] width 139 height 17
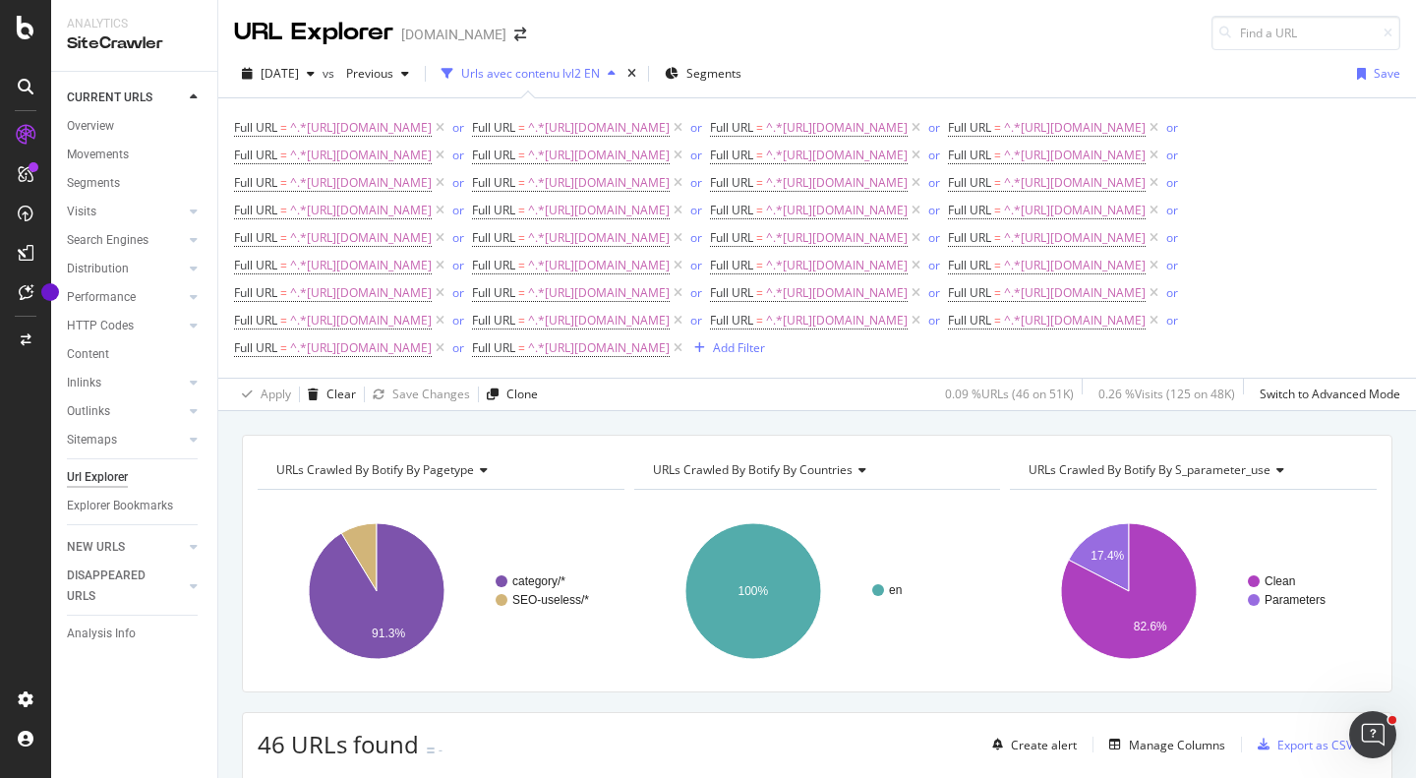
click at [599, 77] on div "Urls avec contenu lvl2 EN" at bounding box center [530, 73] width 139 height 17
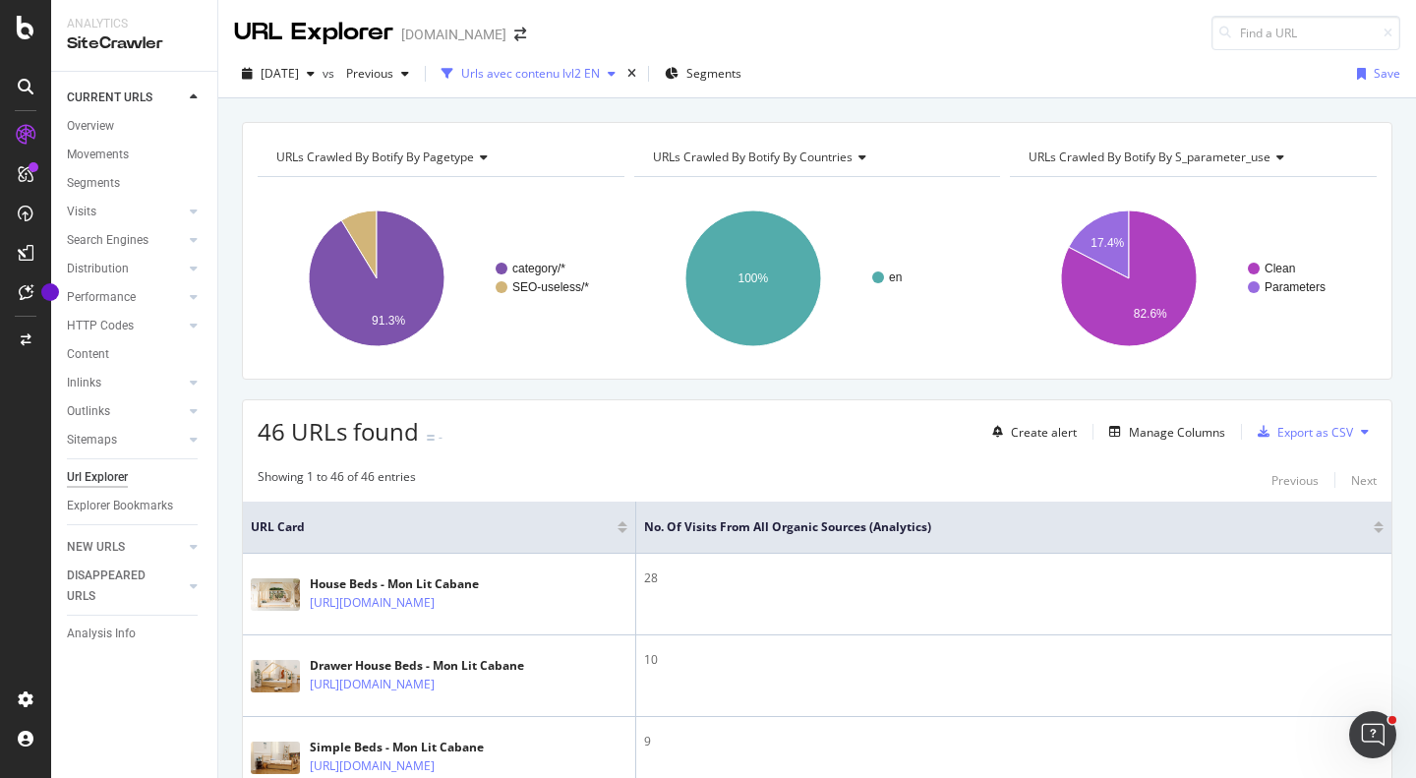
click at [600, 76] on div "Urls avec contenu lvl2 EN" at bounding box center [530, 73] width 139 height 17
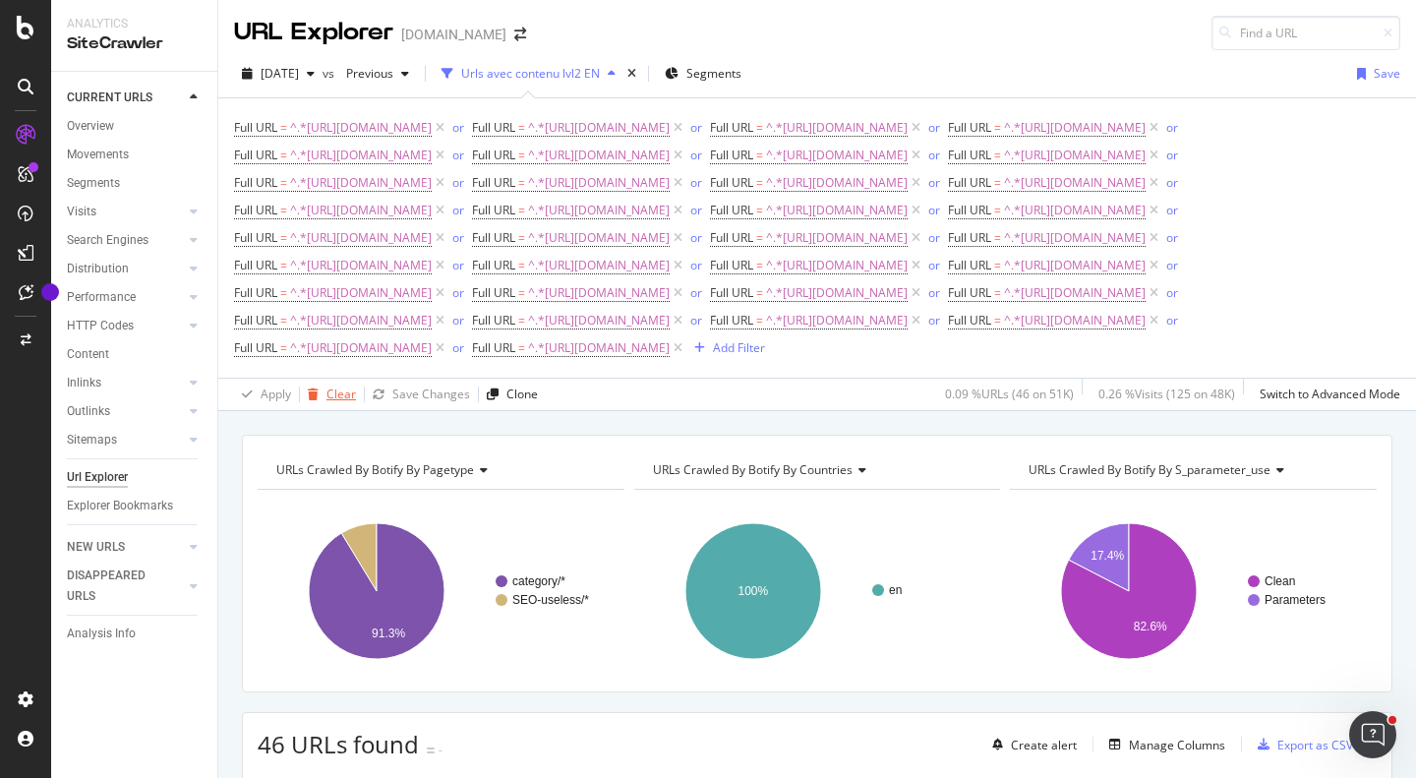
click at [328, 402] on div "Clear" at bounding box center [340, 393] width 29 height 17
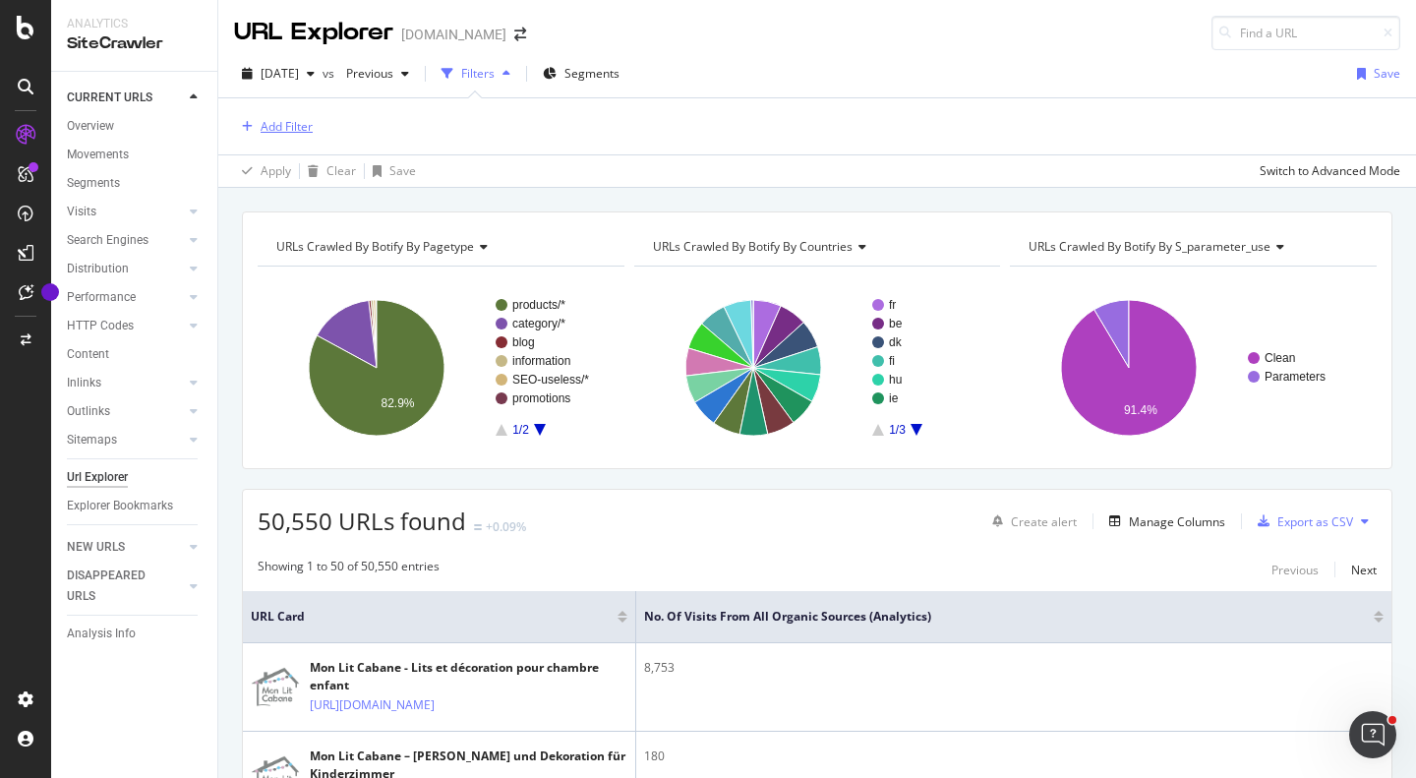
click at [297, 128] on div "Add Filter" at bounding box center [287, 126] width 52 height 17
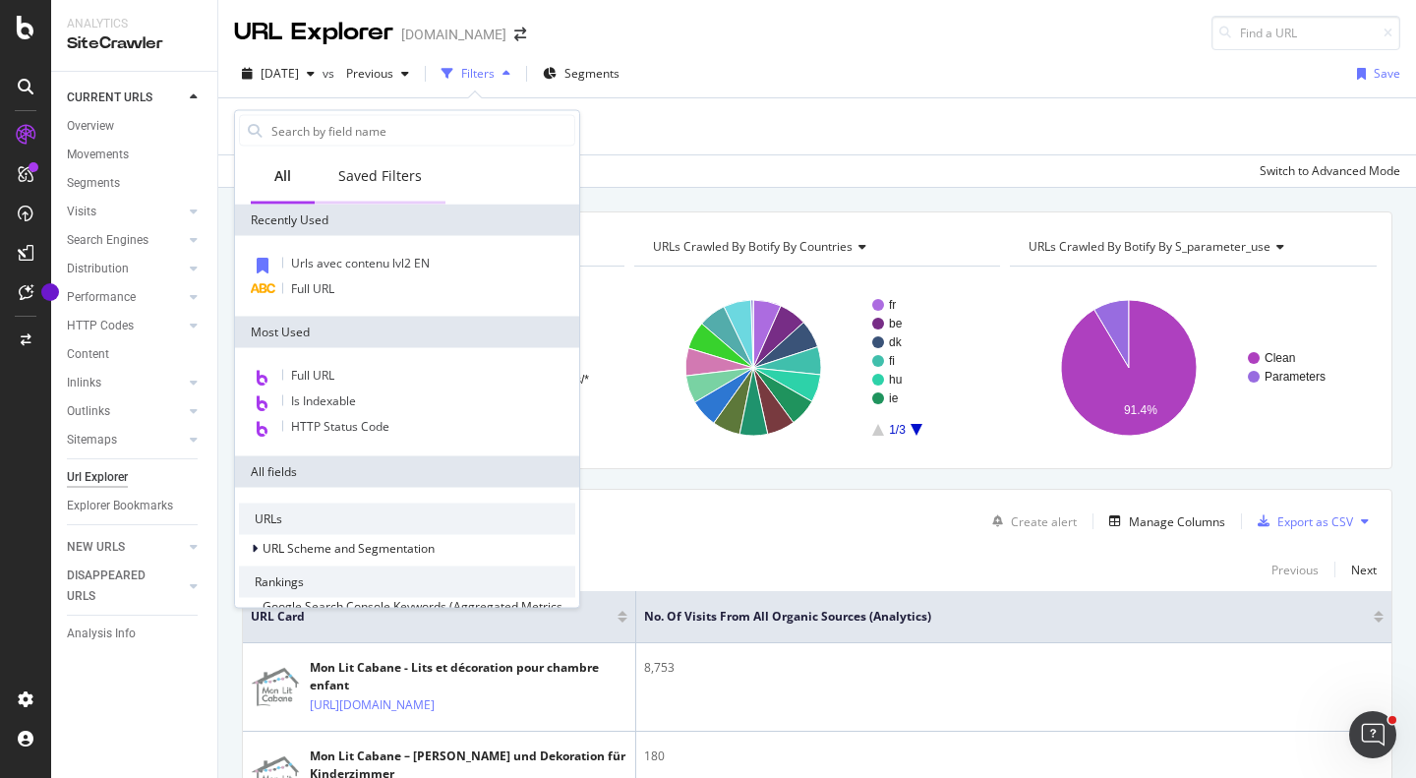
click at [396, 172] on div "Saved Filters" at bounding box center [380, 176] width 84 height 20
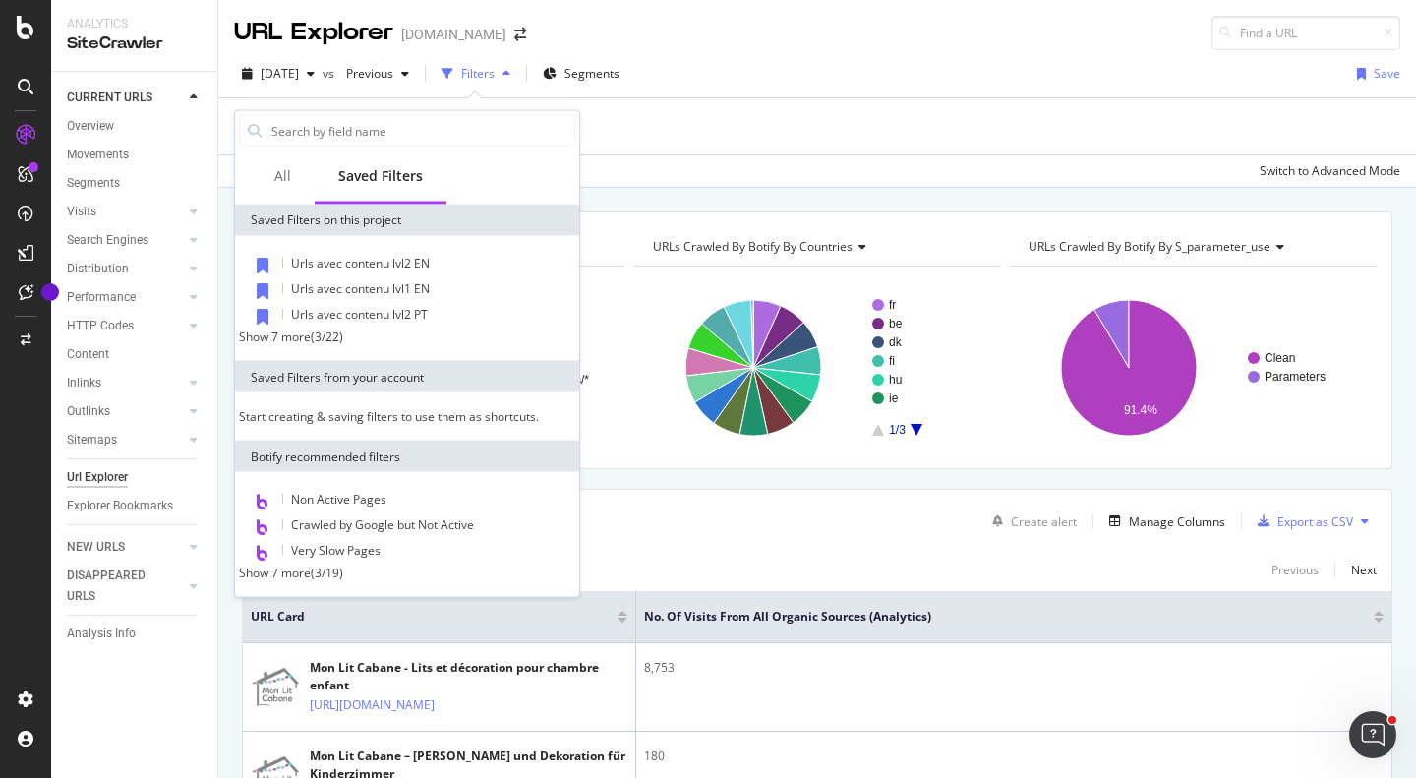
click at [301, 345] on div "Show 7 more" at bounding box center [275, 336] width 72 height 17
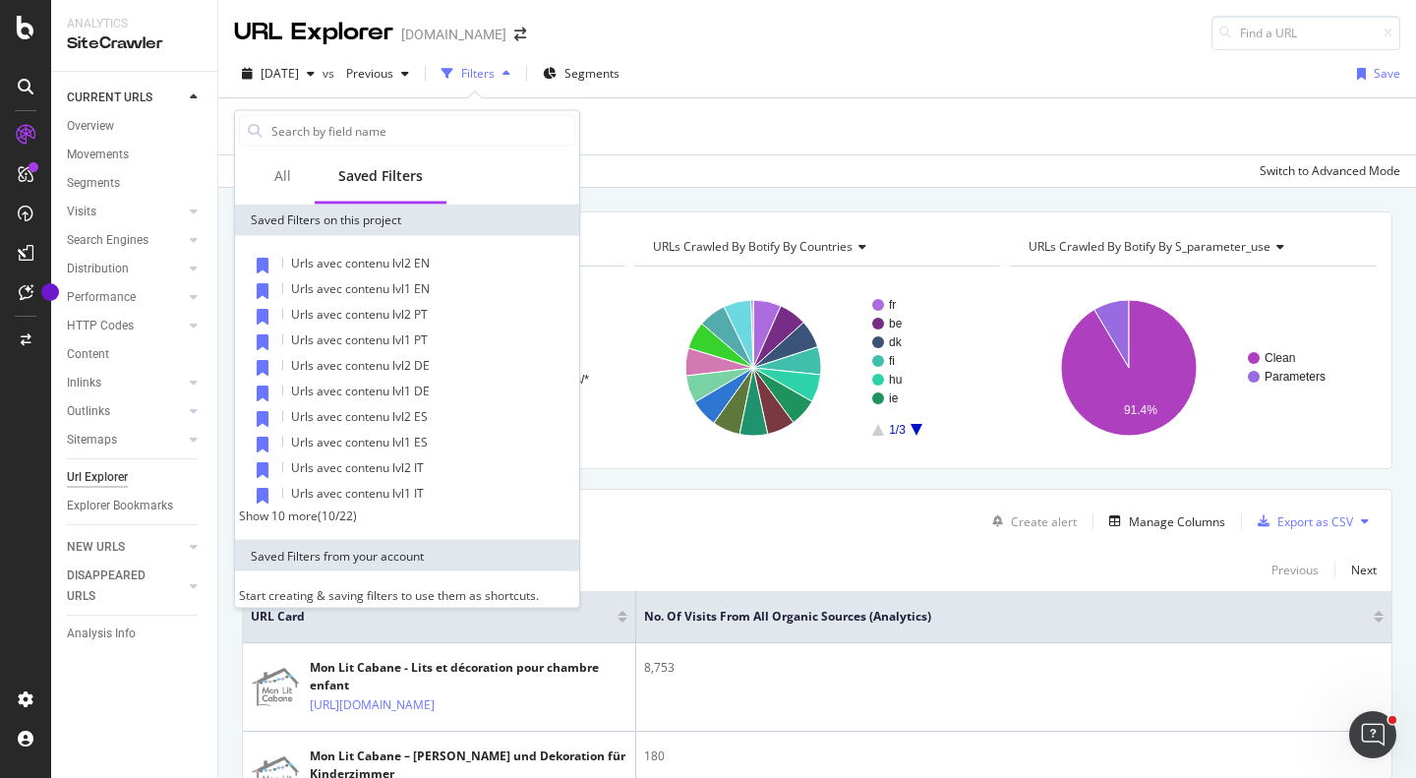
click at [296, 522] on div "Show 10 more" at bounding box center [278, 515] width 79 height 17
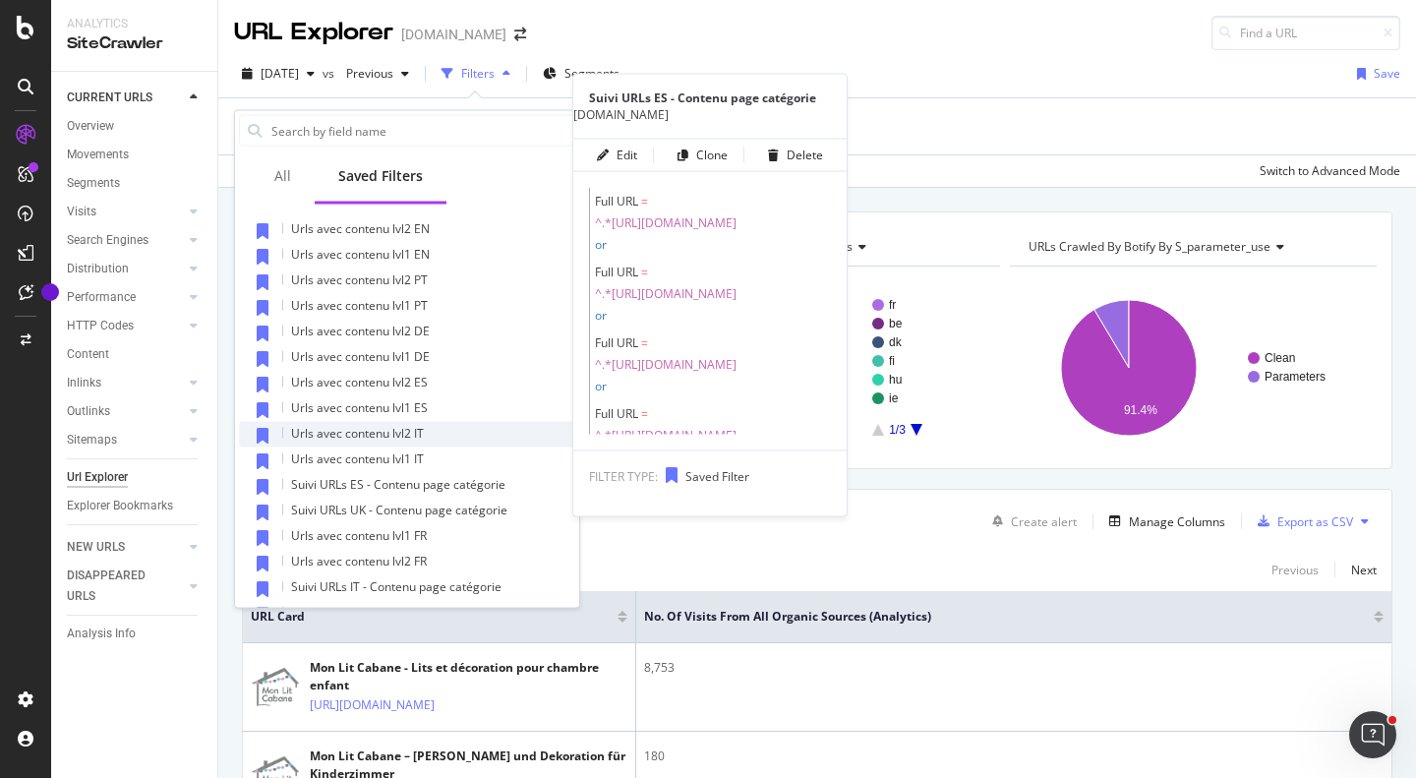
scroll to position [8, 0]
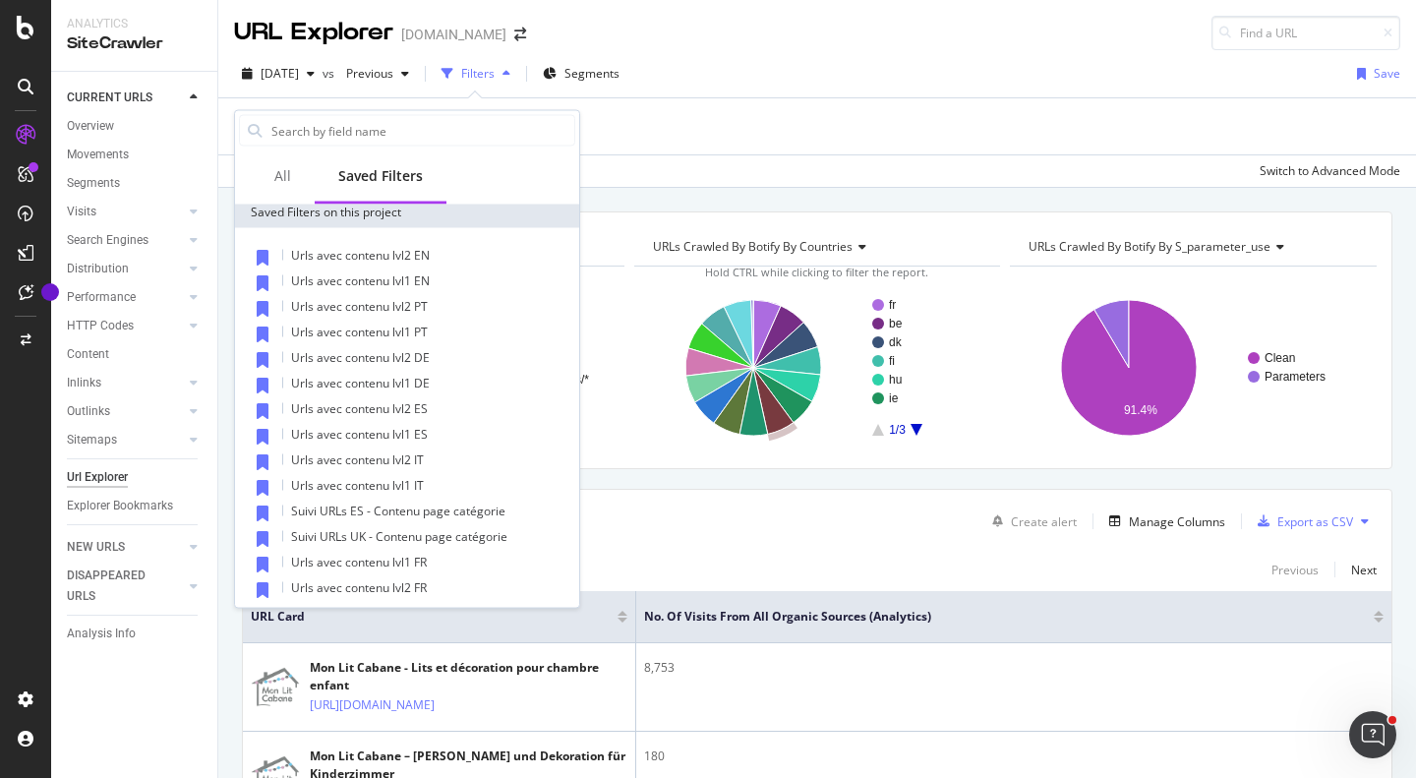
click at [837, 188] on div "URLs Crawled By Botify By pagetype Chart (by Value) Table Expand Export as CSV …" at bounding box center [816, 211] width 1197 height 47
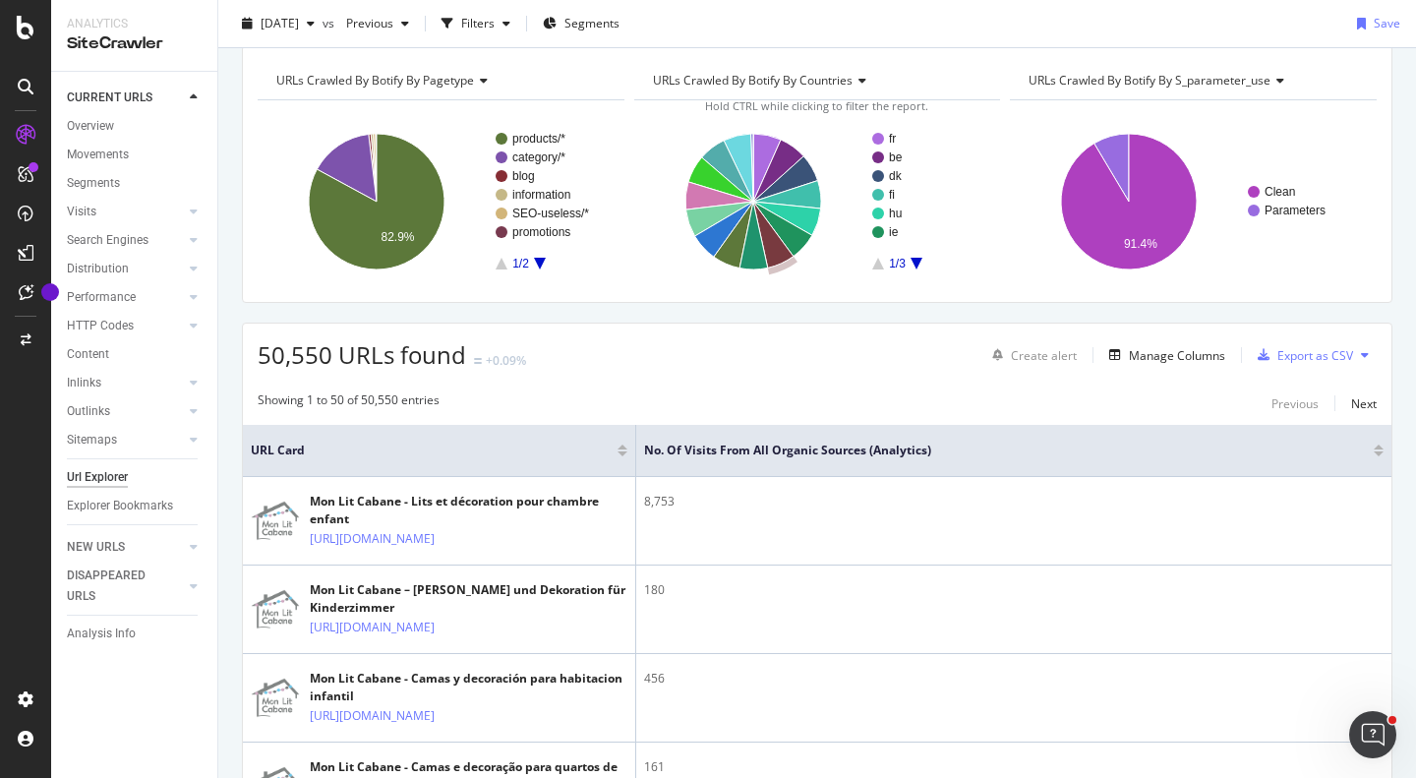
scroll to position [0, 0]
